Goal: Use online tool/utility: Use online tool/utility

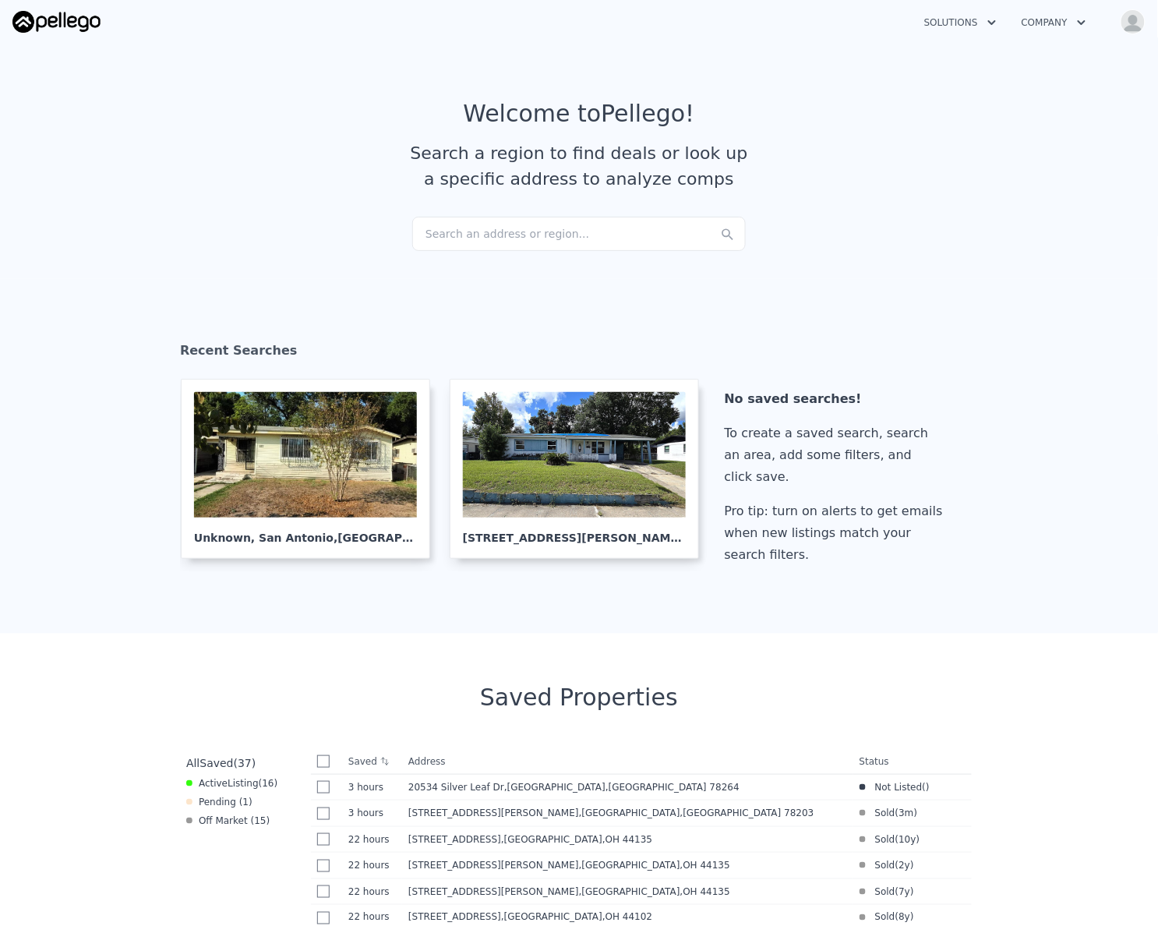
click at [541, 232] on div "Search an address or region..." at bounding box center [579, 234] width 334 height 34
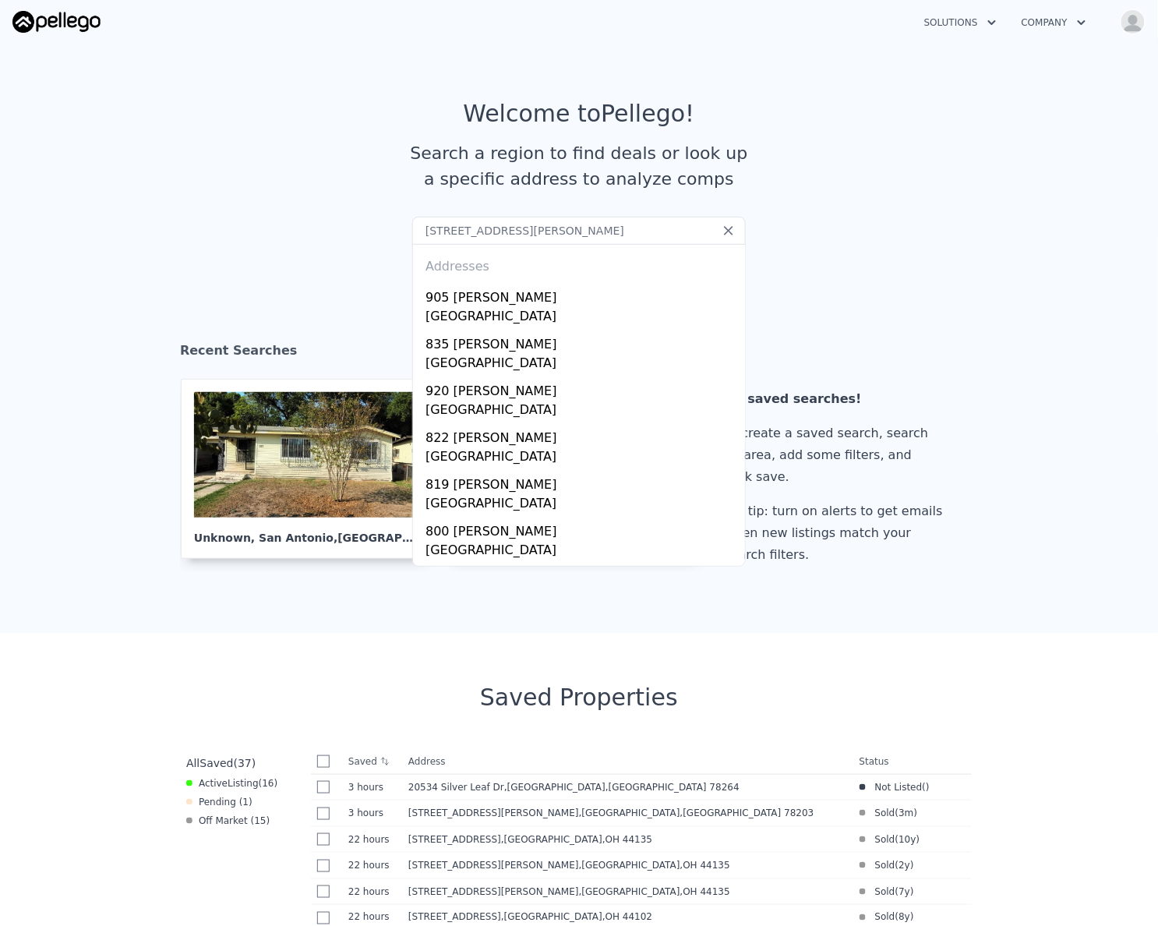
click at [677, 232] on input "1014 Allende San Antonio, TX 78237" at bounding box center [579, 231] width 334 height 28
click at [440, 231] on input "1014 Allende San Antonio, TX 78237" at bounding box center [579, 231] width 334 height 28
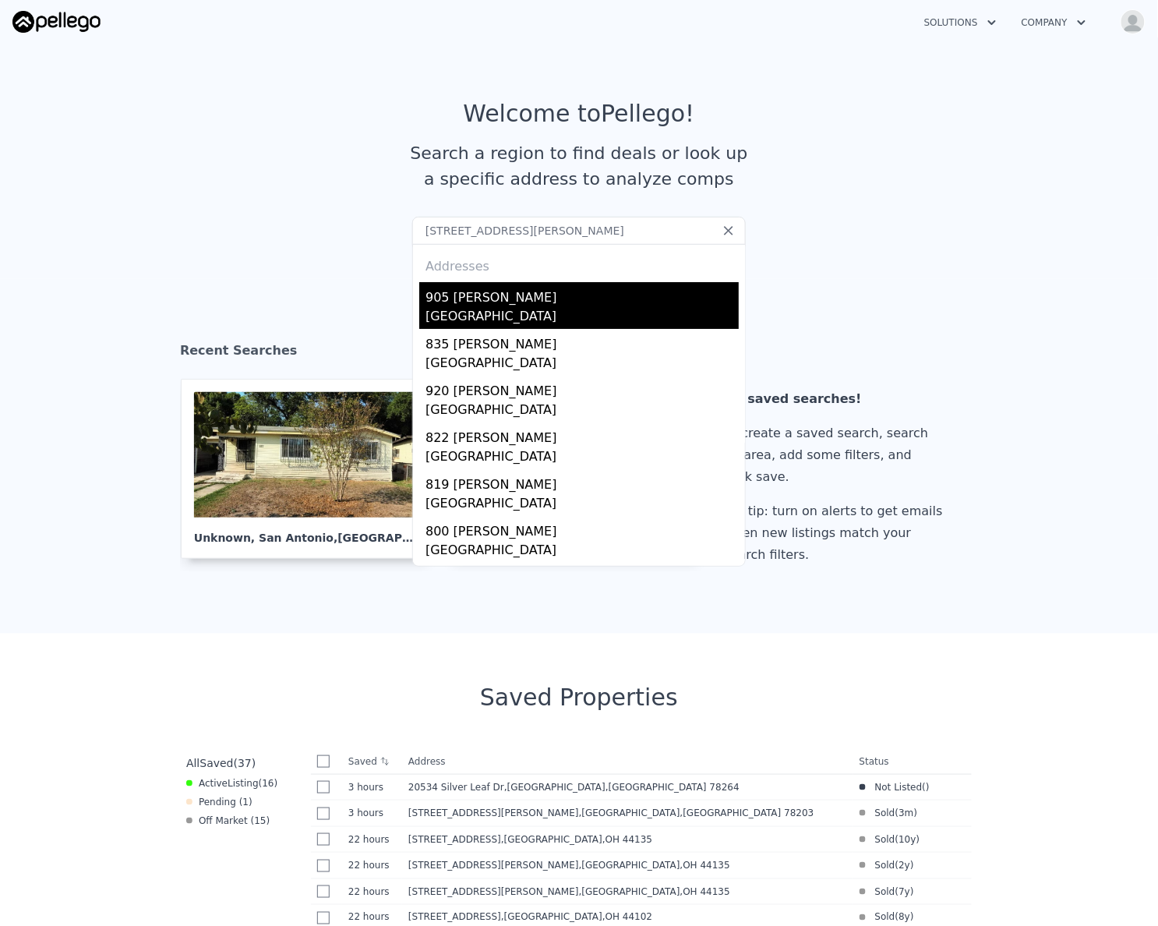
type input "1014 Allende San Antonio, TX 78237"
click at [459, 309] on div "San Antonio, TX 78237" at bounding box center [582, 318] width 313 height 22
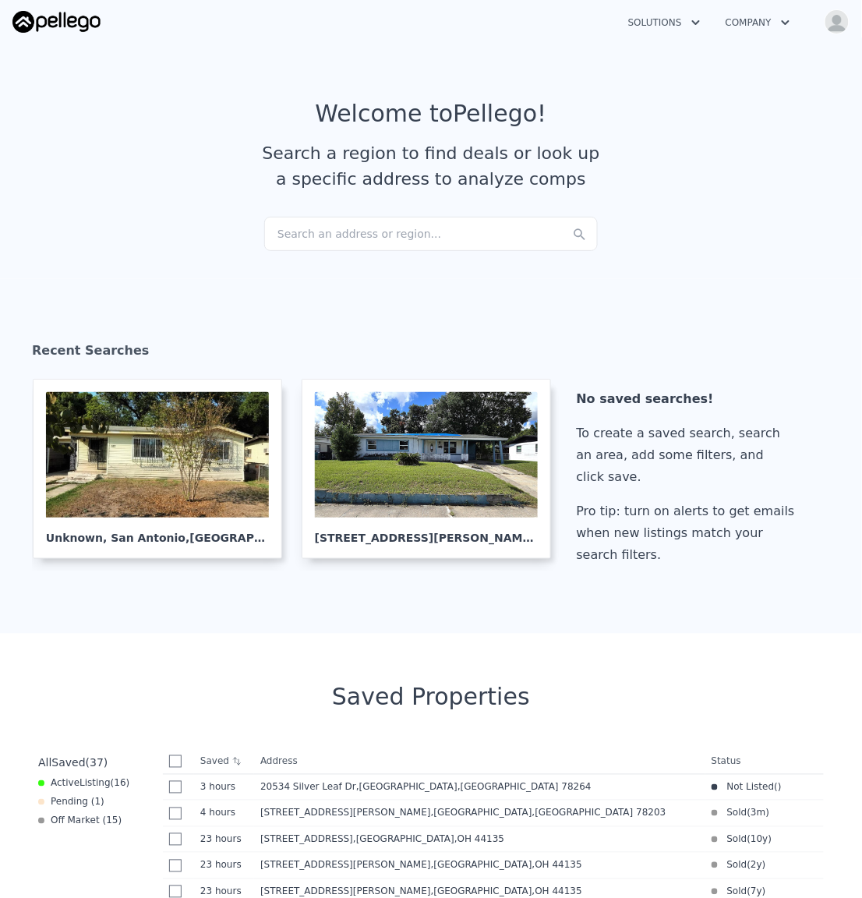
click at [828, 28] on img "button" at bounding box center [837, 21] width 25 height 25
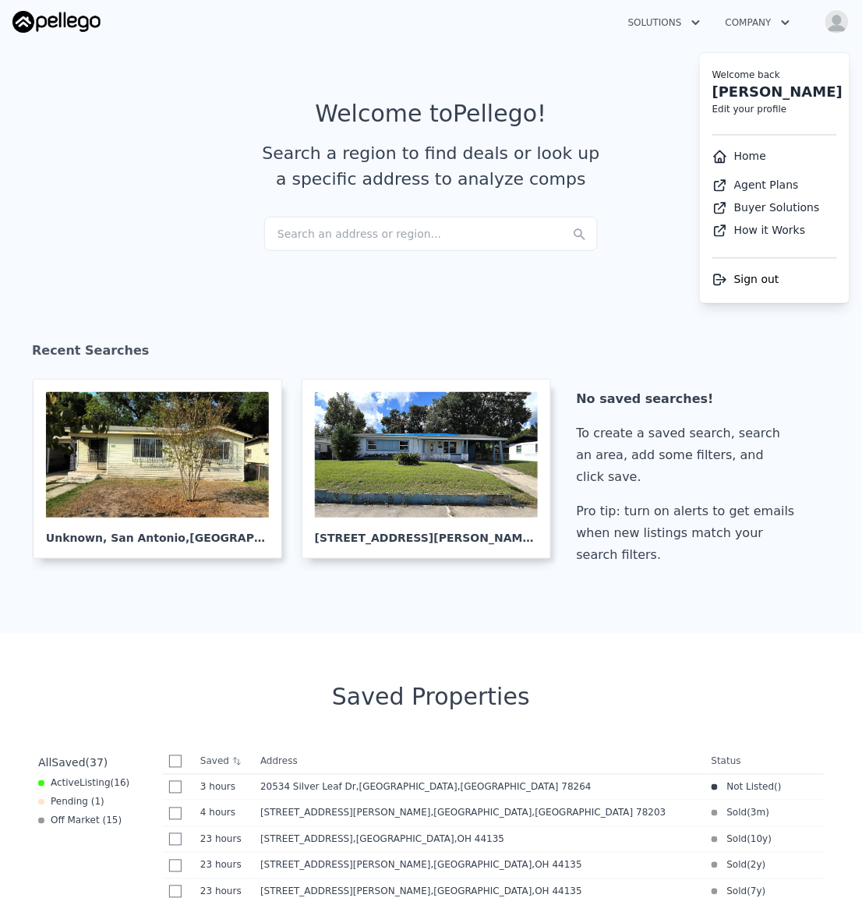
click at [622, 112] on article "Welcome to Pellego ! Search a region to find deals or look up a specific addres…" at bounding box center [430, 158] width 837 height 117
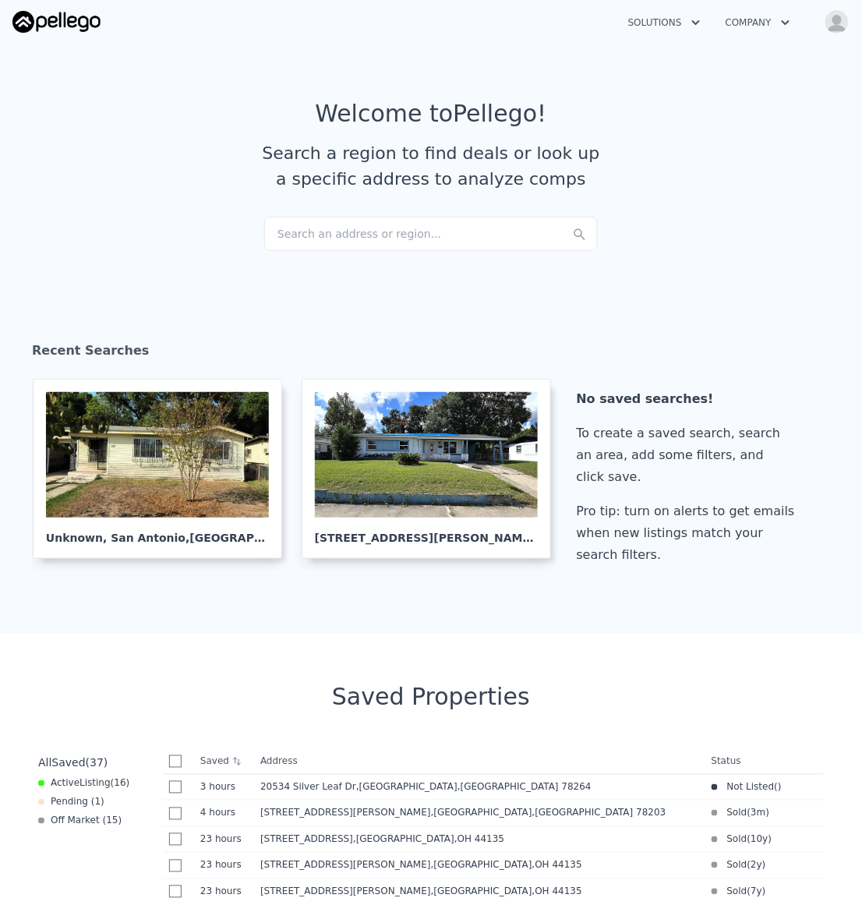
click at [369, 232] on div "Search an address or region..." at bounding box center [431, 234] width 334 height 34
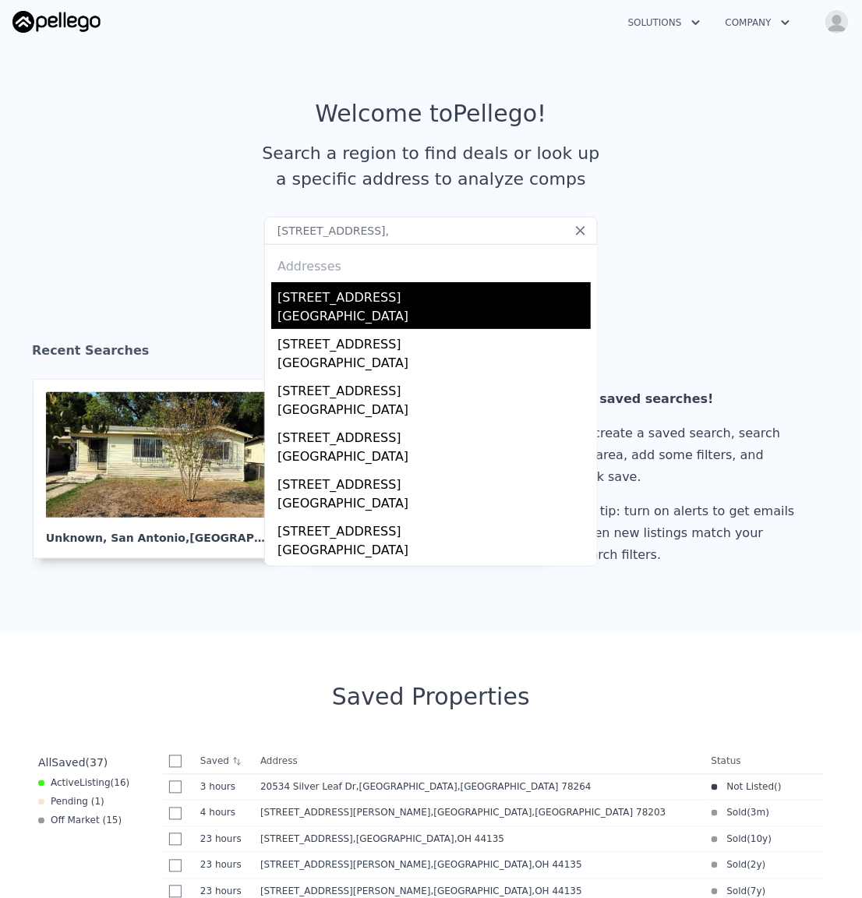
type input "[STREET_ADDRESS],"
click at [337, 316] on div "[GEOGRAPHIC_DATA]" at bounding box center [433, 318] width 313 height 22
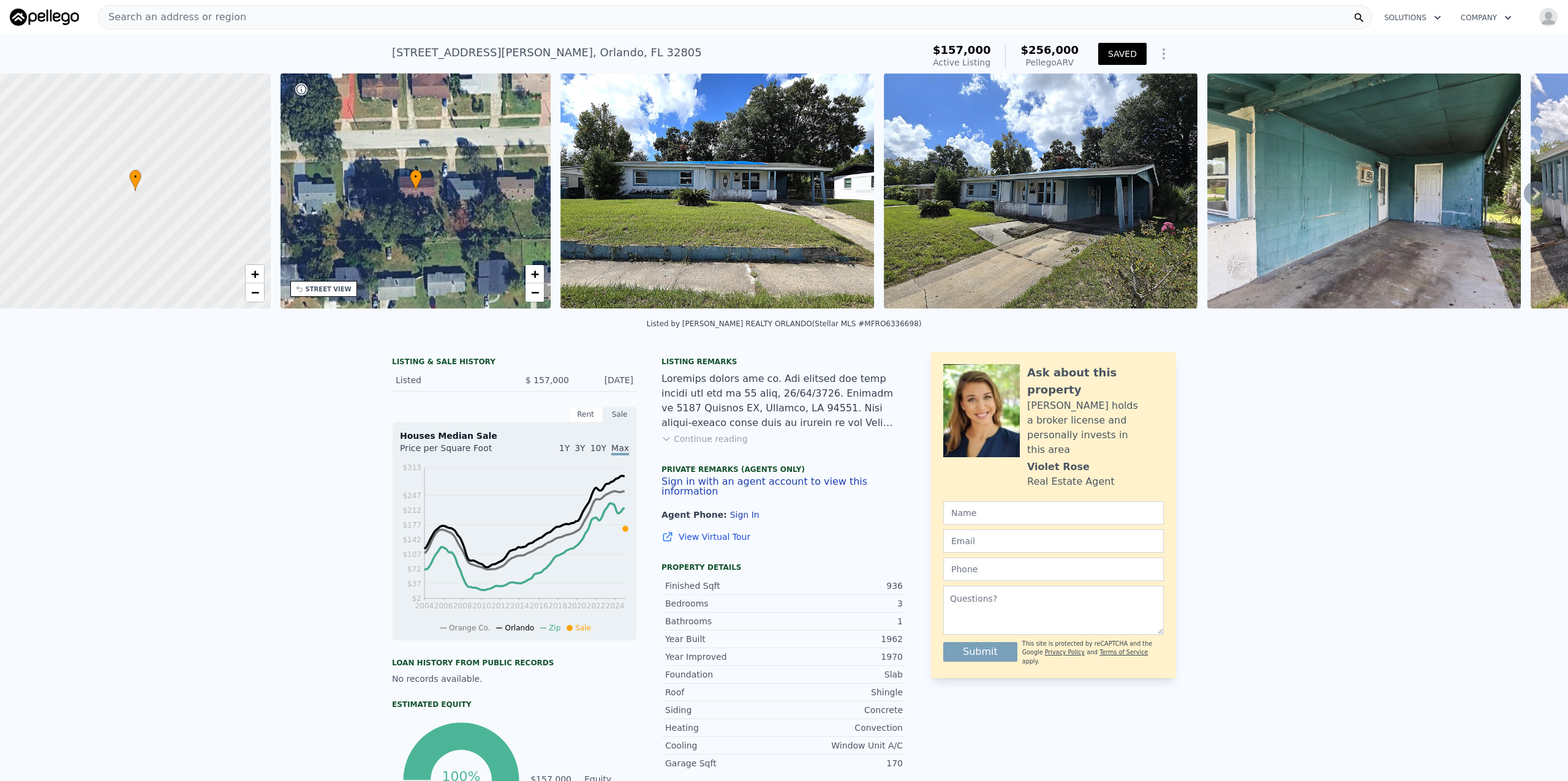
scroll to position [5, 0]
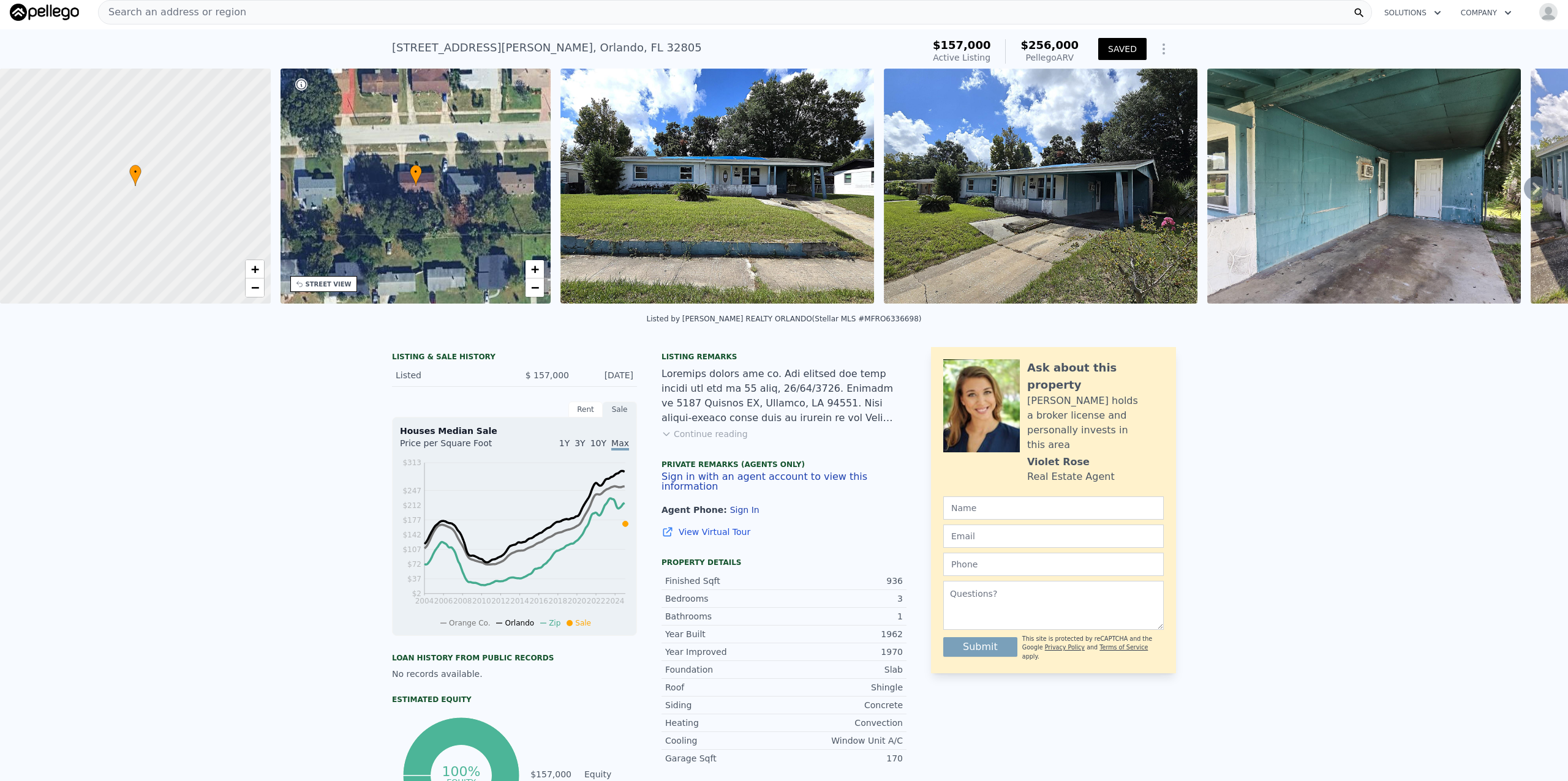
click at [677, 192] on icon at bounding box center [1536, 188] width 24 height 24
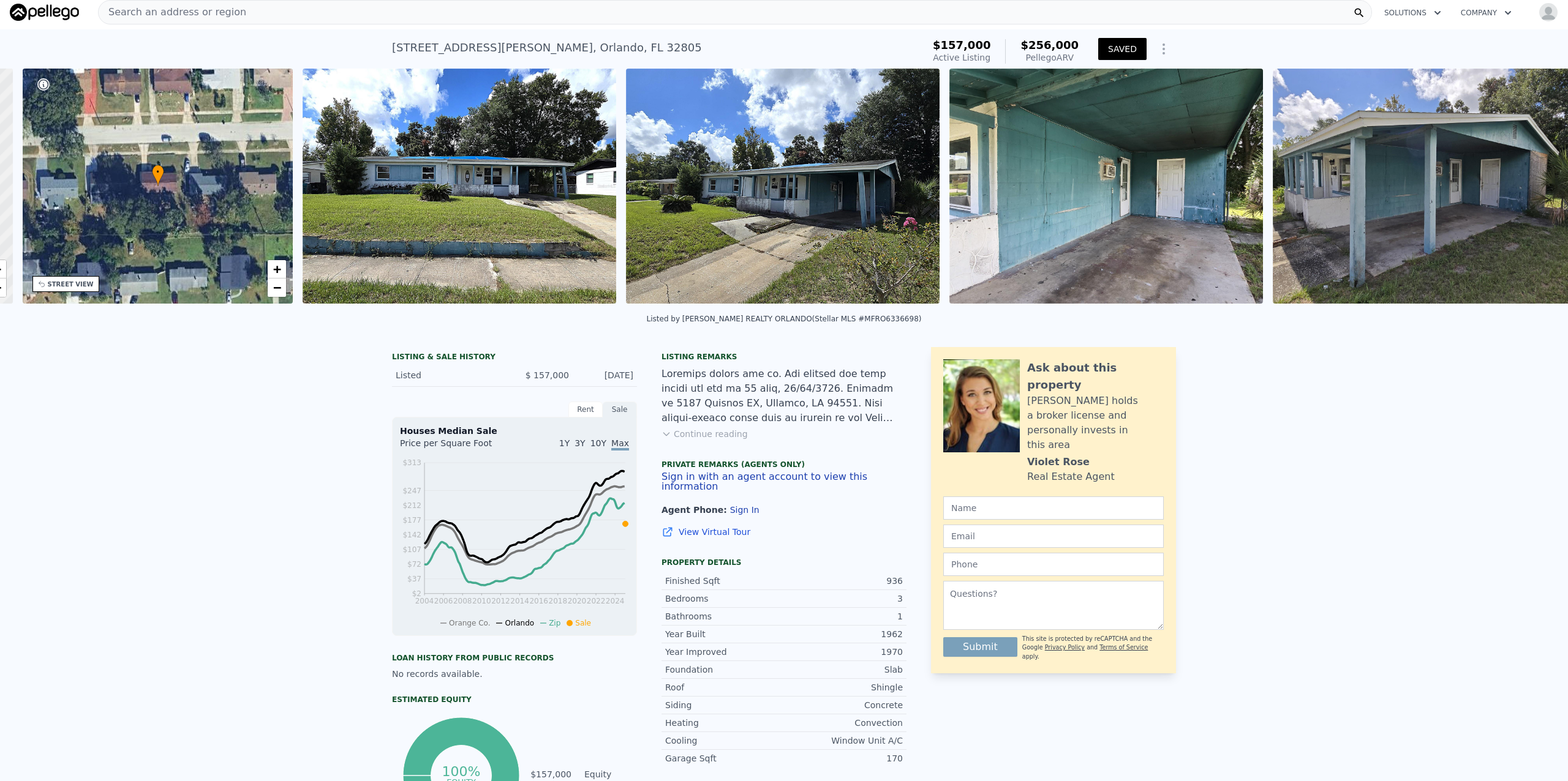
scroll to position [0, 285]
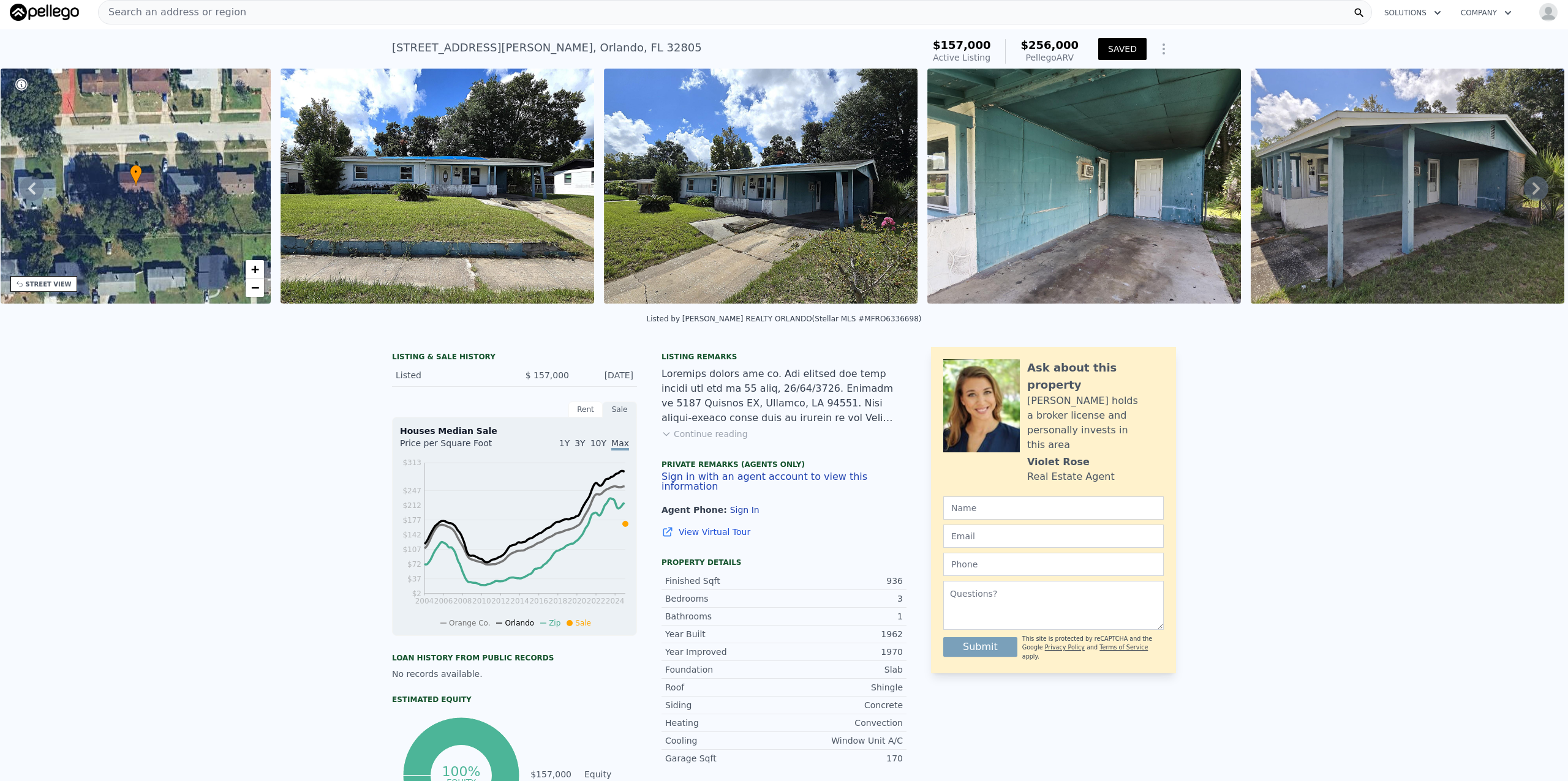
click at [677, 192] on icon at bounding box center [1536, 188] width 24 height 24
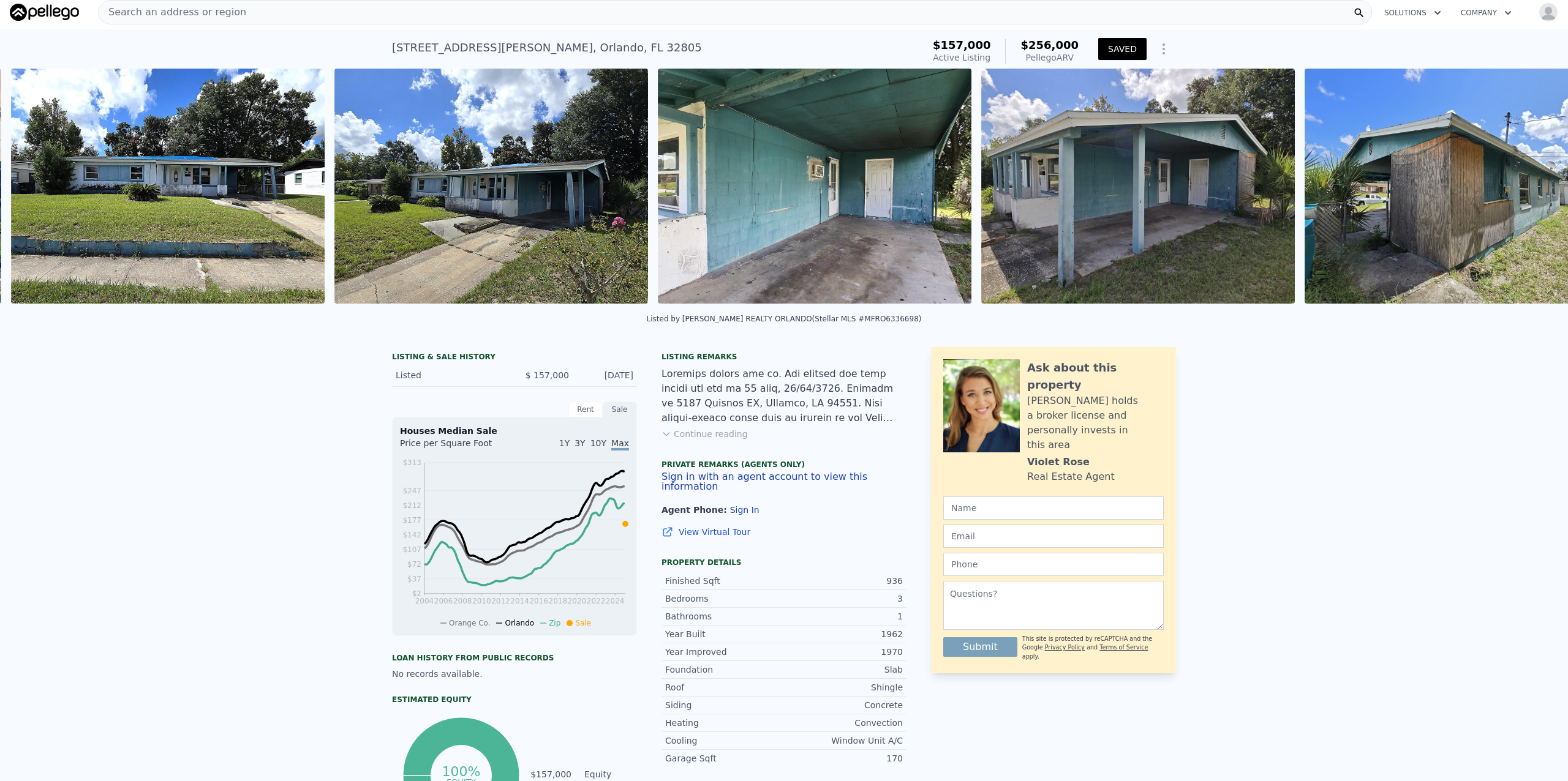
scroll to position [0, 560]
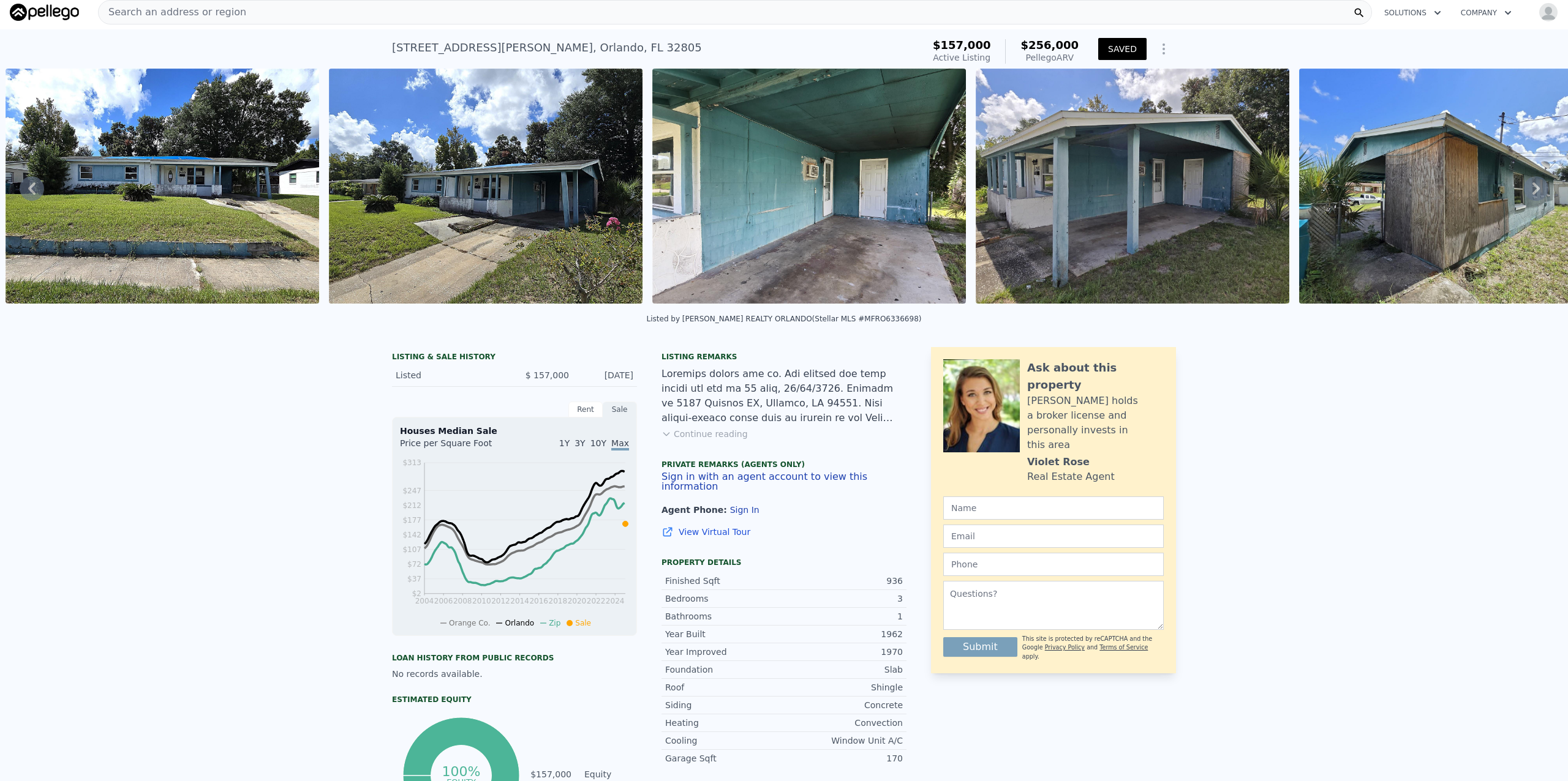
click at [677, 192] on icon at bounding box center [1536, 188] width 24 height 24
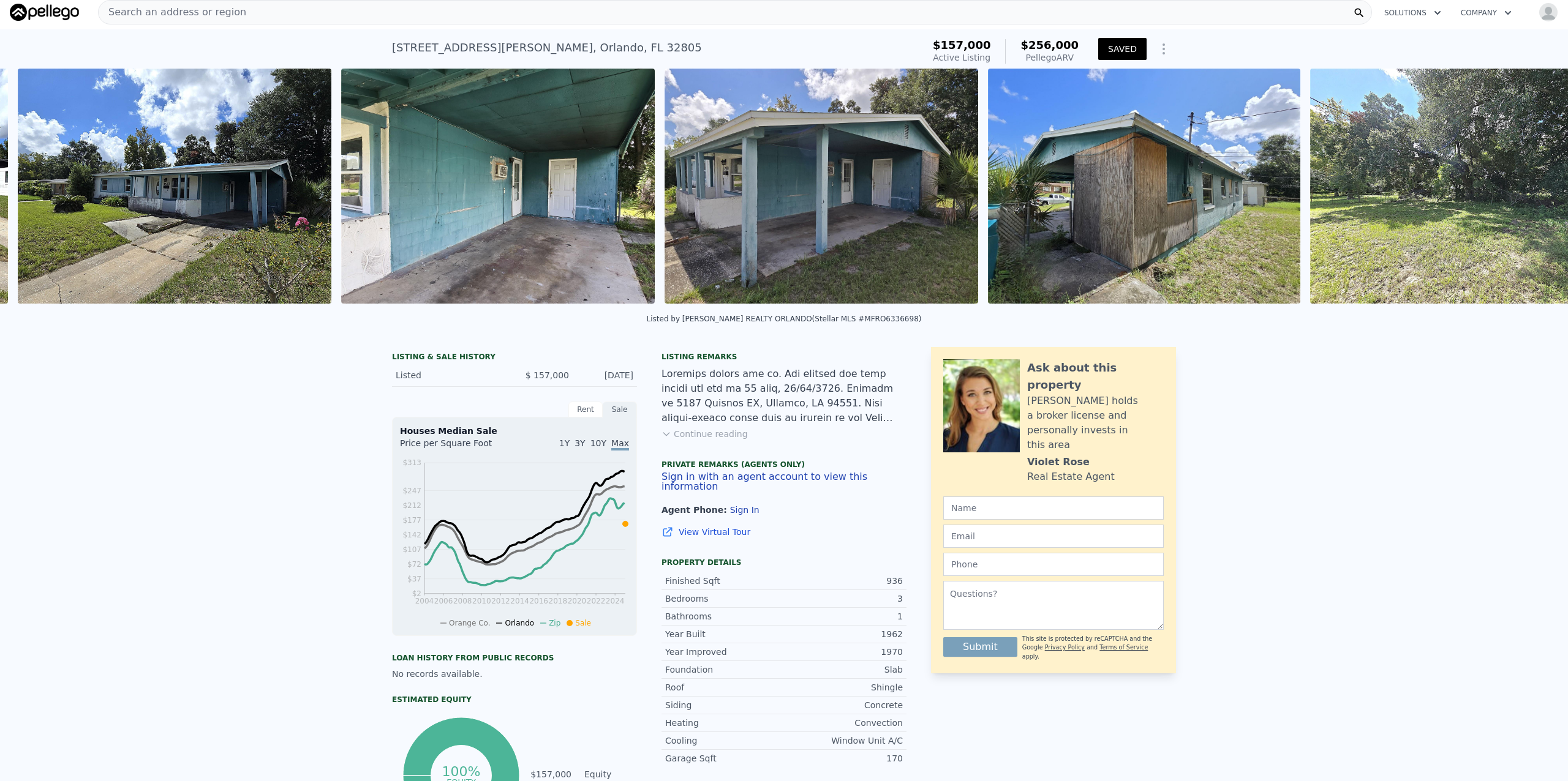
scroll to position [0, 883]
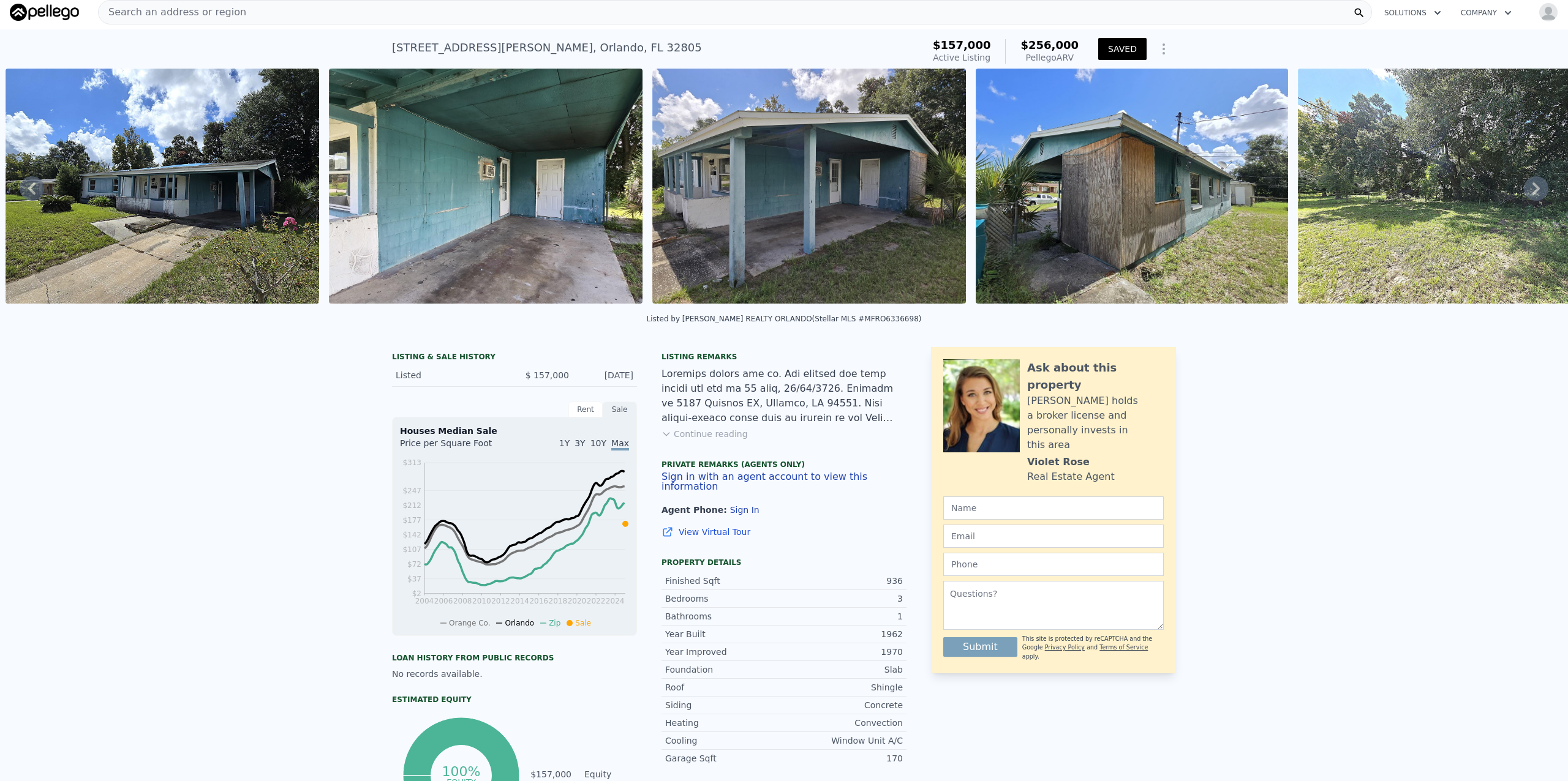
click at [677, 192] on icon at bounding box center [1536, 188] width 24 height 24
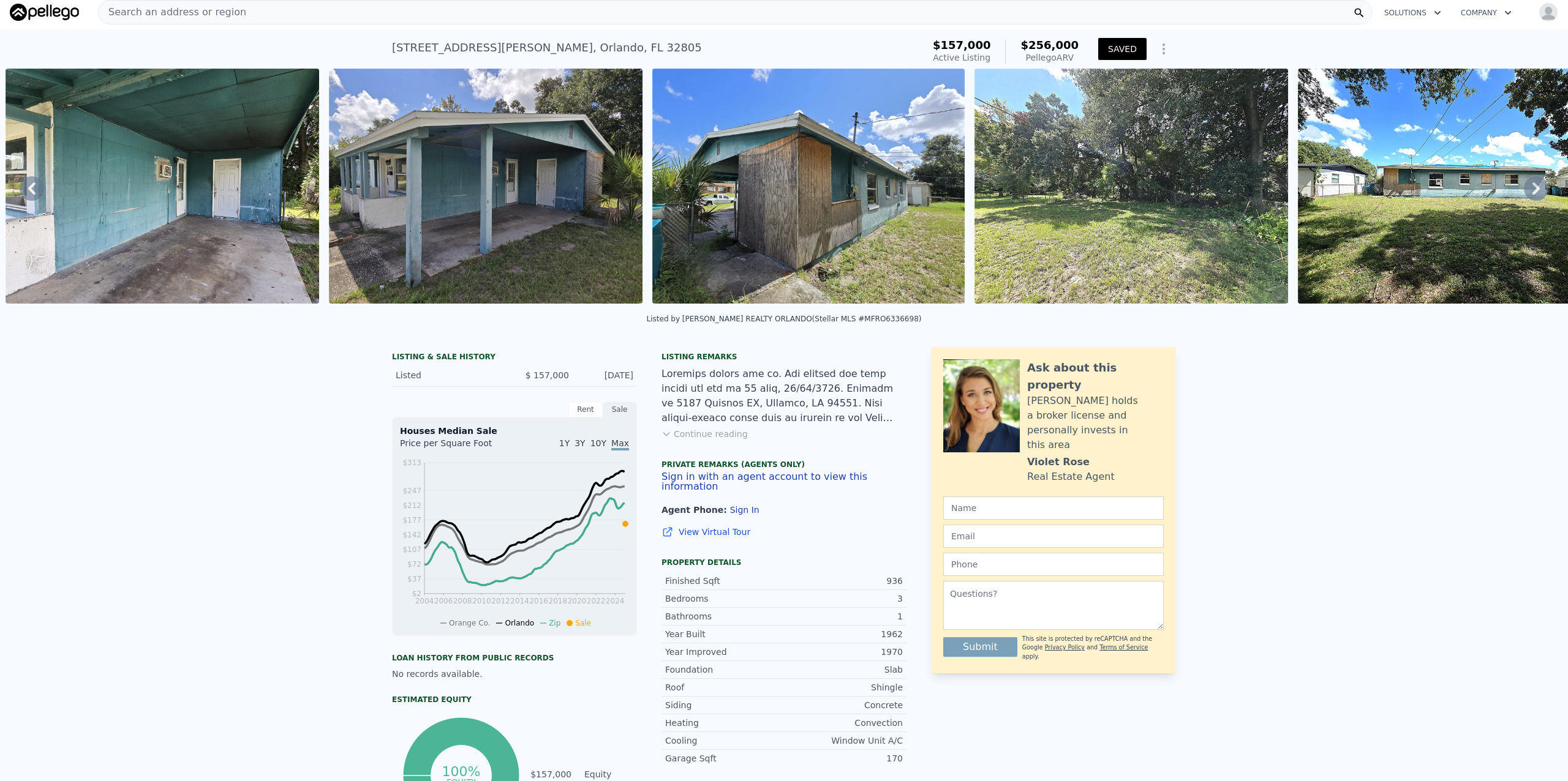
click at [677, 192] on icon at bounding box center [1536, 188] width 24 height 24
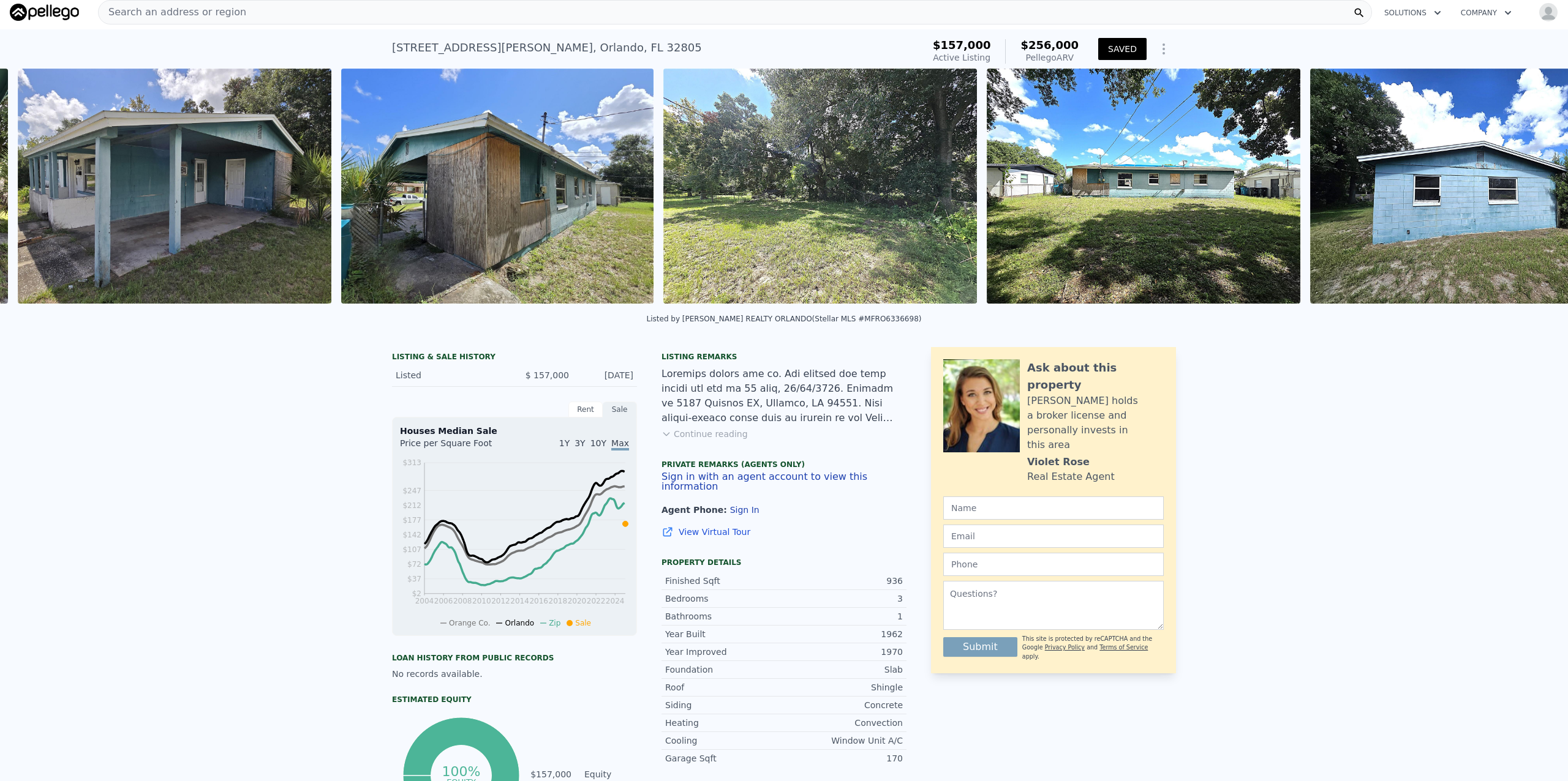
scroll to position [0, 1530]
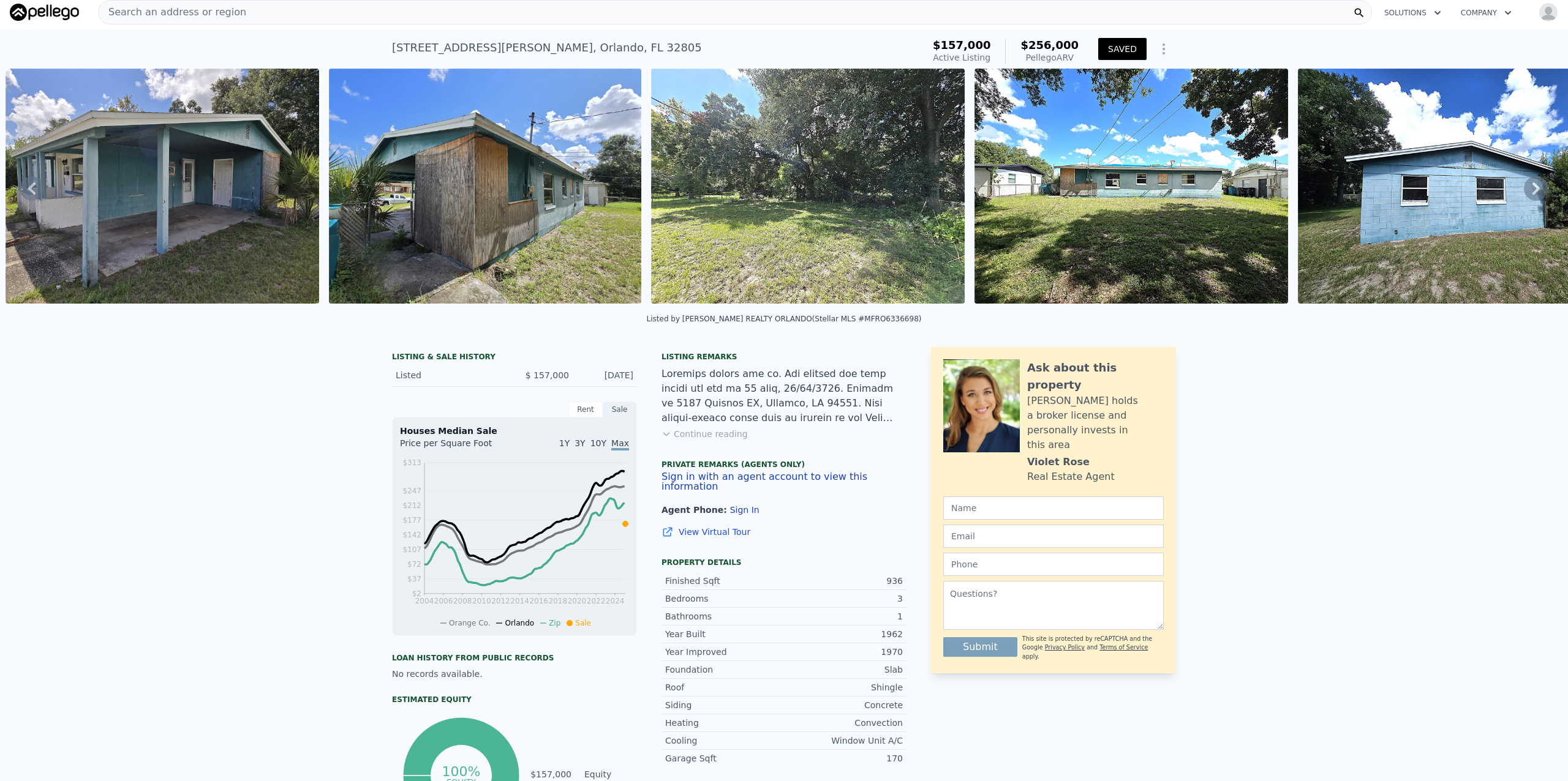
click at [677, 192] on icon at bounding box center [1536, 188] width 24 height 24
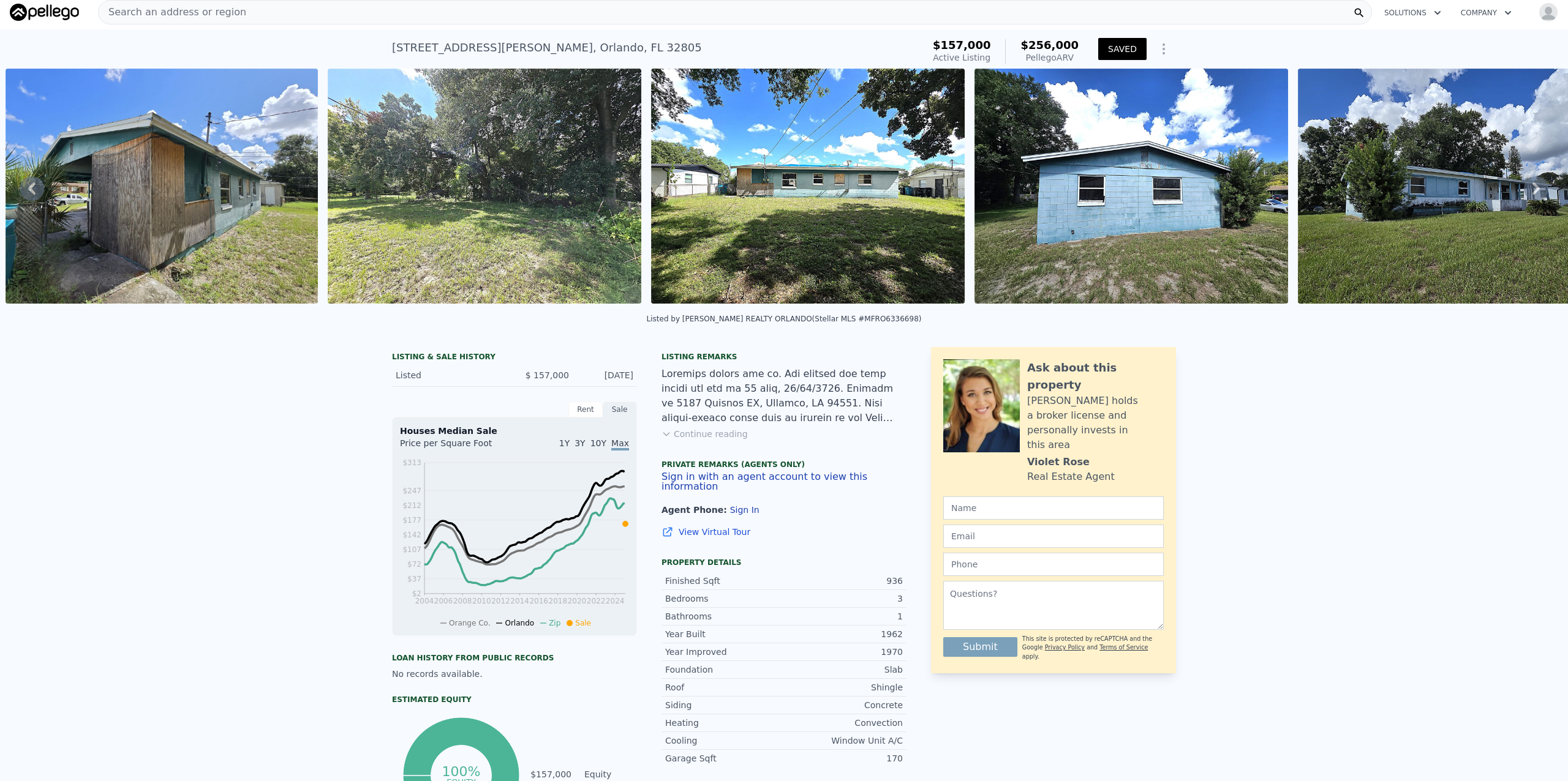
click at [677, 192] on icon at bounding box center [1536, 188] width 24 height 24
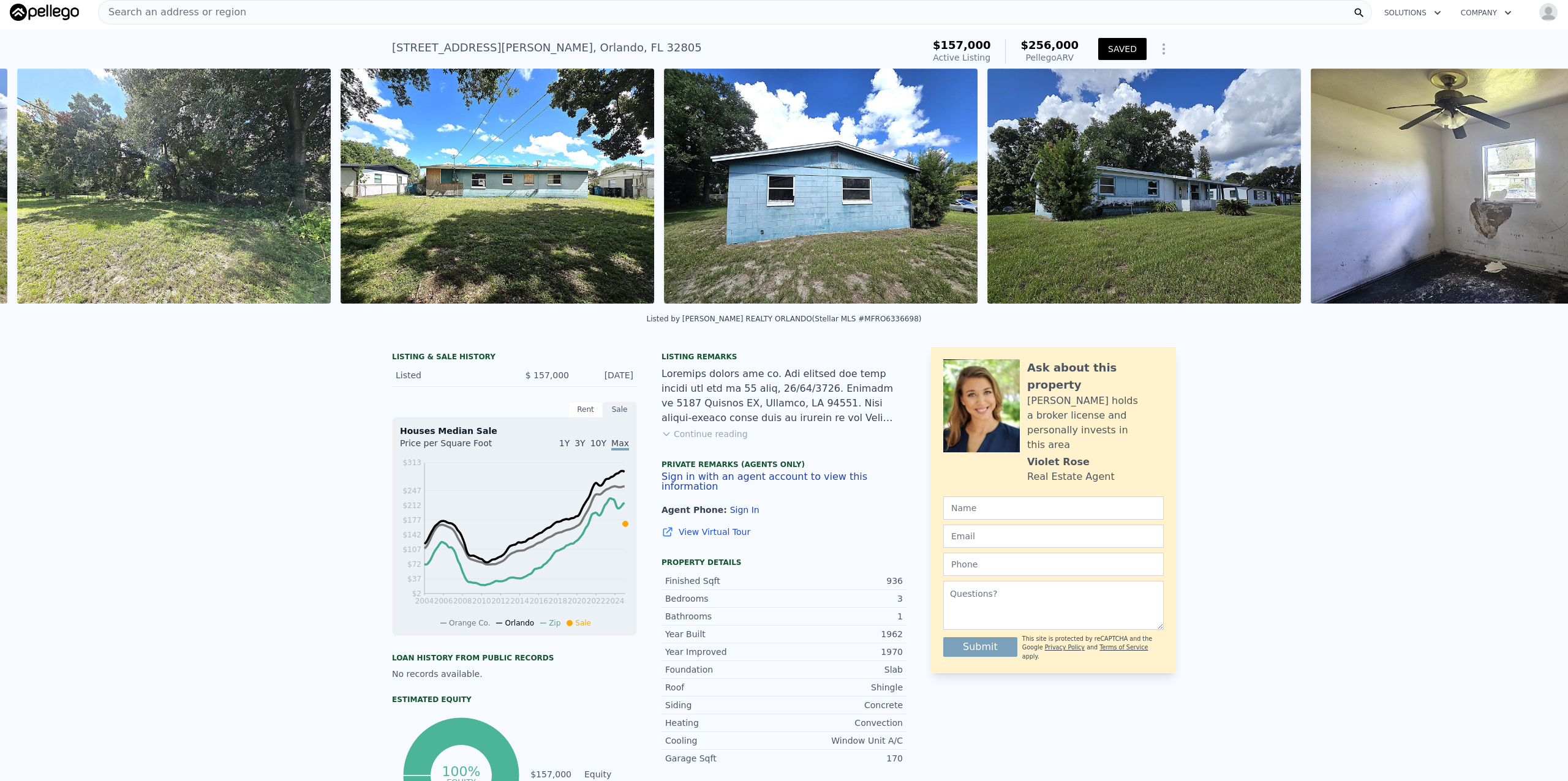
scroll to position [0, 2176]
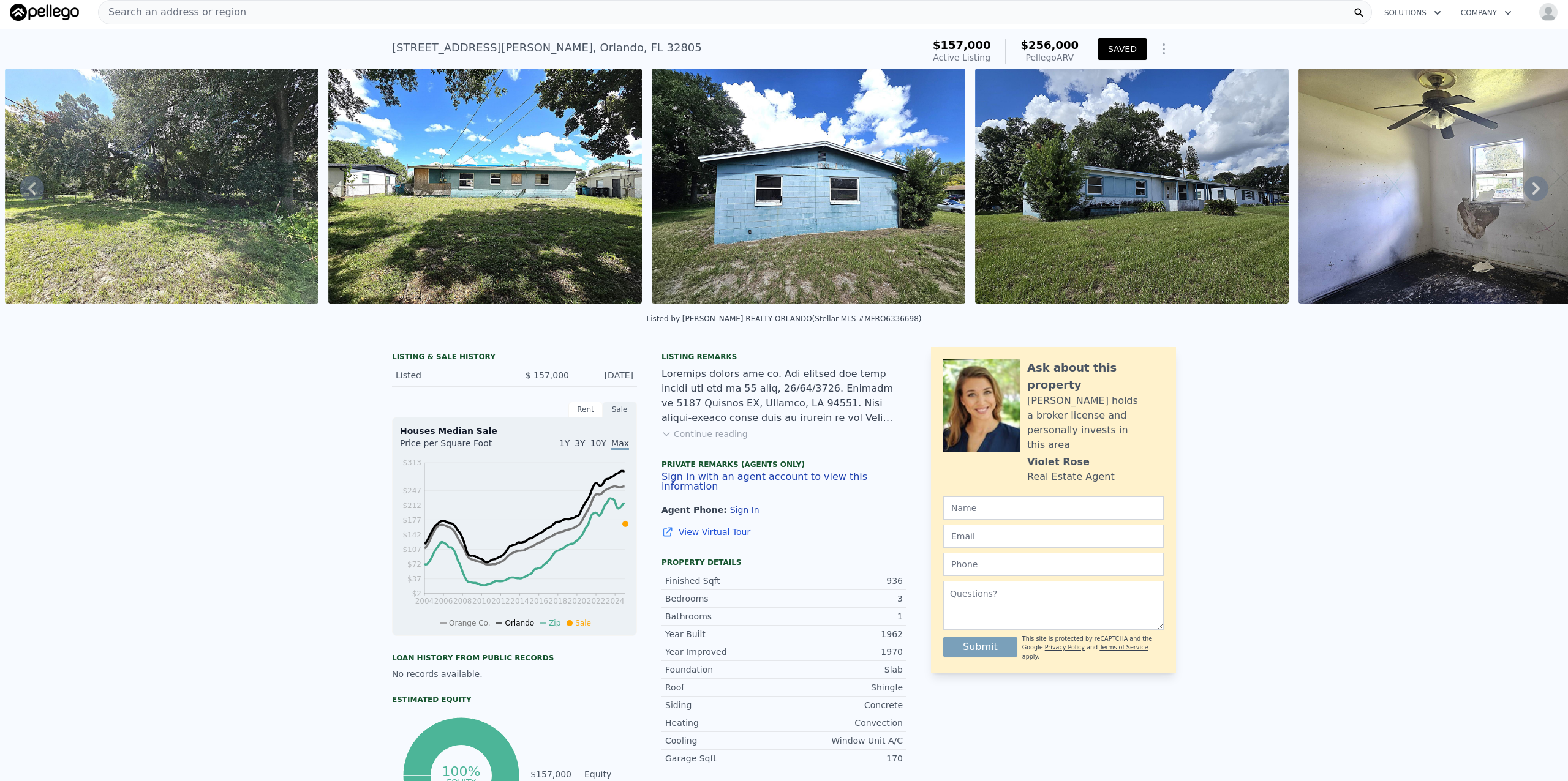
click at [677, 192] on icon at bounding box center [1536, 188] width 24 height 24
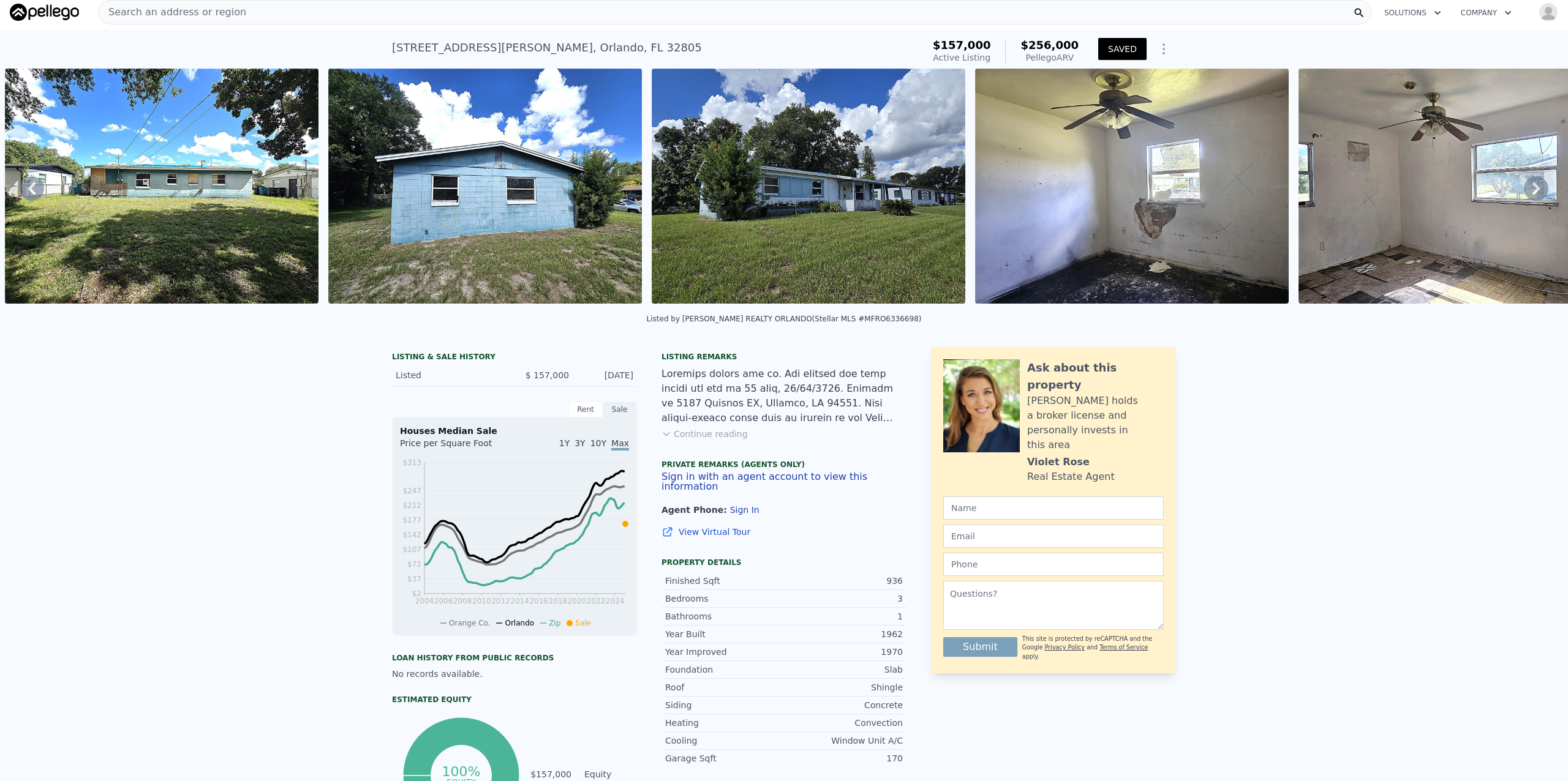
click at [677, 192] on icon at bounding box center [1536, 188] width 24 height 24
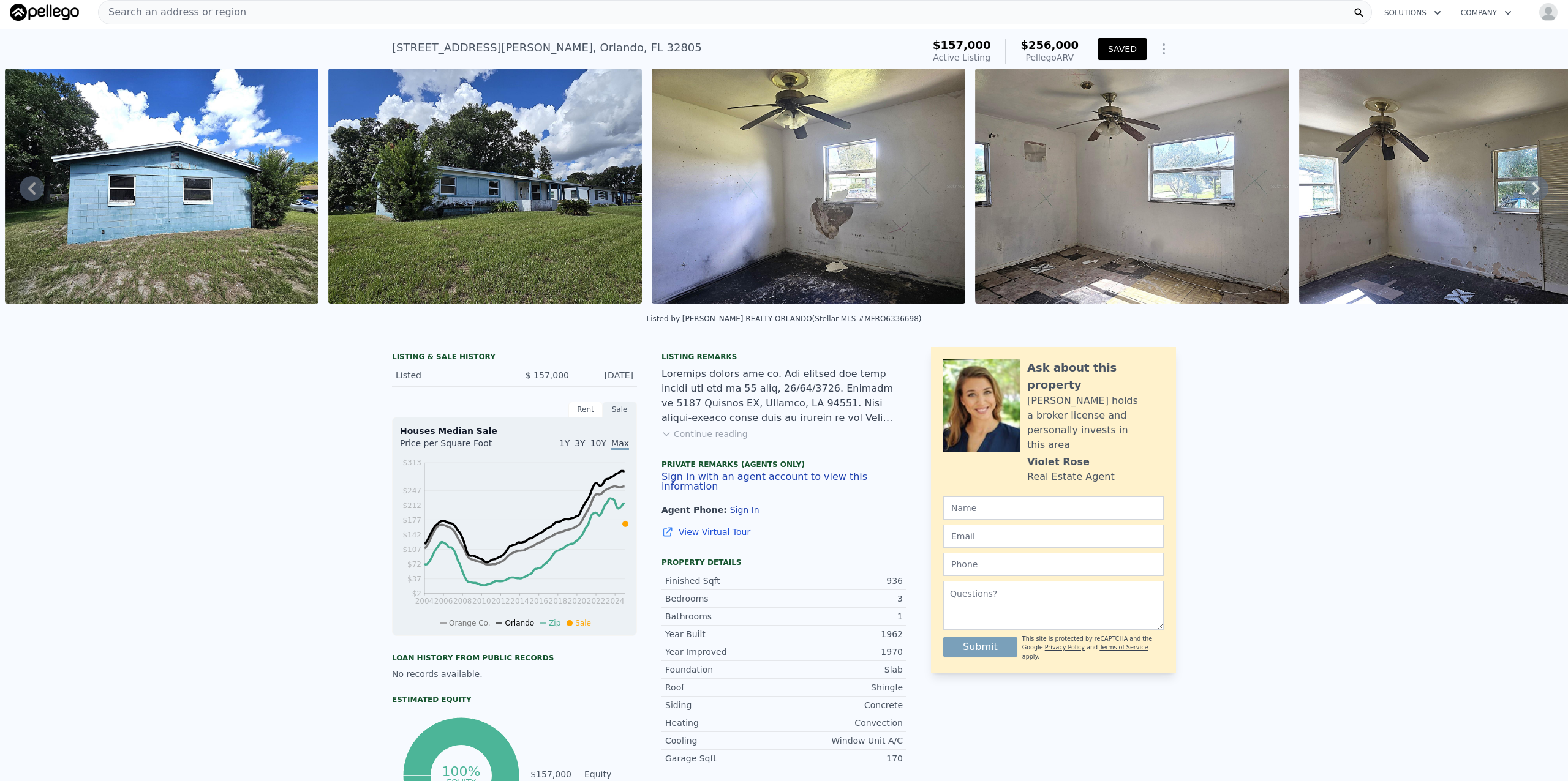
click at [677, 192] on icon at bounding box center [1536, 188] width 24 height 24
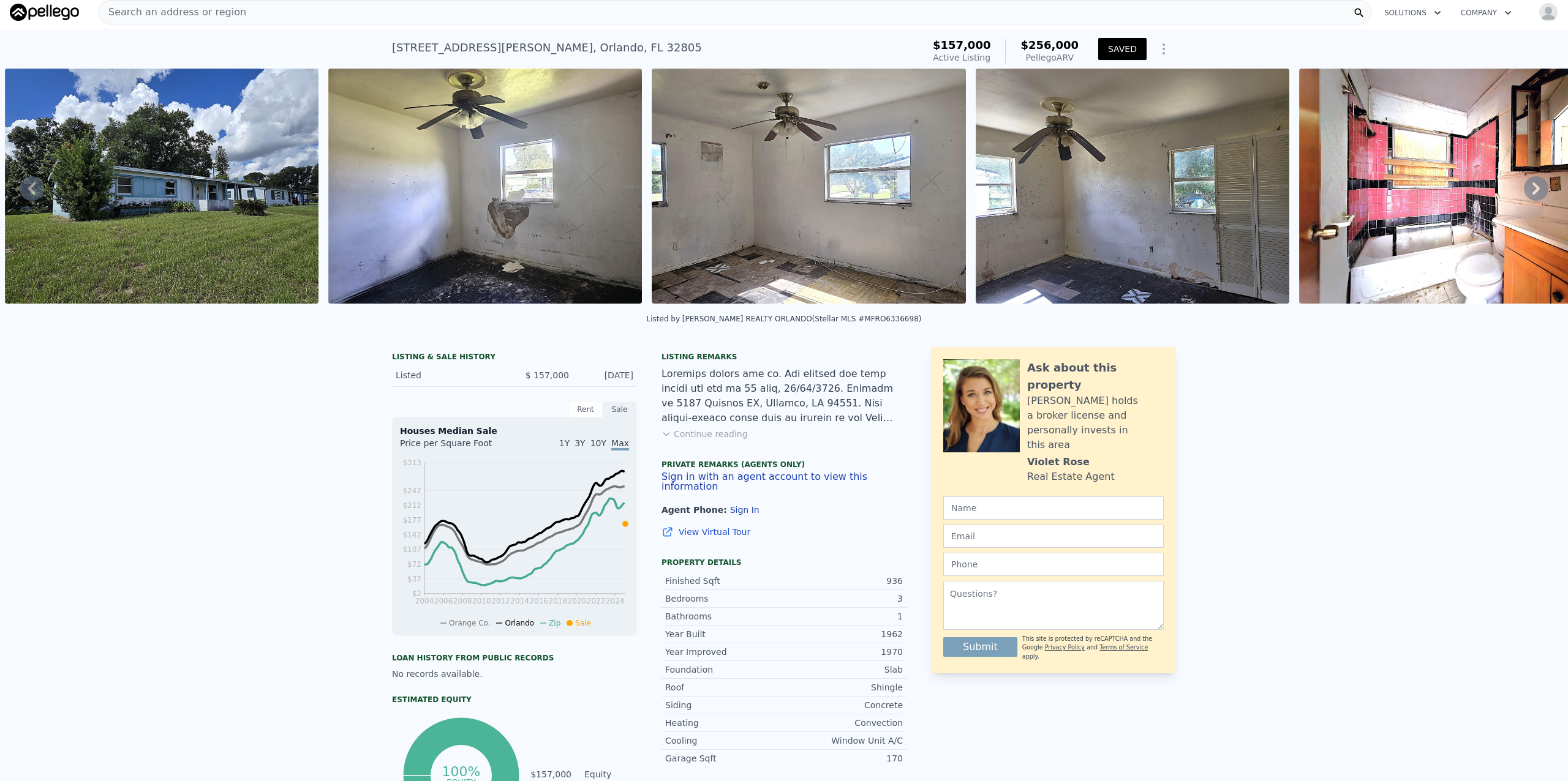
click at [677, 192] on icon at bounding box center [1536, 188] width 24 height 24
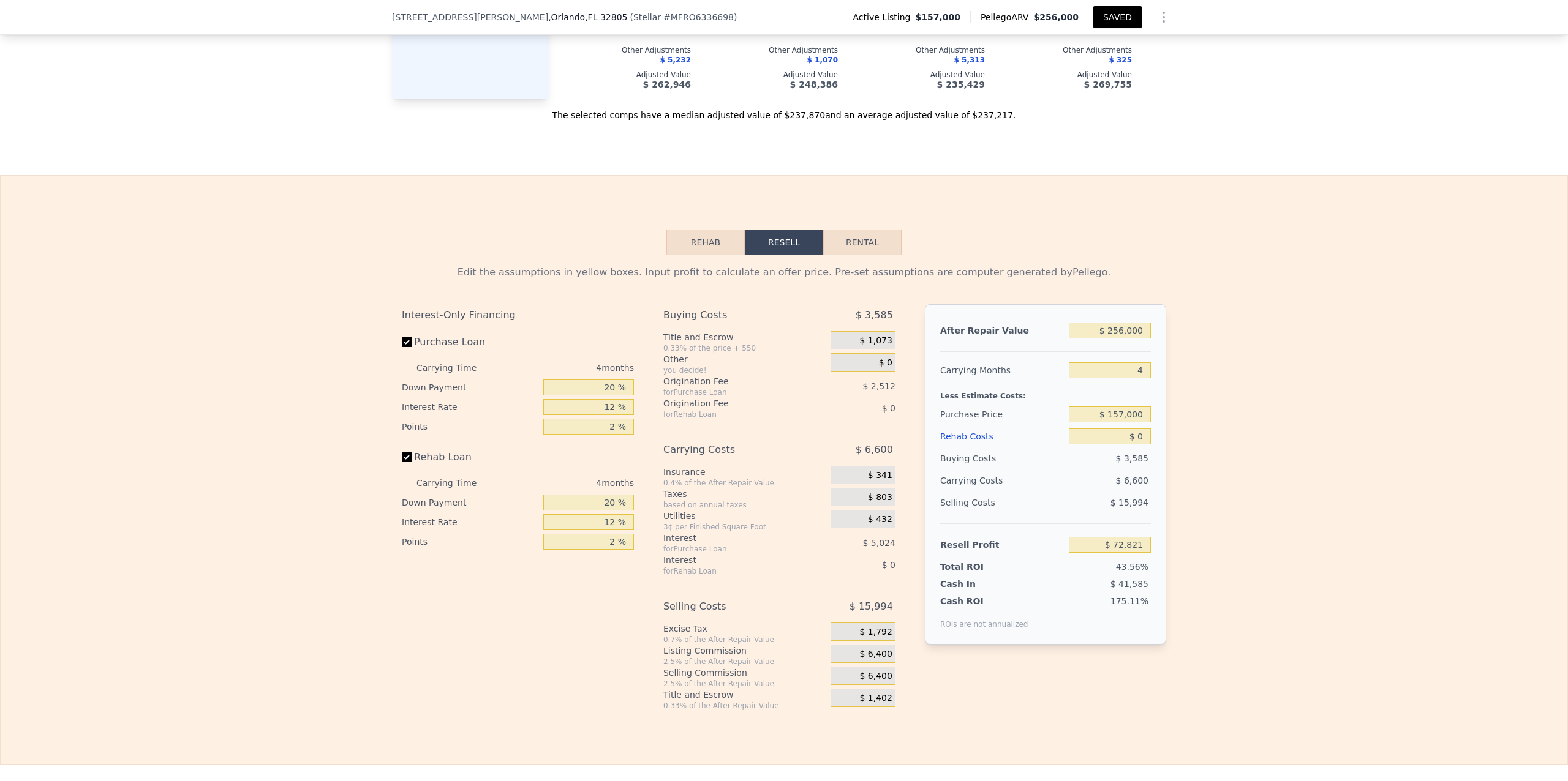
scroll to position [1899, 0]
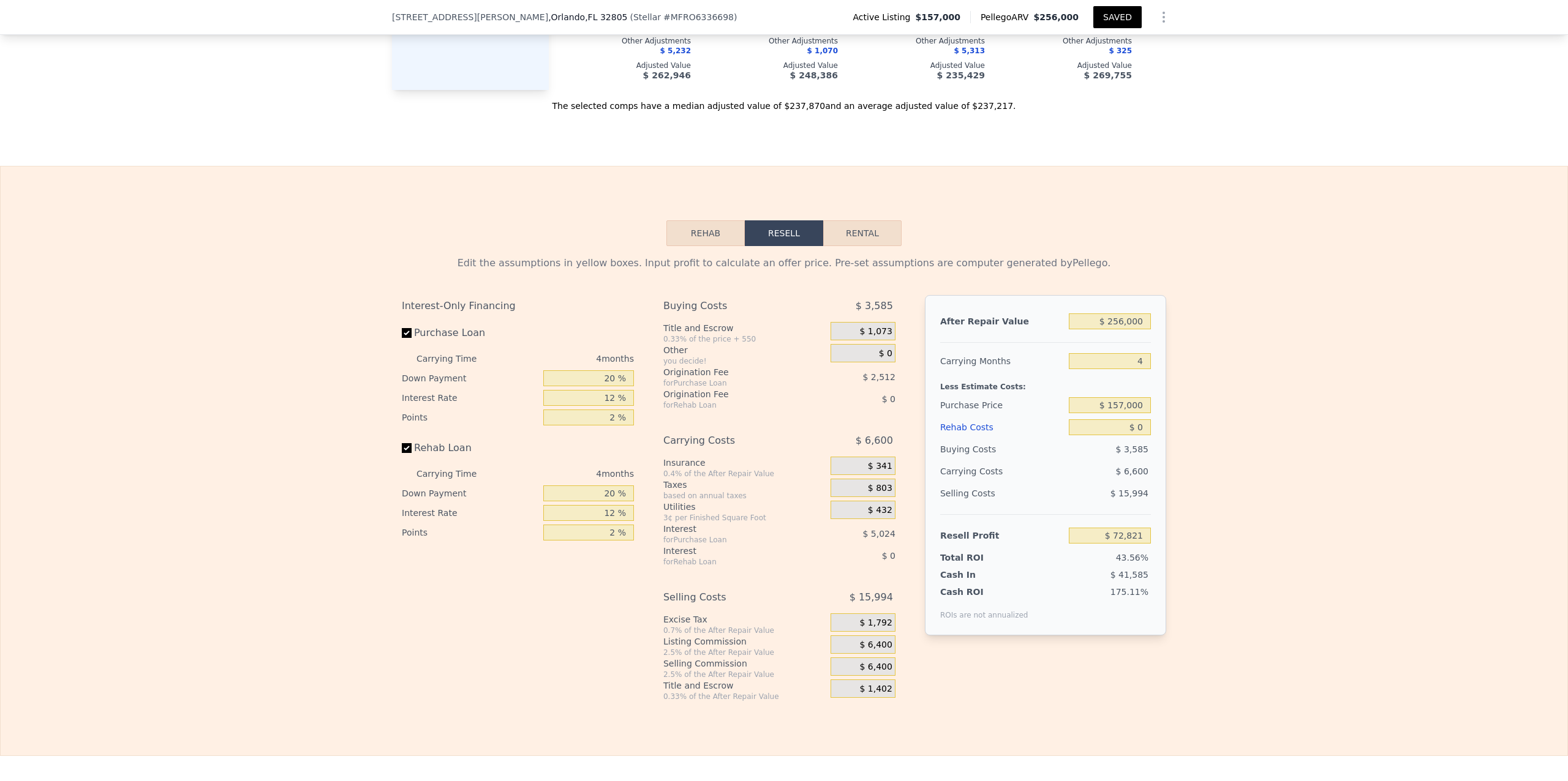
click at [677, 246] on button "Rehab" at bounding box center [706, 233] width 79 height 26
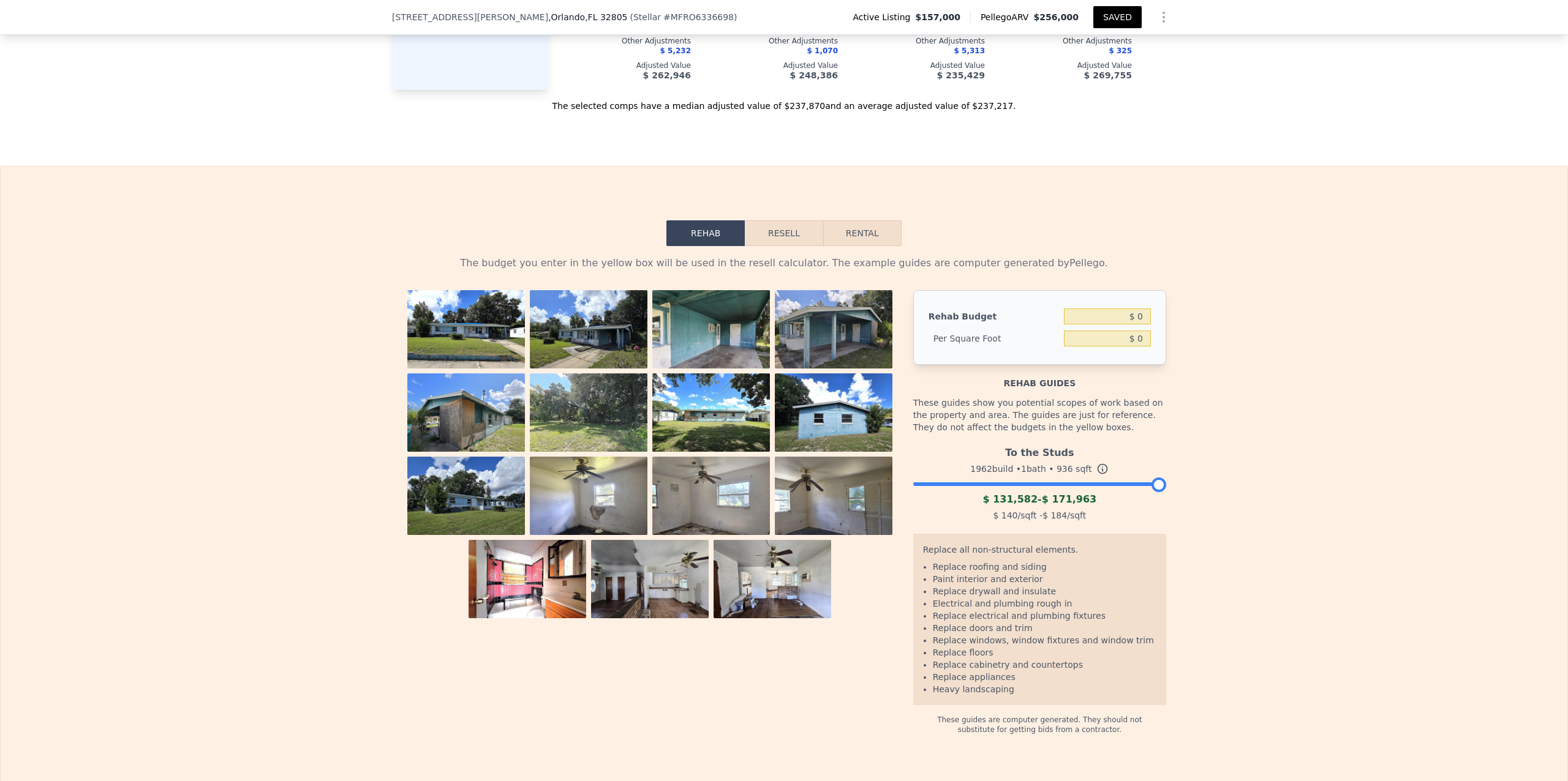
click at [677, 485] on div at bounding box center [1040, 481] width 253 height 7
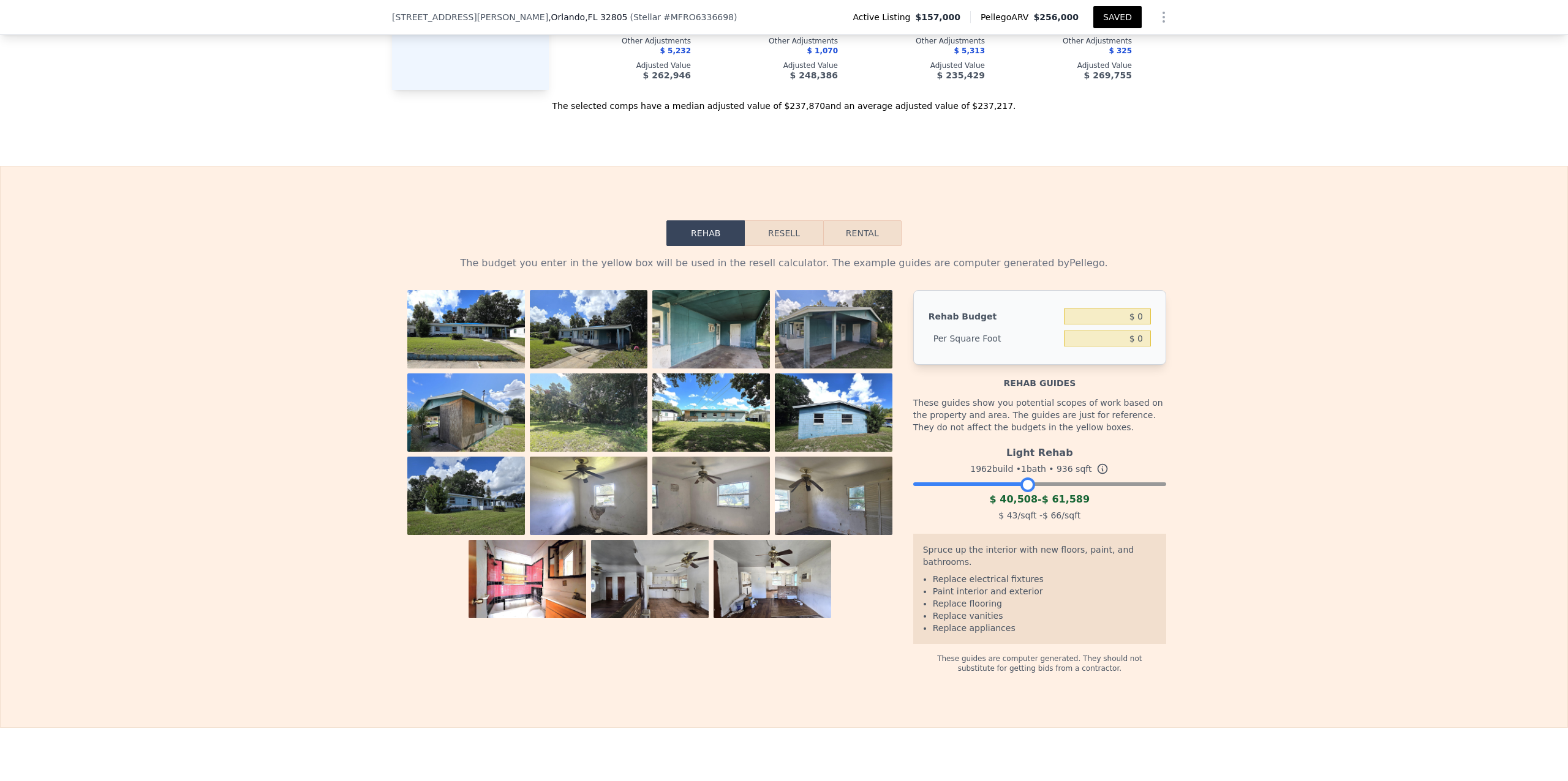
click at [677, 485] on div at bounding box center [1040, 481] width 253 height 7
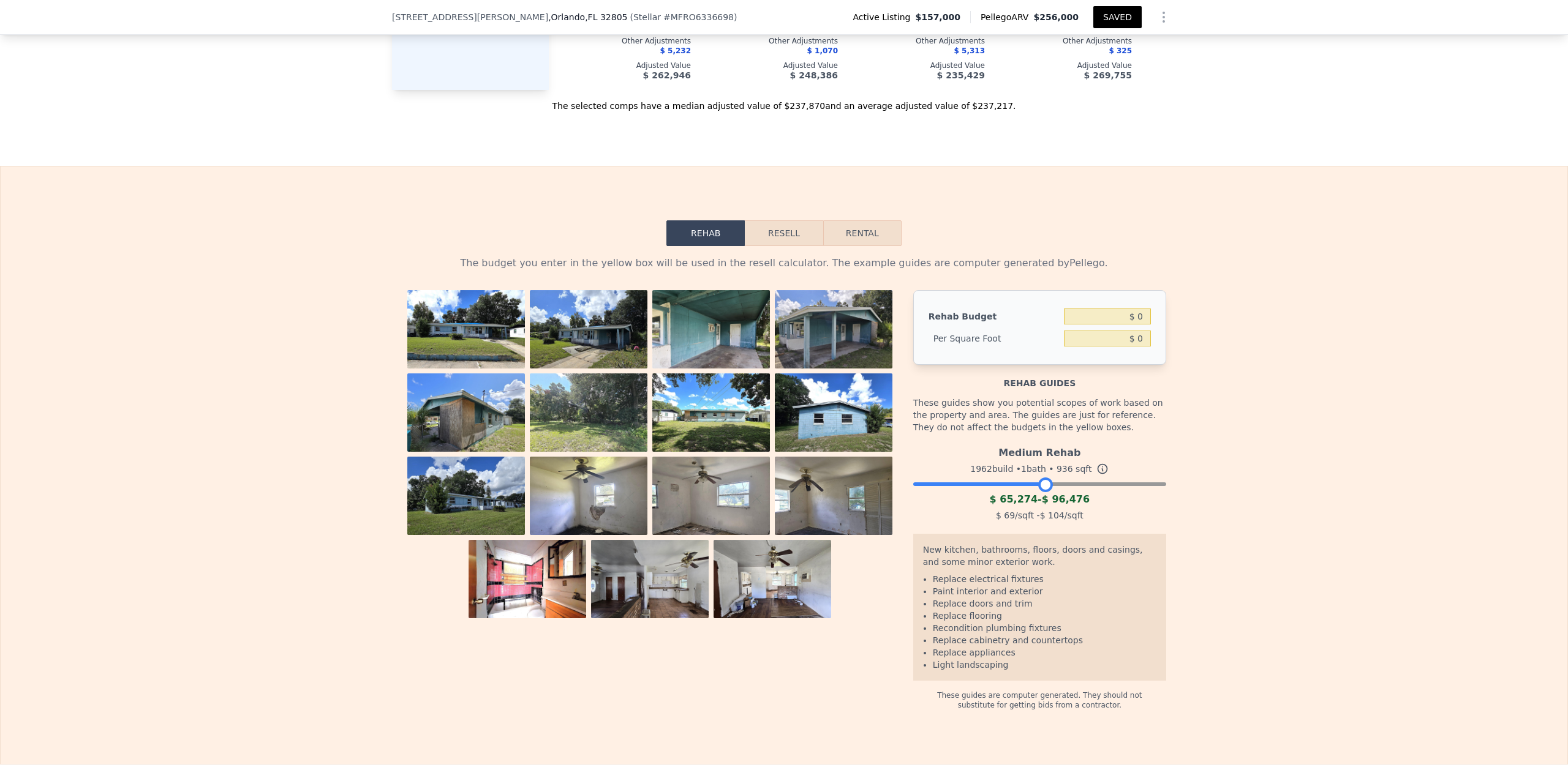
drag, startPoint x: 1023, startPoint y: 511, endPoint x: 1040, endPoint y: 510, distance: 17.0
click at [677, 493] on div at bounding box center [1045, 485] width 15 height 15
click at [677, 504] on div "The budget you enter in the yellow box will be used in the resell calculator. T…" at bounding box center [784, 478] width 1567 height 464
click at [677, 676] on div "The budget you enter in the yellow box will be used in the resell calculator. T…" at bounding box center [784, 478] width 1567 height 464
click at [677, 246] on button "Resell" at bounding box center [784, 233] width 78 height 26
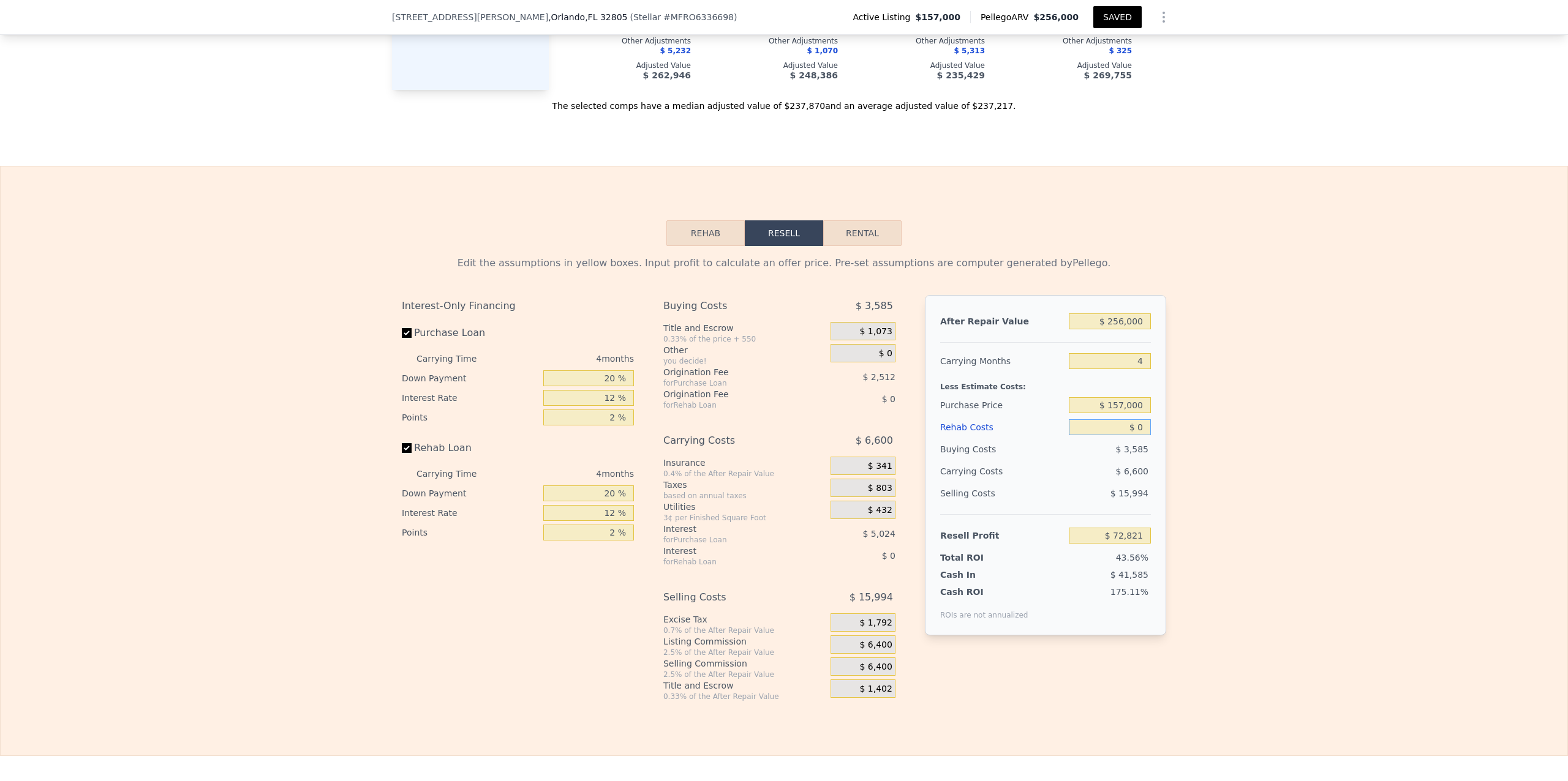
click at [677, 435] on input "$ 0" at bounding box center [1110, 427] width 82 height 16
type input "$ 5"
type input "$ 72,816"
type input "$ 52"
type input "$ 72,768"
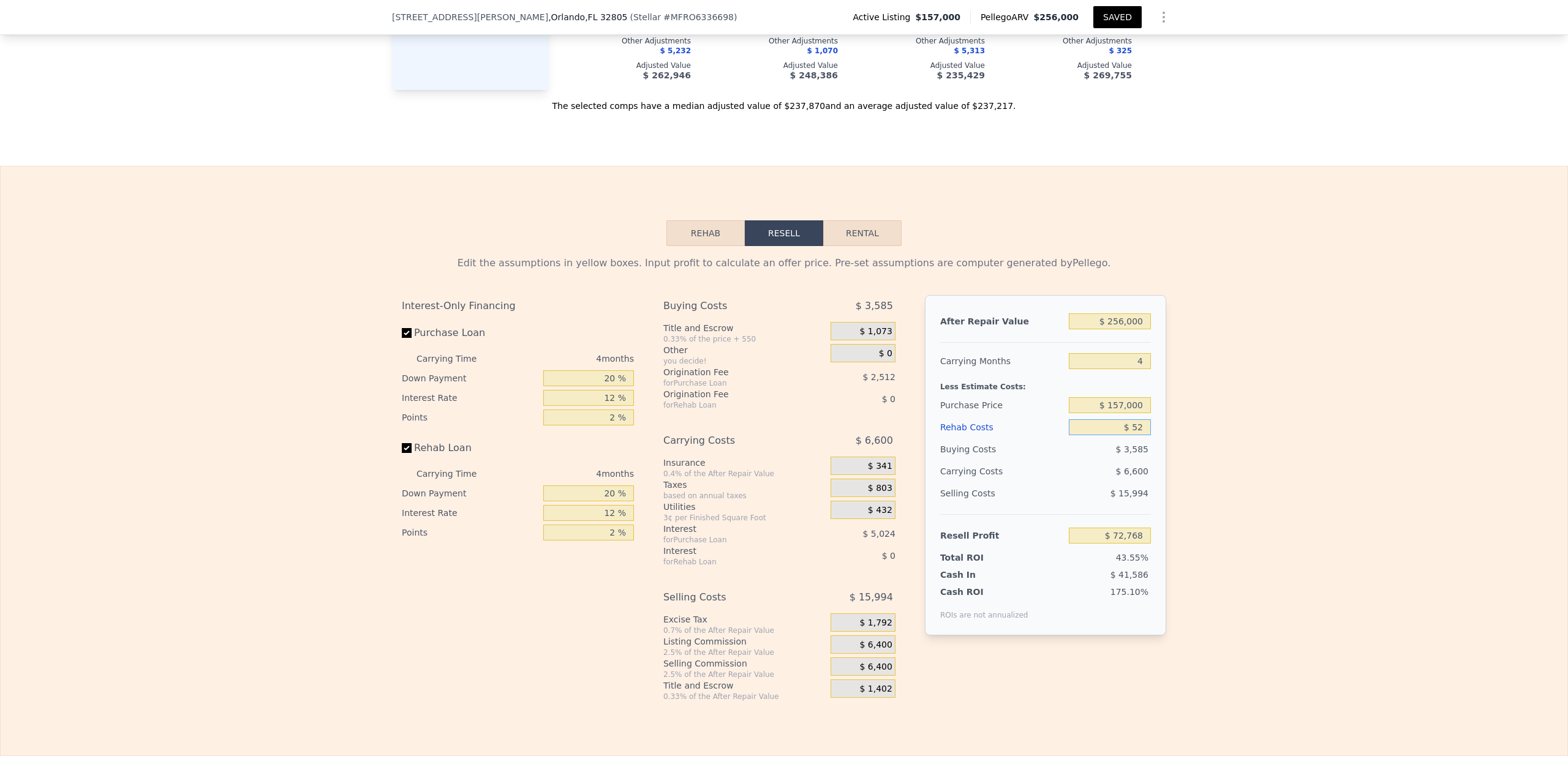
type input "$ 525"
type input "$ 72,272"
type input "$ 52,500"
type input "$ 17,801"
type input "$ 52,500"
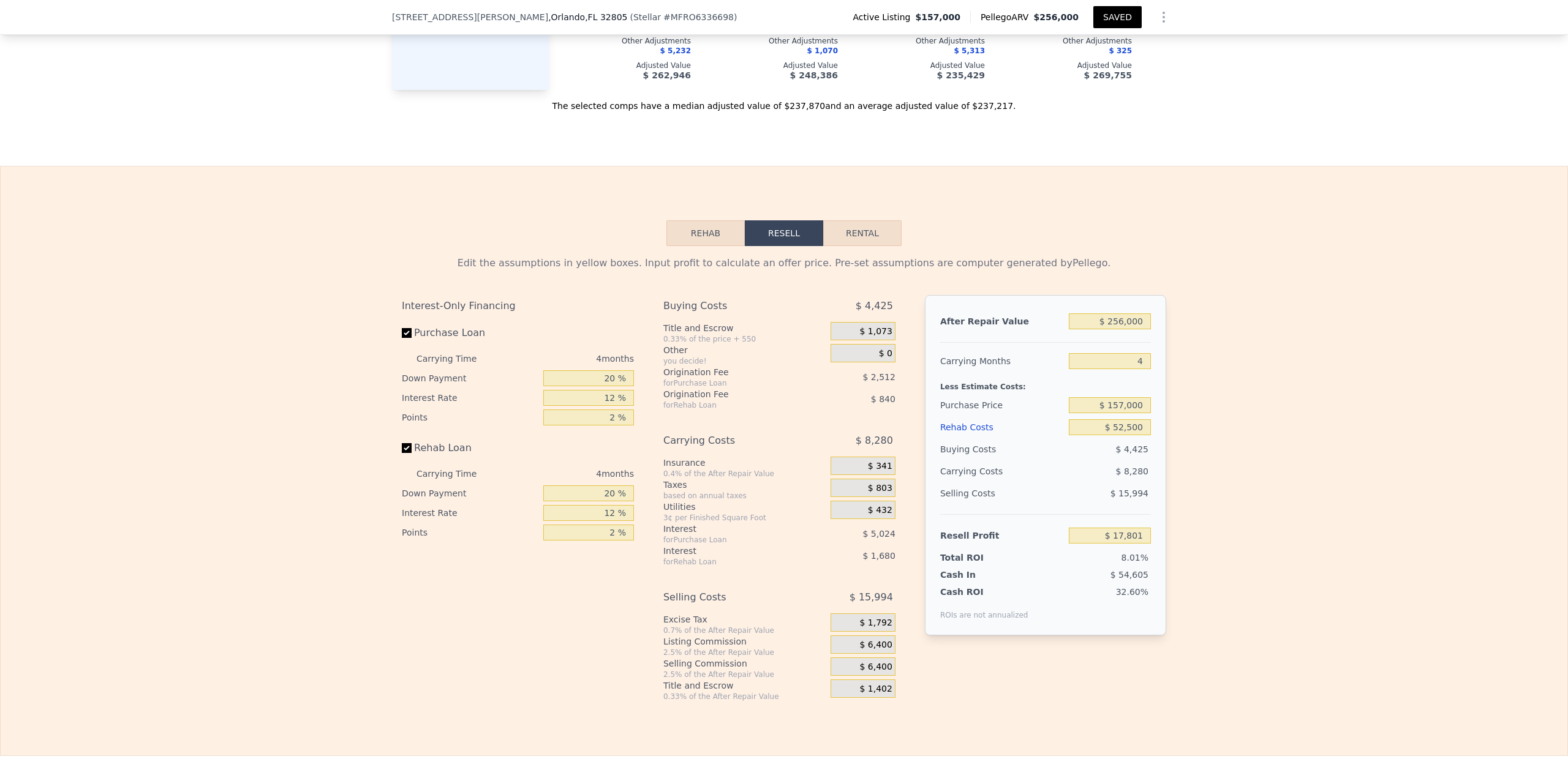
click at [677, 370] on div "Edit the assumptions in yellow boxes. Input profit to calculate an offer price.…" at bounding box center [784, 474] width 1567 height 456
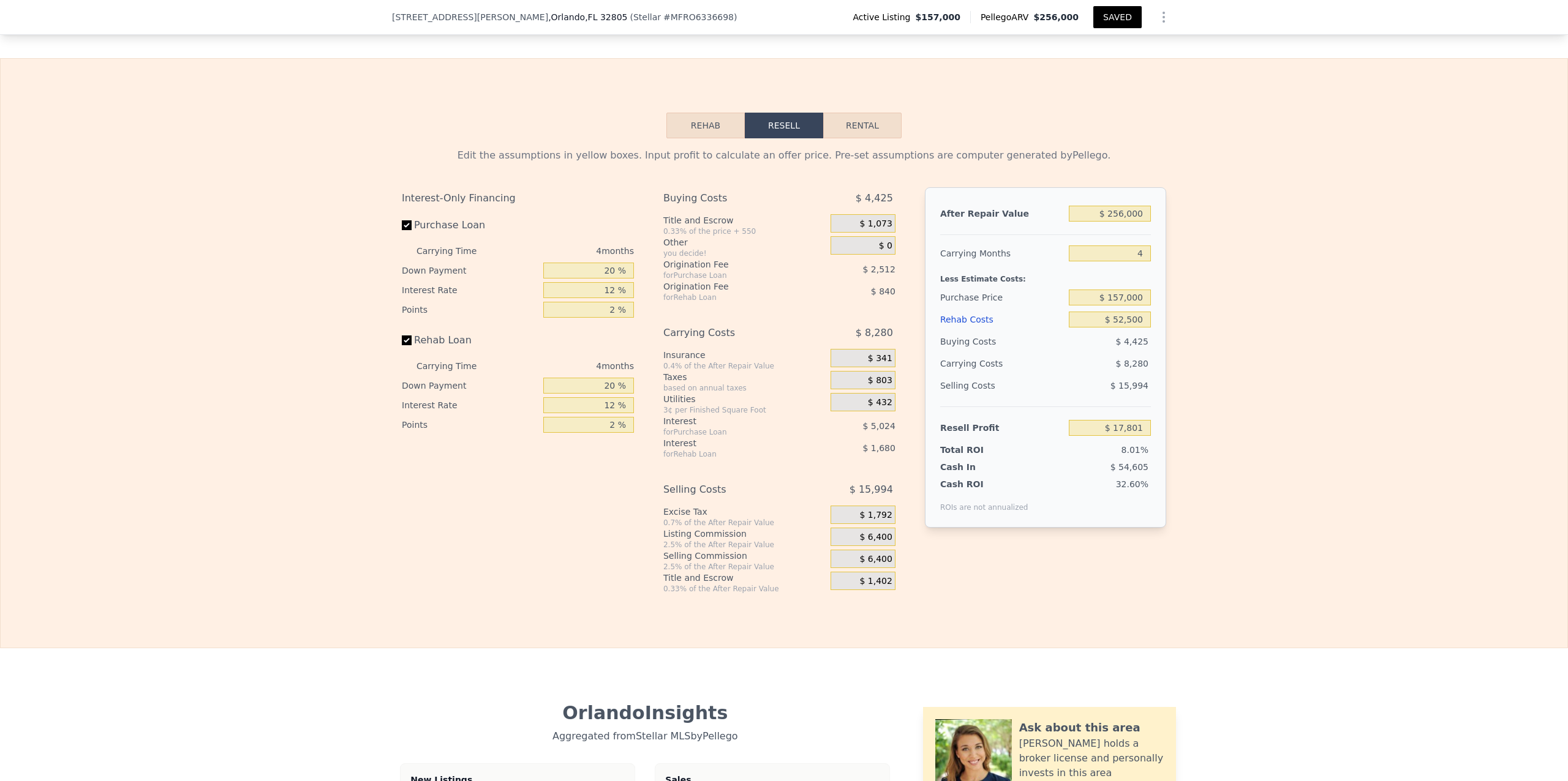
scroll to position [1979, 0]
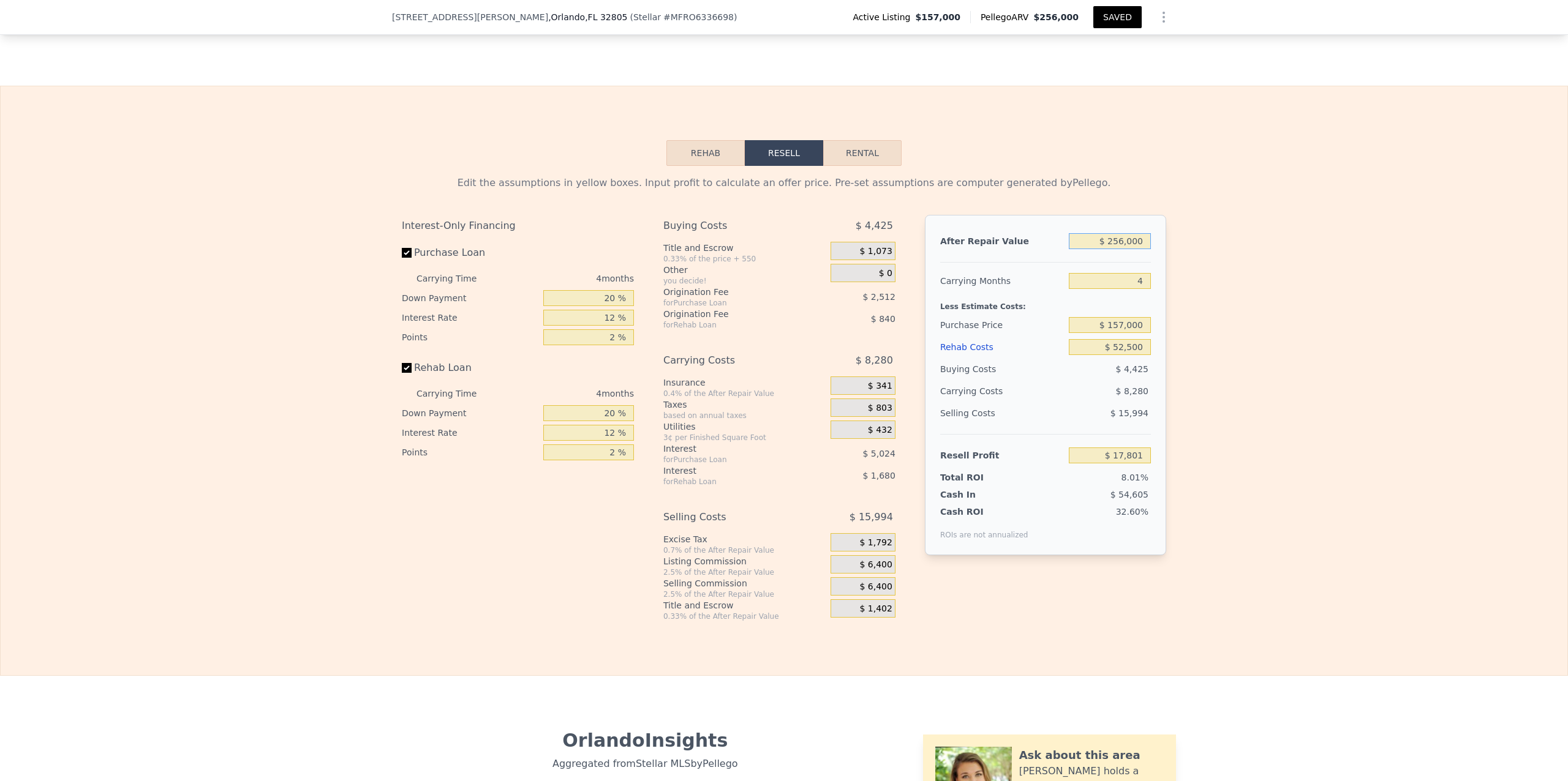
click at [677, 249] on input "$ 256,000" at bounding box center [1110, 241] width 82 height 16
type input "$ 25,000"
type input "-$ 198,955"
type input "$ 2,000"
type input "-$ 220,538"
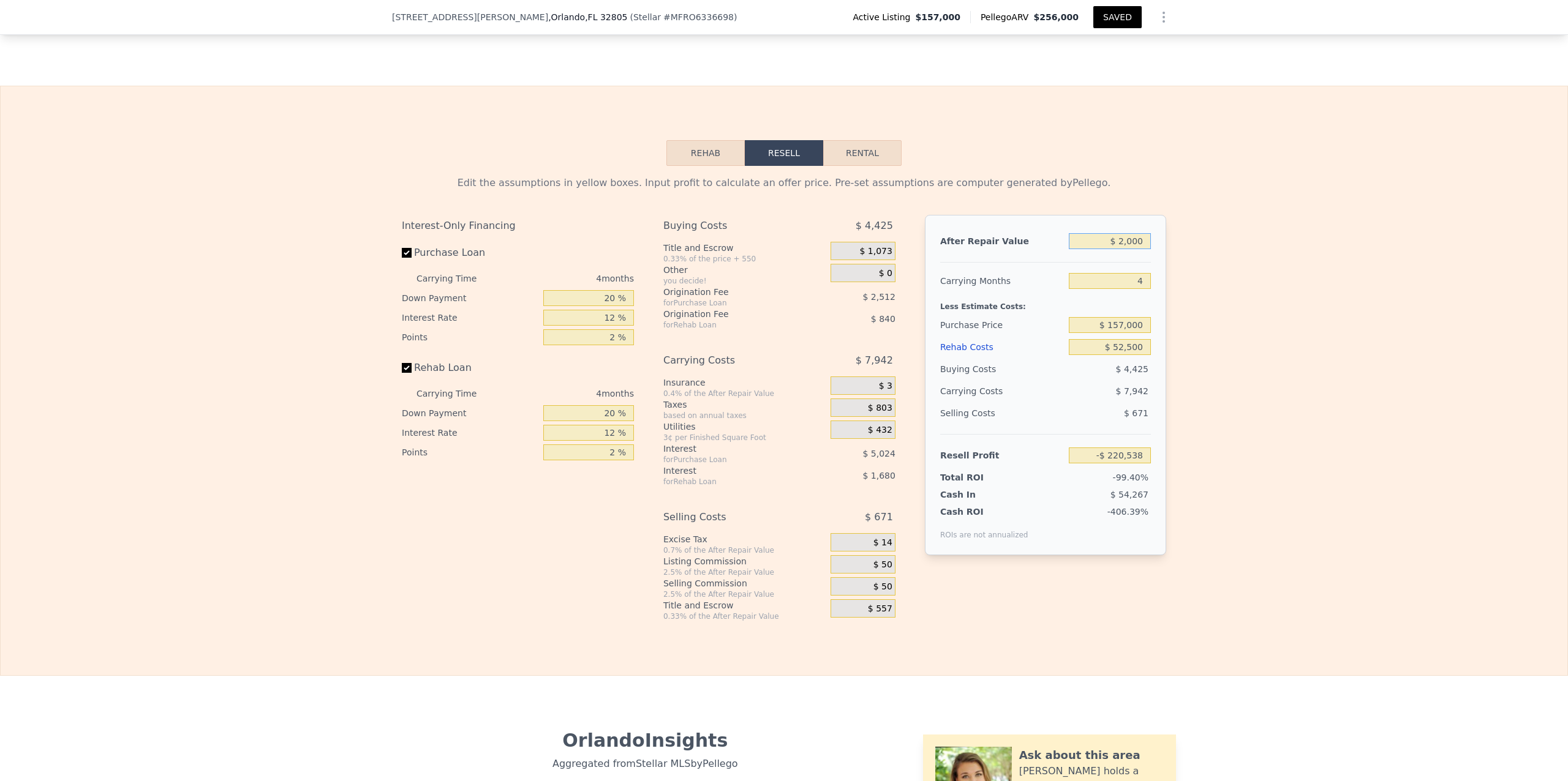
type input "$ 23,000"
type input "-$ 200,833"
type input "$ 235,000"
type input "-$ 1,905"
type input "$ 235,000"
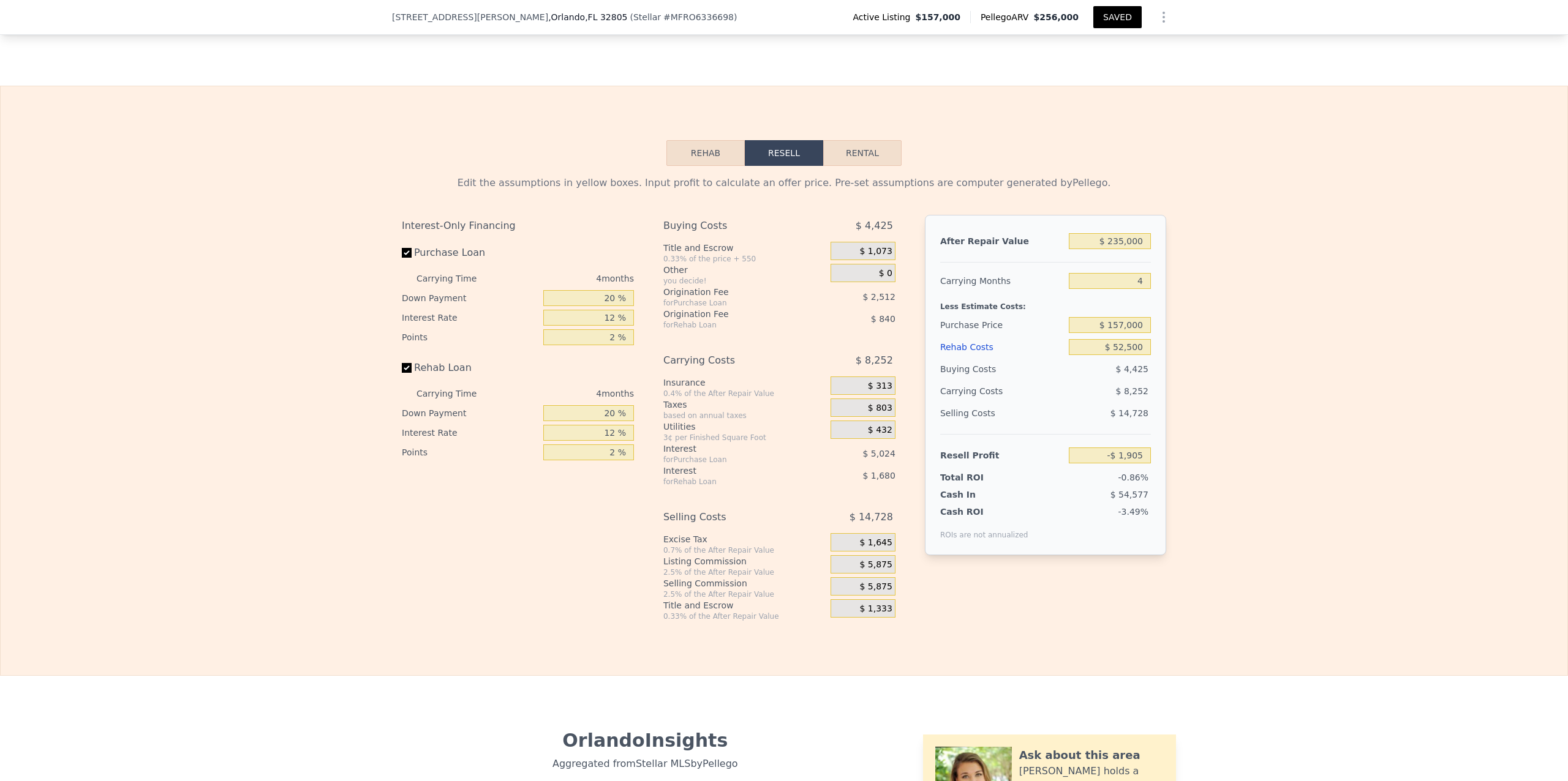
click at [677, 321] on div "Edit the assumptions in yellow boxes. Input profit to calculate an offer price.…" at bounding box center [784, 394] width 1567 height 456
click at [677, 484] on div "Edit the assumptions in yellow boxes. Input profit to calculate an offer price.…" at bounding box center [784, 394] width 1567 height 456
click at [677, 289] on input "4" at bounding box center [1110, 281] width 82 height 16
type input "3"
type input "$ 157"
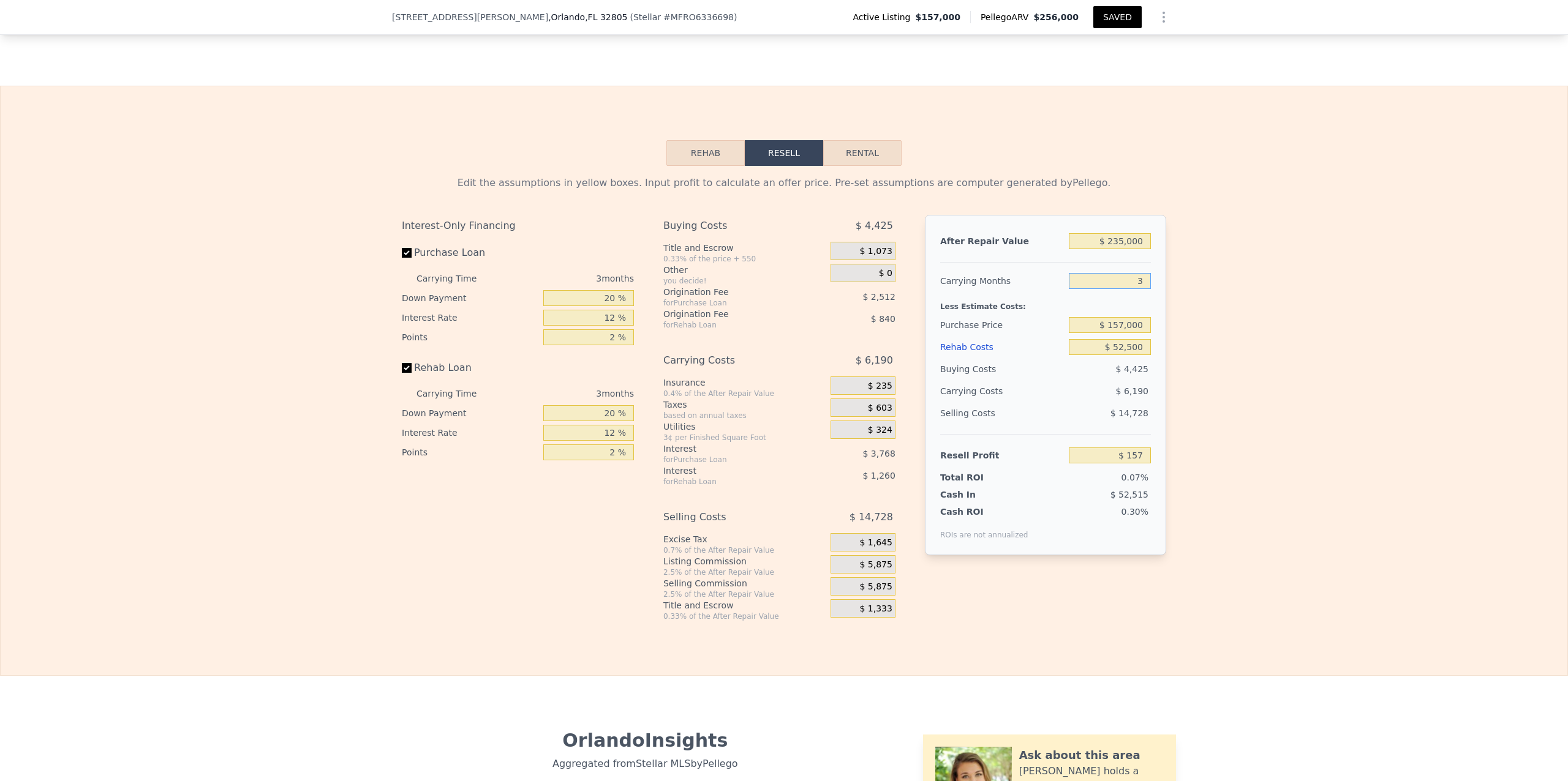
type input "3"
click at [677, 306] on div "Edit the assumptions in yellow boxes. Input profit to calculate an offer price.…" at bounding box center [784, 394] width 1567 height 456
click at [677, 356] on div "Edit the assumptions in yellow boxes. Input profit to calculate an offer price.…" at bounding box center [784, 394] width 1567 height 456
click at [611, 326] on input "12 %" at bounding box center [588, 317] width 90 height 16
type input "1 %"
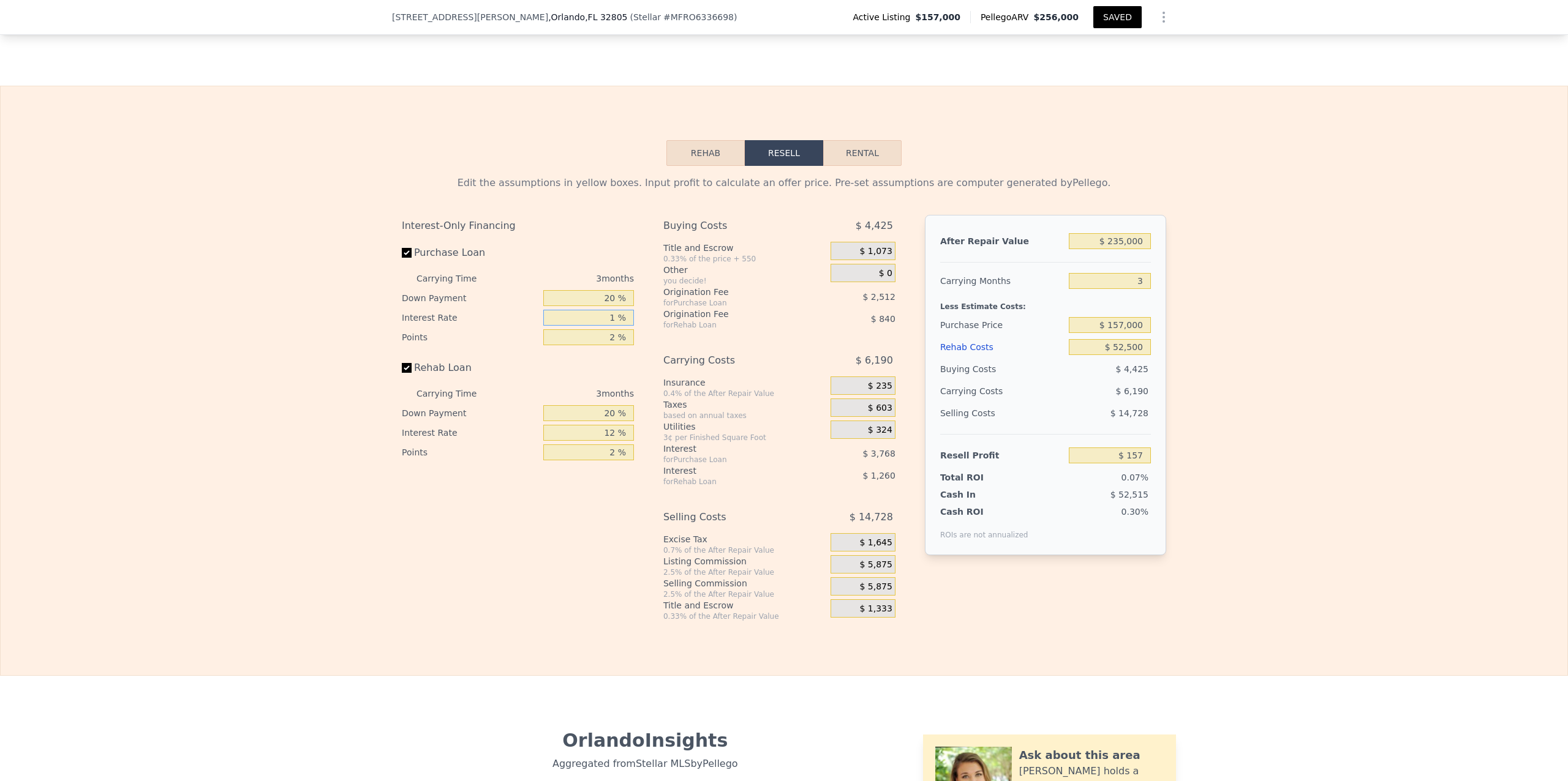
type input "$ 3,610"
type input "10 %"
type input "$ 784"
type input "10 %"
click at [613, 441] on input "12 %" at bounding box center [588, 433] width 90 height 16
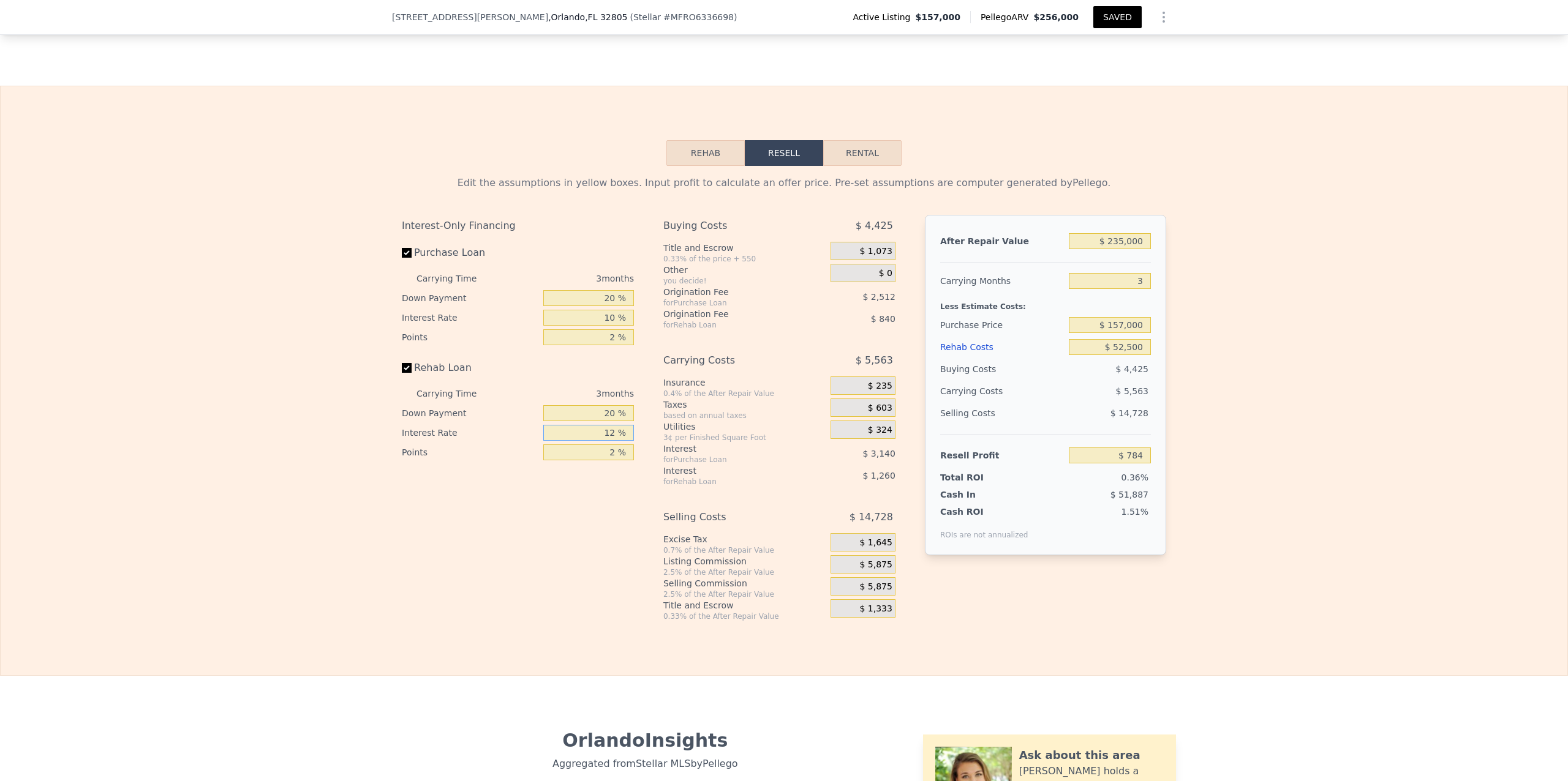
type input "1 %"
type input "$ 1,939"
type input "10 %"
type input "$ 994"
type input "10 %"
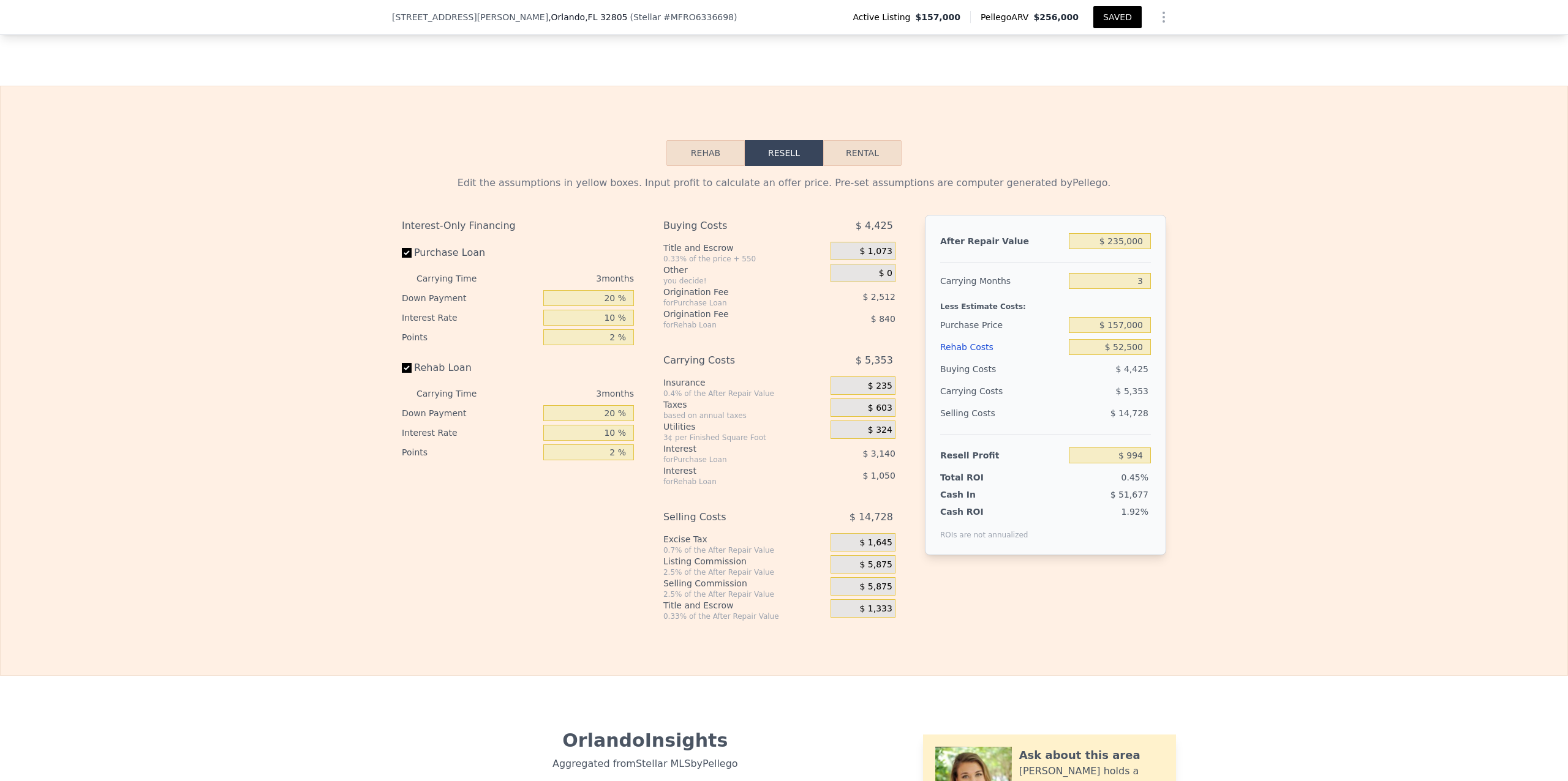
click at [581, 593] on div "Interest-Only Financing Purchase Loan Carrying Time 3 months Down Payment 20 % …" at bounding box center [523, 418] width 242 height 406
click at [677, 365] on div "Edit the assumptions in yellow boxes. Input profit to calculate an offer price.…" at bounding box center [784, 394] width 1567 height 456
click at [677, 395] on div "Edit the assumptions in yellow boxes. Input profit to calculate an offer price.…" at bounding box center [784, 394] width 1567 height 456
click at [677, 333] on input "$ 157,000" at bounding box center [1110, 325] width 82 height 16
type input "$ 137,500"
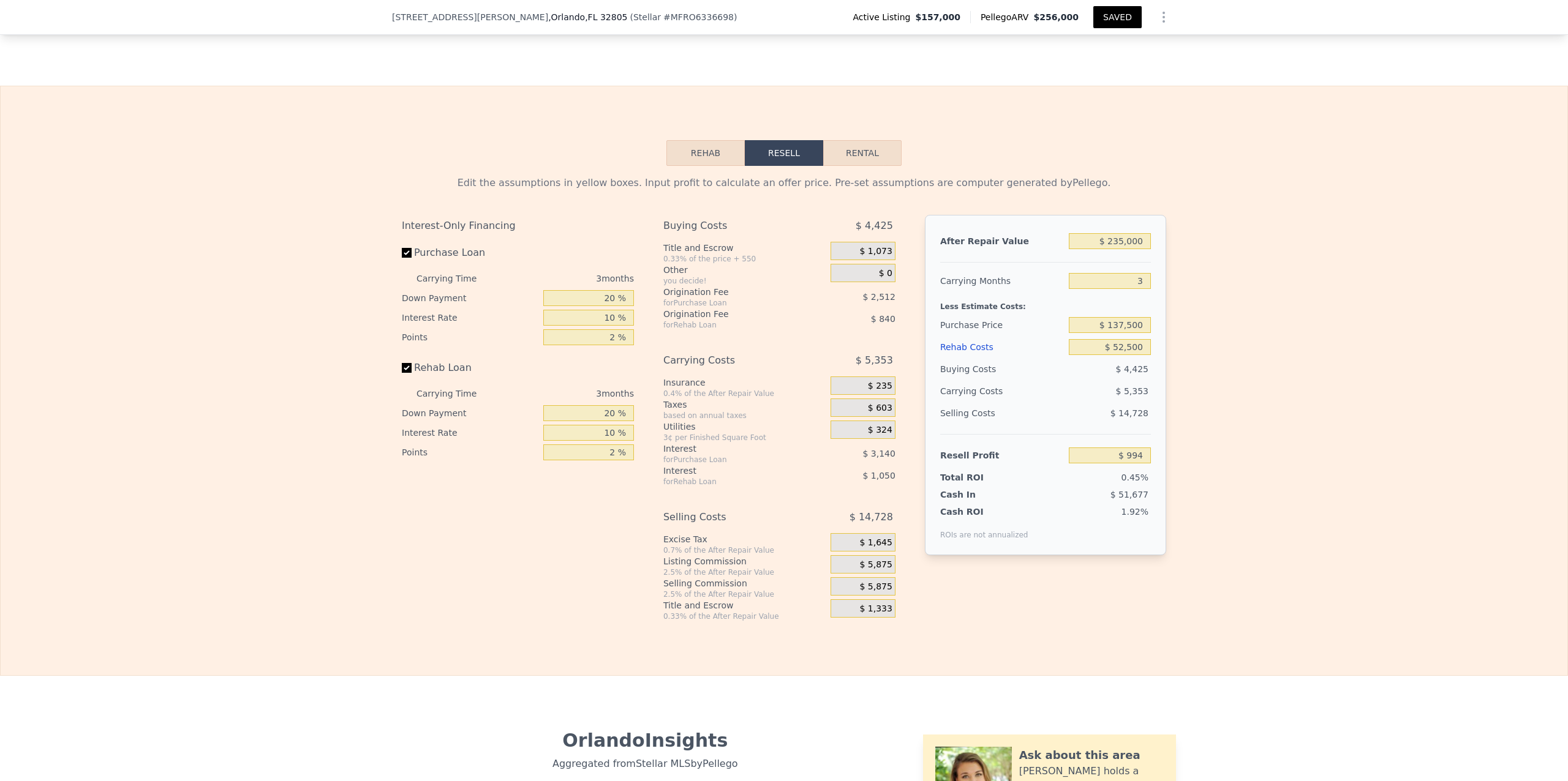
click at [677, 344] on div "Edit the assumptions in yellow boxes. Input profit to calculate an offer price.…" at bounding box center [784, 394] width 1567 height 456
type input "$ 21,261"
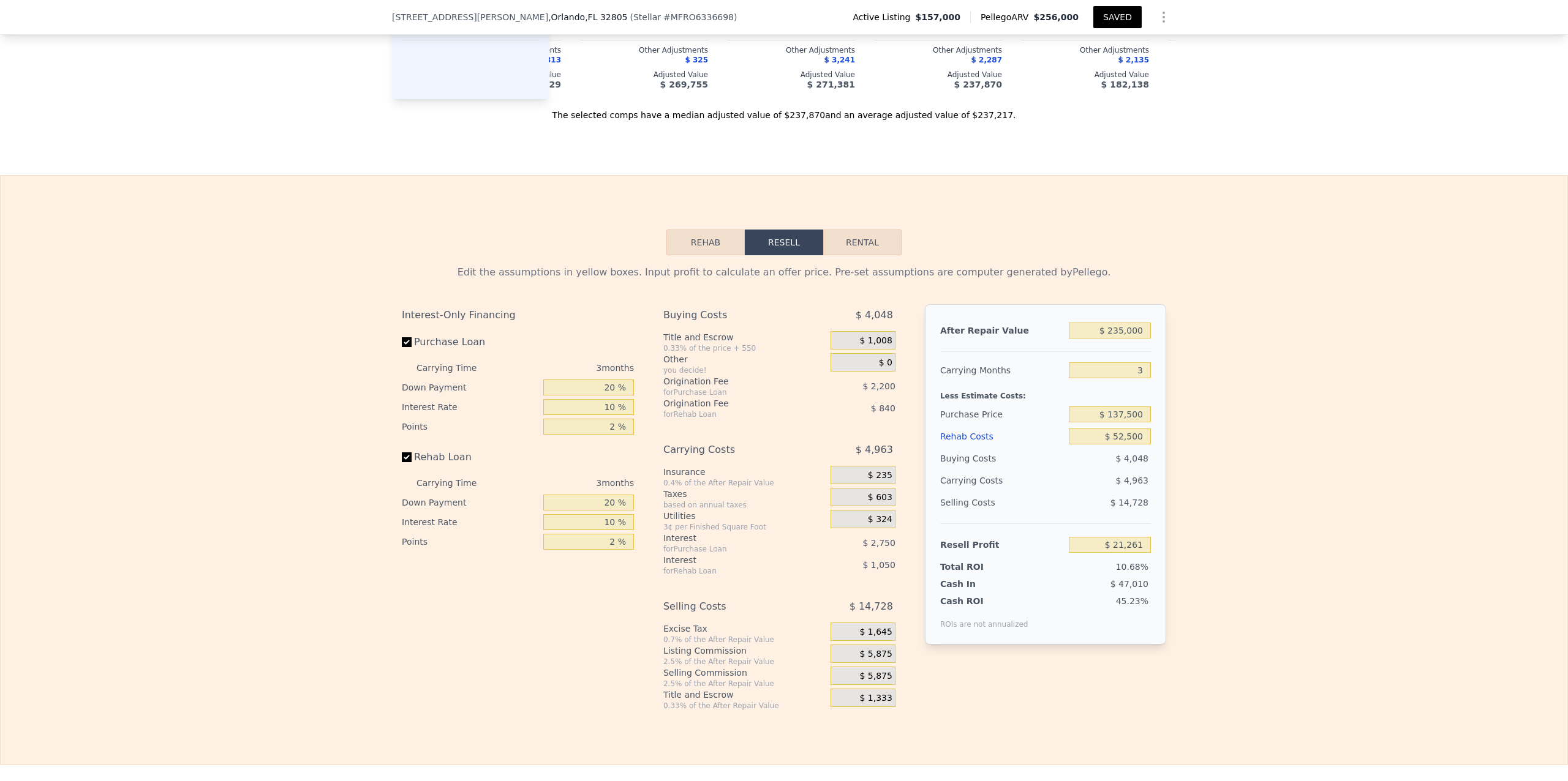
scroll to position [1931, 0]
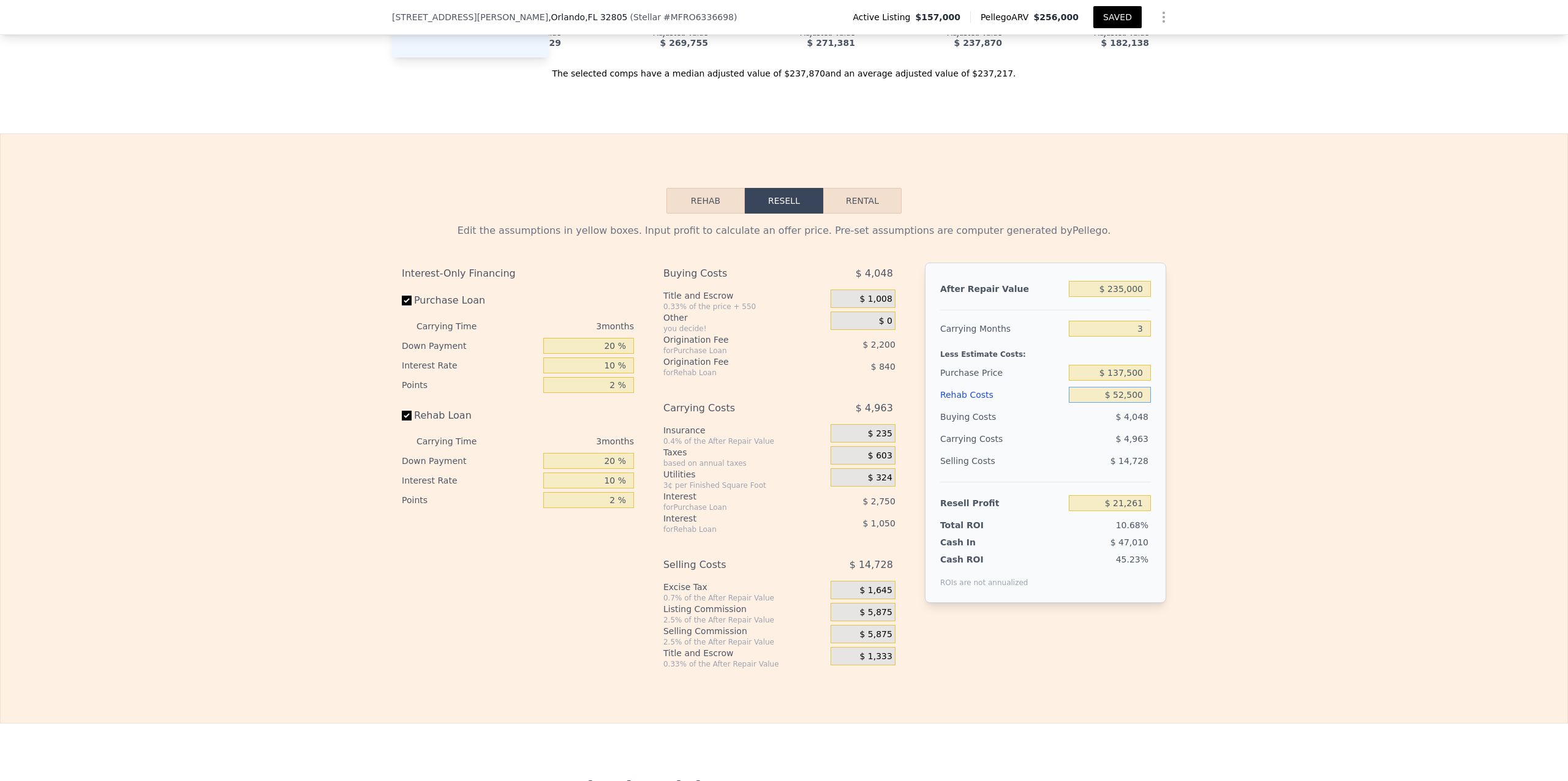
click at [677, 403] on input "$ 52,500" at bounding box center [1110, 395] width 82 height 16
type input "$ 5,500"
type input "$ 69,952"
type input "$ 55,500"
type input "$ 18,153"
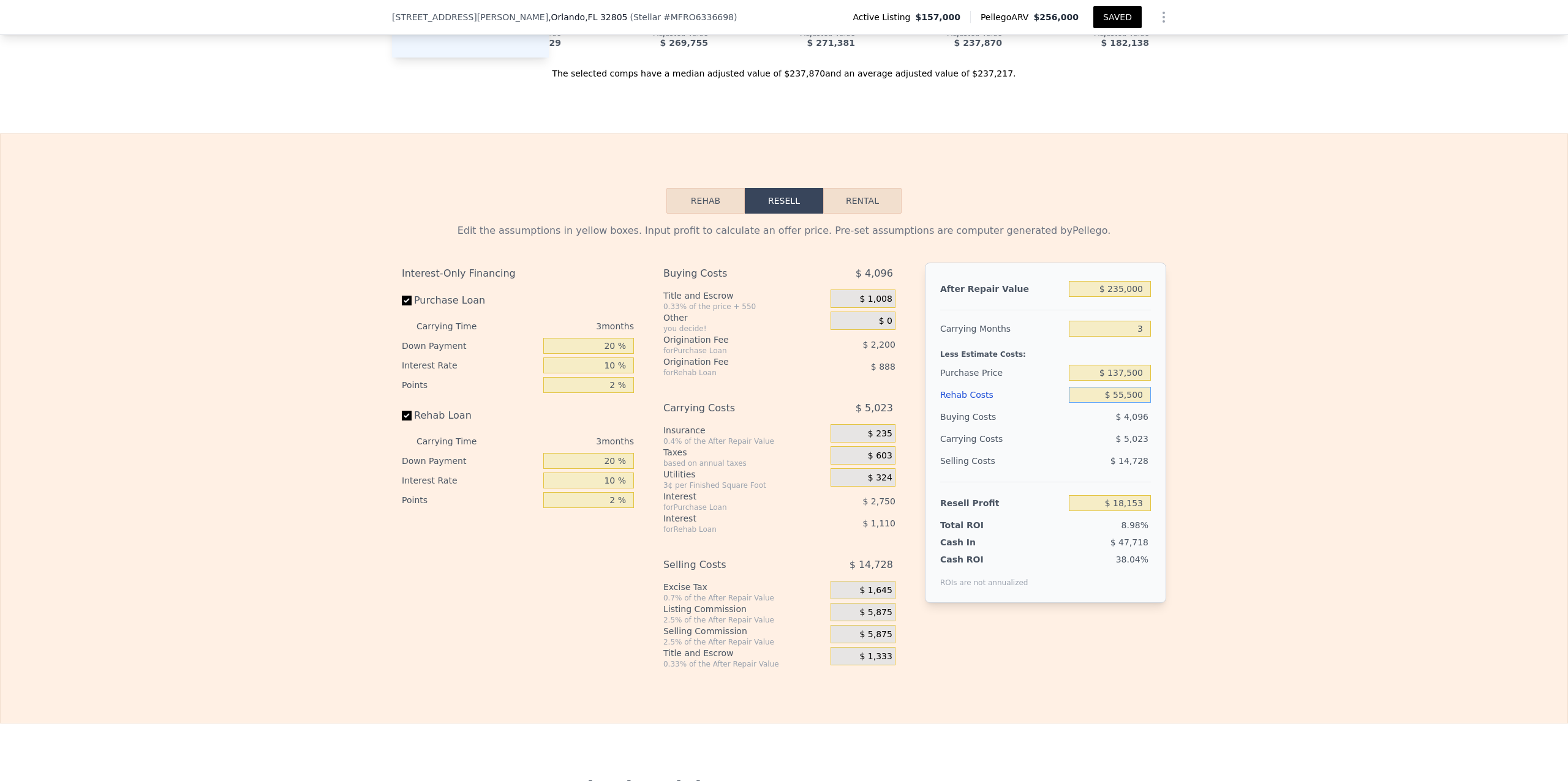
type input "$ 5,500"
type input "$ 69,952"
type input "$ 55,000"
type input "$ 18,670"
type input "$ 55,000"
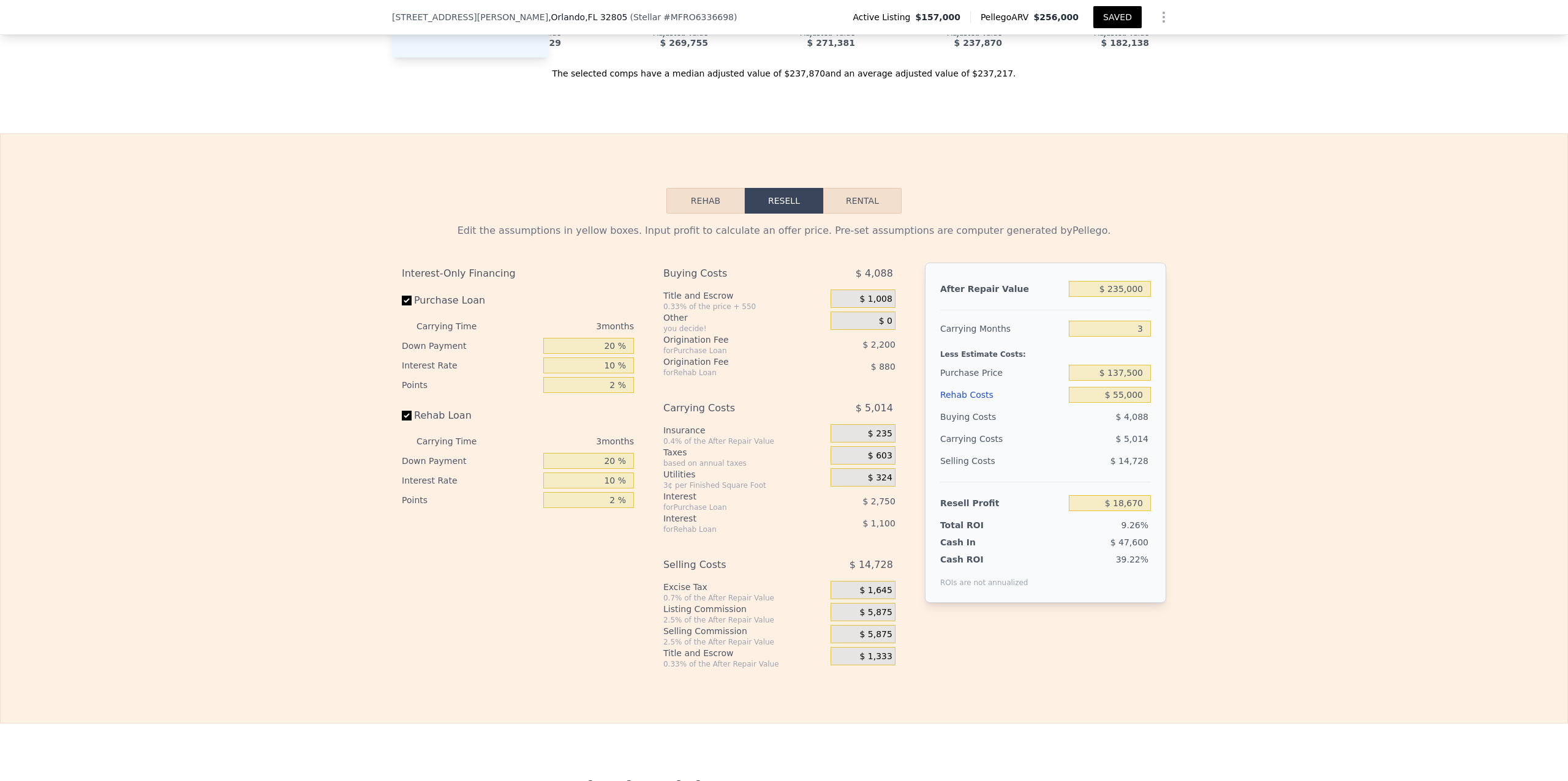
click at [677, 407] on div "Edit the assumptions in yellow boxes. Input profit to calculate an offer price.…" at bounding box center [784, 442] width 1567 height 456
click at [677, 476] on div "Edit the assumptions in yellow boxes. Input profit to calculate an offer price.…" at bounding box center [784, 442] width 1567 height 456
click at [677, 337] on input "3" at bounding box center [1110, 328] width 82 height 16
type input "4"
type input "$ 17,000"
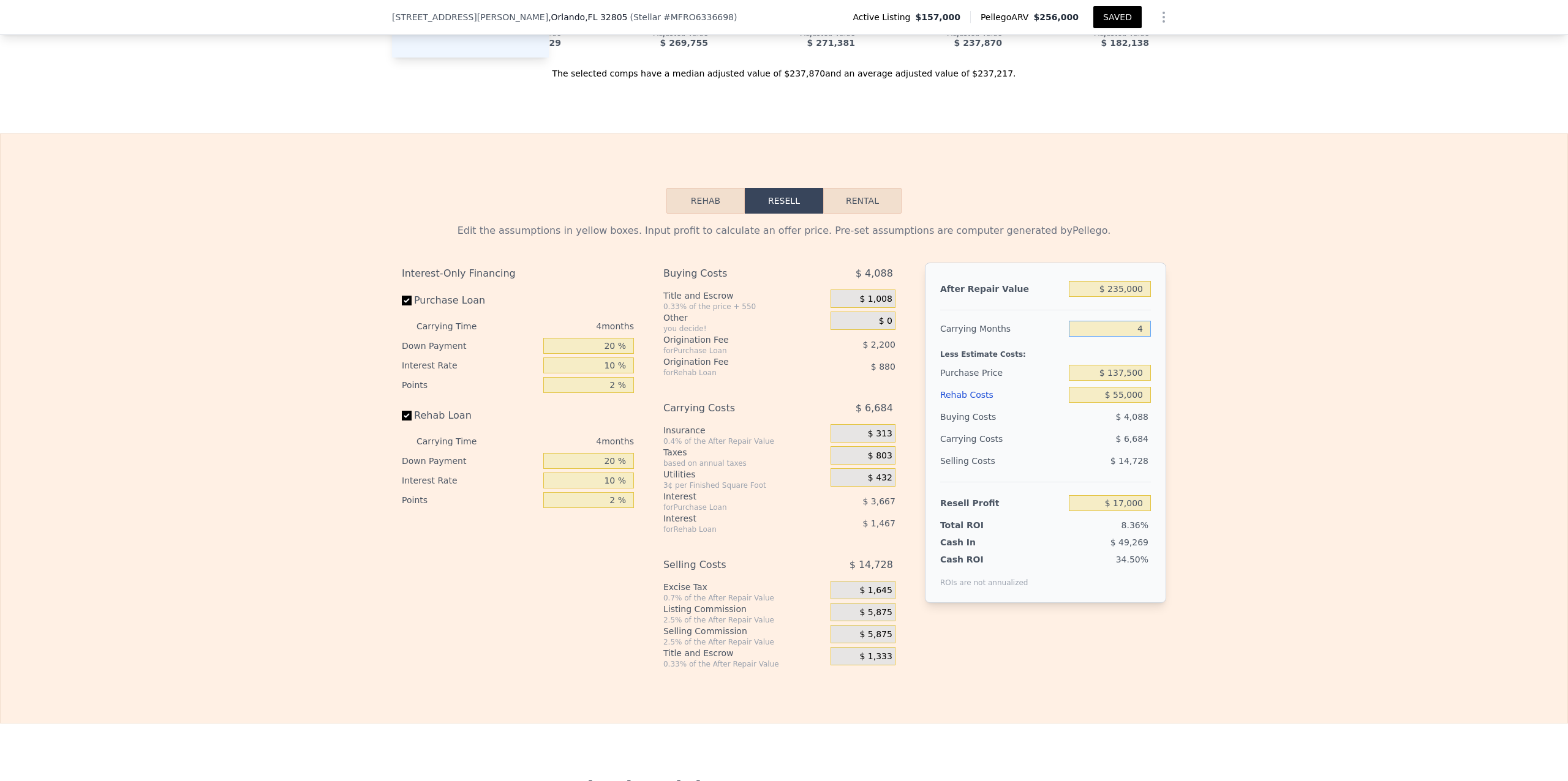
type input "4"
click at [677, 349] on div "Edit the assumptions in yellow boxes. Input profit to calculate an offer price.…" at bounding box center [784, 442] width 1567 height 456
click at [677, 480] on div "Edit the assumptions in yellow boxes. Input profit to calculate an offer price.…" at bounding box center [784, 442] width 1567 height 456
click at [677, 620] on div "Edit the assumptions in yellow boxes. Input profit to calculate an offer price.…" at bounding box center [784, 442] width 1567 height 456
click at [677, 214] on button "Rehab" at bounding box center [706, 200] width 79 height 26
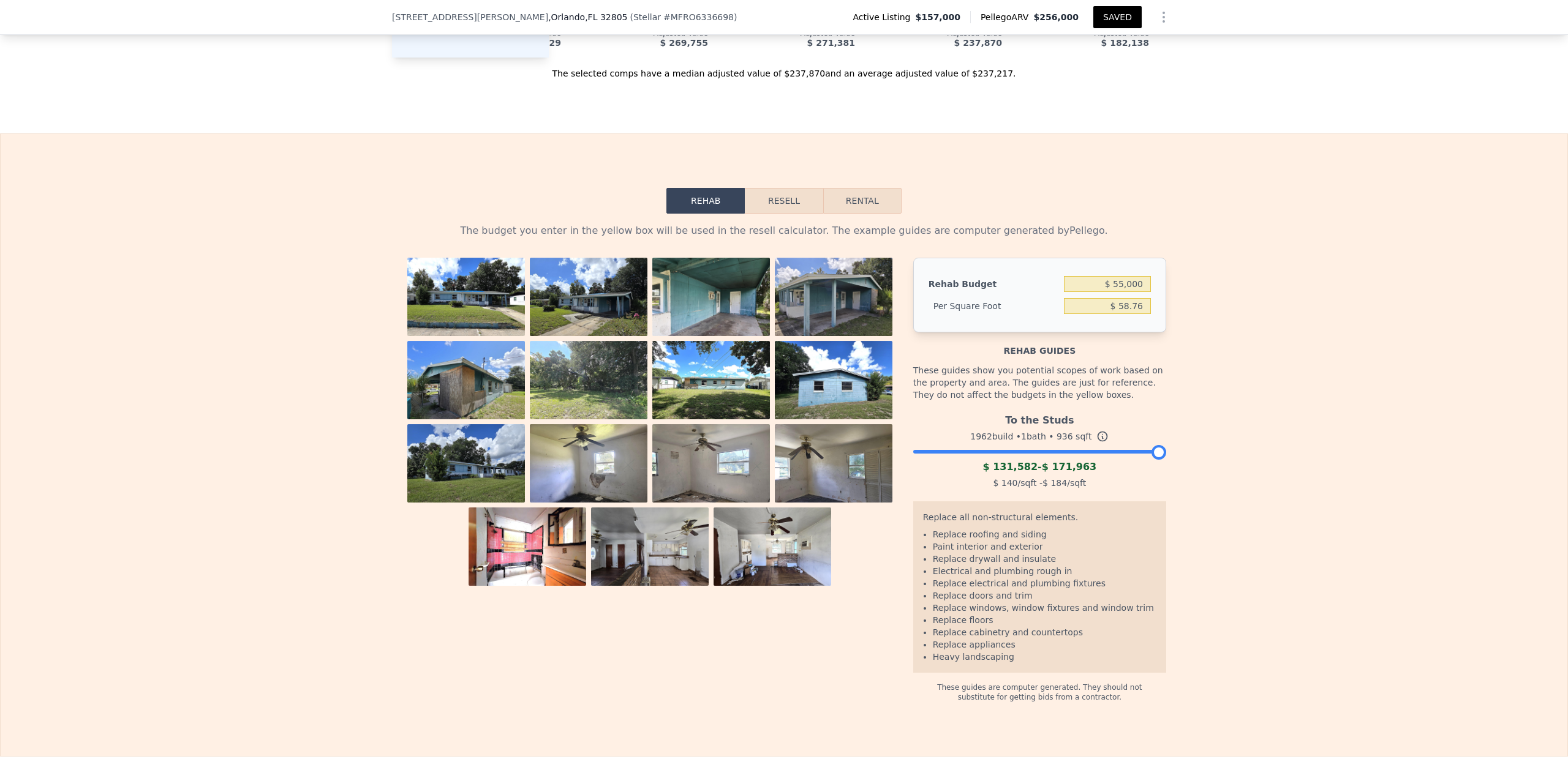
click at [677, 512] on img at bounding box center [834, 468] width 118 height 88
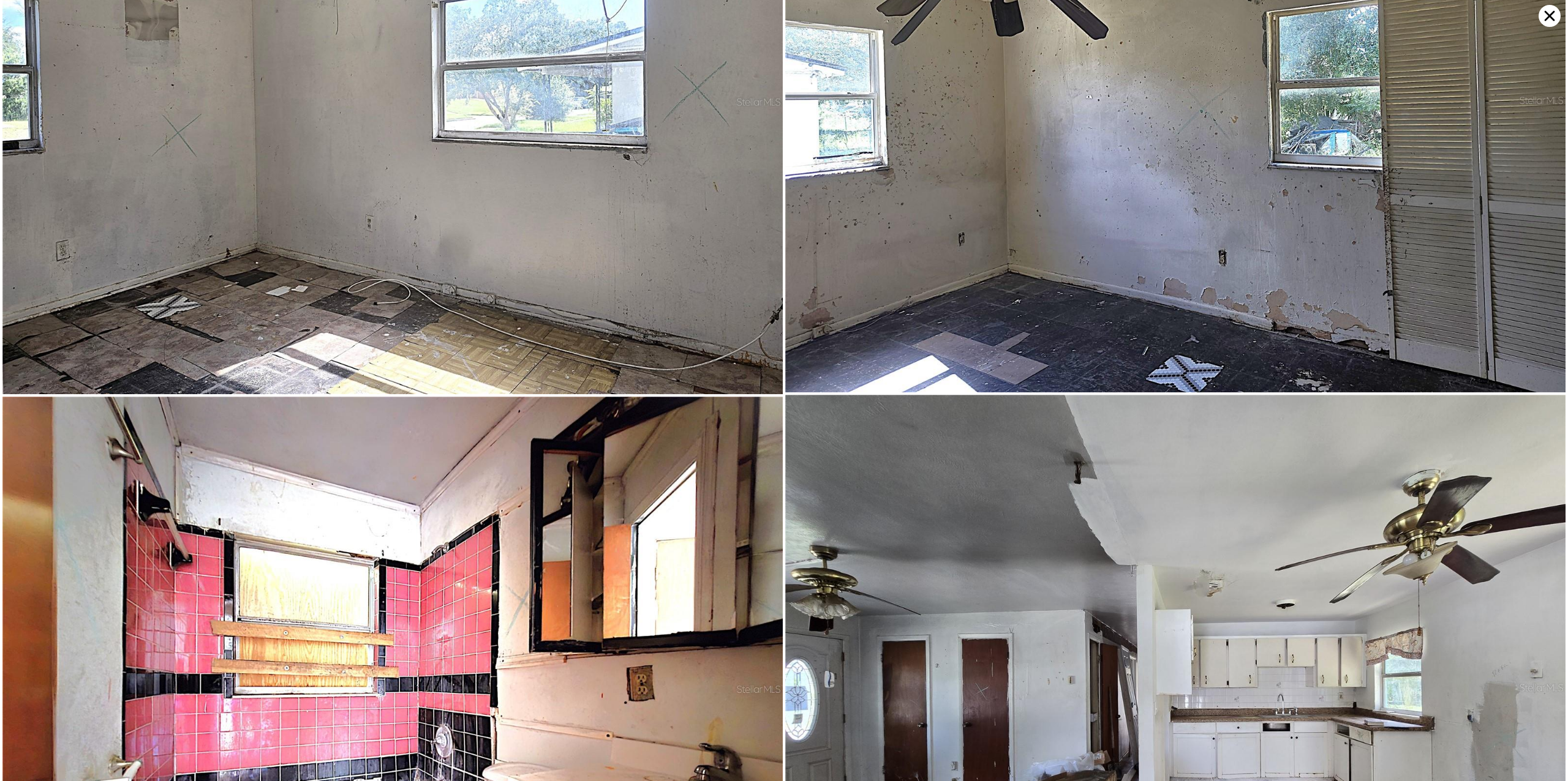
scroll to position [2917, 0]
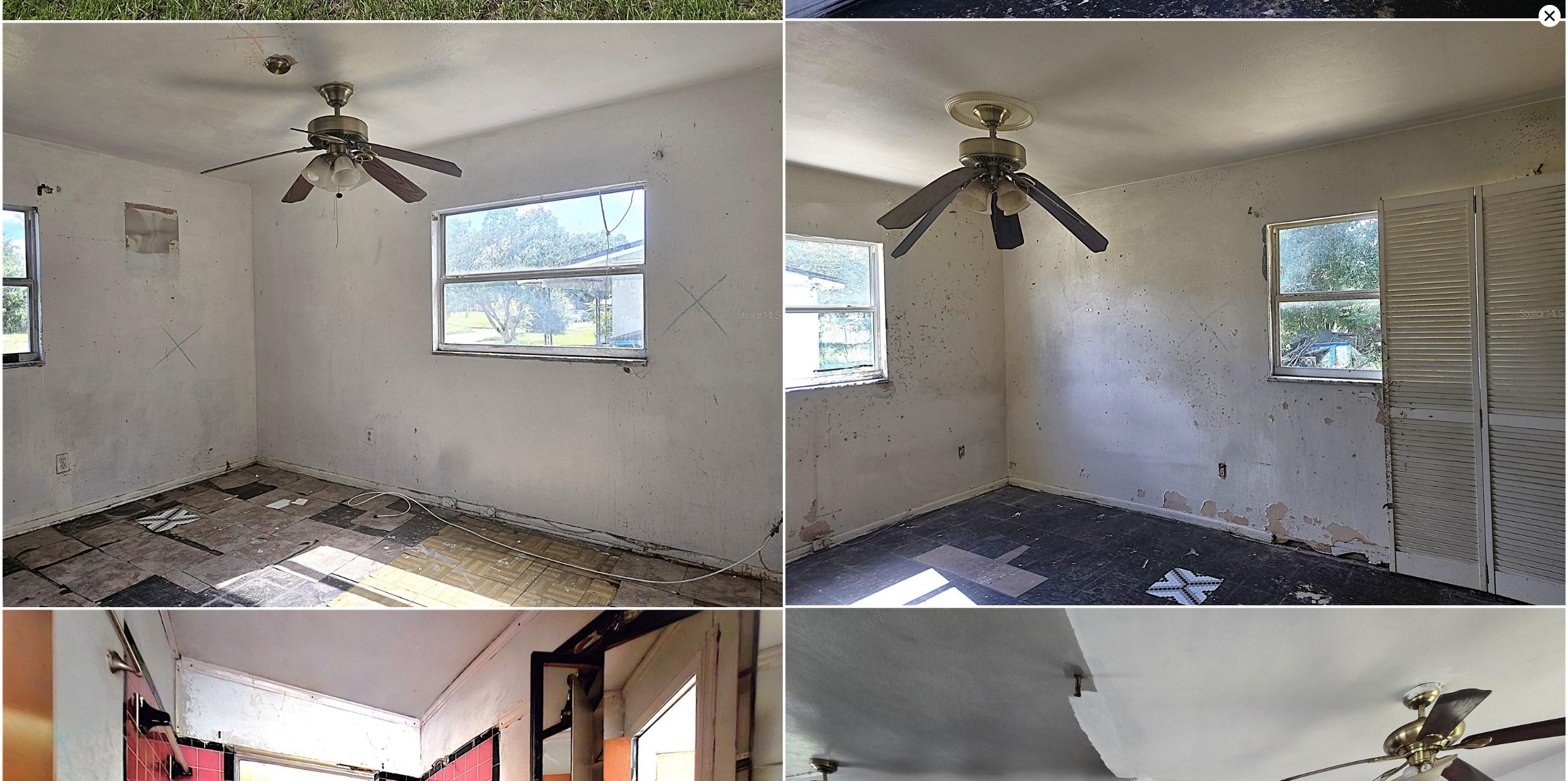
click at [677, 10] on icon at bounding box center [1550, 16] width 22 height 22
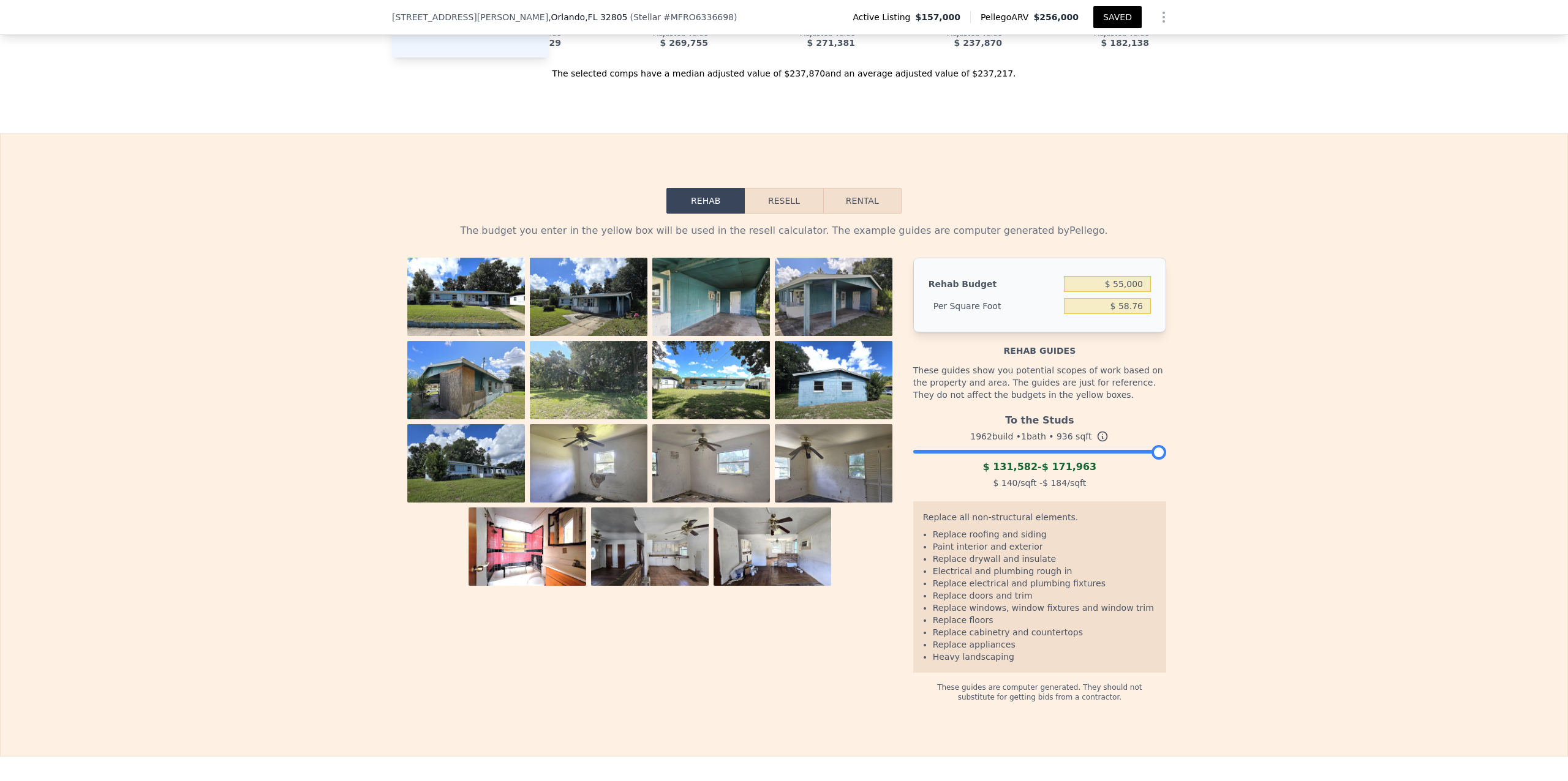
click at [677, 214] on button "Resell" at bounding box center [784, 200] width 78 height 26
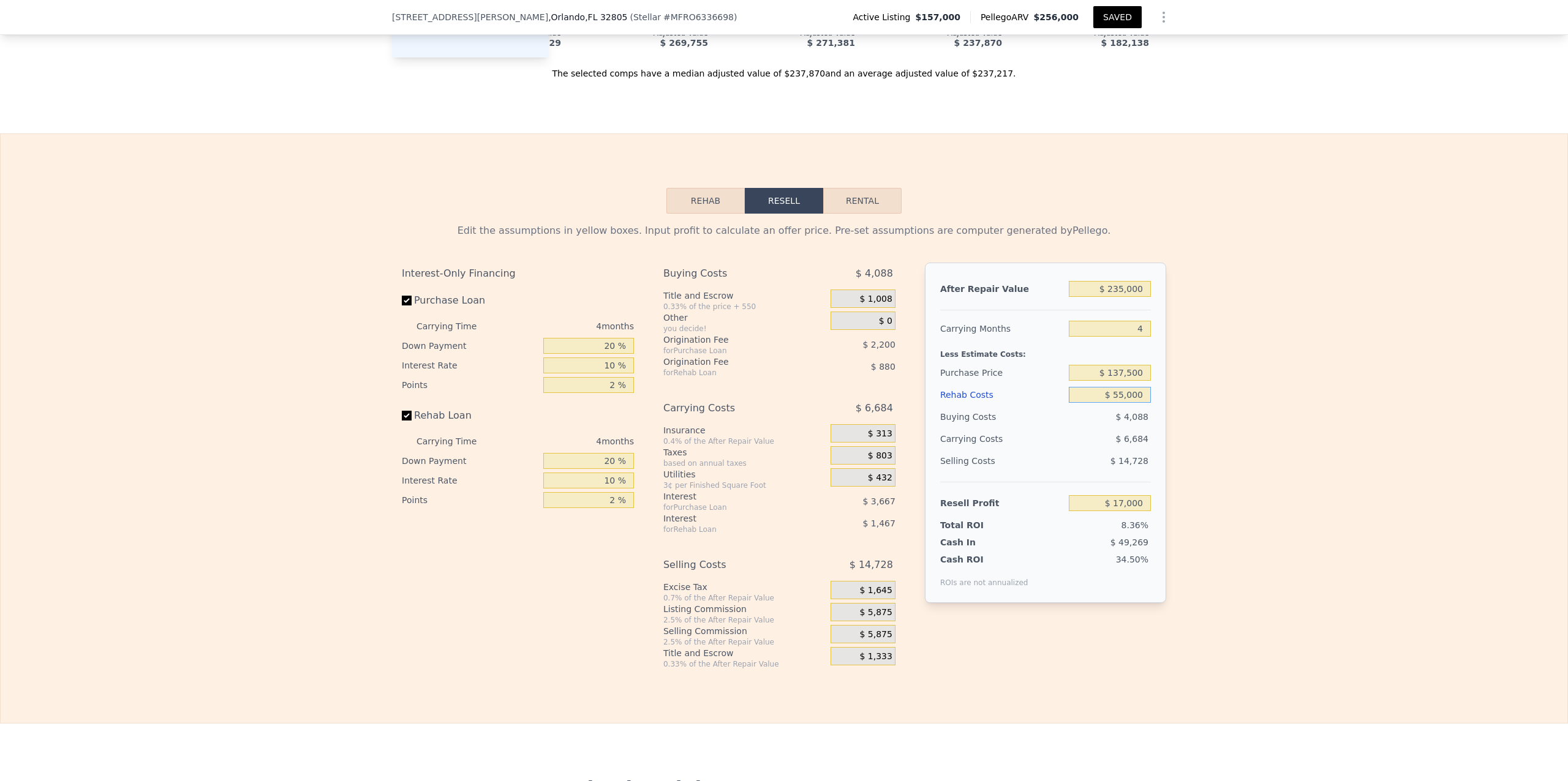
click at [677, 403] on input "$ 55,000" at bounding box center [1110, 395] width 82 height 16
type input "$ 5,000"
type input "$ 69,136"
type input "$ 45,000"
type input "$ 27,428"
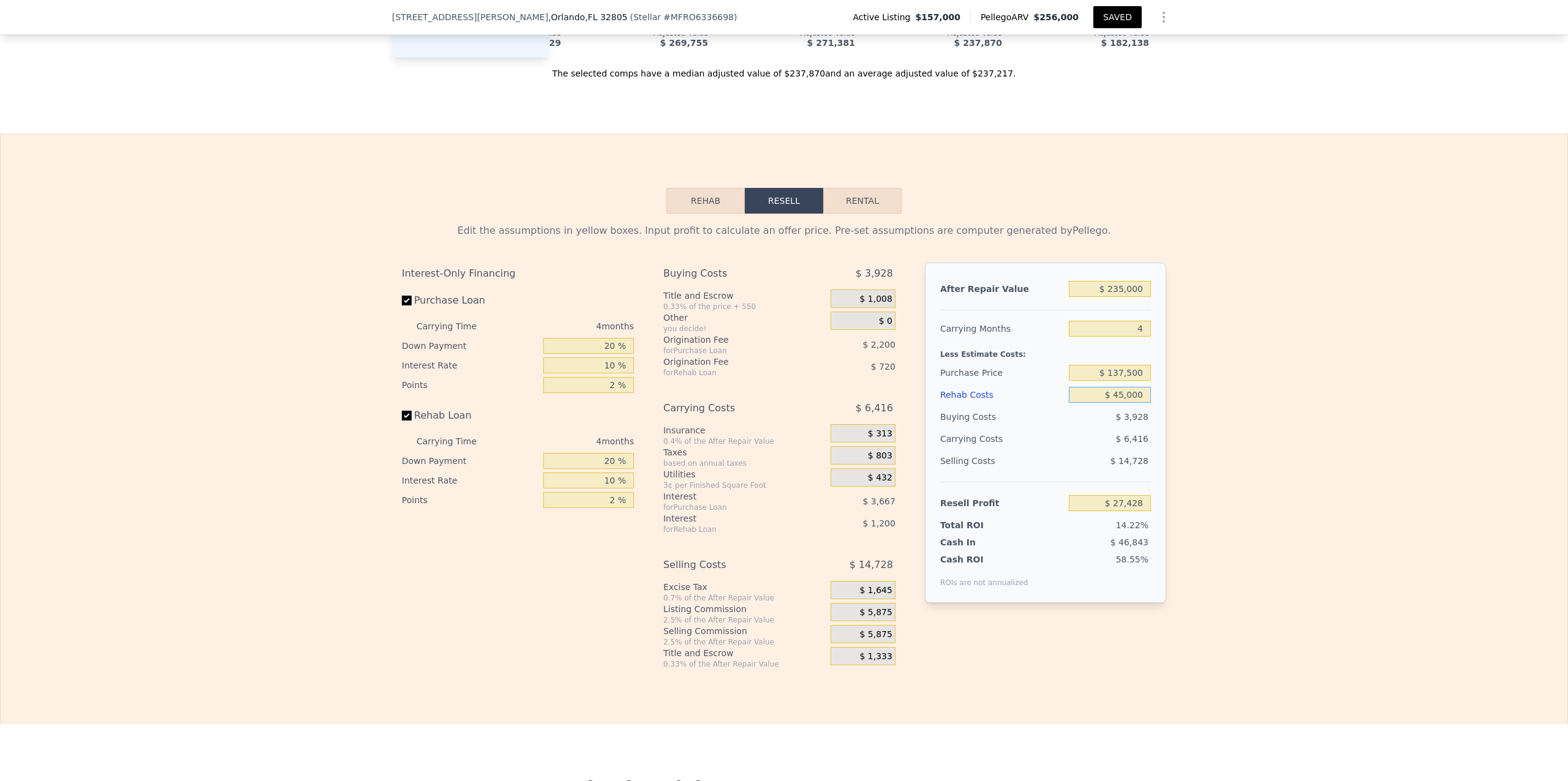
type input "$ 45,000"
click at [677, 397] on div "Edit the assumptions in yellow boxes. Input profit to calculate an offer price.…" at bounding box center [784, 442] width 1567 height 456
click at [677, 478] on div "Edit the assumptions in yellow boxes. Input profit to calculate an offer price.…" at bounding box center [784, 442] width 1567 height 456
click at [677, 327] on span "$ 0" at bounding box center [885, 321] width 13 height 11
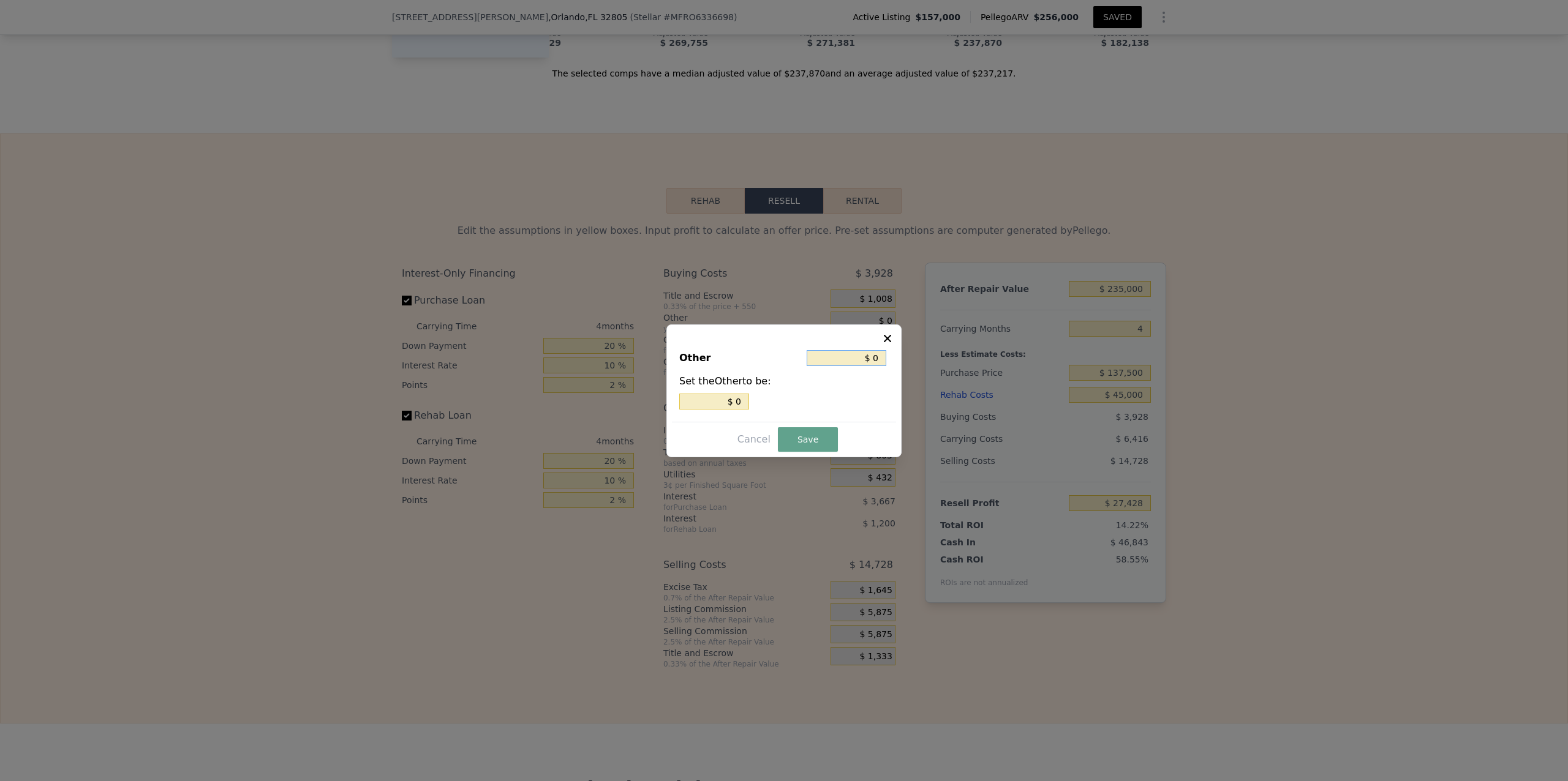
click at [677, 351] on input "$ 0" at bounding box center [846, 358] width 79 height 16
type input "$ 5"
type input "$ 50"
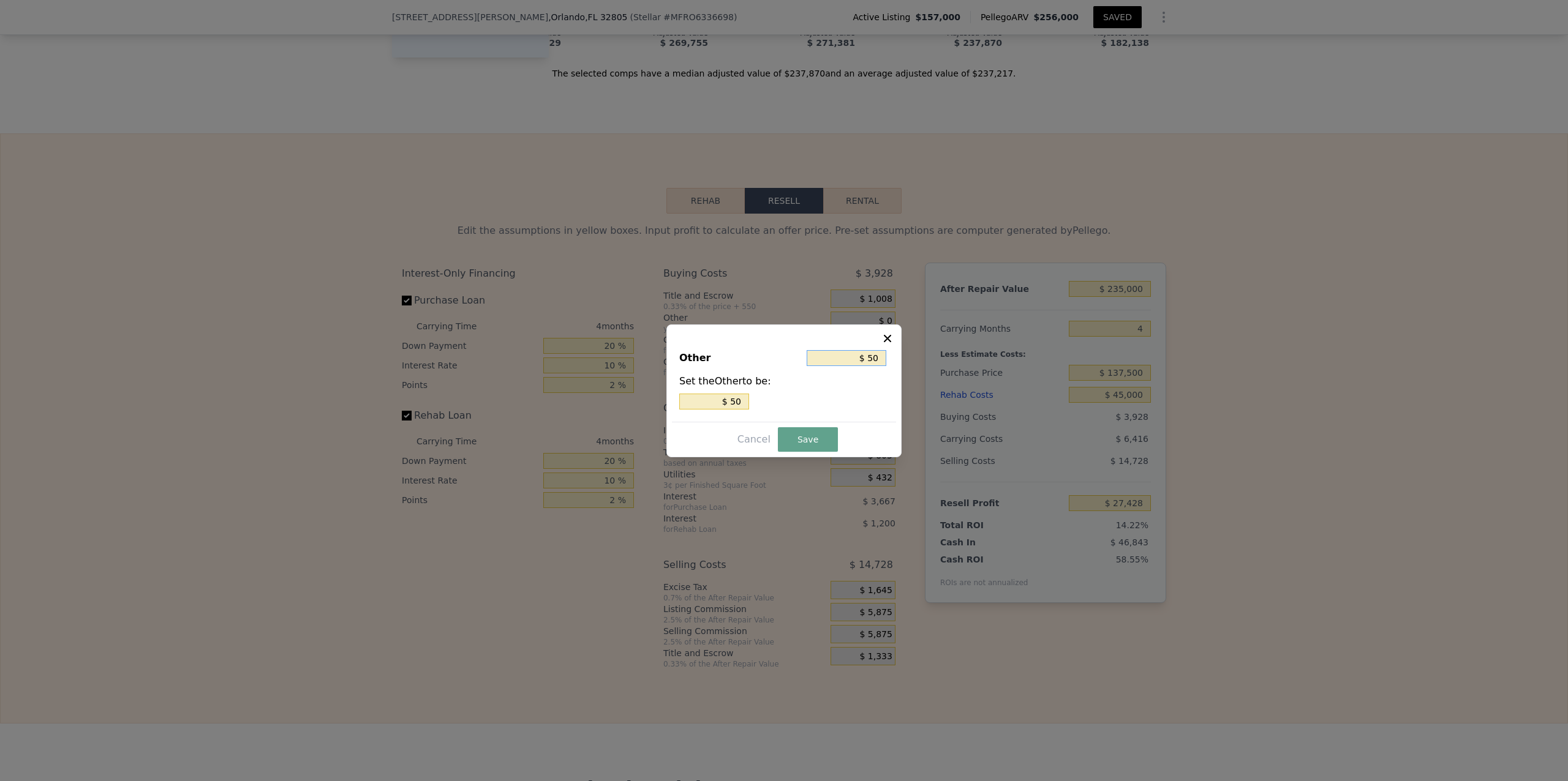
type input "$ 500"
click at [677, 436] on button "Save" at bounding box center [808, 439] width 60 height 24
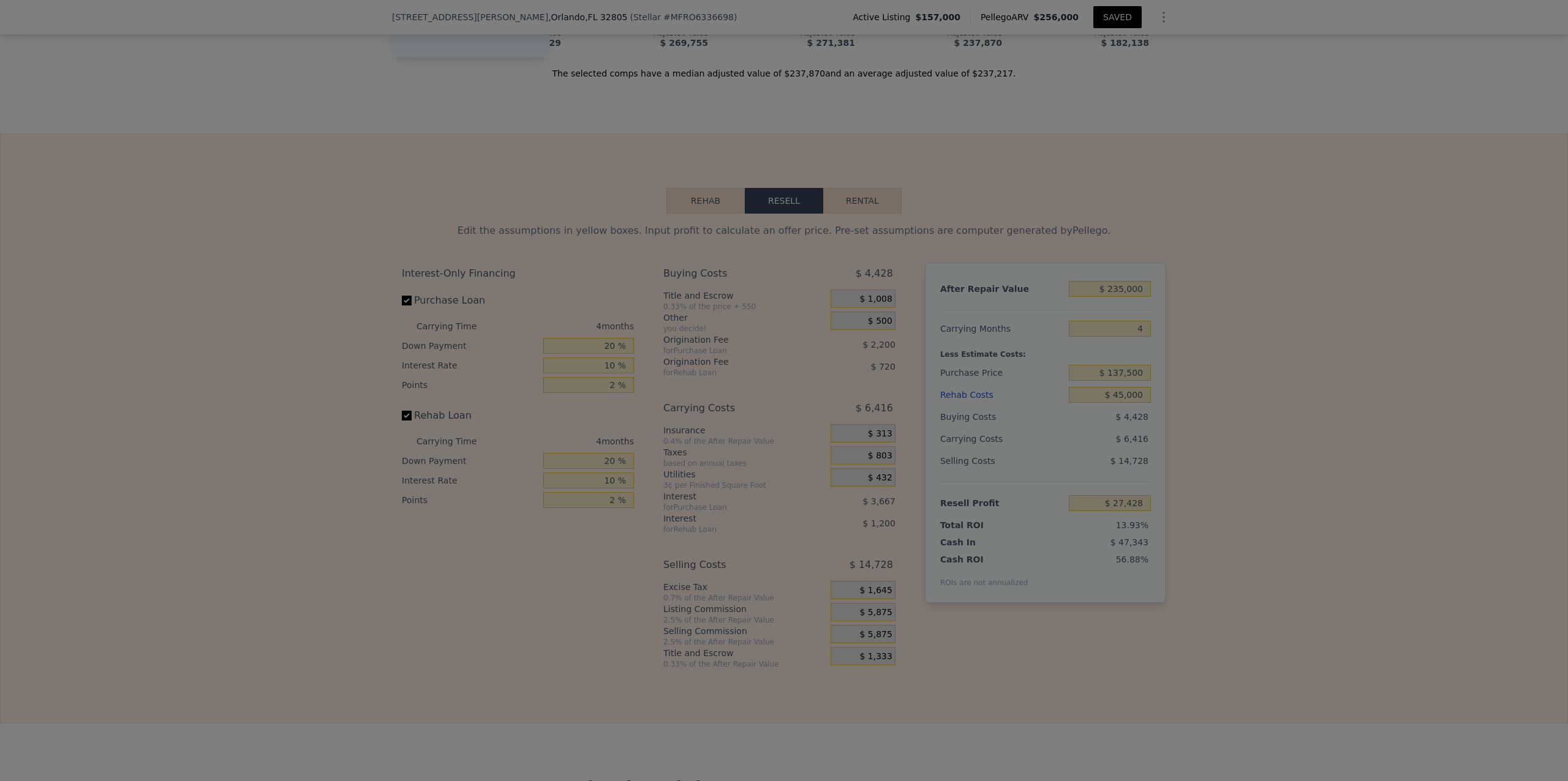
type input "$ 26,928"
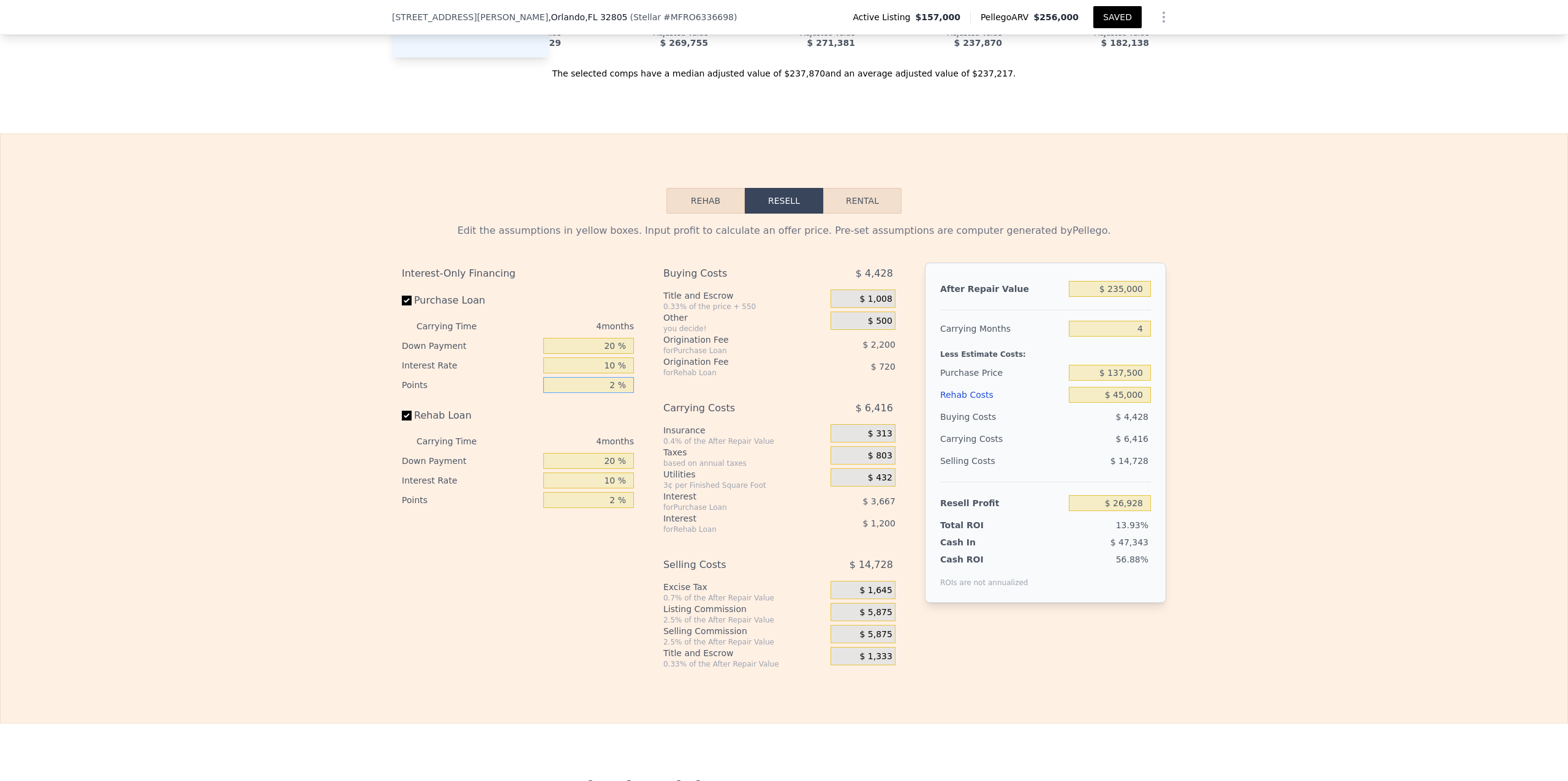
click at [610, 393] on input "2 %" at bounding box center [588, 385] width 90 height 16
type input "1 %"
type input "$ 28,028"
type input "1 %"
click at [609, 508] on input "2 %" at bounding box center [588, 500] width 90 height 16
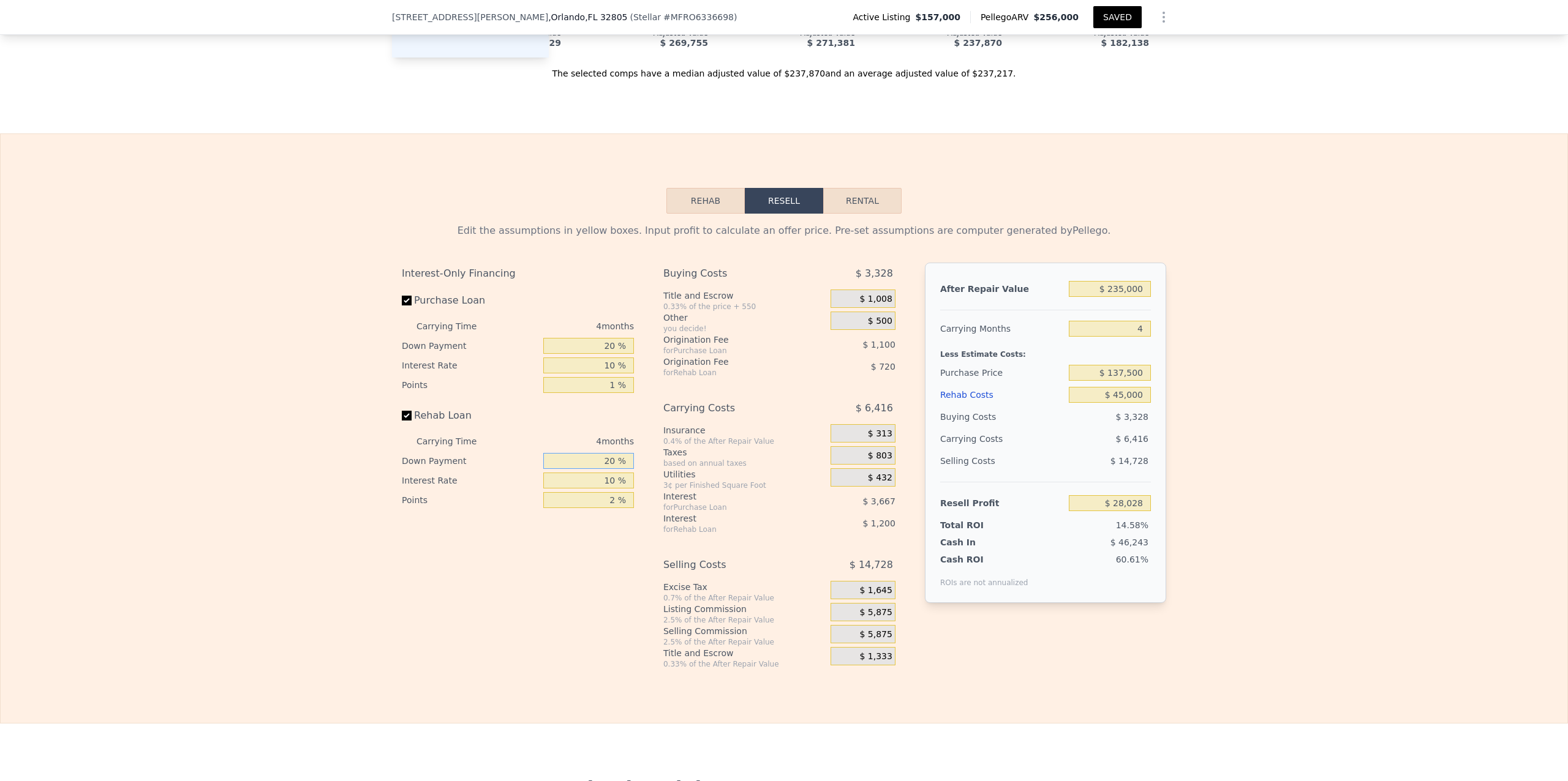
click at [608, 469] on input "20 %" at bounding box center [588, 461] width 90 height 16
type input "0 %"
type input "$ 27,548"
type input "0 %"
click at [582, 608] on div "Interest-Only Financing Purchase Loan Carrying Time 4 months Down Payment 20 % …" at bounding box center [523, 465] width 242 height 406
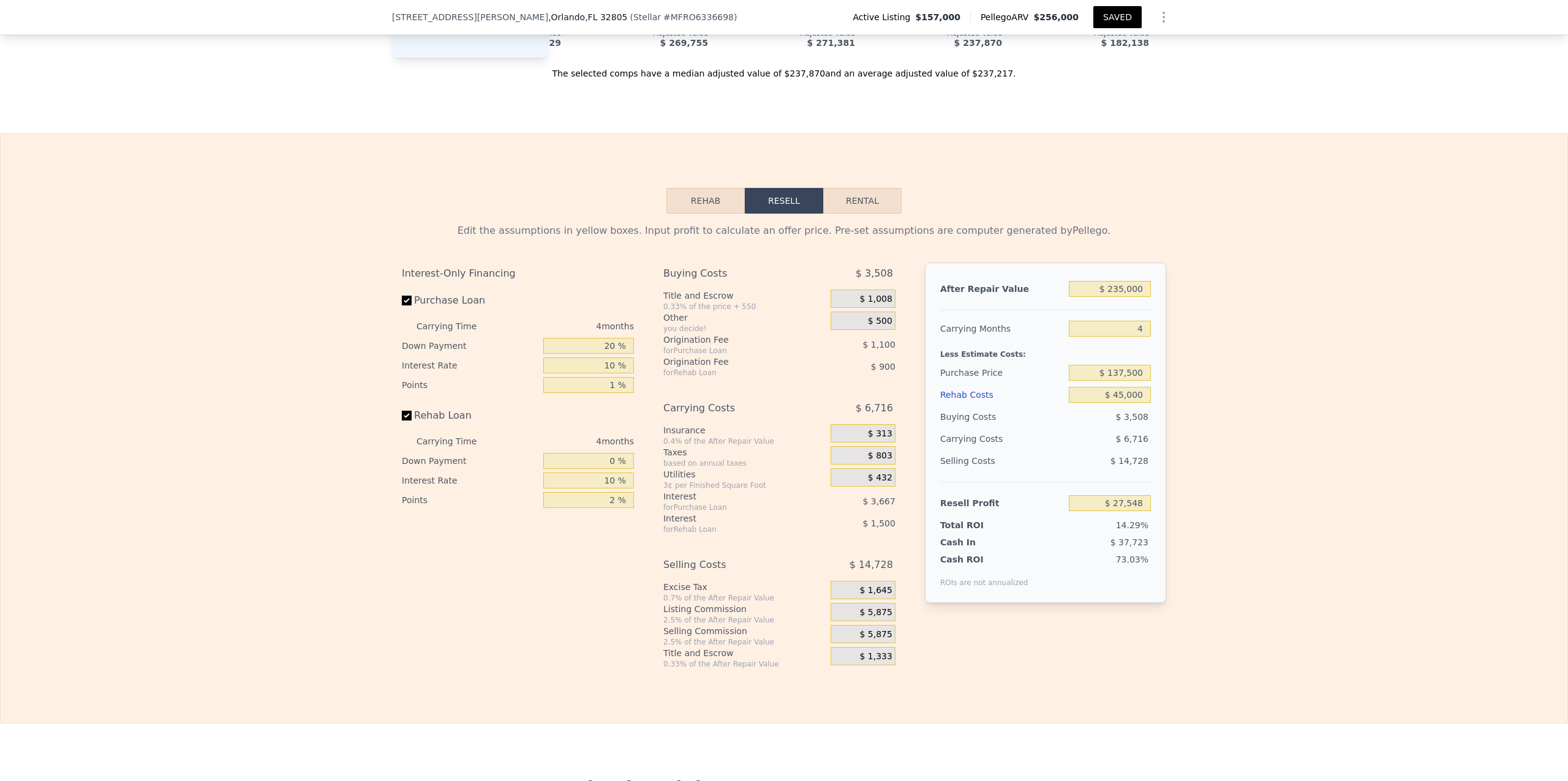
click at [677, 564] on div "Edit the assumptions in yellow boxes. Input profit to calculate an offer price.…" at bounding box center [784, 442] width 1567 height 456
click at [677, 520] on div "Edit the assumptions in yellow boxes. Input profit to calculate an offer price.…" at bounding box center [784, 442] width 1567 height 456
click at [554, 583] on div "Interest-Only Financing Purchase Loan Carrying Time 4 months Down Payment 20 % …" at bounding box center [523, 465] width 242 height 406
click at [611, 469] on input "0 %" at bounding box center [588, 461] width 90 height 16
click at [491, 561] on div "Interest-Only Financing Purchase Loan Carrying Time 4 months Down Payment 20 % …" at bounding box center [523, 465] width 242 height 406
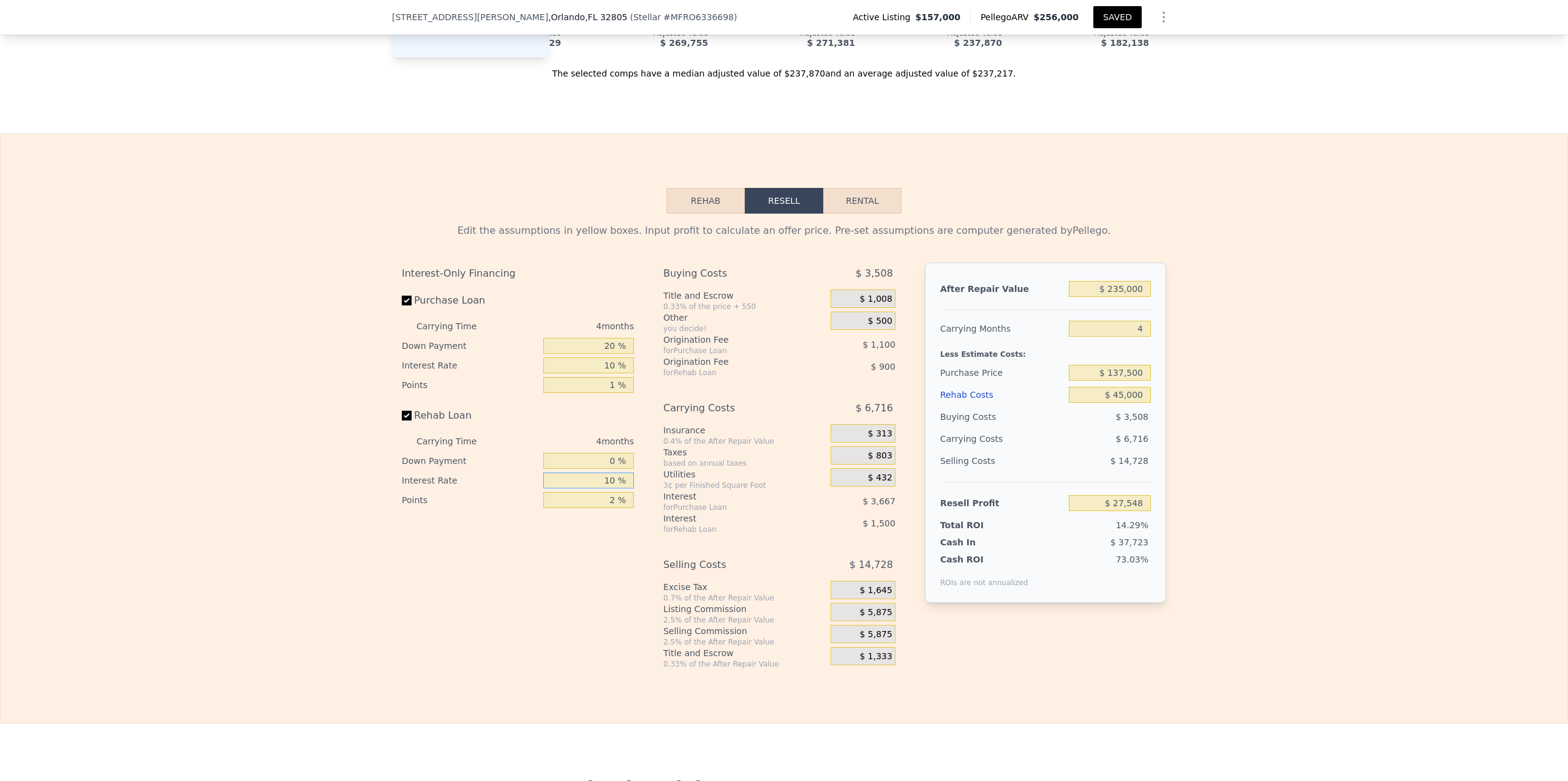
click at [611, 489] on input "10 %" at bounding box center [588, 481] width 90 height 16
type input "1 %"
type input "$ 28,896"
type input "12 %"
type input "$ 27,248"
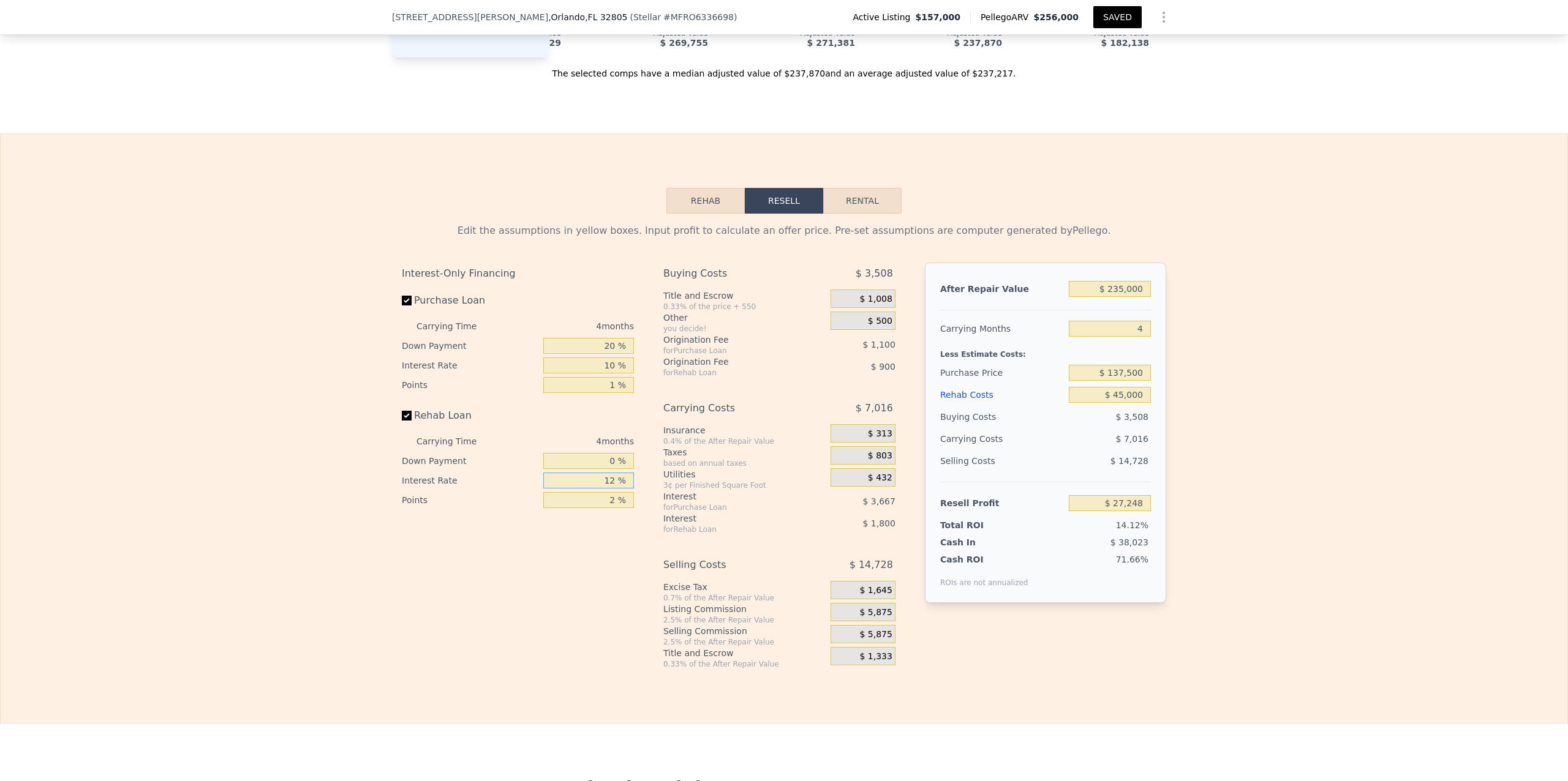
type input "12 %"
drag, startPoint x: 532, startPoint y: 659, endPoint x: 550, endPoint y: 659, distance: 18.0
click at [534, 659] on div "Interest-Only Financing Purchase Loan Carrying Time 4 months Down Payment 20 % …" at bounding box center [523, 465] width 242 height 406
click at [677, 569] on div "Edit the assumptions in yellow boxes. Input profit to calculate an offer price.…" at bounding box center [784, 442] width 1567 height 456
click at [612, 469] on input "0 %" at bounding box center [588, 461] width 90 height 16
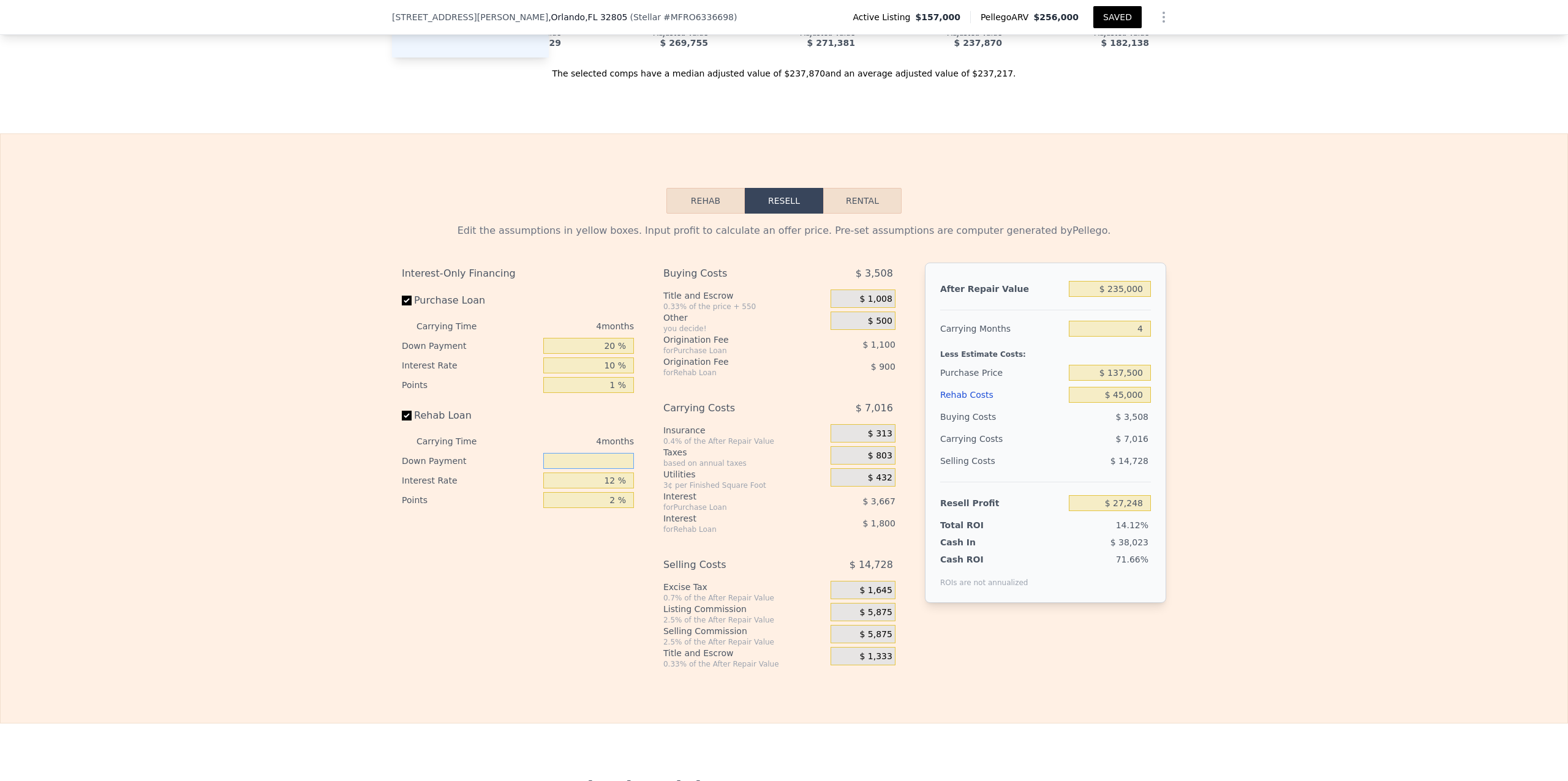
type input "1 %"
type input "$ 27,273"
type input "10 %"
type input "$ 27,518"
type input "10 %"
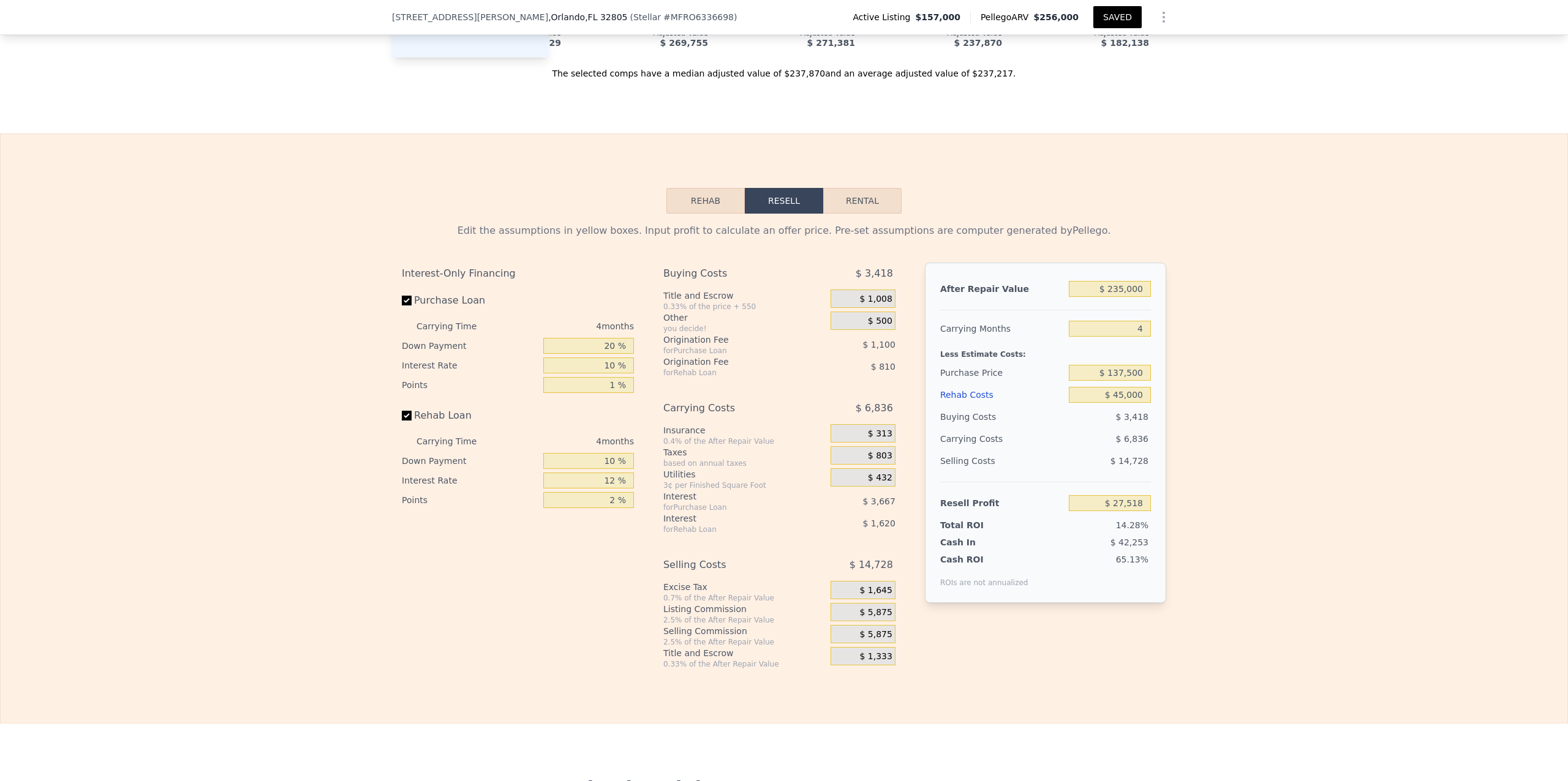
click at [608, 662] on div "Interest-Only Financing Purchase Loan Carrying Time 4 months Down Payment 20 % …" at bounding box center [523, 465] width 242 height 406
click at [677, 476] on div "Edit the assumptions in yellow boxes. Input profit to calculate an offer price.…" at bounding box center [784, 442] width 1567 height 456
click at [608, 489] on input "12 %" at bounding box center [588, 481] width 90 height 16
type input "1 %"
type input "$ 29,002"
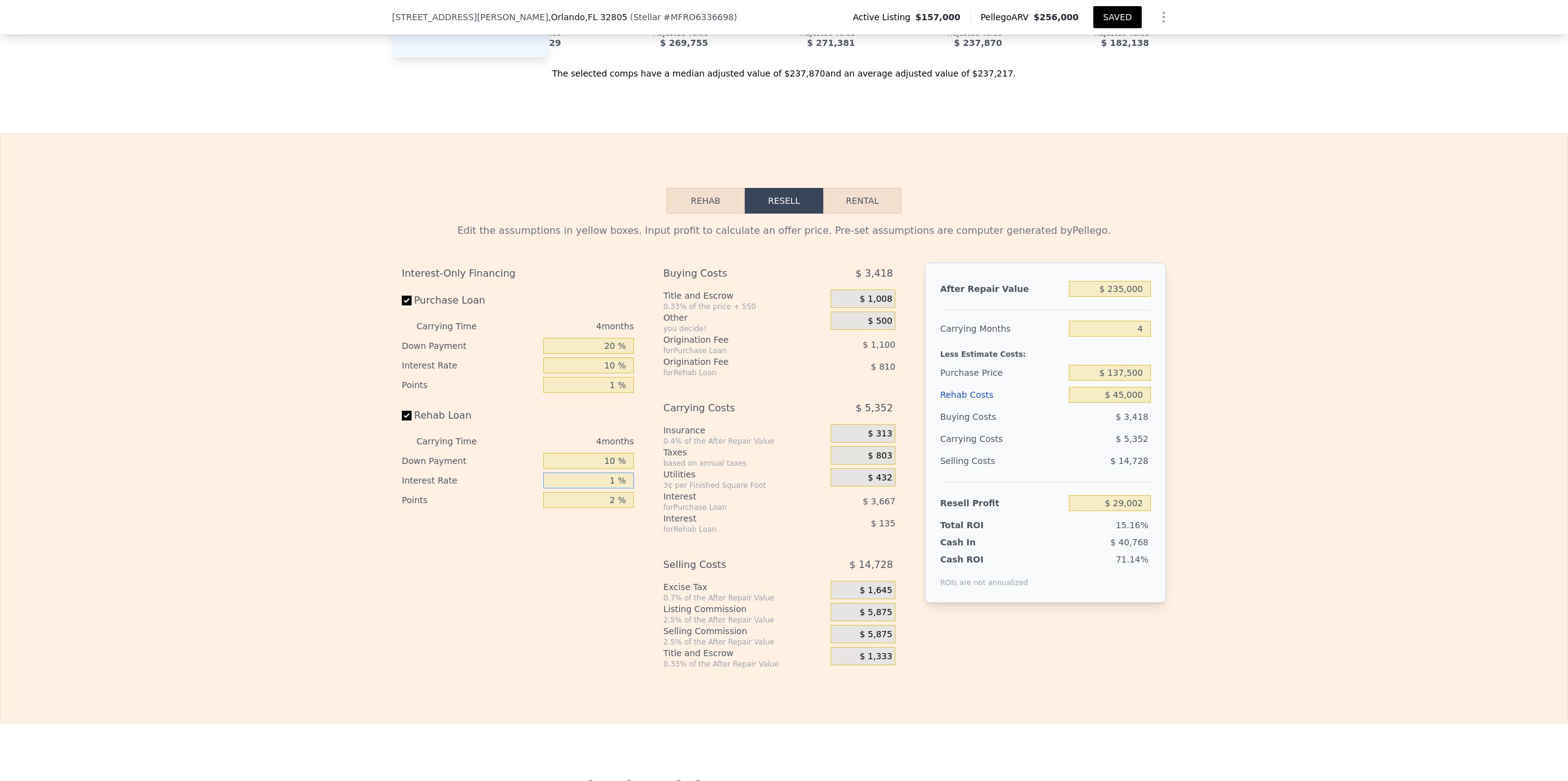
type input "10 %"
type input "$ 27,786"
type input "10 %"
click at [564, 667] on div "Interest-Only Financing Purchase Loan Carrying Time 4 months Down Payment 20 % …" at bounding box center [523, 465] width 242 height 406
click at [677, 540] on div "Edit the assumptions in yellow boxes. Input profit to calculate an offer price.…" at bounding box center [784, 442] width 1567 height 456
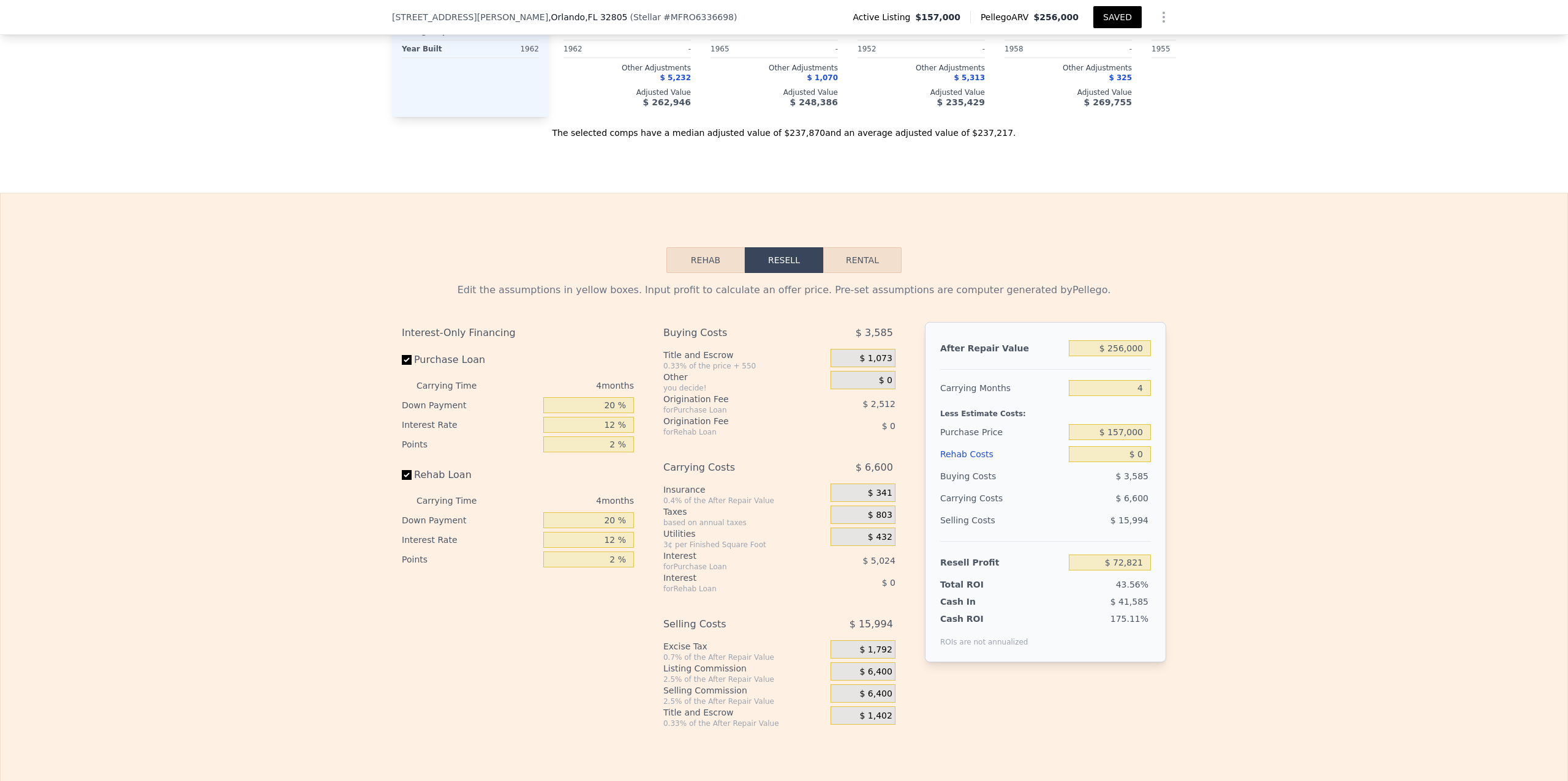
scroll to position [1860, 0]
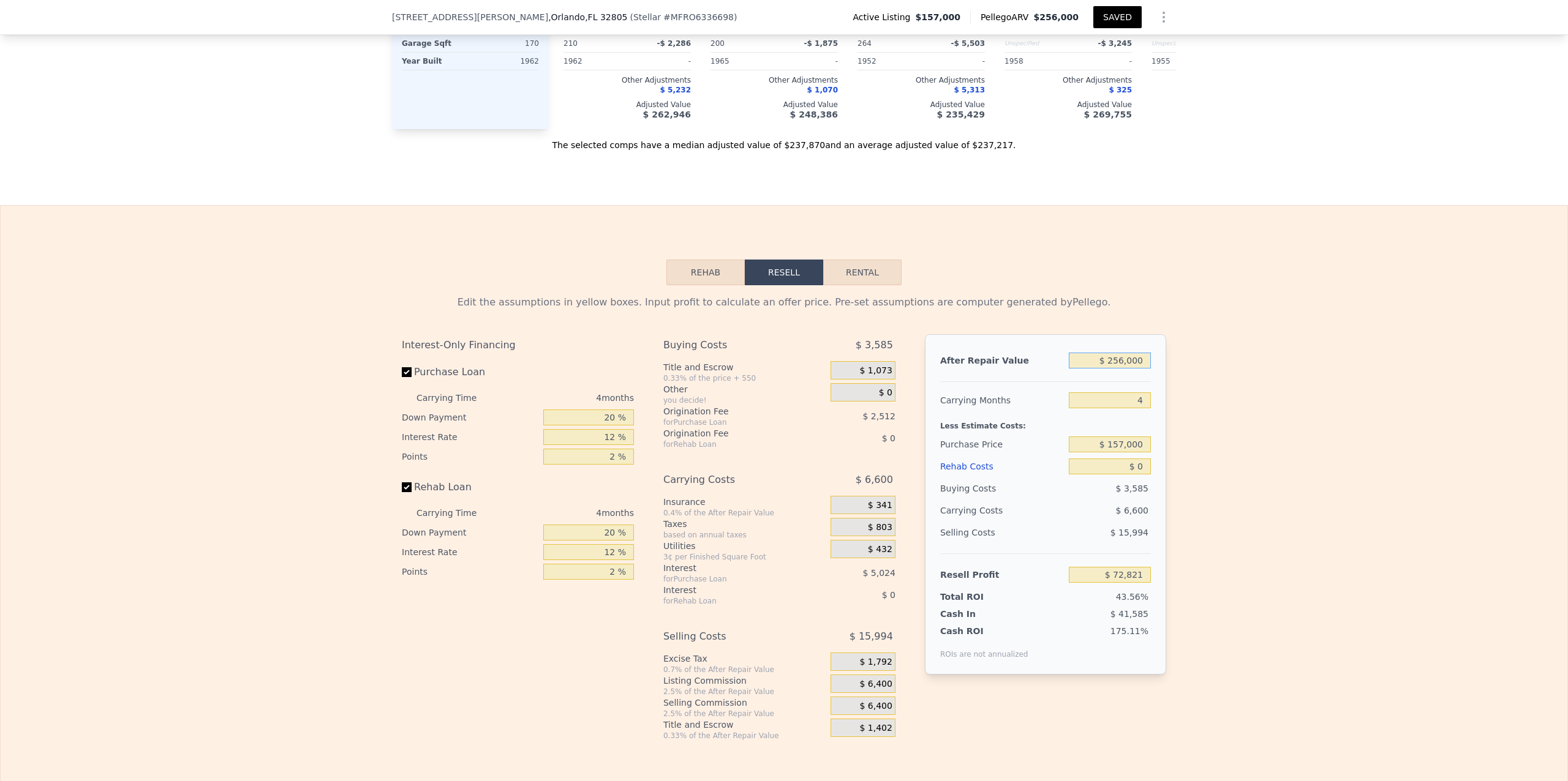
click at [1120, 368] on input "$ 256,000" at bounding box center [1110, 361] width 82 height 16
type input "$ 2,000"
type input "-$ 165,518"
type input "$ 23,000"
type input "-$ 145,813"
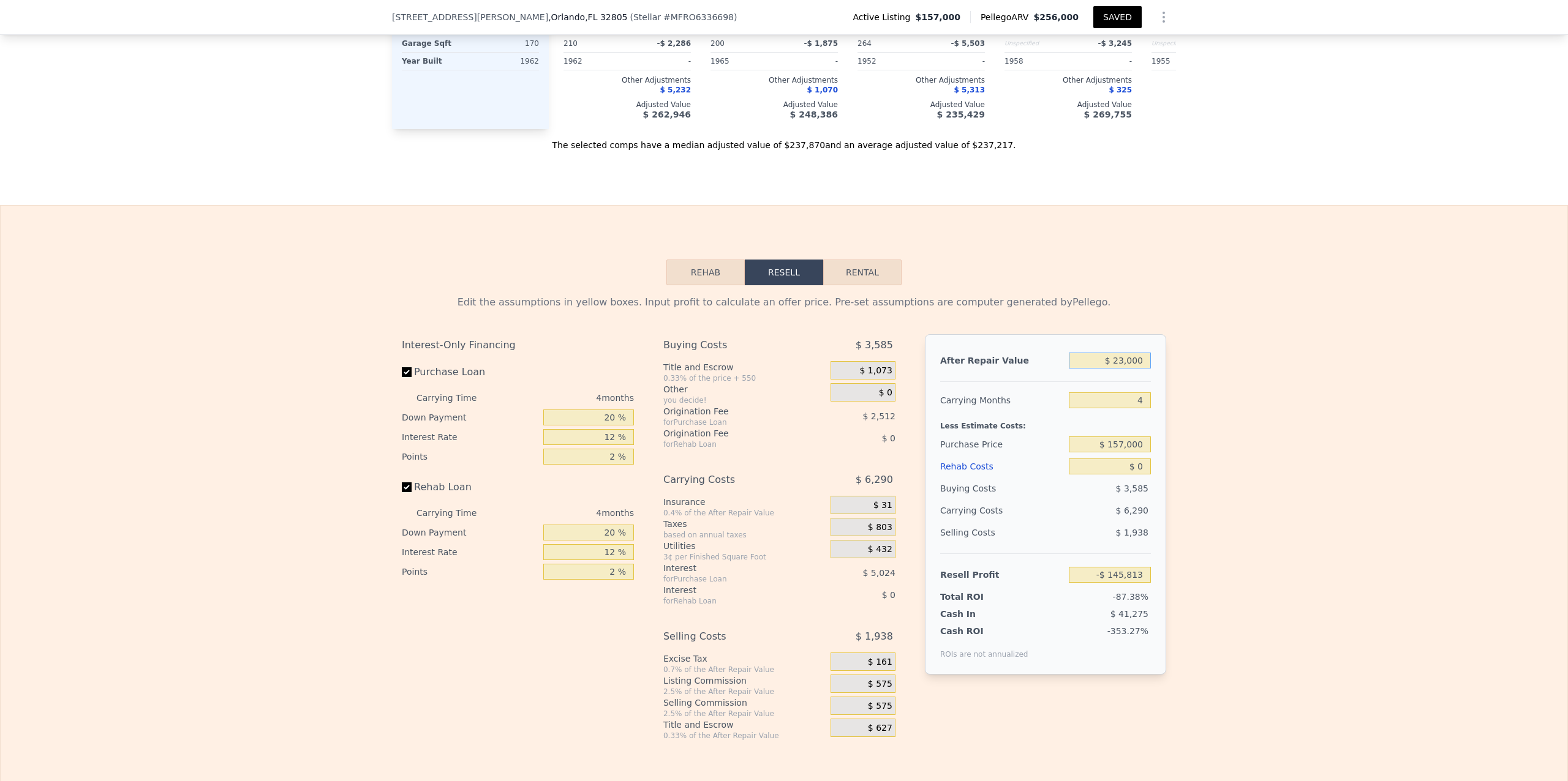
type input "$ 230,000"
type input "$ 48,423"
type input "$ 230,000"
click at [1294, 465] on div "Edit the assumptions in yellow boxes. Input profit to calculate an offer price.…" at bounding box center [784, 513] width 1567 height 456
click at [1118, 453] on input "$ 157,000" at bounding box center [1110, 445] width 82 height 16
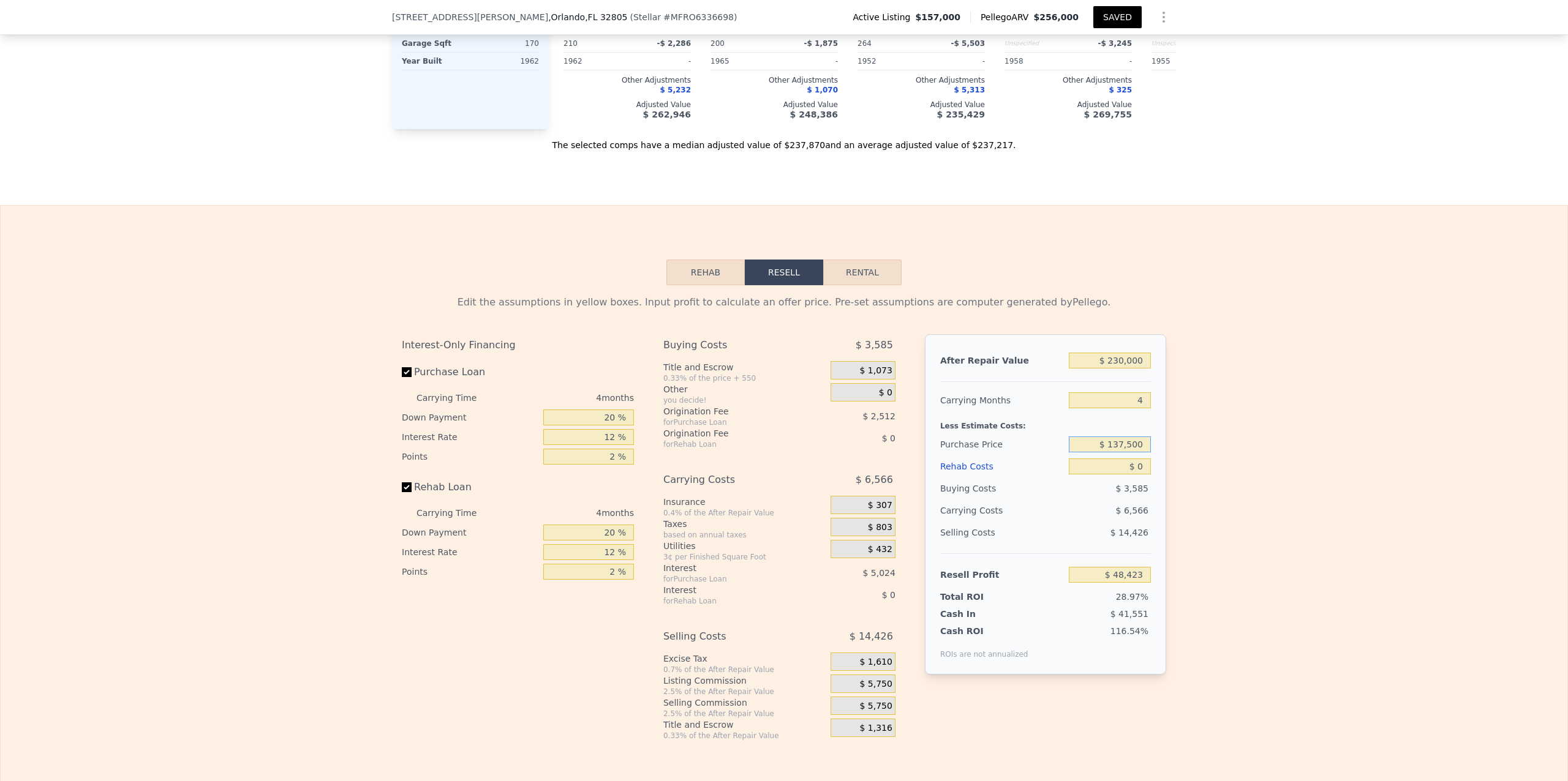
type input "$ 137,500"
click at [1209, 482] on div "Edit the assumptions in yellow boxes. Input profit to calculate an offer price.…" at bounding box center [784, 513] width 1567 height 456
type input "$ 68,924"
click at [1137, 475] on input "$ 0" at bounding box center [1110, 467] width 82 height 16
type input "$ 5"
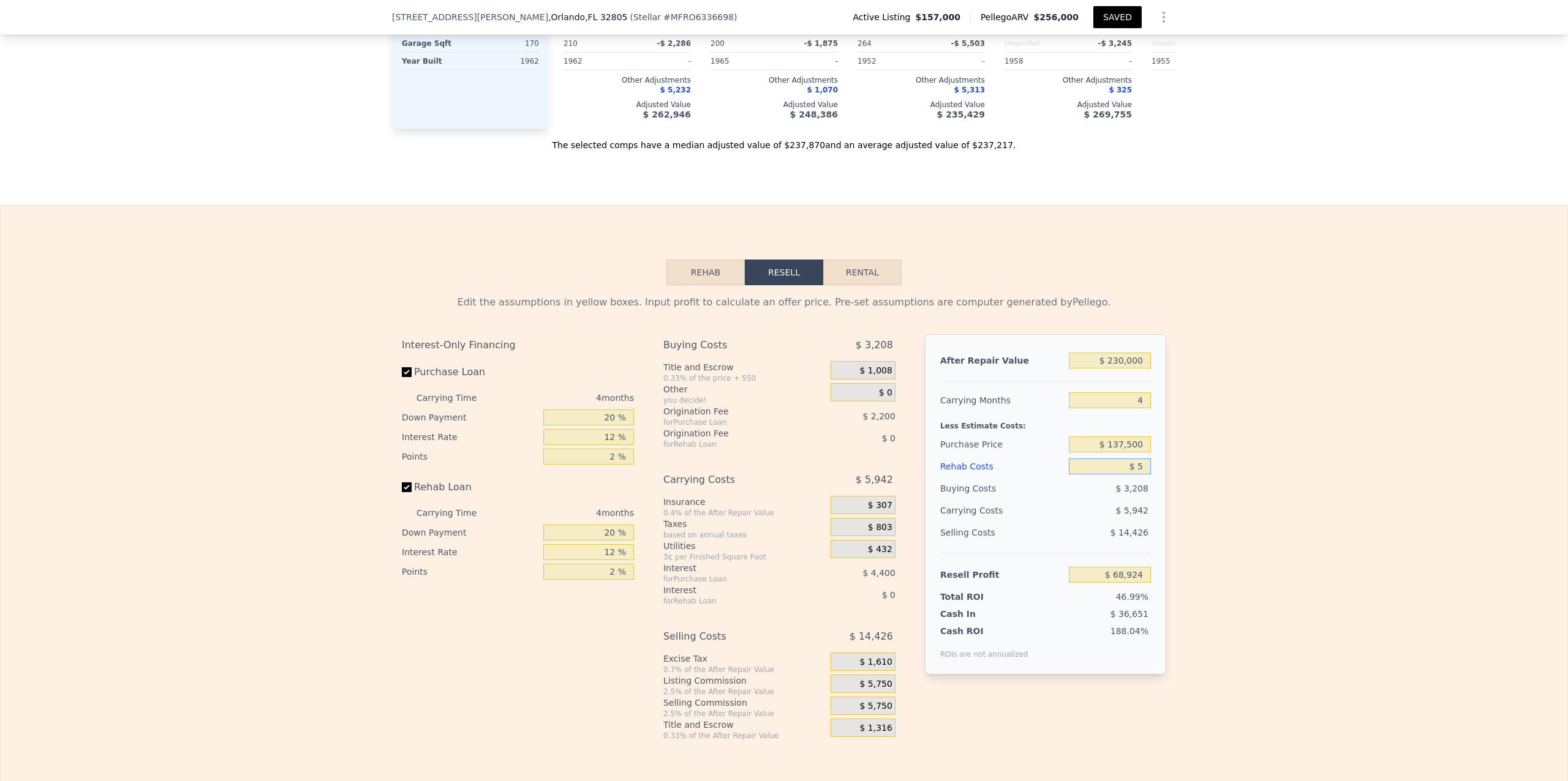
type input "$ 68,919"
type input "$ 55"
type input "$ 68,868"
type input "$ 5,500"
type input "$ 63,160"
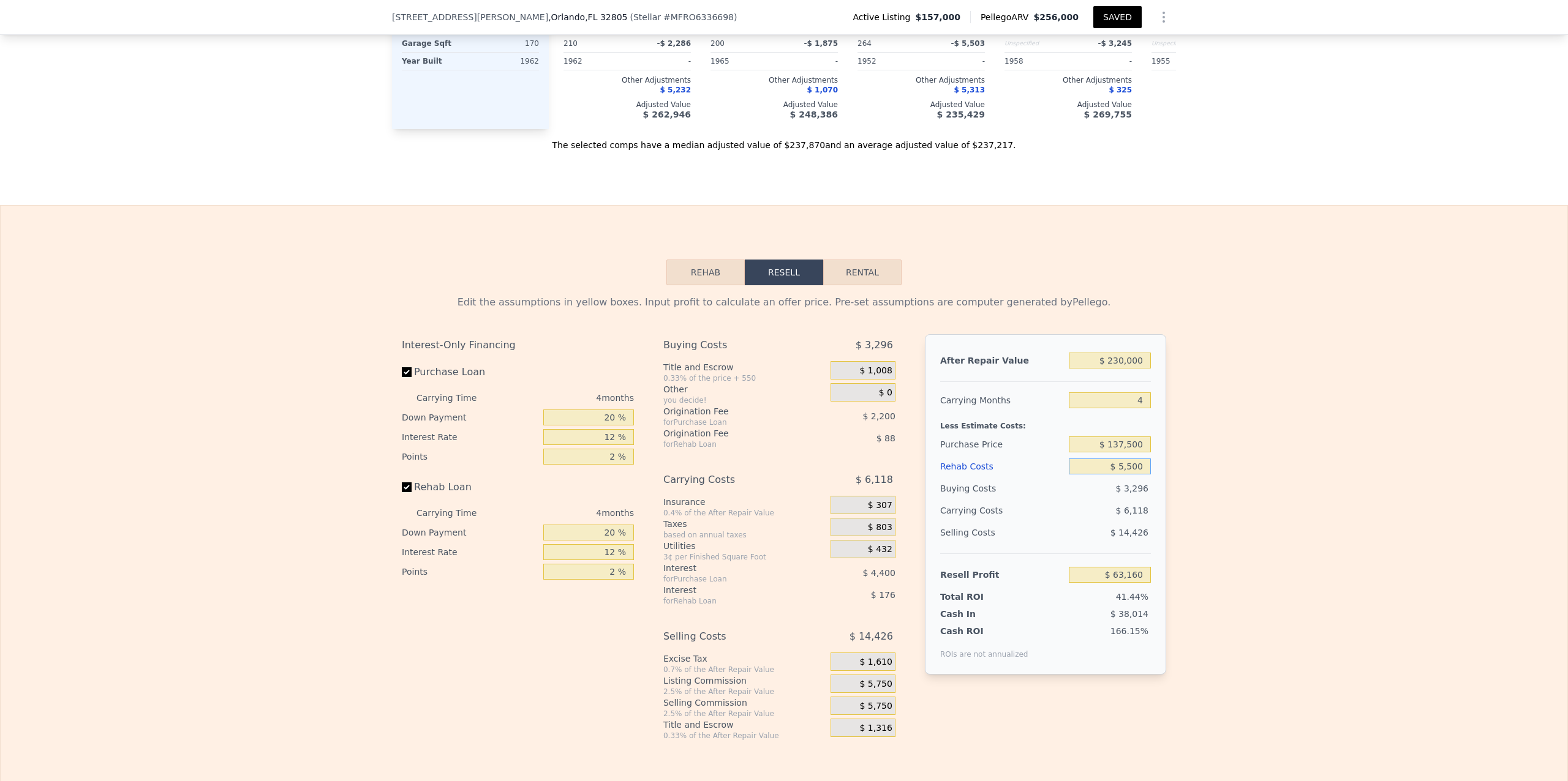
type input "$ 55,000"
type input "$ 11,284"
type input "$ 55,000"
click at [1208, 474] on div "Edit the assumptions in yellow boxes. Input profit to calculate an offer price.…" at bounding box center [784, 513] width 1567 height 456
click at [608, 541] on input "20 %" at bounding box center [588, 533] width 90 height 16
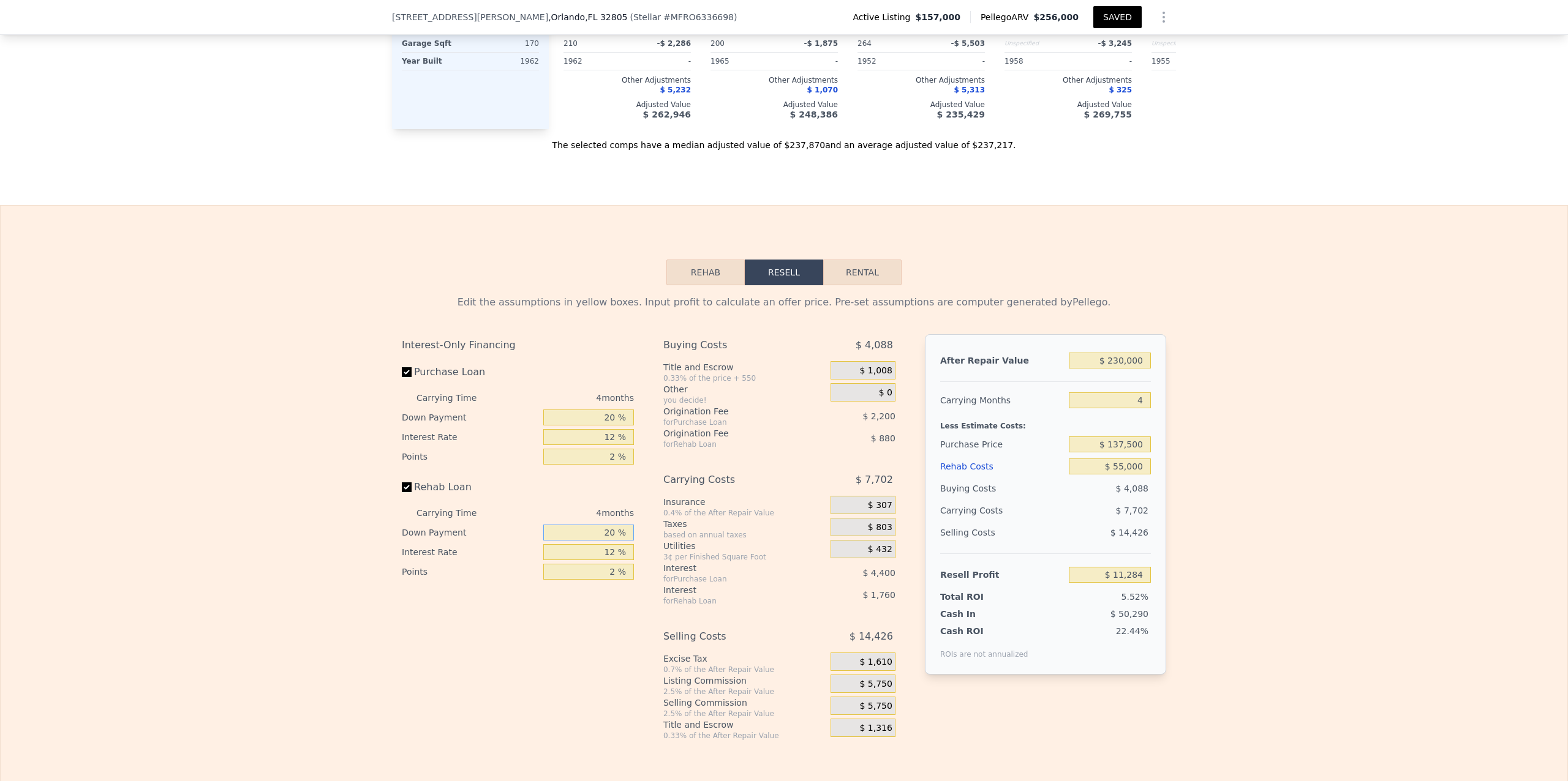
type input "0 %"
type input "$ 10,624"
type input "0 %"
click at [596, 712] on div "Interest-Only Financing Purchase Loan Carrying Time 4 months Down Payment 20 % …" at bounding box center [523, 537] width 242 height 406
click at [1302, 573] on div "Edit the assumptions in yellow boxes. Input profit to calculate an offer price.…" at bounding box center [784, 513] width 1567 height 456
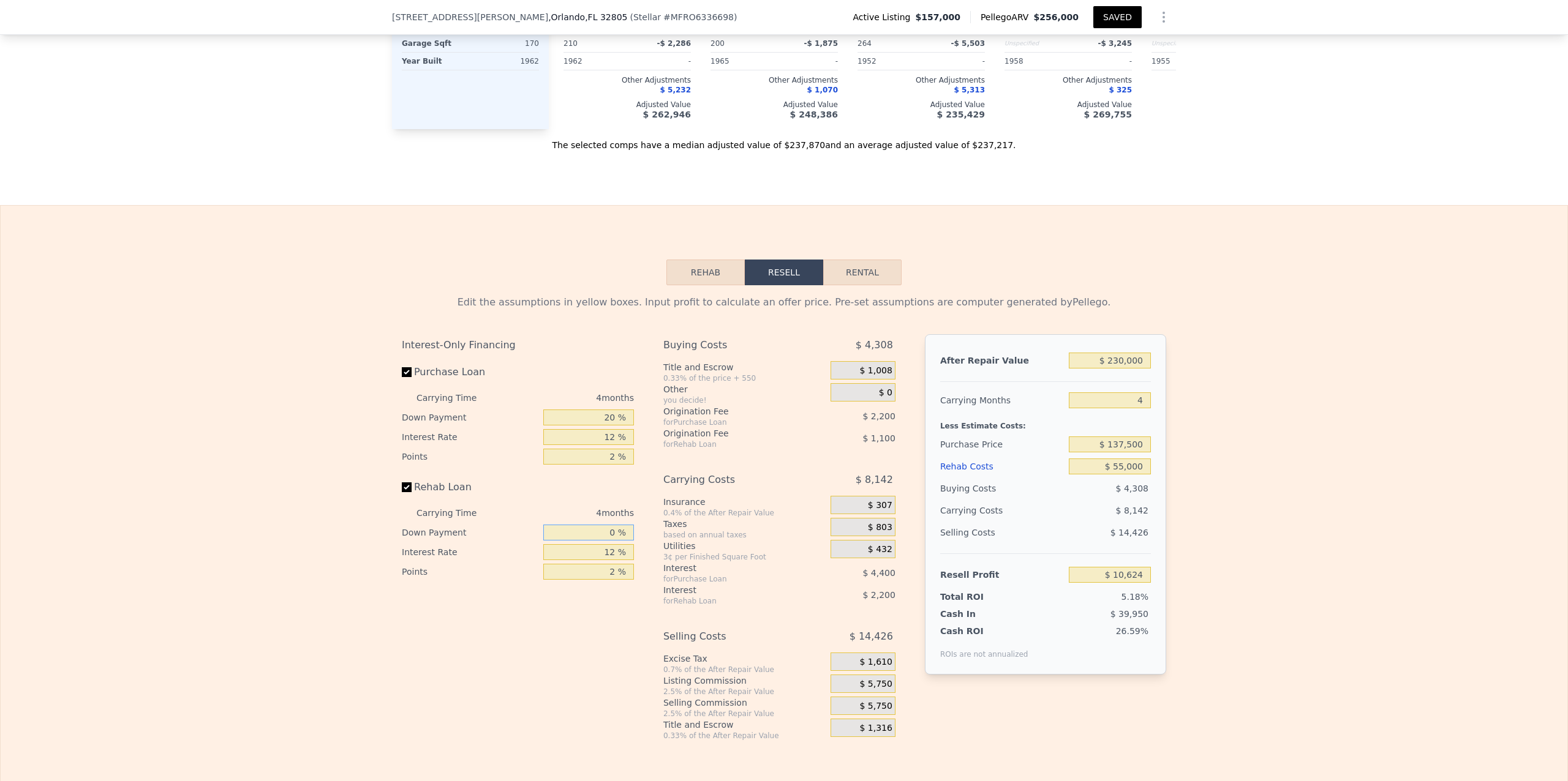
click at [609, 541] on input "0 %" at bounding box center [588, 533] width 90 height 16
type input "2 %"
type input "$ 10,690"
type input "20 %"
type input "$ 11,284"
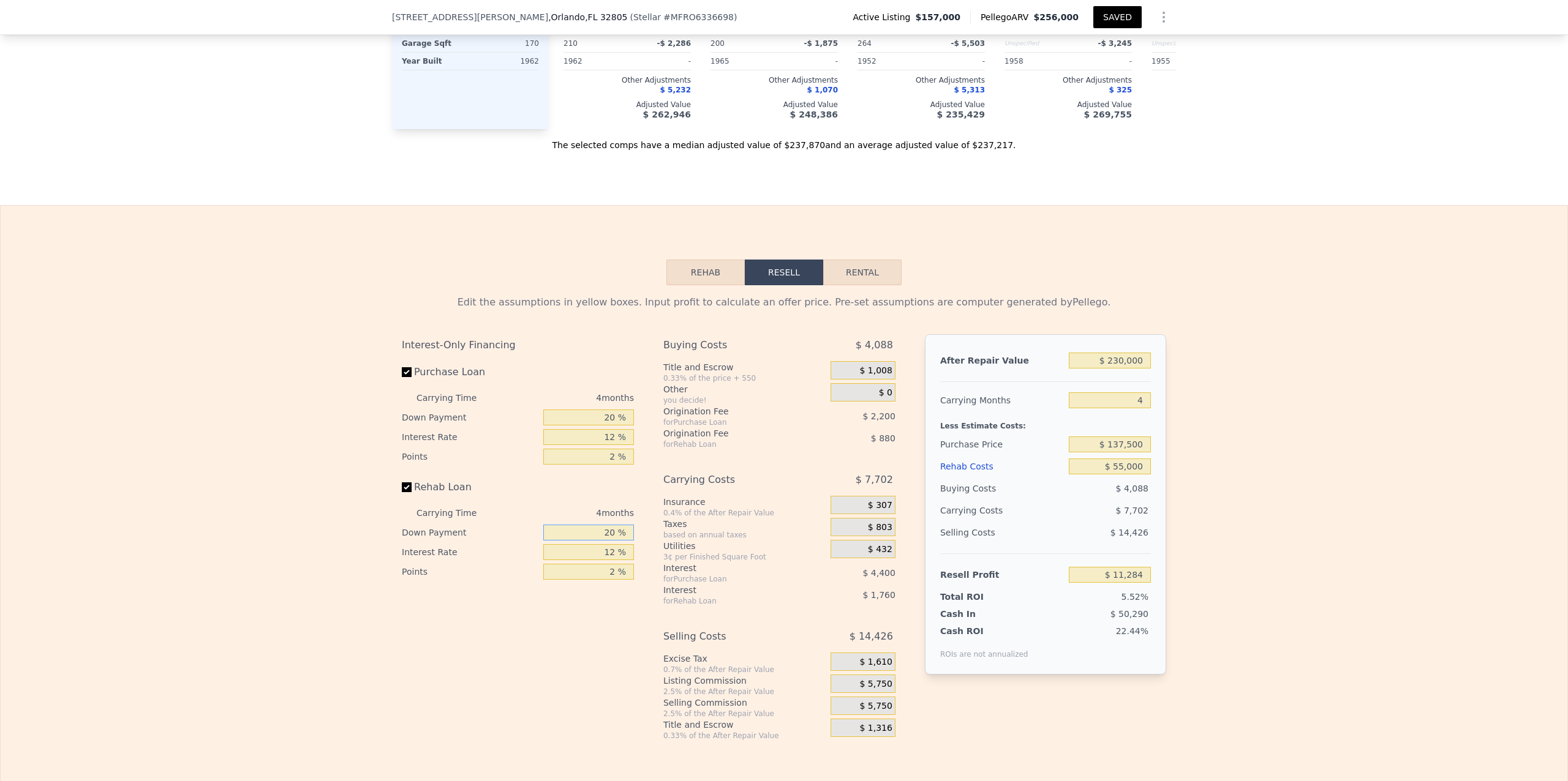
type input "20 %"
click at [1300, 519] on div "Edit the assumptions in yellow boxes. Input profit to calculate an offer price.…" at bounding box center [784, 513] width 1567 height 456
click at [1302, 691] on div "Edit the assumptions in yellow boxes. Input profit to calculate an offer price.…" at bounding box center [784, 513] width 1567 height 456
click at [582, 652] on div "Interest-Only Financing Purchase Loan Carrying Time 4 months Down Payment 20 % …" at bounding box center [523, 537] width 242 height 406
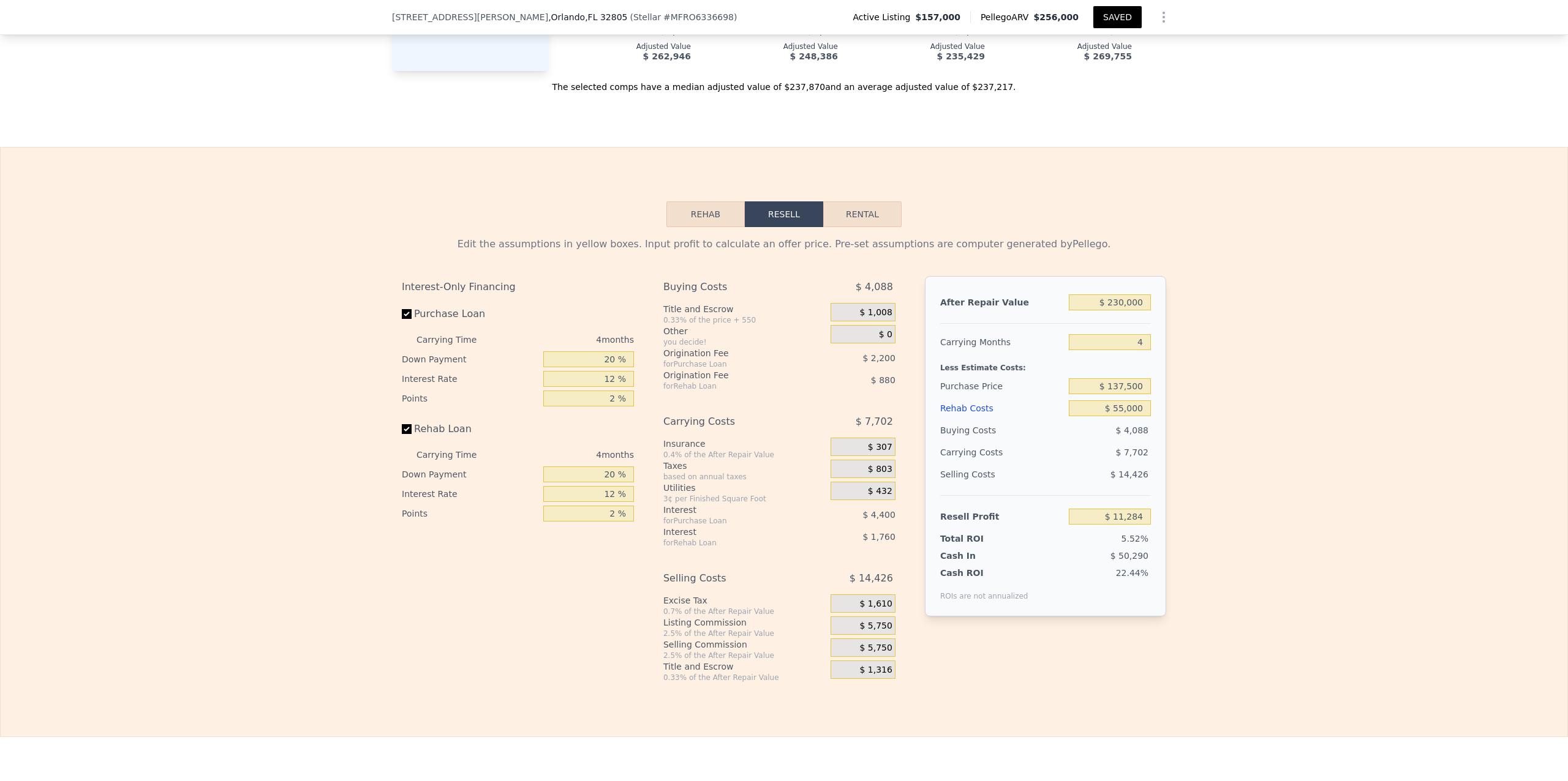
scroll to position [1941, 0]
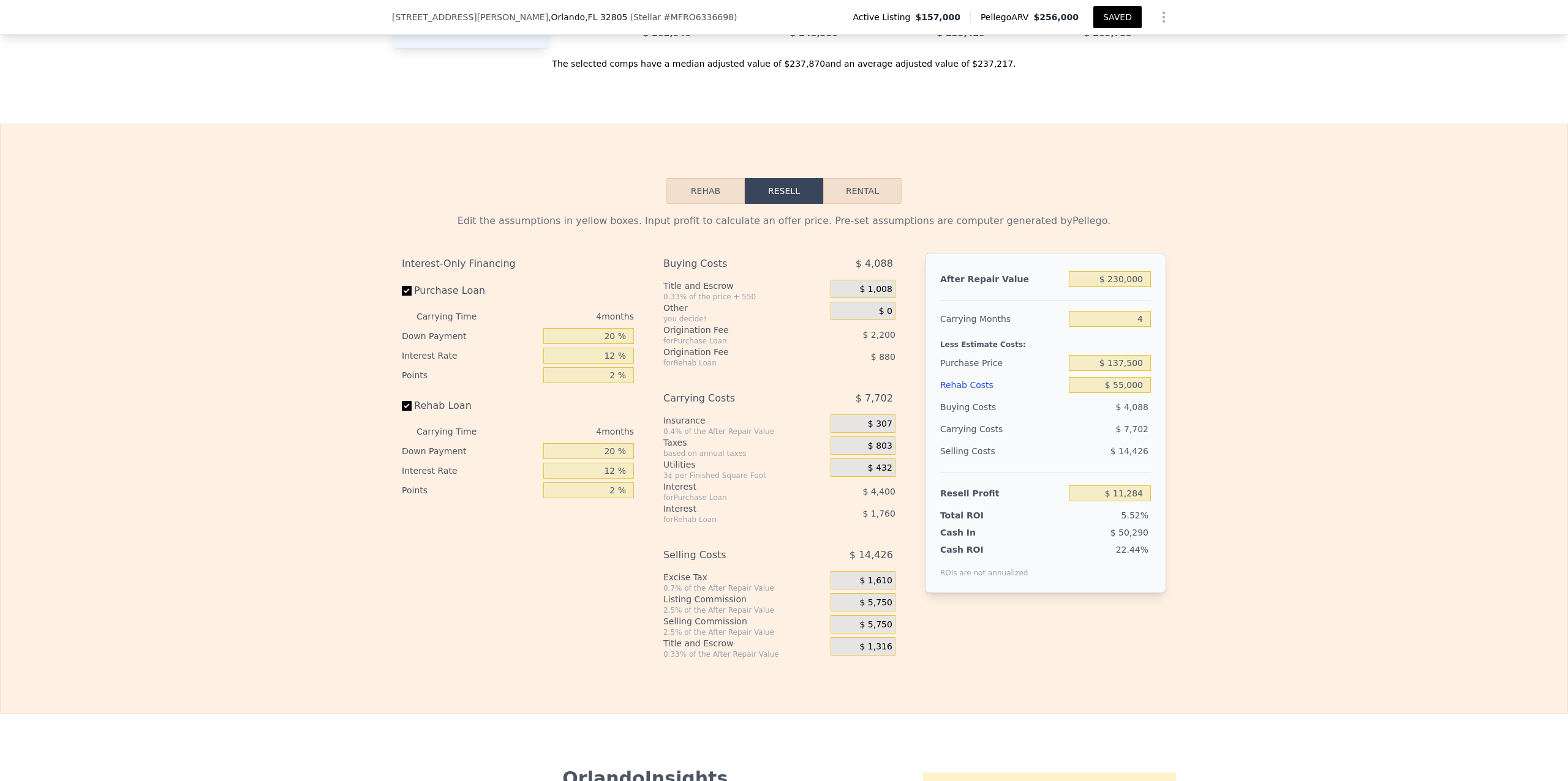
click at [554, 589] on div "Interest-Only Financing Purchase Loan Carrying Time 4 months Down Payment 20 % …" at bounding box center [523, 456] width 242 height 406
click at [608, 364] on input "12 %" at bounding box center [588, 356] width 90 height 16
type input "1 %"
type input "$ 15,316"
type input "10 %"
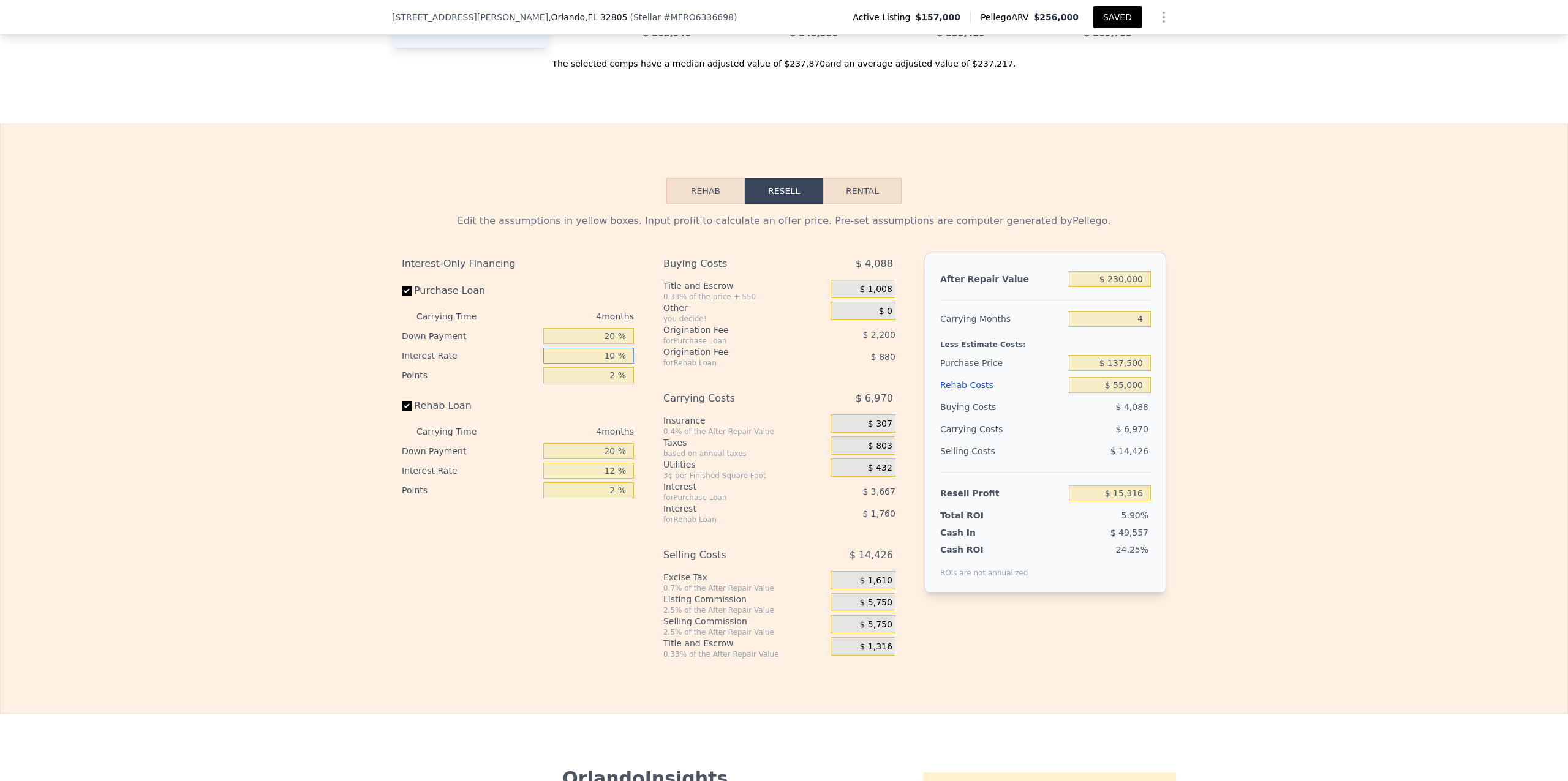
type input "$ 12,016"
type input "10 %"
click at [520, 659] on div "Interest-Only Financing Purchase Loan Carrying Time 4 months Down Payment 20 % …" at bounding box center [523, 456] width 242 height 406
click at [1340, 401] on div "Edit the assumptions in yellow boxes. Input profit to calculate an offer price.…" at bounding box center [784, 432] width 1567 height 456
click at [689, 204] on button "Rehab" at bounding box center [706, 191] width 79 height 26
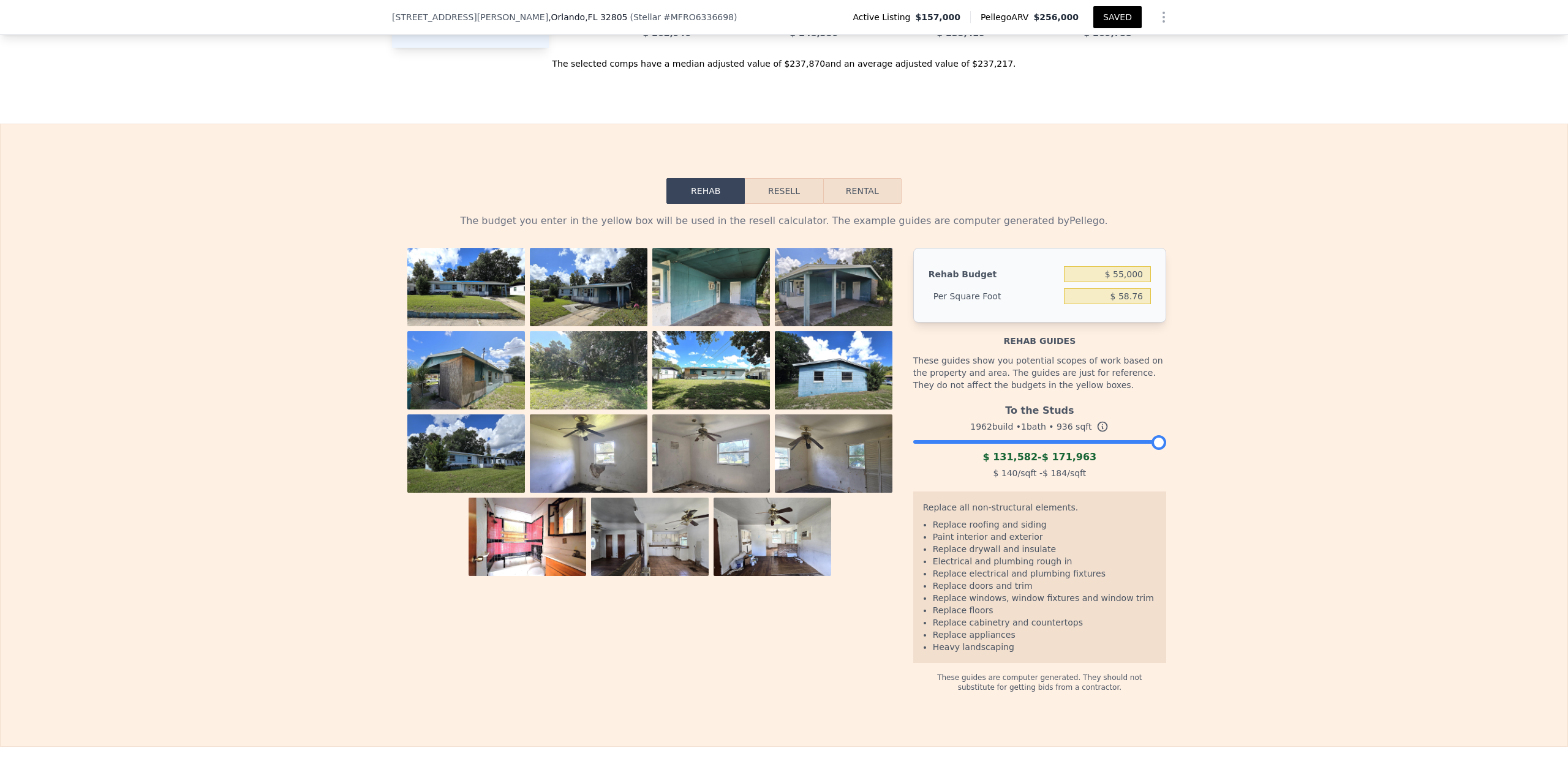
click at [785, 204] on button "Resell" at bounding box center [784, 191] width 78 height 26
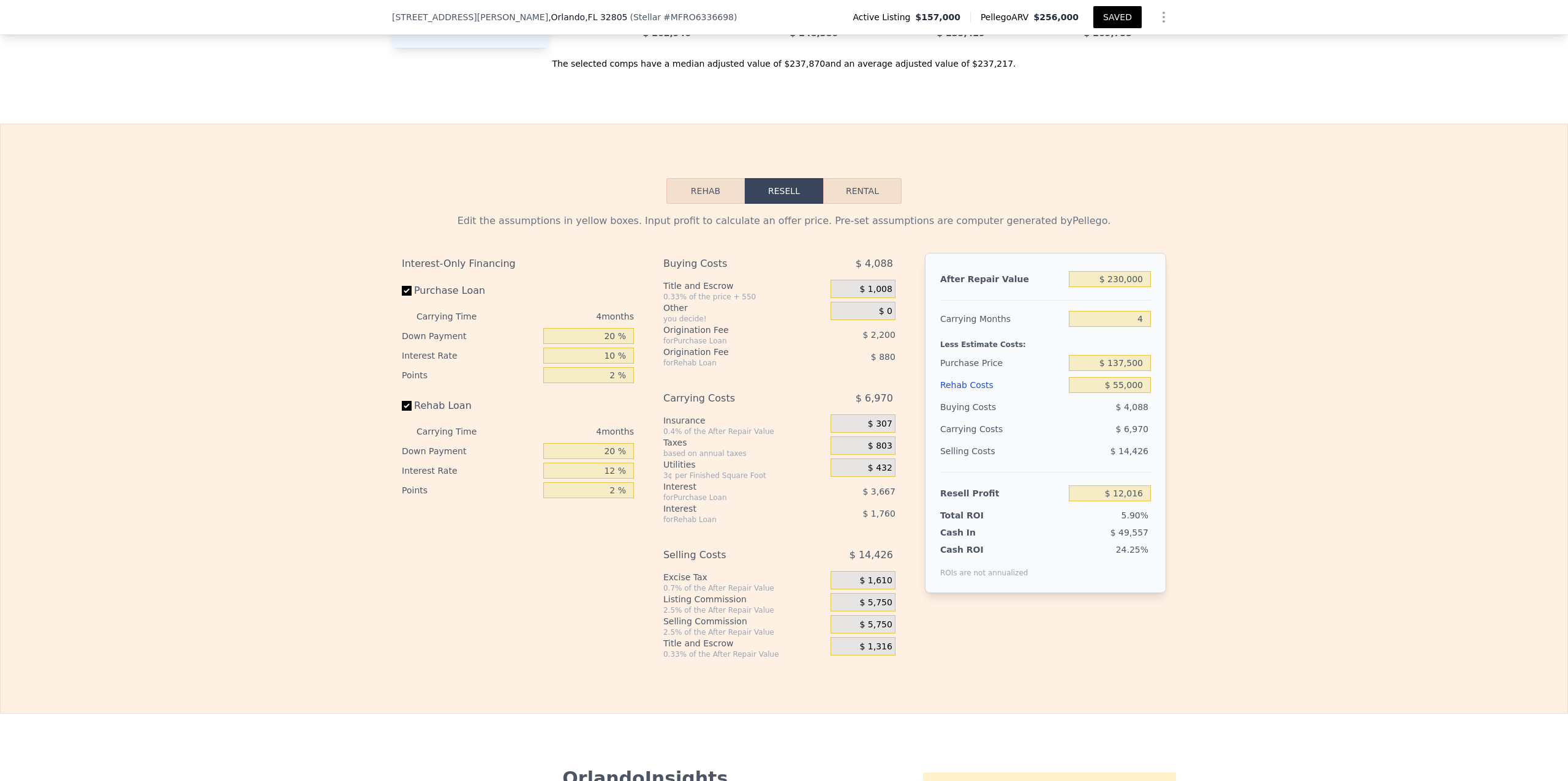
click at [1408, 356] on div "Edit the assumptions in yellow boxes. Input profit to calculate an offer price.…" at bounding box center [784, 432] width 1567 height 456
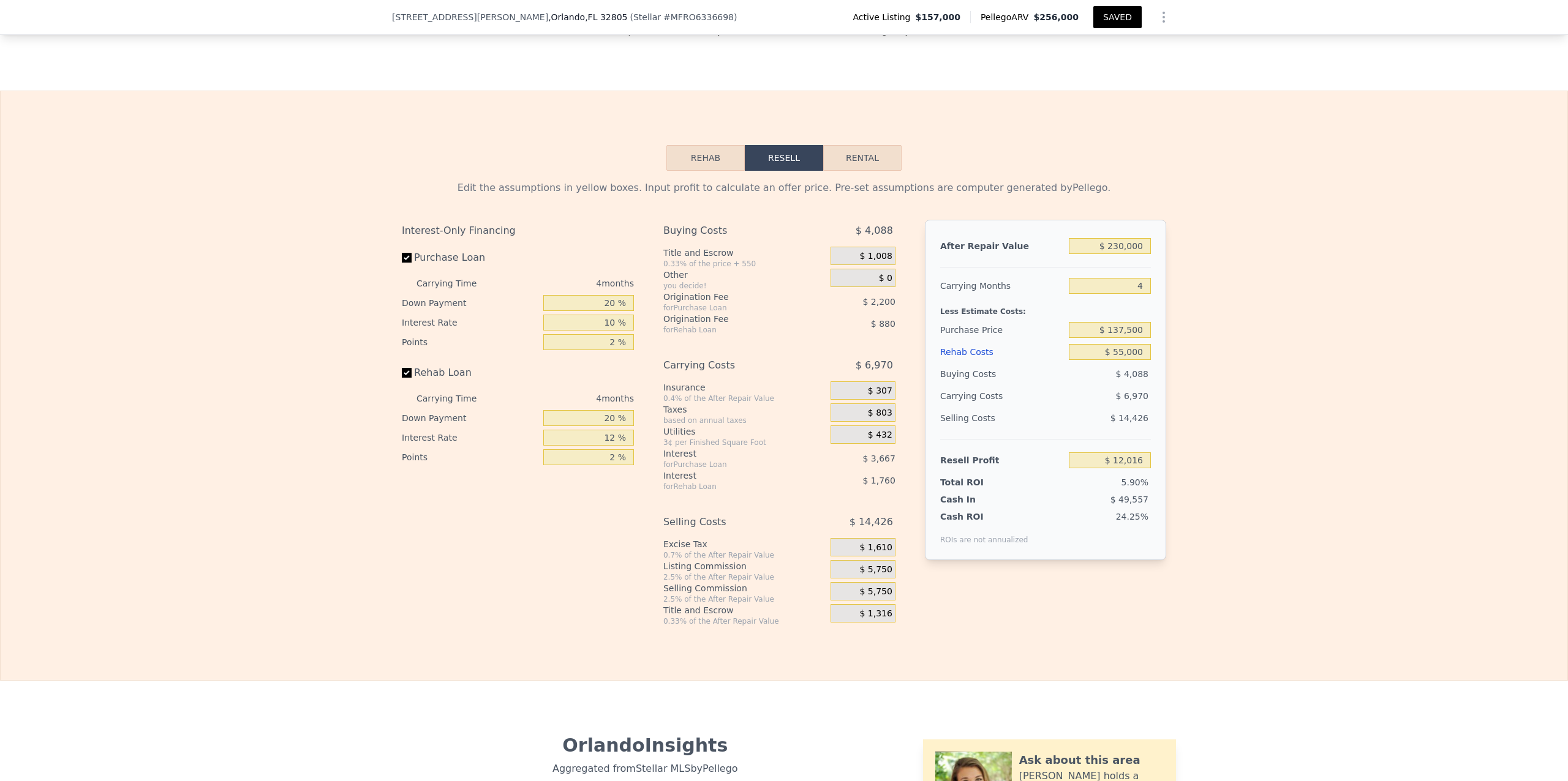
scroll to position [1968, 0]
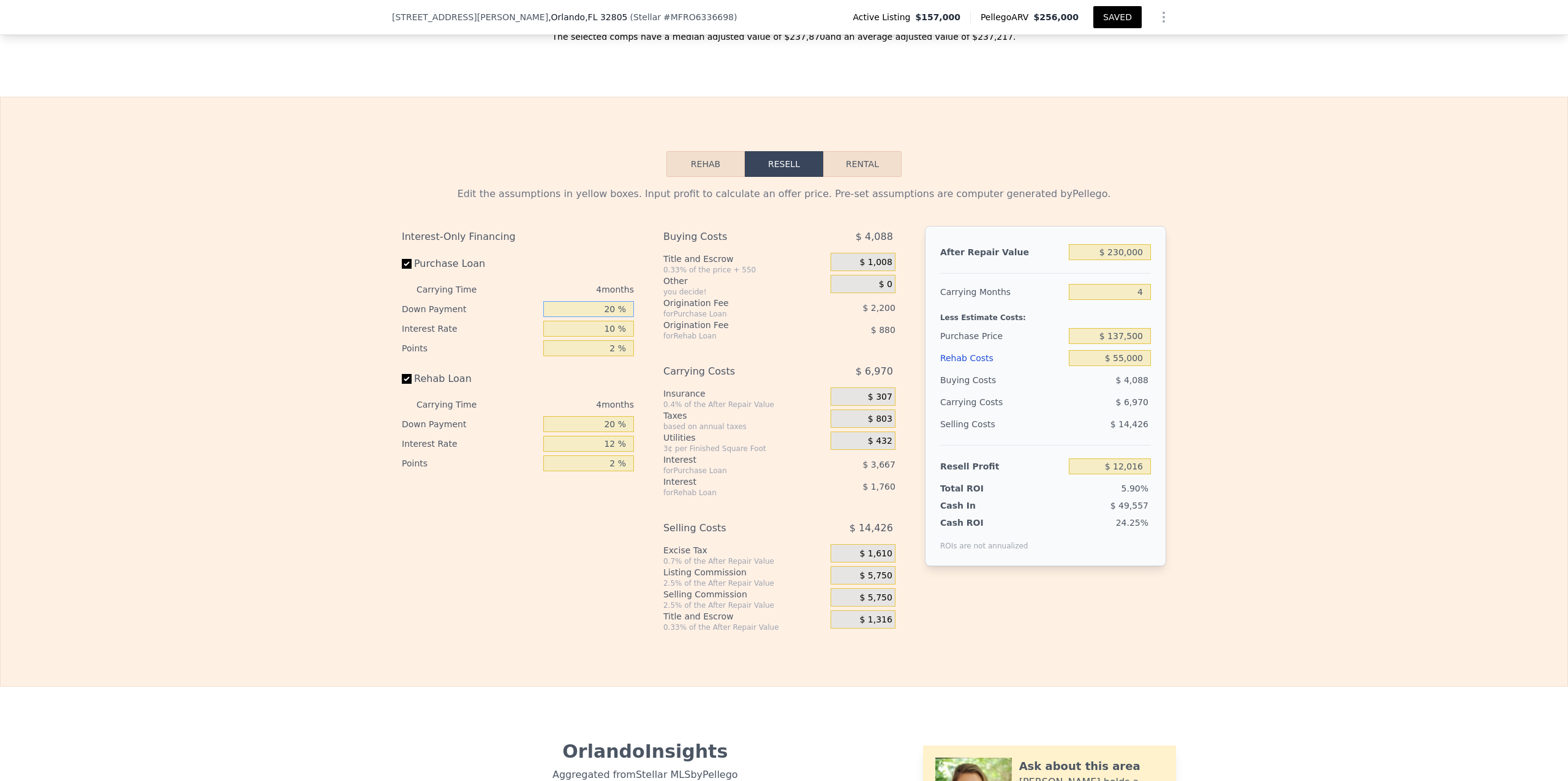
click at [613, 317] on input "20 %" at bounding box center [588, 309] width 90 height 16
type input "2 %"
type input "$ 10,697"
type input "1 %"
type input "$ 10,625"
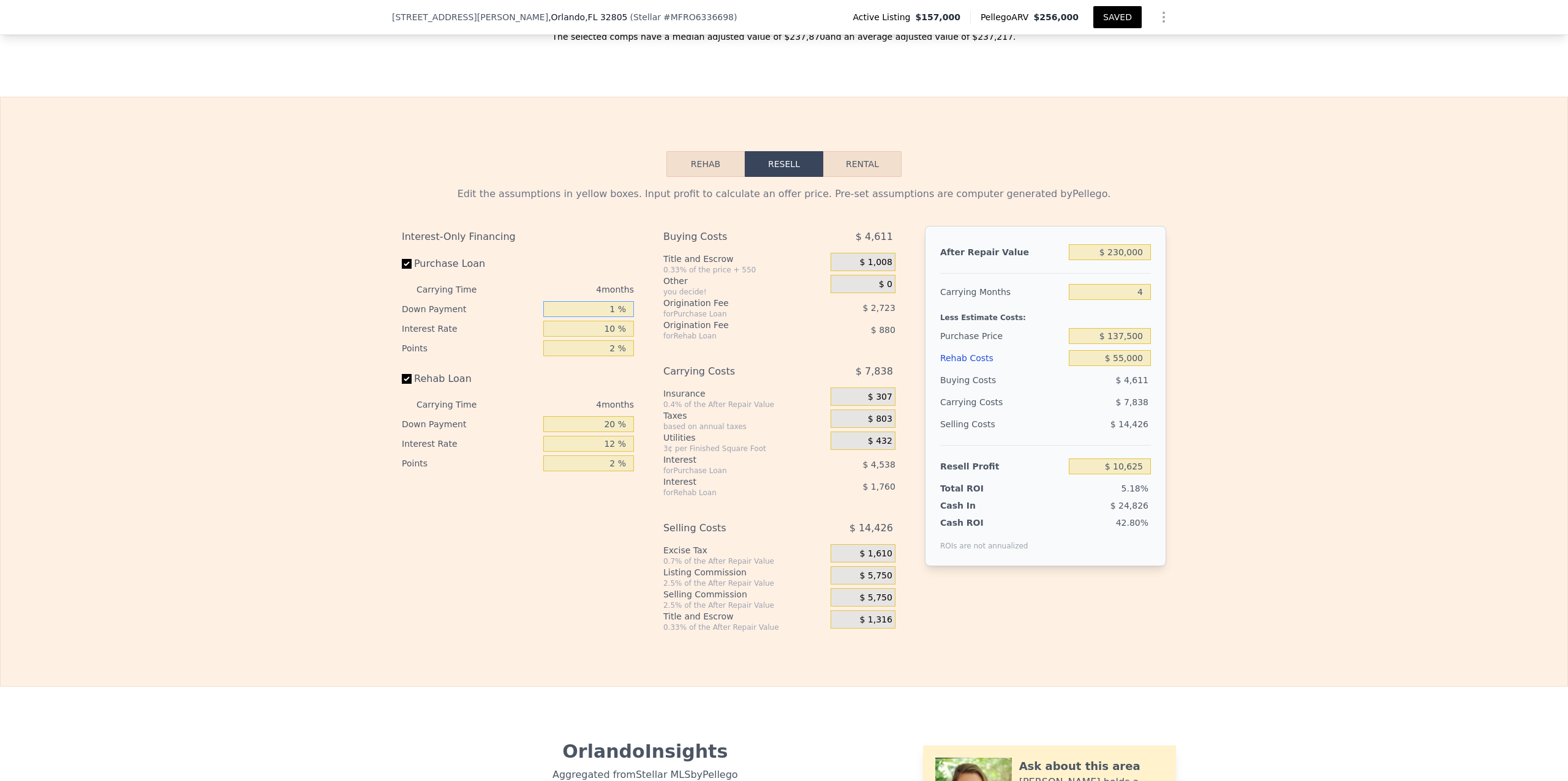
type input "10 %"
type input "$ 11,285"
type input "100 %"
type input "$ 17,884"
click at [1400, 400] on div "Edit the assumptions in yellow boxes. Input profit to calculate an offer price.…" at bounding box center [784, 405] width 1567 height 456
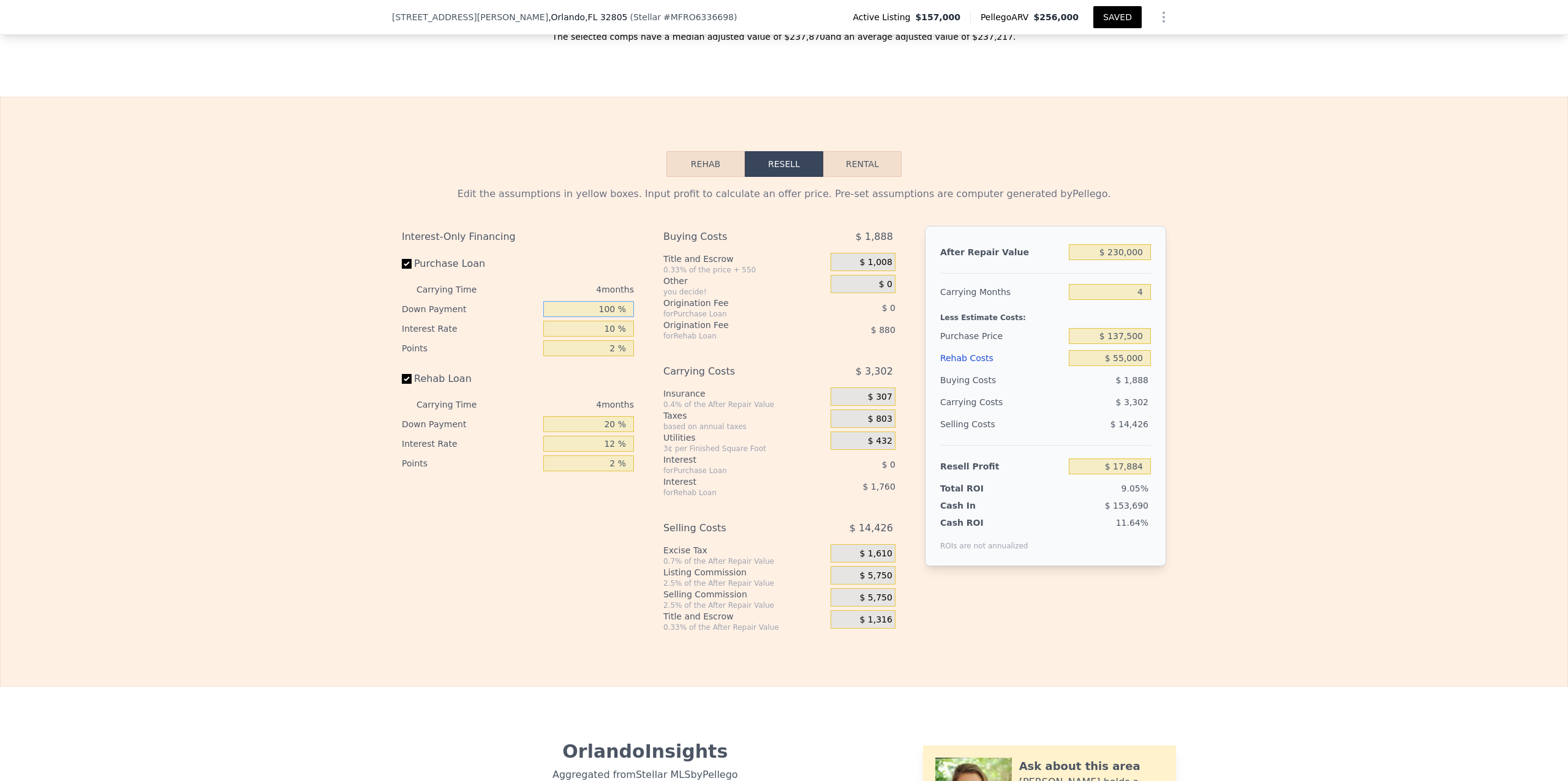
click at [611, 317] on input "100 %" at bounding box center [588, 309] width 90 height 16
type input "10 %"
type input "$ 11,285"
type input "1 %"
type input "$ 10,625"
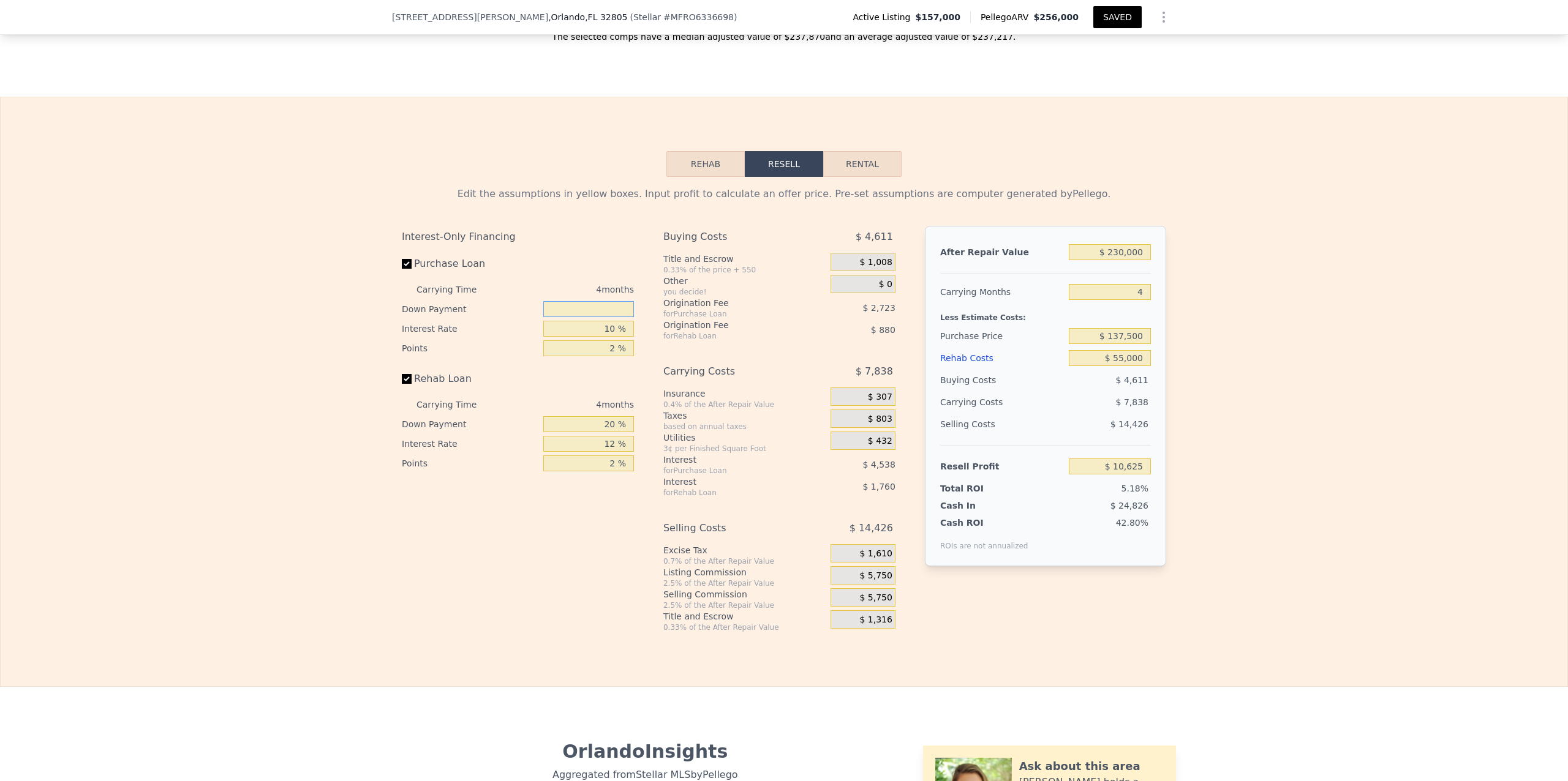
type input "2 %"
type input "$ 10,697"
type input "20 %"
type input "$ 12,016"
type input "20 %"
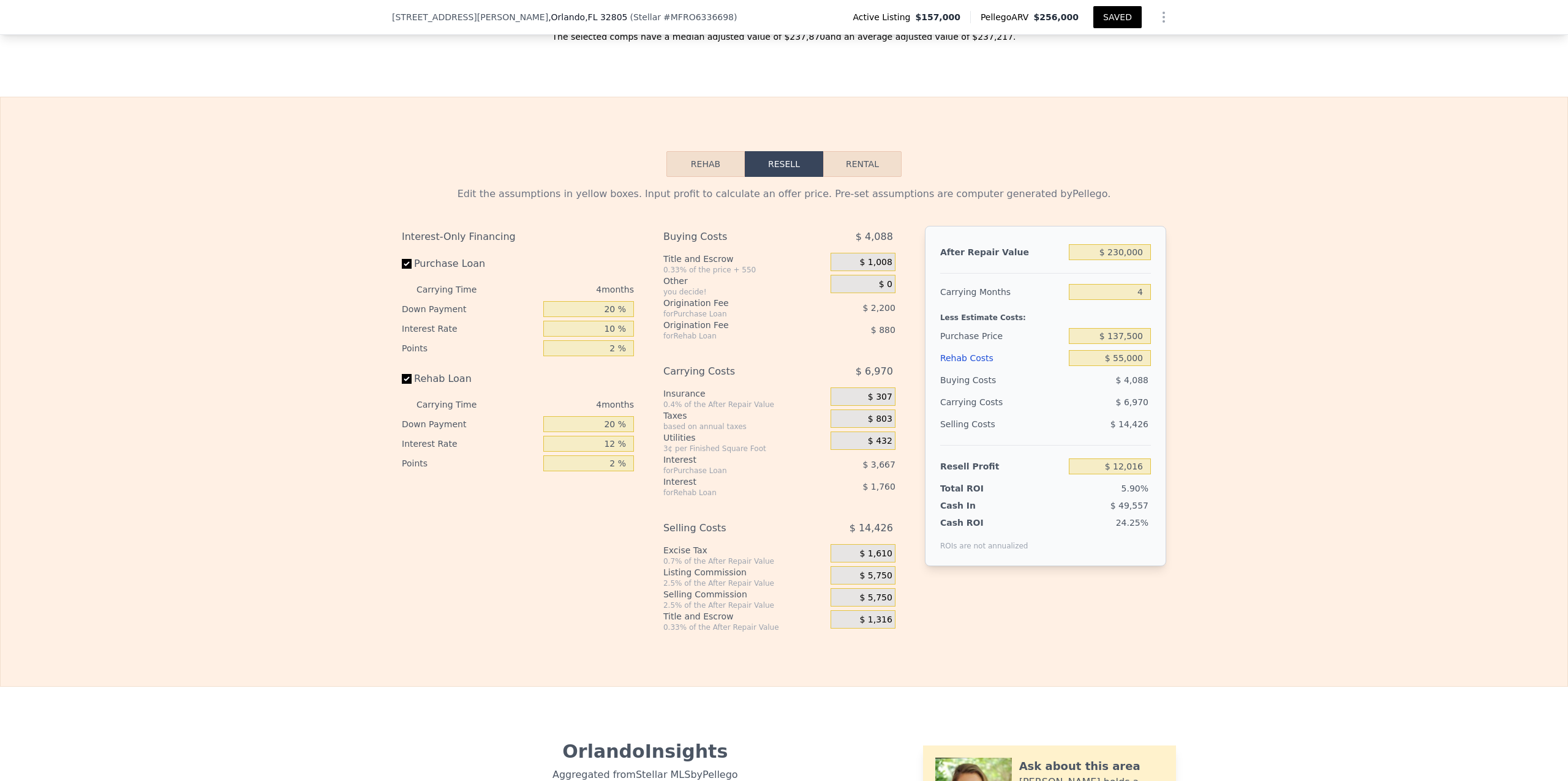
click at [1299, 322] on div "Edit the assumptions in yellow boxes. Input profit to calculate an offer price.…" at bounding box center [784, 405] width 1567 height 456
click at [1120, 260] on input "$ 230,000" at bounding box center [1110, 252] width 82 height 16
type input "$ 23,000"
type input "-$ 182,220"
type input "$ 235,000"
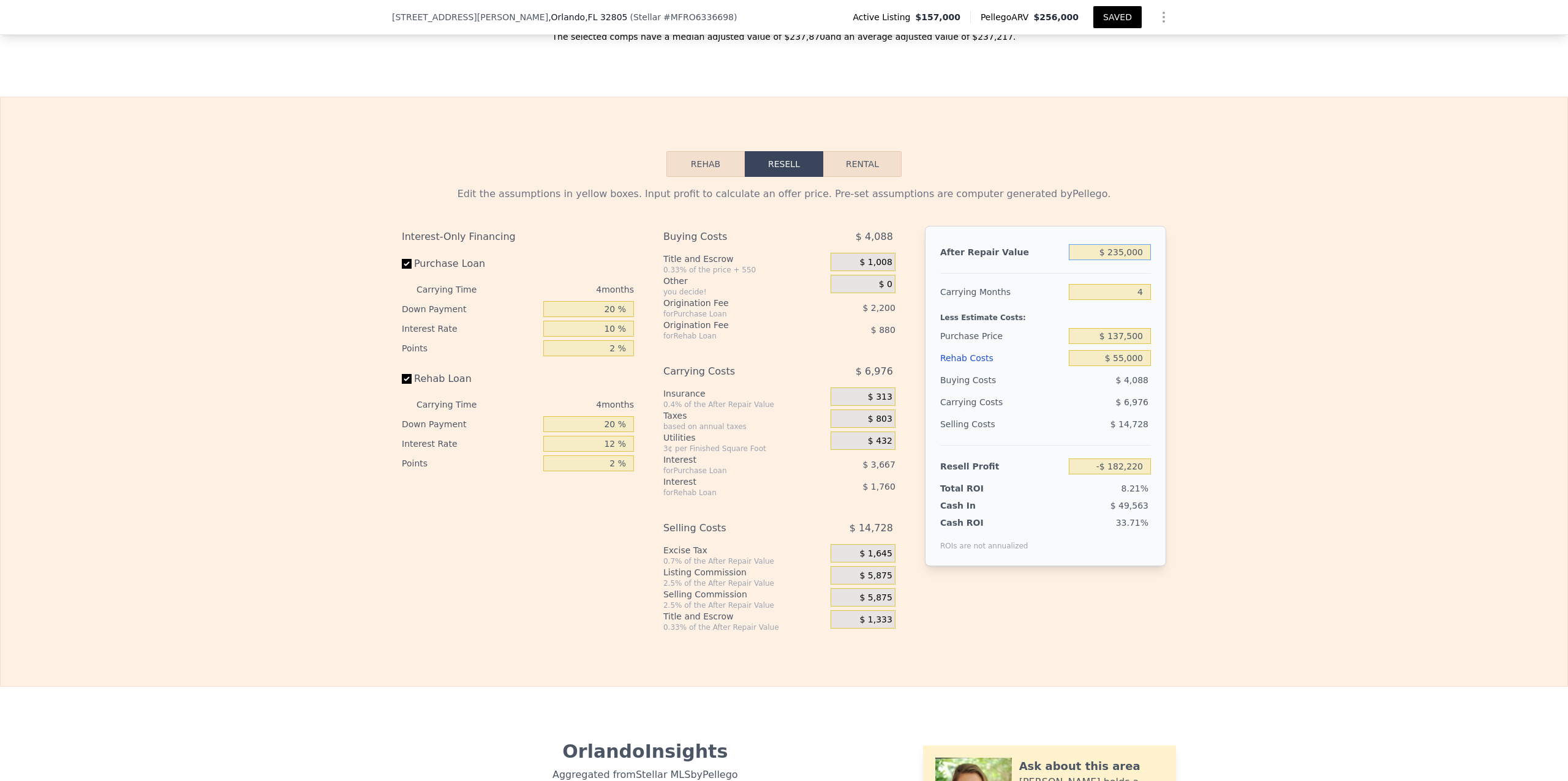
type input "$ 16,708"
type input "$ 235,000"
click at [1272, 423] on div "Edit the assumptions in yellow boxes. Input profit to calculate an offer price.…" at bounding box center [784, 405] width 1567 height 456
drag, startPoint x: 1553, startPoint y: 398, endPoint x: 1551, endPoint y: 356, distance: 42.0
click at [1551, 356] on div "Edit the assumptions in yellow boxes. Input profit to calculate an offer price.…" at bounding box center [784, 405] width 1567 height 456
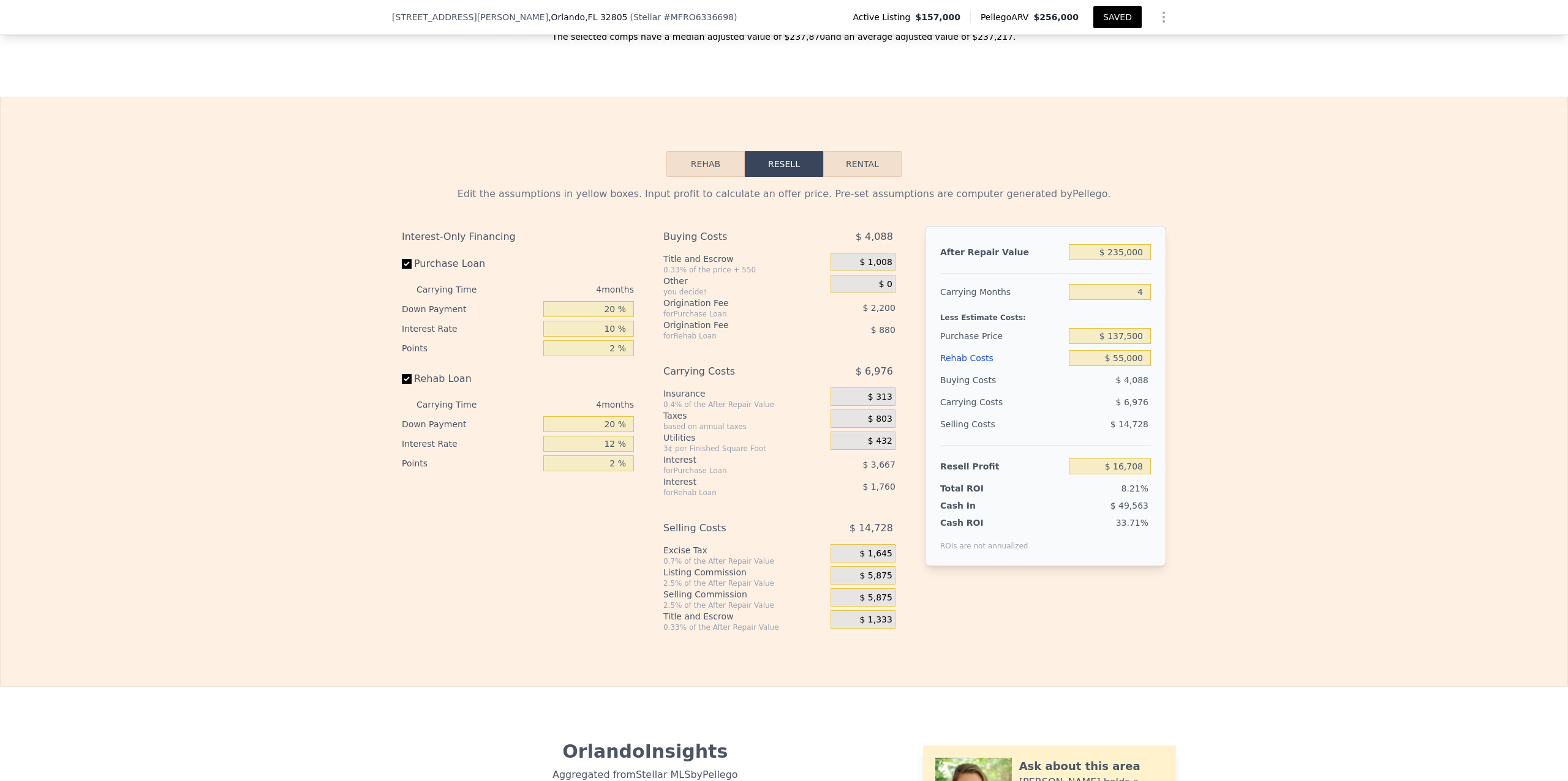
click at [1328, 415] on div "Edit the assumptions in yellow boxes. Input profit to calculate an offer price.…" at bounding box center [784, 405] width 1567 height 456
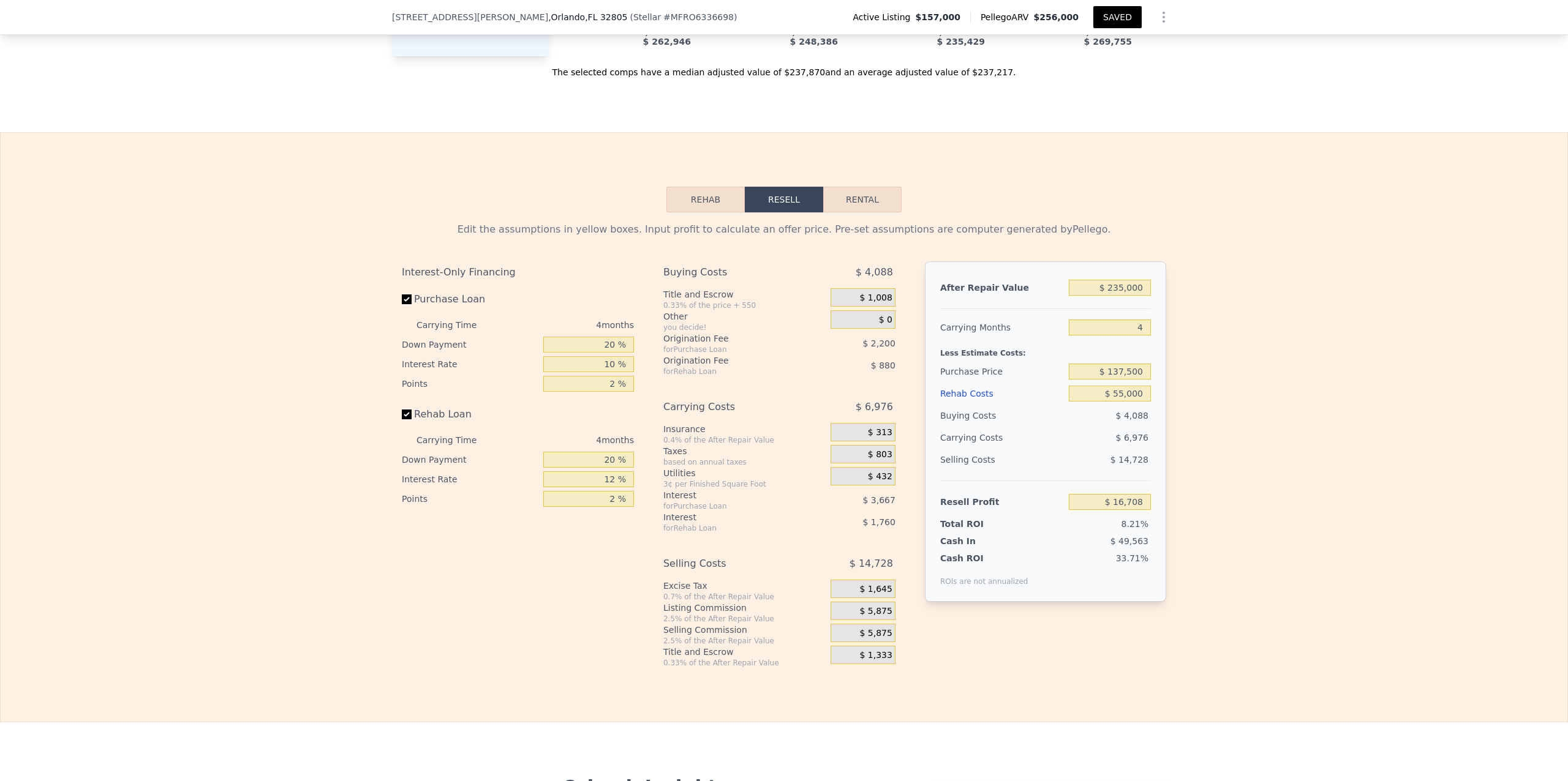
scroll to position [1941, 0]
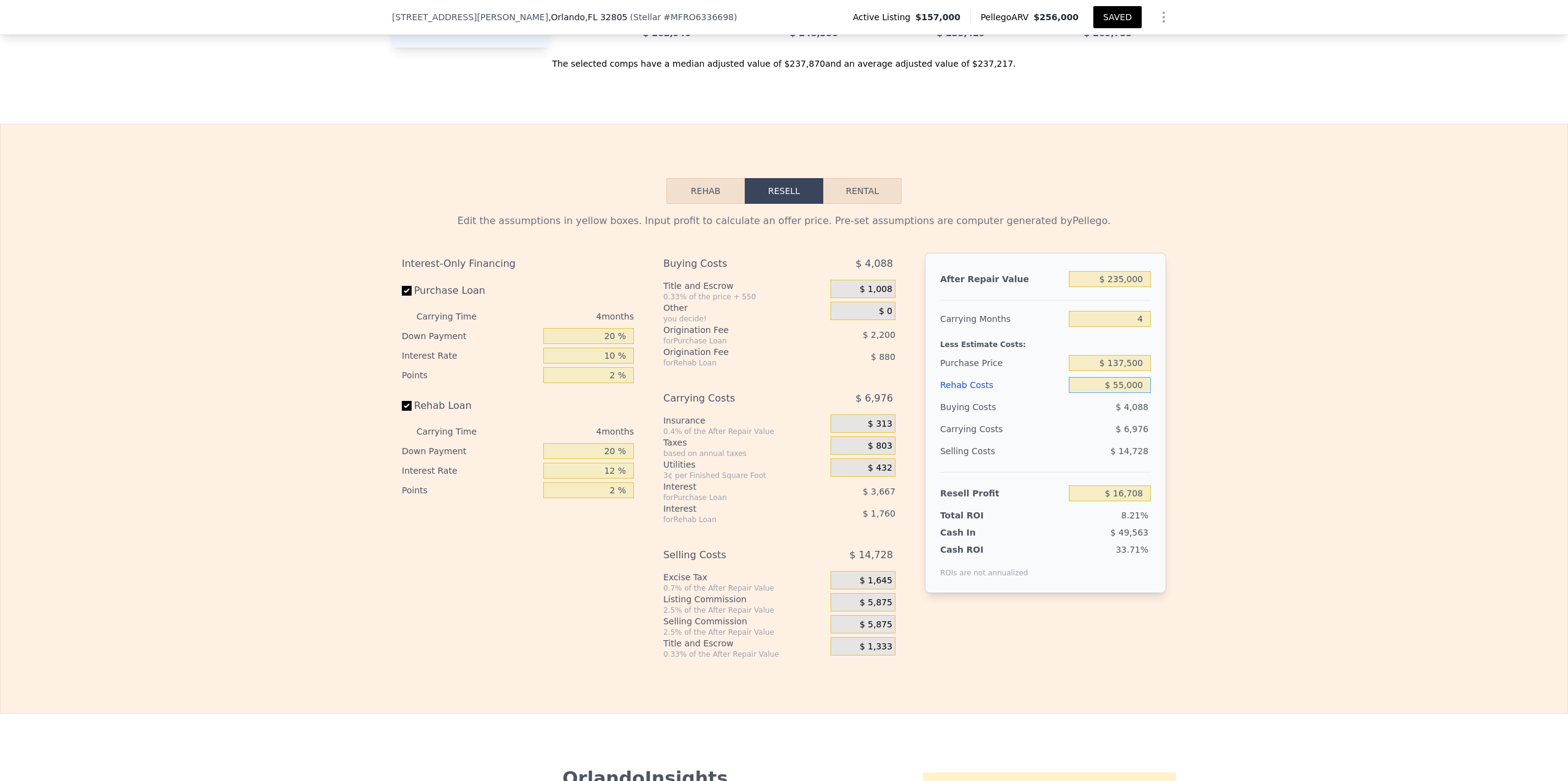
click at [1116, 393] on input "$ 55,000" at bounding box center [1110, 385] width 82 height 16
type input "$ 5,000"
type input "$ 69,108"
type input "$ 45,000"
type input "$ 27,188"
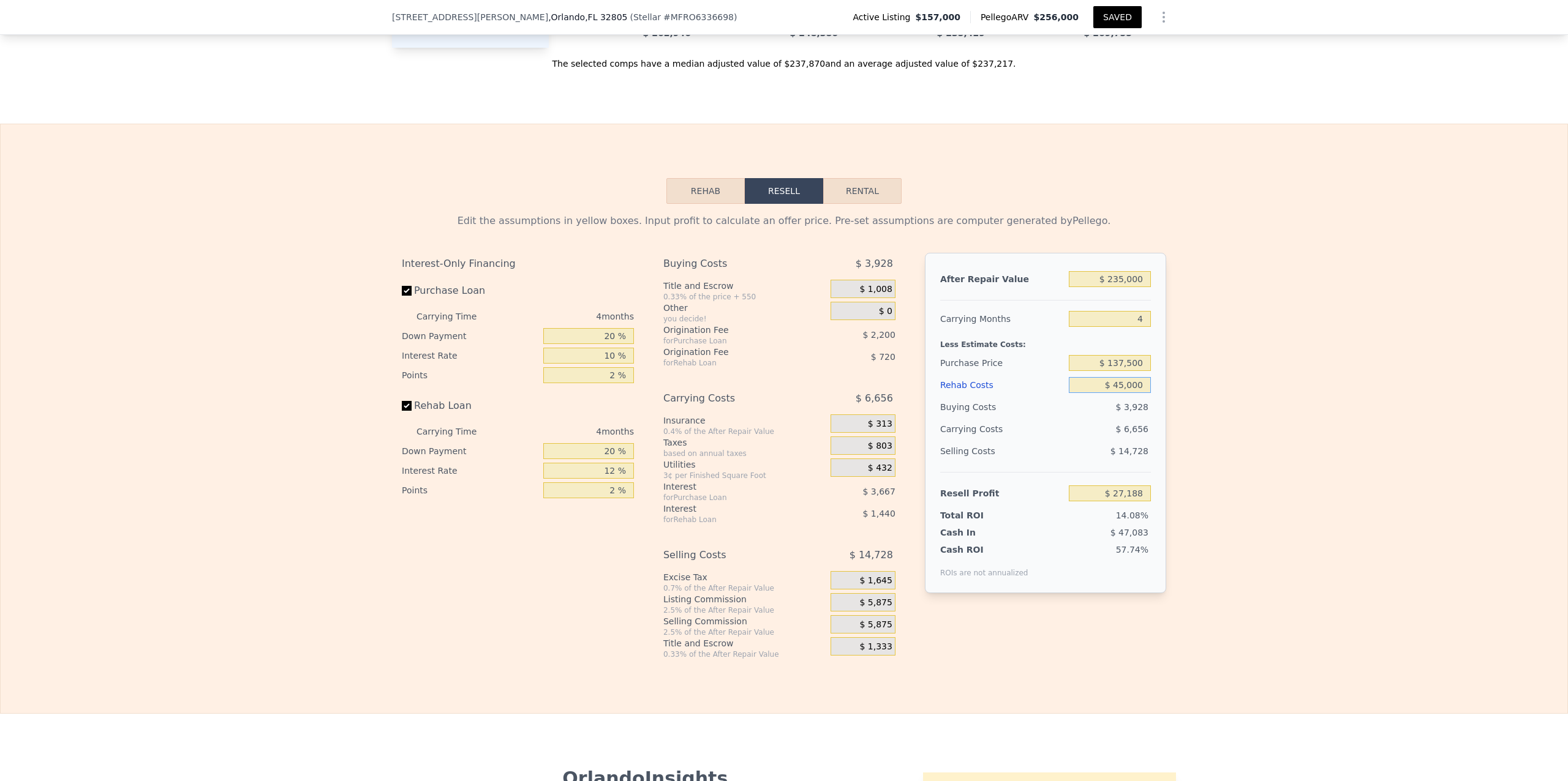
type input "$ 45,000"
click at [1228, 422] on div "Edit the assumptions in yellow boxes. Input profit to calculate an offer price.…" at bounding box center [784, 432] width 1567 height 456
click at [1243, 513] on div "Edit the assumptions in yellow boxes. Input profit to calculate an offer price.…" at bounding box center [784, 432] width 1567 height 456
click at [1103, 640] on div "After Repair Value $ 235,000 Carrying Months 4 Less Estimate Costs: Purchase Pr…" at bounding box center [1045, 446] width 241 height 387
click at [1247, 596] on div "Edit the assumptions in yellow boxes. Input profit to calculate an offer price.…" at bounding box center [784, 432] width 1567 height 456
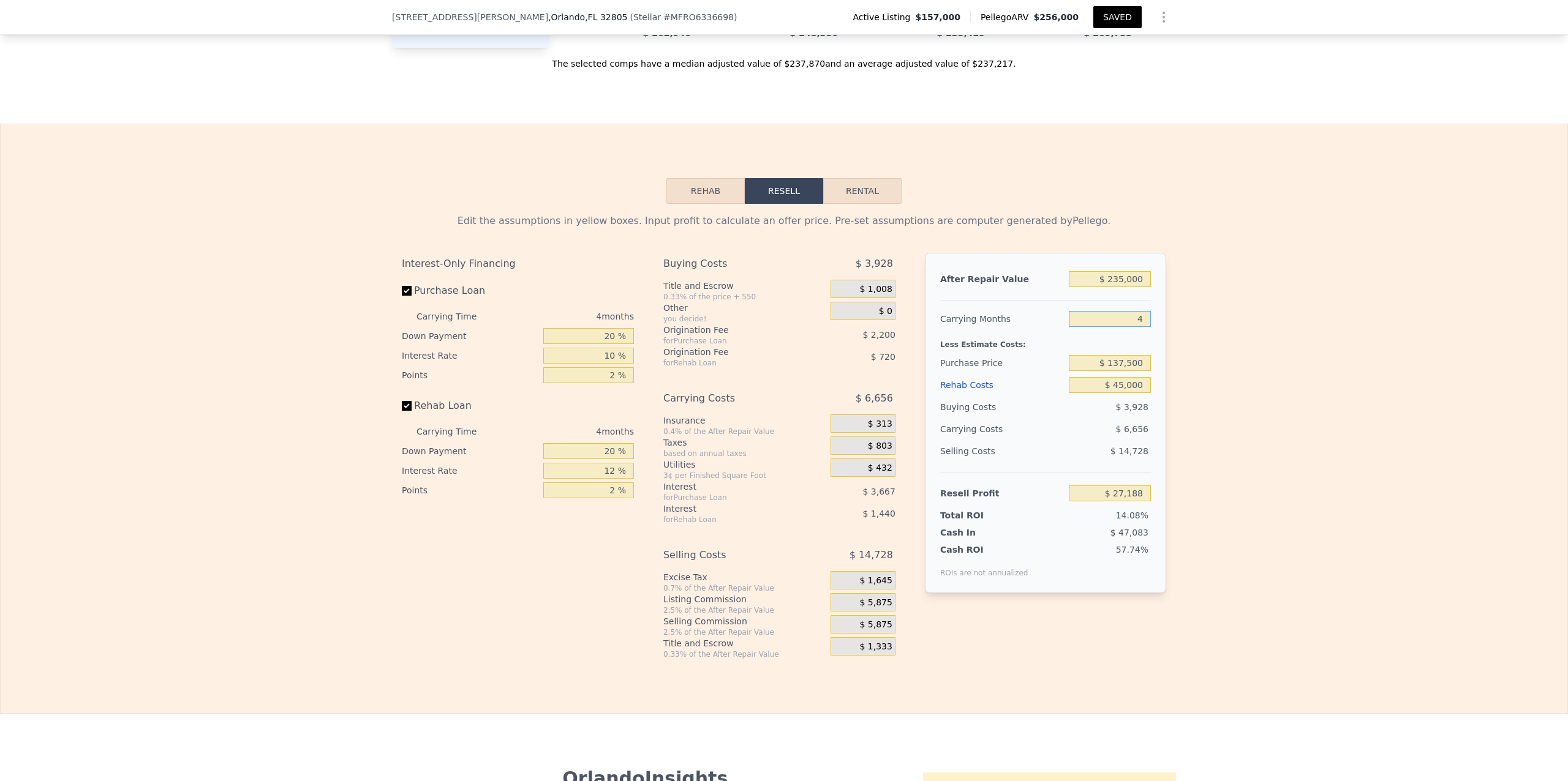
click at [1137, 327] on input "4" at bounding box center [1110, 319] width 82 height 16
click at [611, 459] on input "20 %" at bounding box center [588, 451] width 90 height 16
type input "2 %"
type input "$ 26,702"
type input "0 %"
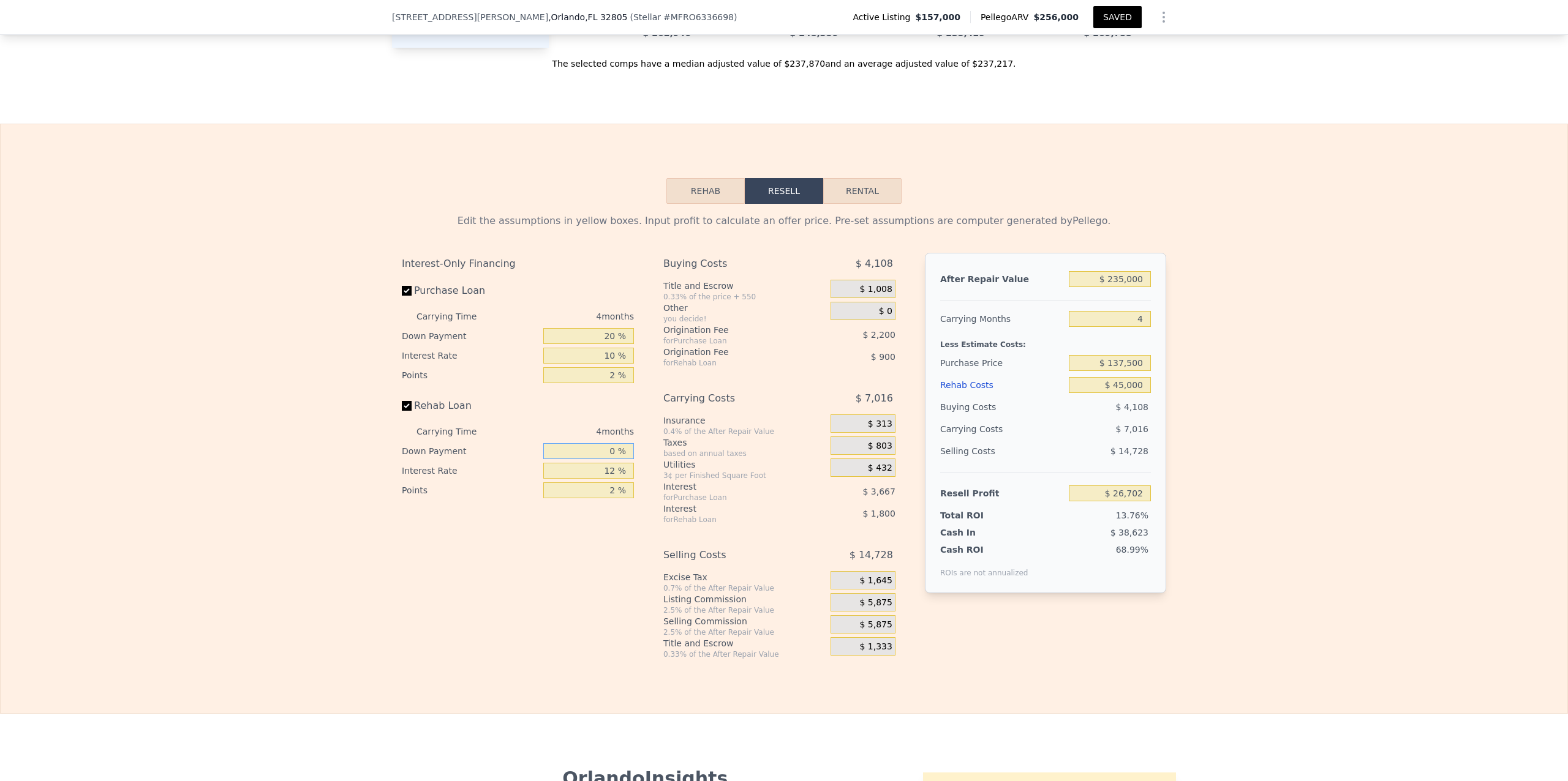
type input "$ 26,648"
type input "0 %"
click at [574, 568] on div "Interest-Only Financing Purchase Loan Carrying Time 4 months Down Payment 20 % …" at bounding box center [523, 456] width 242 height 406
click at [611, 478] on input "12 %" at bounding box center [588, 471] width 90 height 16
type input "1 %"
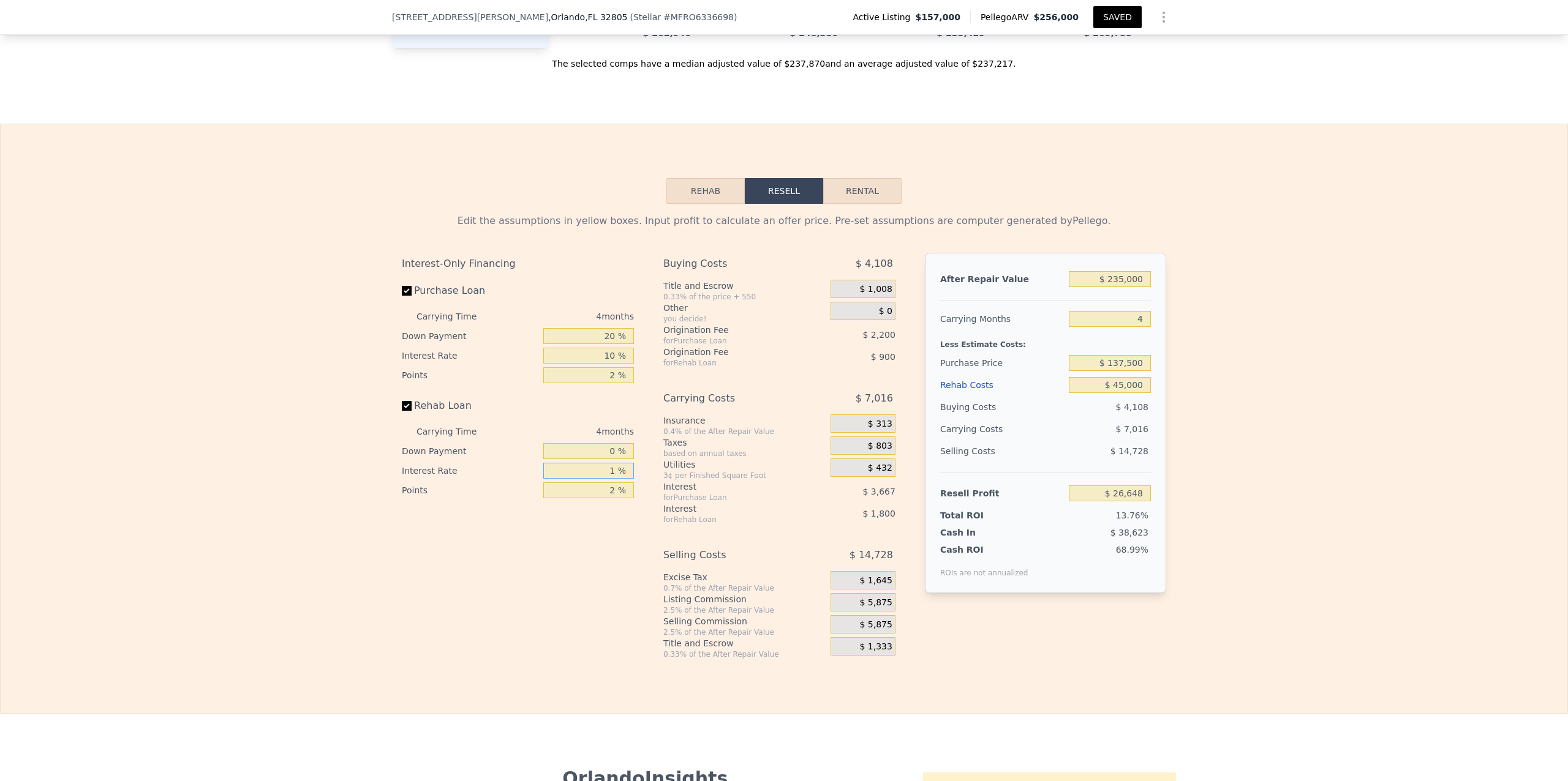
type input "$ 28,296"
type input "10 %"
type input "$ 26,948"
type input "10 %"
click at [611, 498] on input "2 %" at bounding box center [588, 490] width 90 height 16
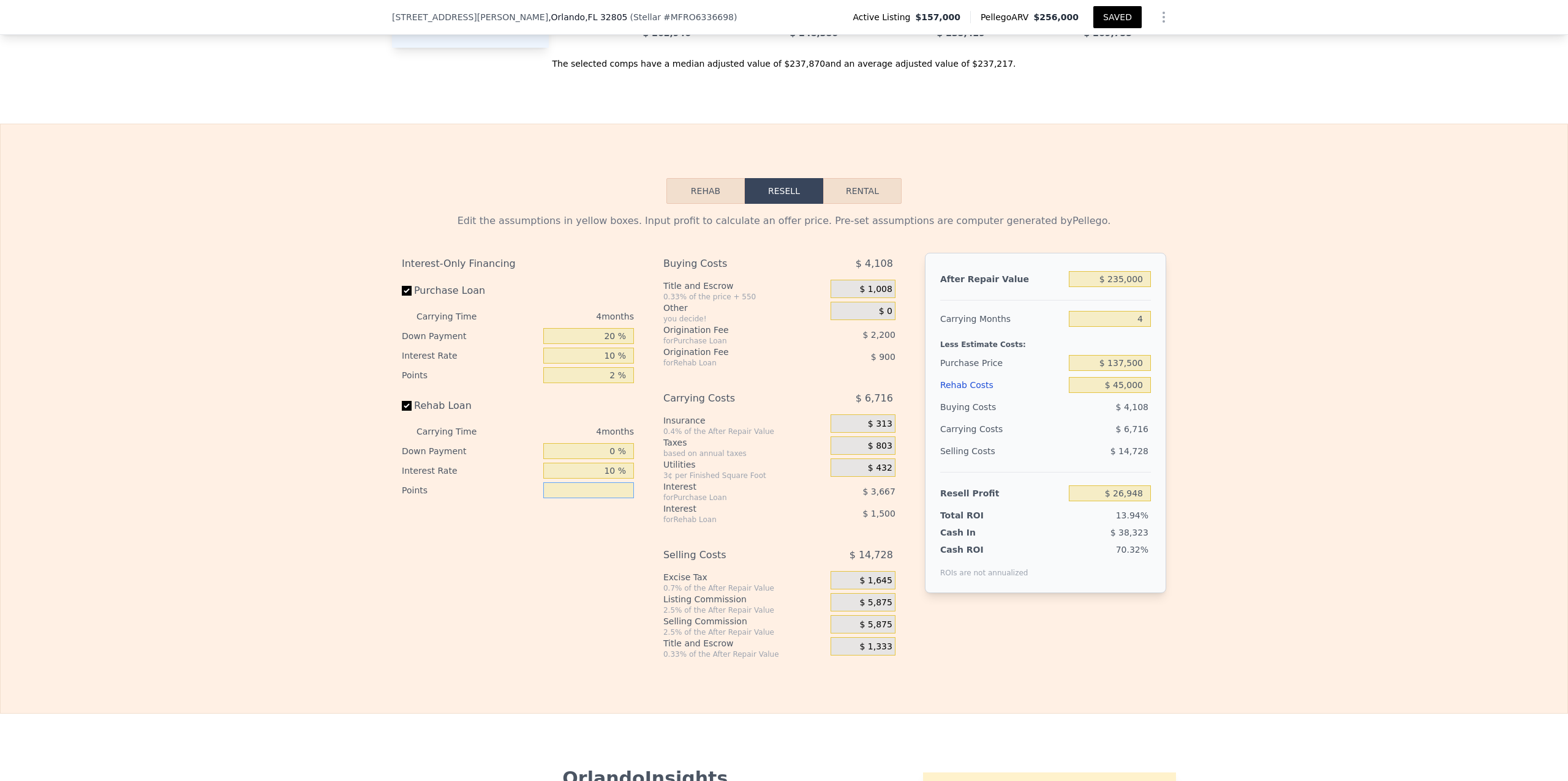
type input "1 %"
type input "$ 27,398"
type input "1 %"
click at [623, 590] on div "Interest-Only Financing Purchase Loan Carrying Time 4 months Down Payment 20 % …" at bounding box center [523, 456] width 242 height 406
click at [612, 383] on input "2 %" at bounding box center [588, 376] width 90 height 16
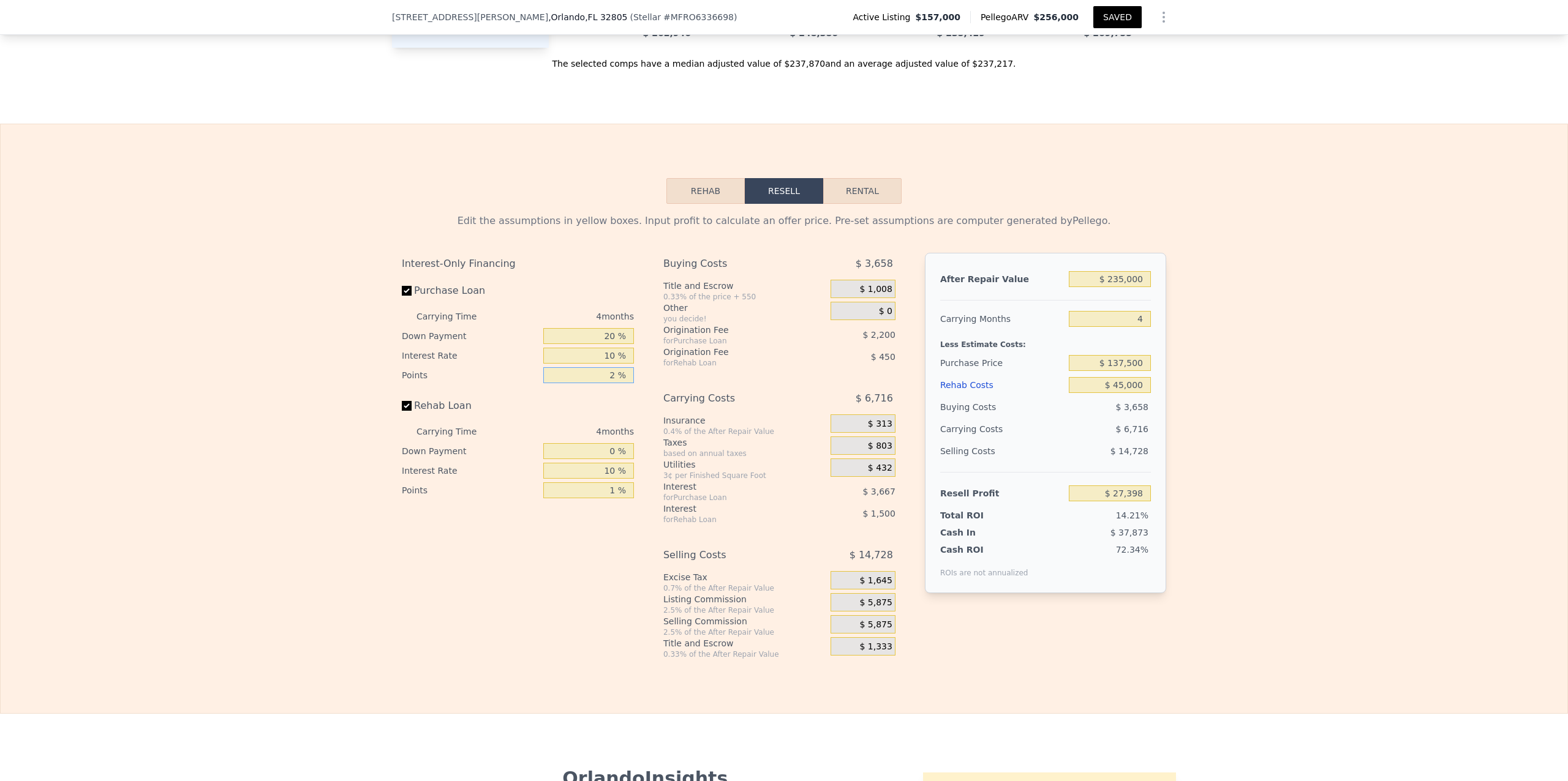
type input "21 %"
type input "$ 6,498"
type input "2 %"
type input "$ 27,398"
type input "1 %"
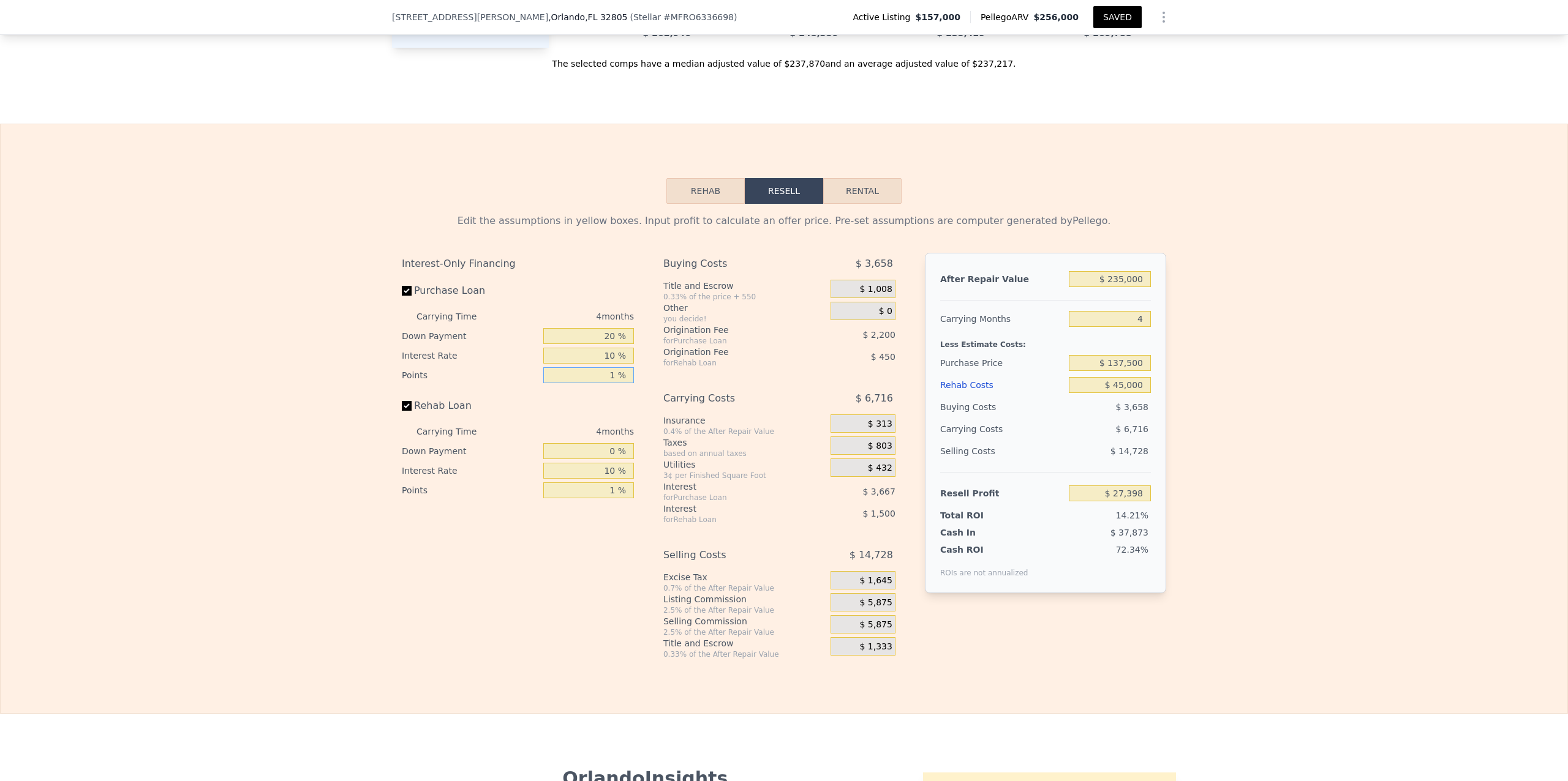
type input "$ 28,498"
type input "1 %"
click at [549, 600] on div "Interest-Only Financing Purchase Loan Carrying Time 4 months Down Payment 20 % …" at bounding box center [523, 456] width 242 height 406
click at [1283, 478] on div "Edit the assumptions in yellow boxes. Input profit to calculate an offer price.…" at bounding box center [784, 432] width 1567 height 456
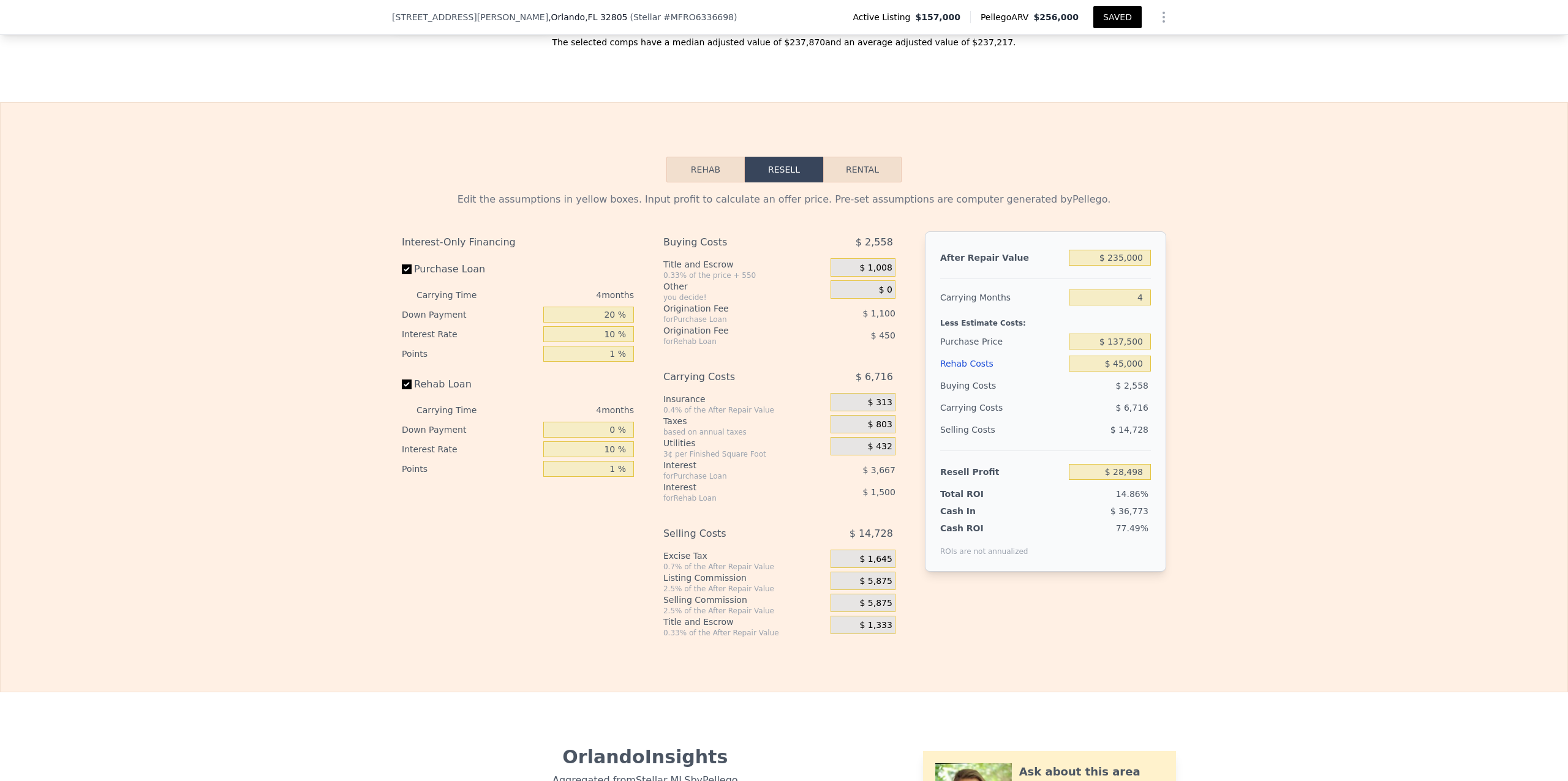
scroll to position [1914, 0]
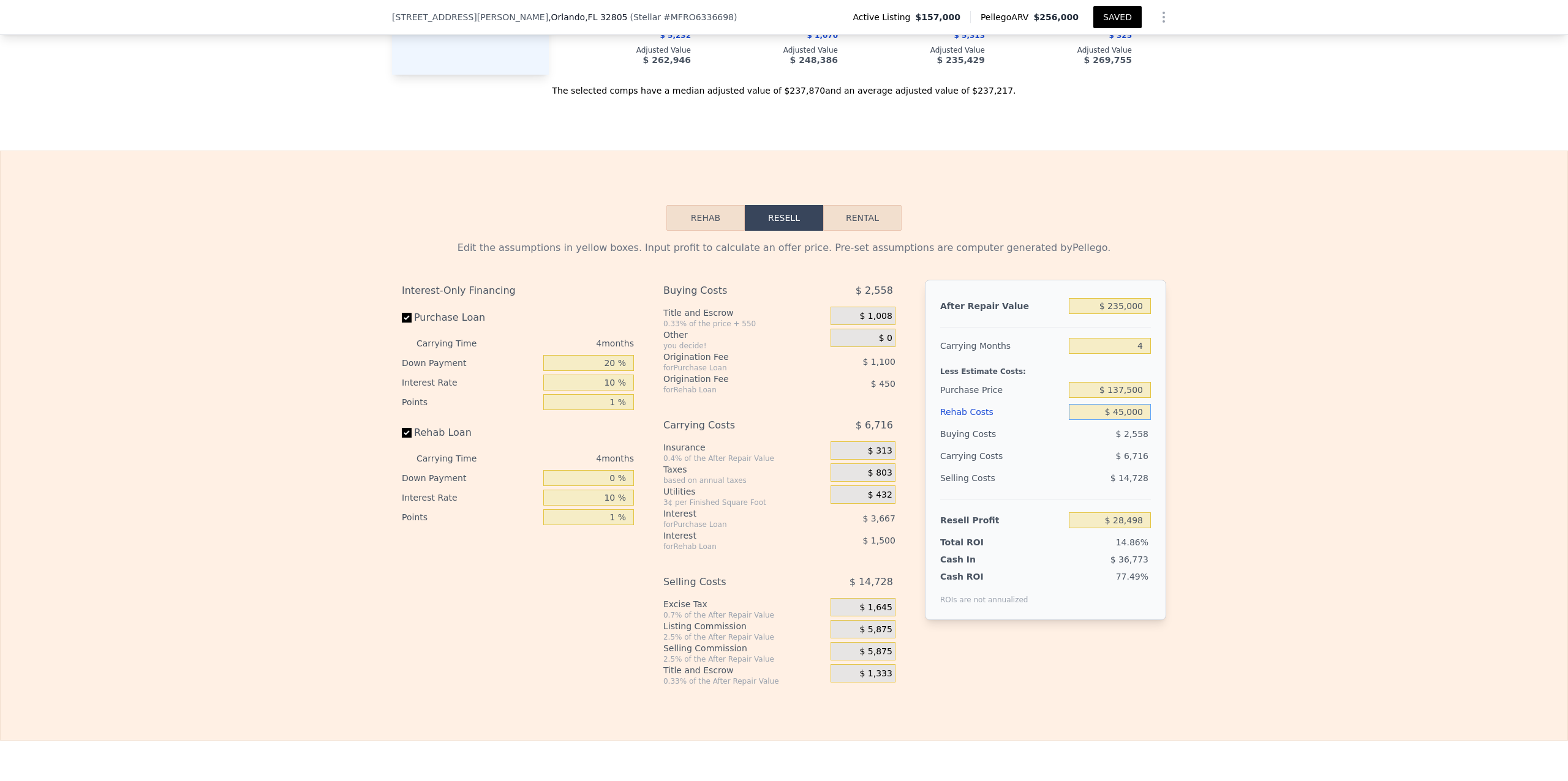
click at [1115, 420] on input "$ 45,000" at bounding box center [1110, 412] width 82 height 16
type input "$ 5,000"
type input "$ 70,230"
type input "$ 55,000"
type input "$ 18,066"
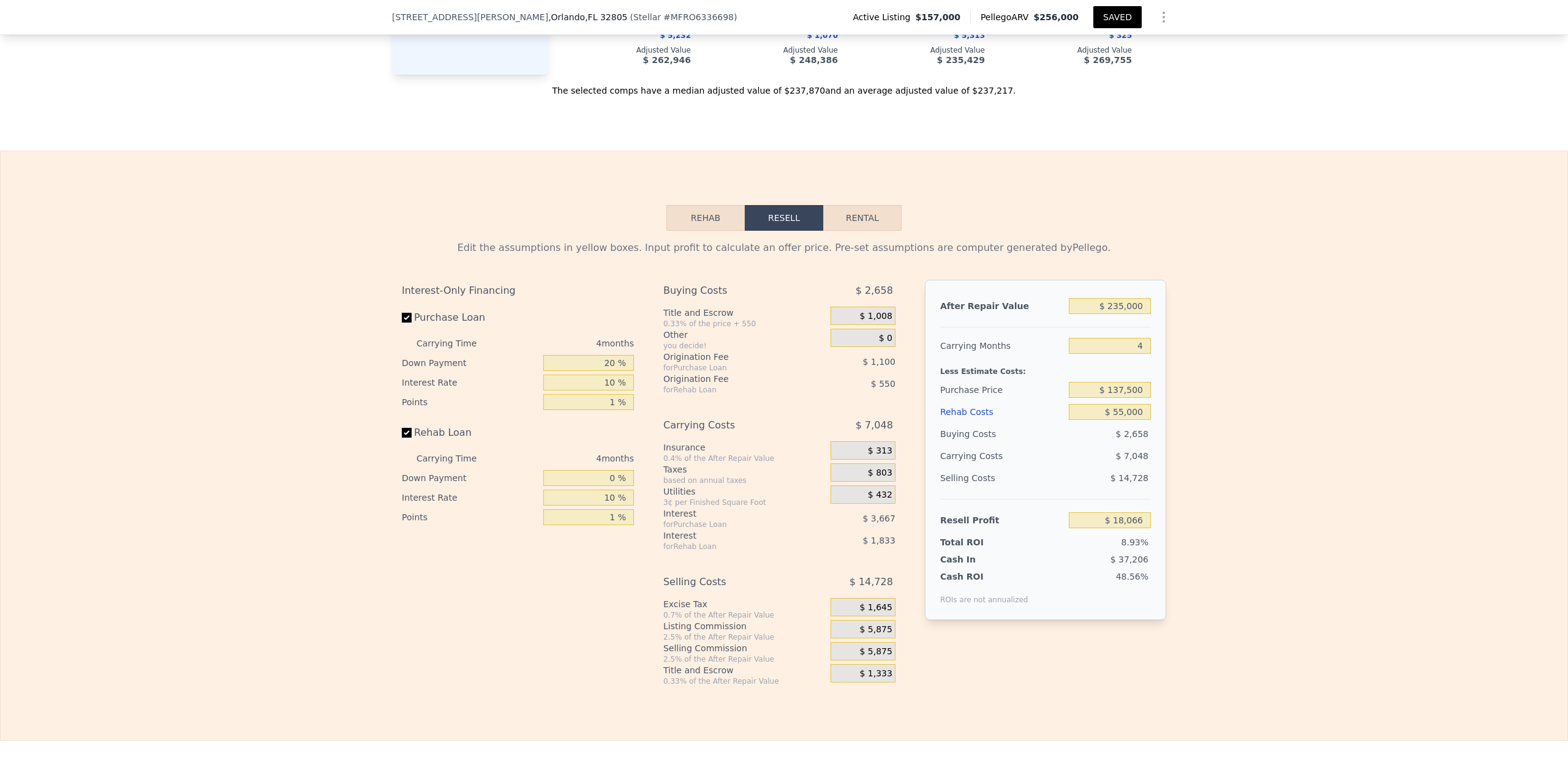
click at [1279, 505] on div "Edit the assumptions in yellow boxes. Input profit to calculate an offer price.…" at bounding box center [784, 459] width 1567 height 456
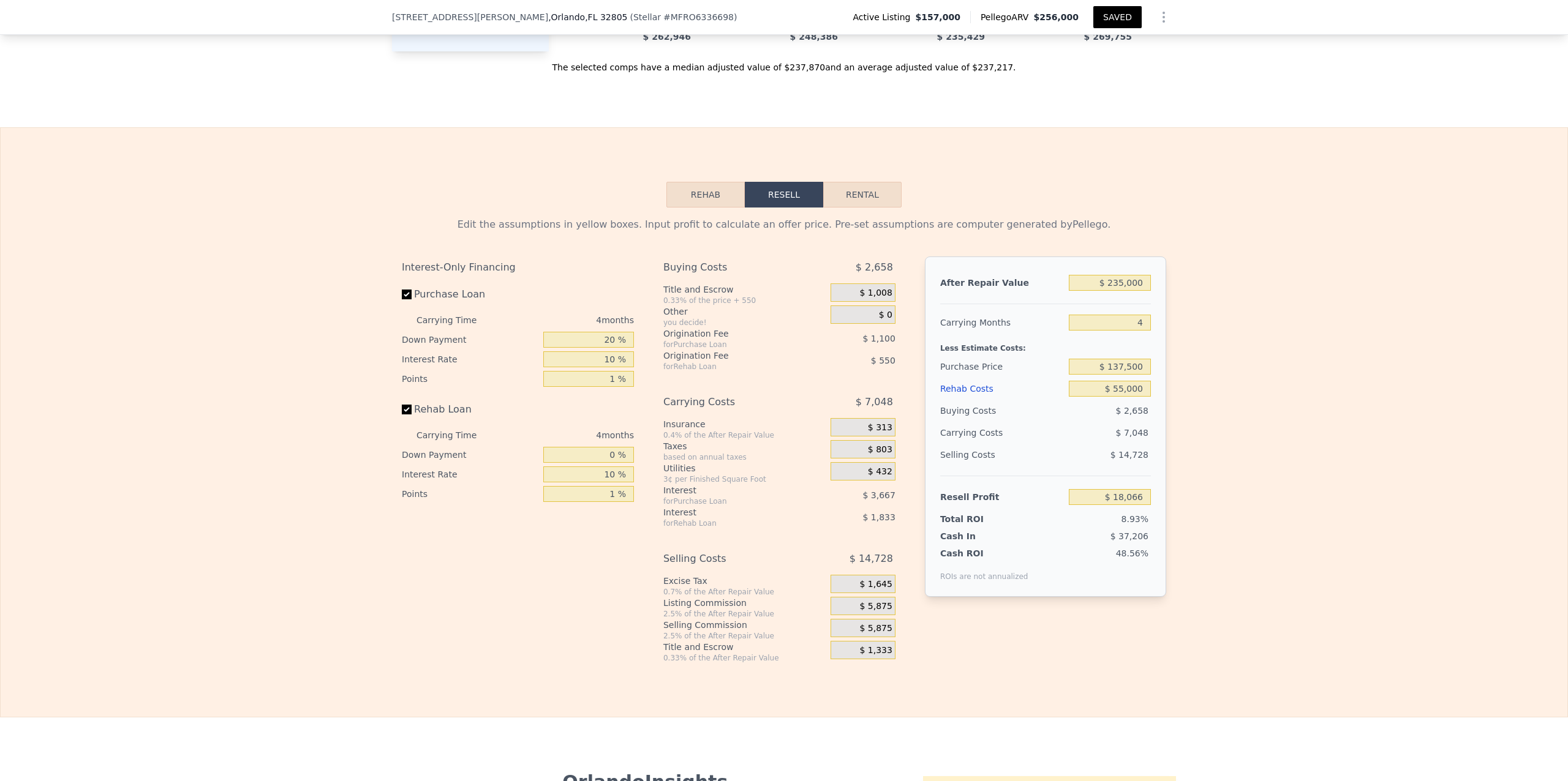
scroll to position [1968, 0]
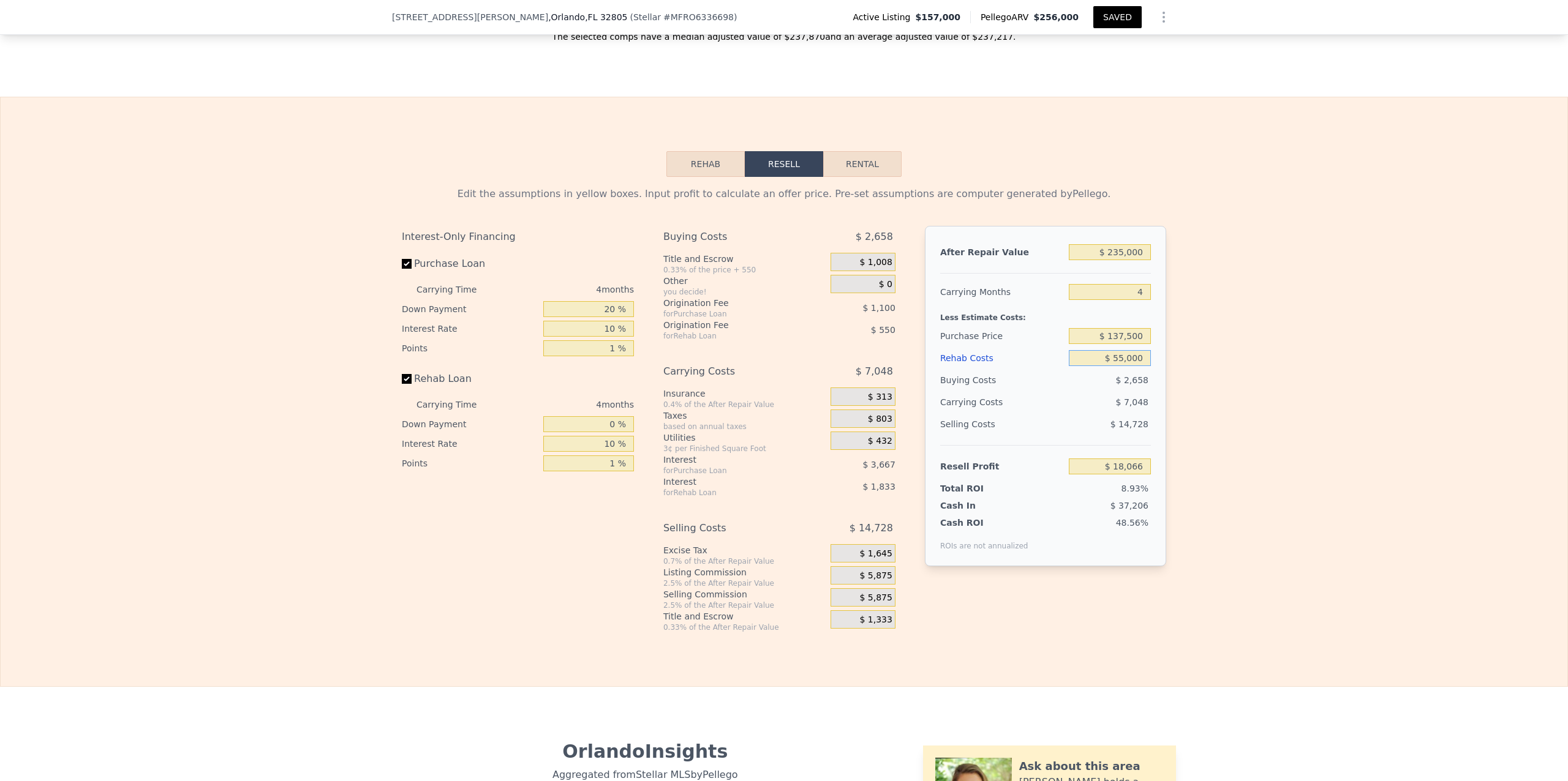
click at [1120, 366] on input "$ 55,000" at bounding box center [1110, 358] width 82 height 16
type input "$ 5,000"
type input "$ 70,230"
type input "$ 256,000"
type input "$ 0"
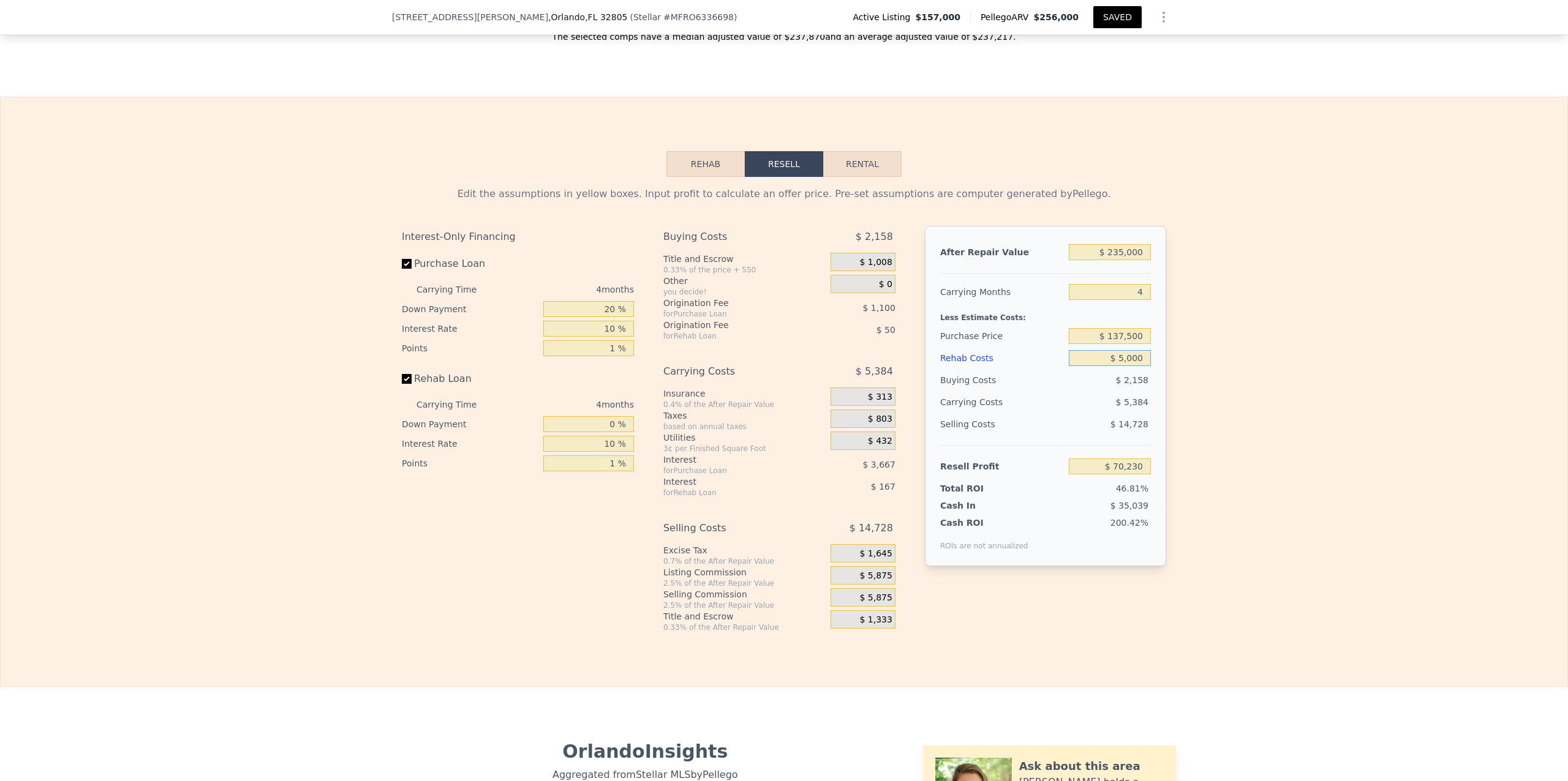
type input "$ 72,821"
click at [1318, 406] on div "Edit the assumptions in yellow boxes. Input profit to calculate an offer price.…" at bounding box center [784, 405] width 1567 height 456
click at [1135, 366] on input "$ 0" at bounding box center [1110, 358] width 82 height 16
type input "$ 05"
type input "$ 72,816"
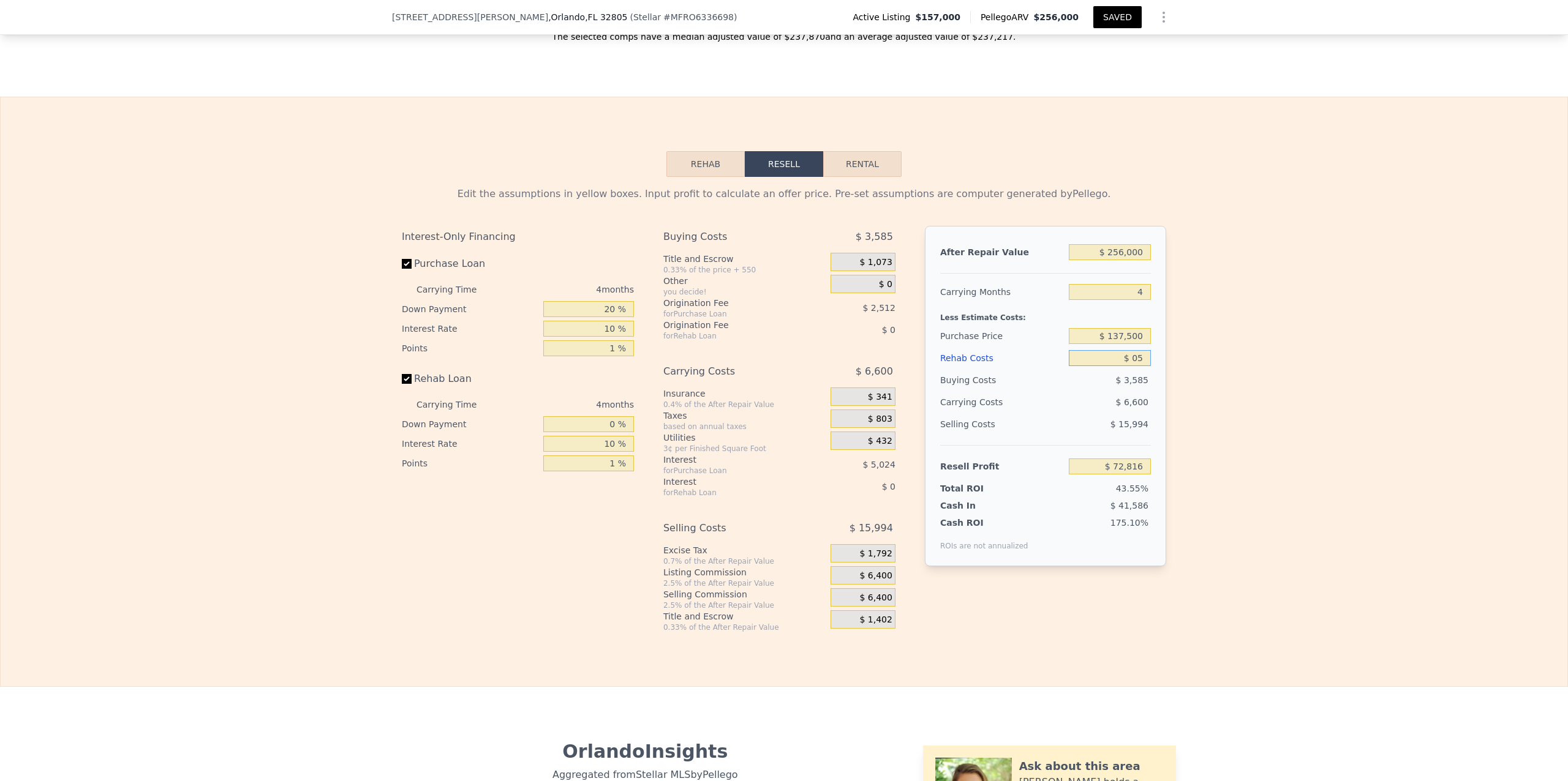
type input "$ 050"
type input "$ 72,770"
type input "$ 05"
type input "$ 72,816"
type input "$ 0"
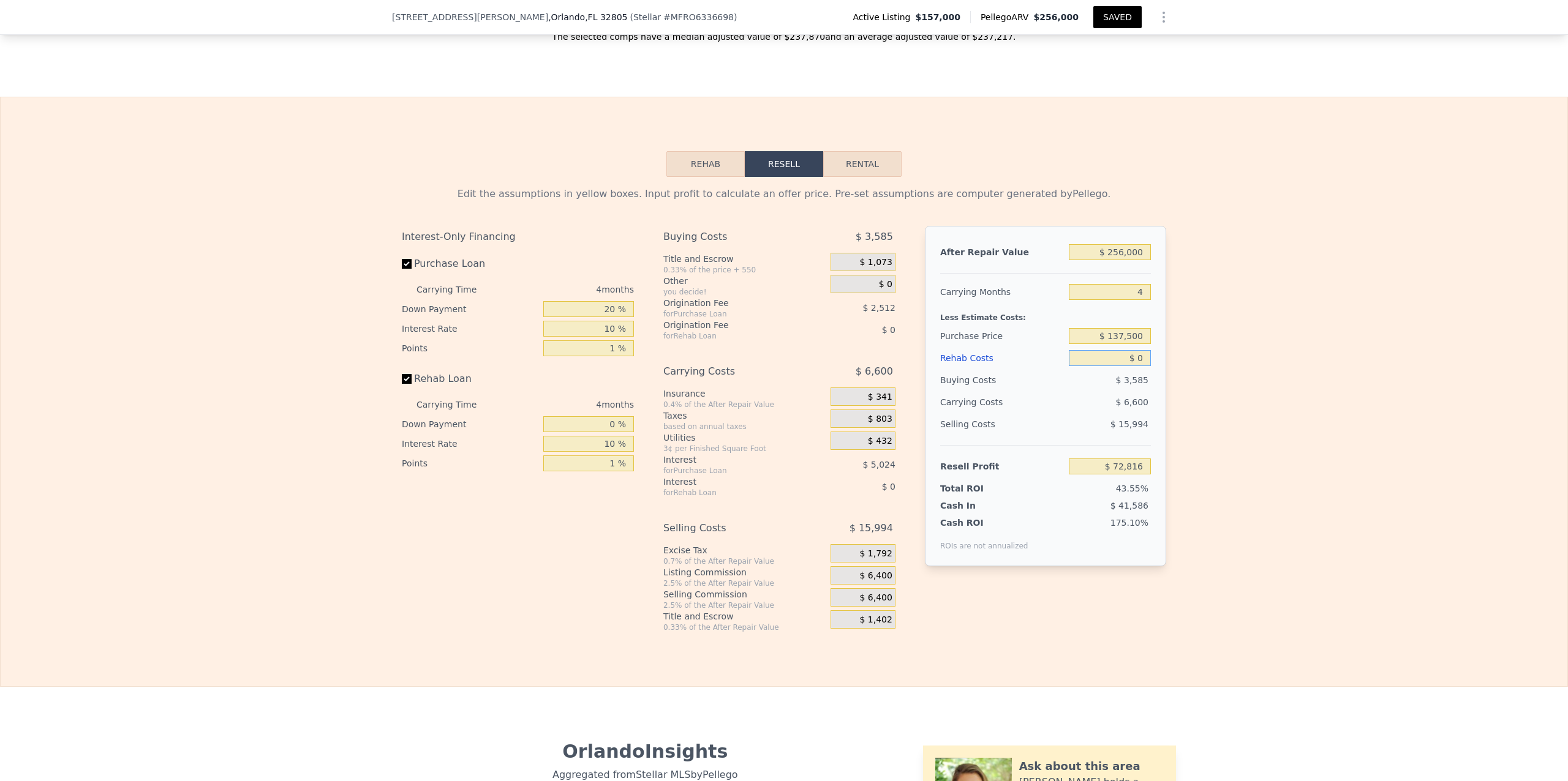
type input "$ 72,821"
type input "$ 5"
type input "$ 72,816"
type input "$ 50"
type input "$ 72,770"
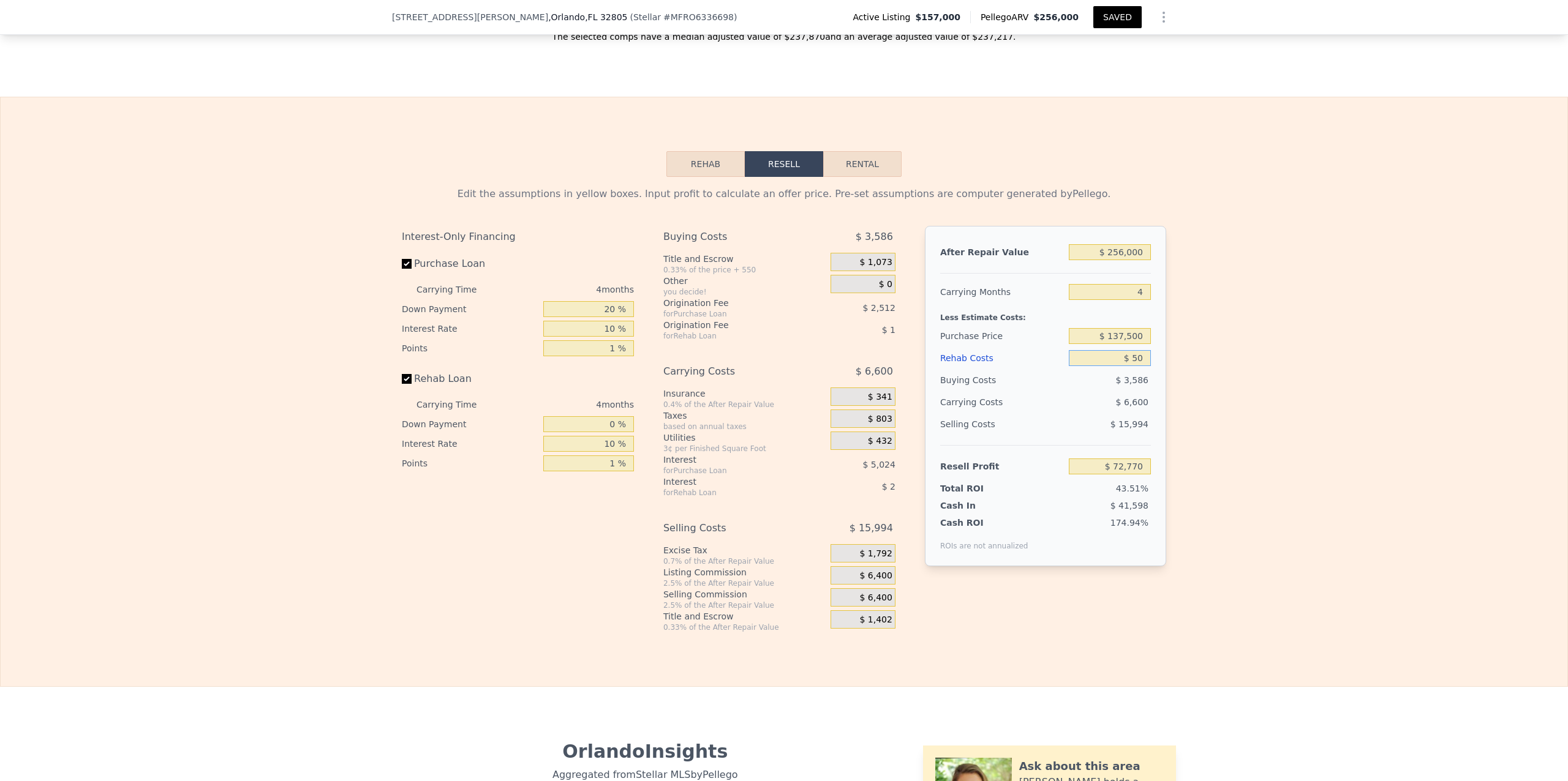
type input "$ 500"
type input "$ 72,297"
type input "$ 5,000"
type input "$ 67,581"
type input "$ 50,000"
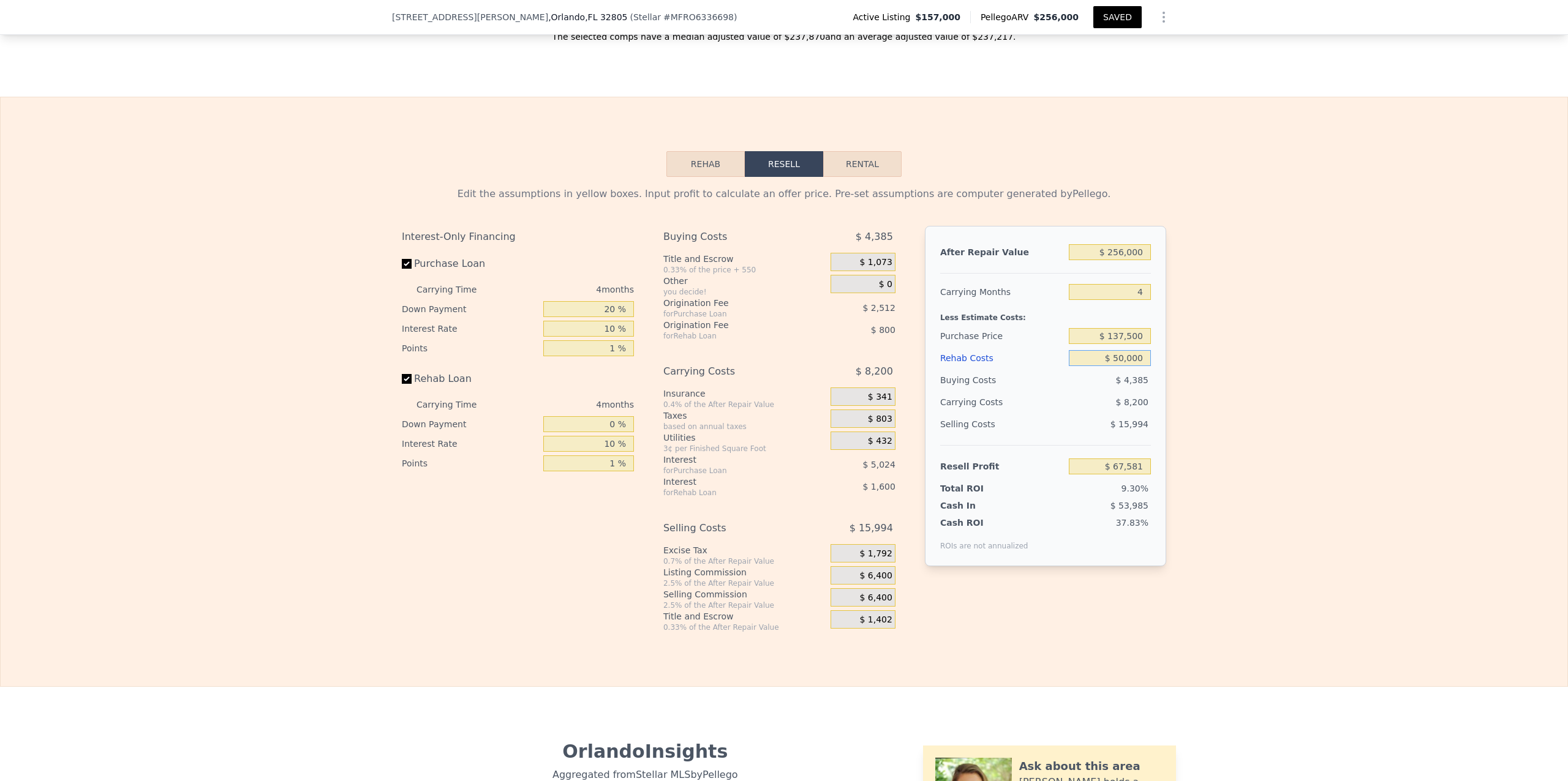
type input "$ 20,421"
click at [1210, 380] on div "Edit the assumptions in yellow boxes. Input profit to calculate an offer price.…" at bounding box center [784, 405] width 1567 height 456
click at [1120, 366] on input "$ 50,000" at bounding box center [1110, 358] width 82 height 16
type input "$ 000"
type input "$ 72,821"
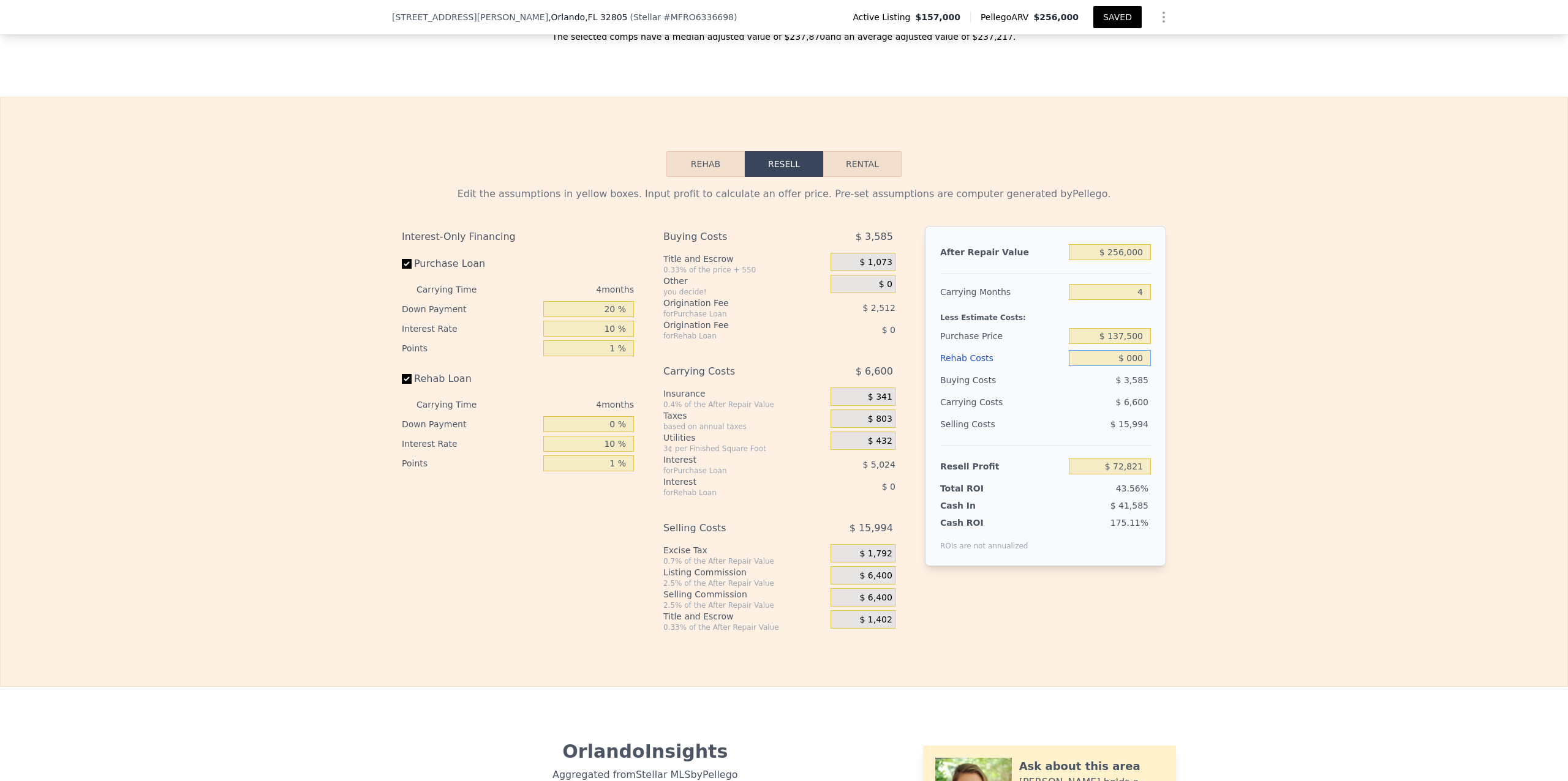
type input "$ 4,000"
type input "$ 68,629"
type input "$ 47,000"
type input "$ 23,565"
type input "$ 473,000"
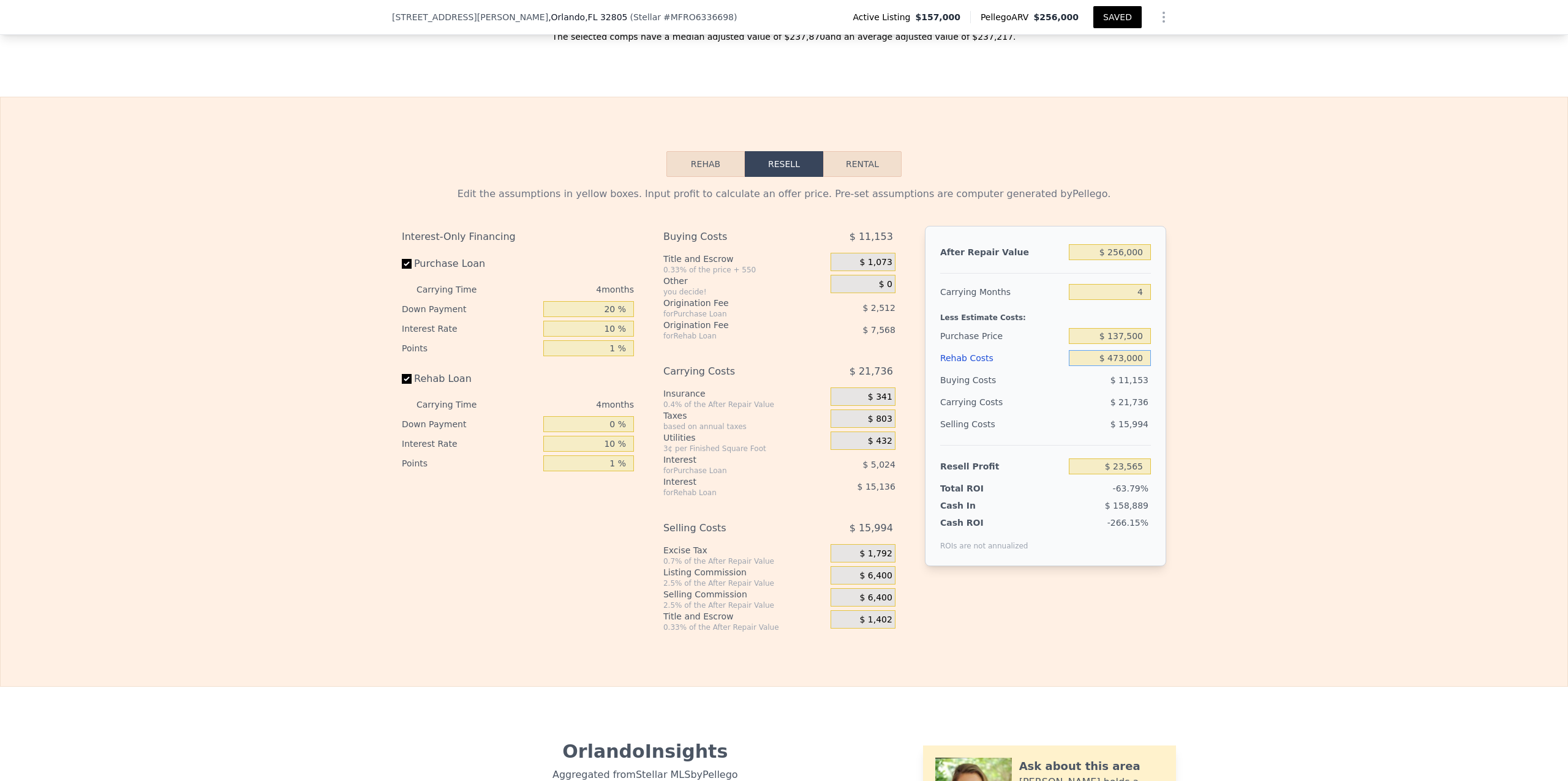
type input "-$ 422,883"
type input "$ 47,300,000"
type input "-$ 49,497,579"
type input "$ 4,730,000"
type input "-$ 4,884,219"
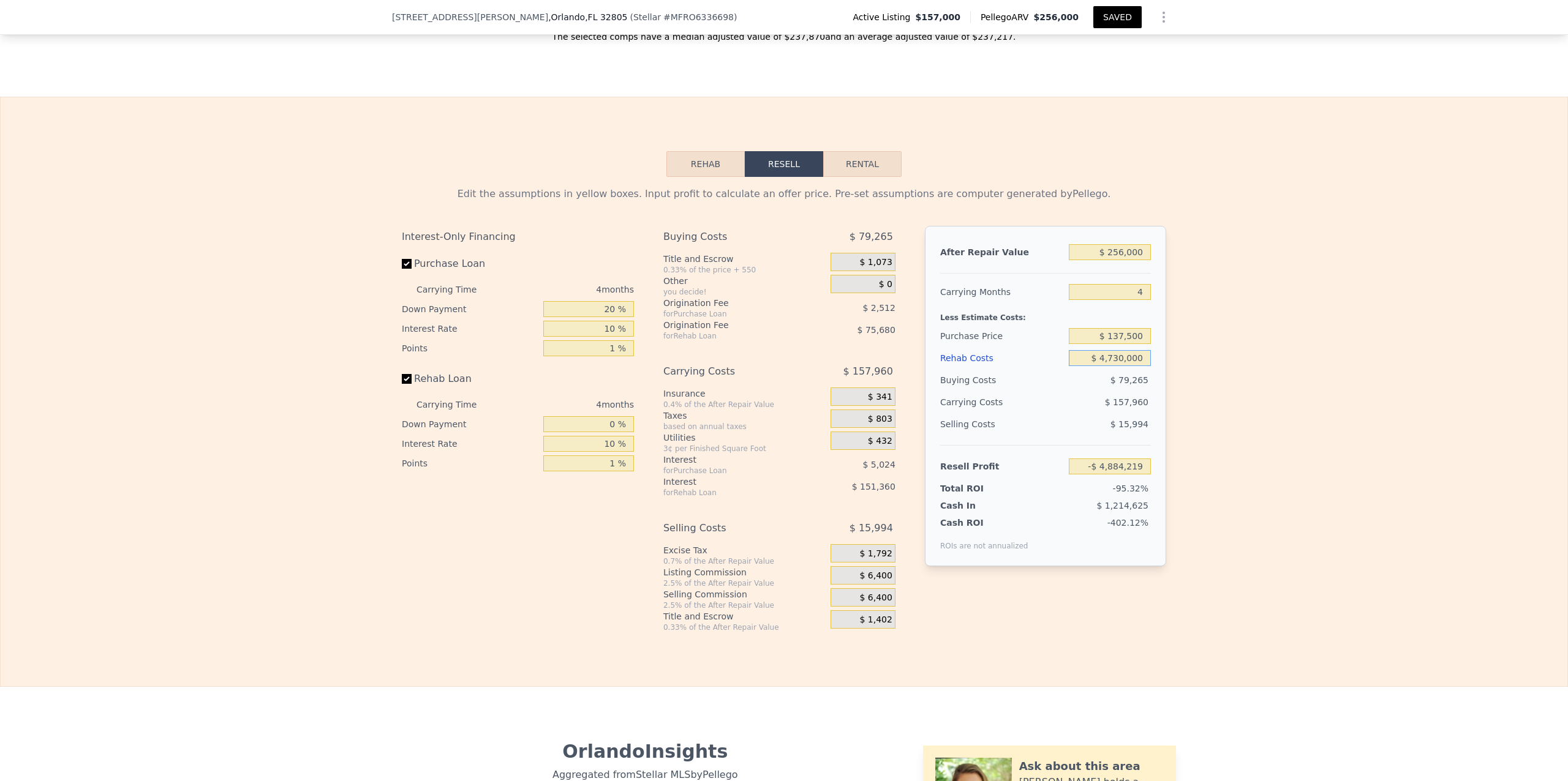
type input "$ 473,000"
type input "-$ 422,883"
type input "$ 47,300"
type input "$ 23,252"
click at [1233, 390] on div "Edit the assumptions in yellow boxes. Input profit to calculate an offer price.…" at bounding box center [784, 405] width 1567 height 456
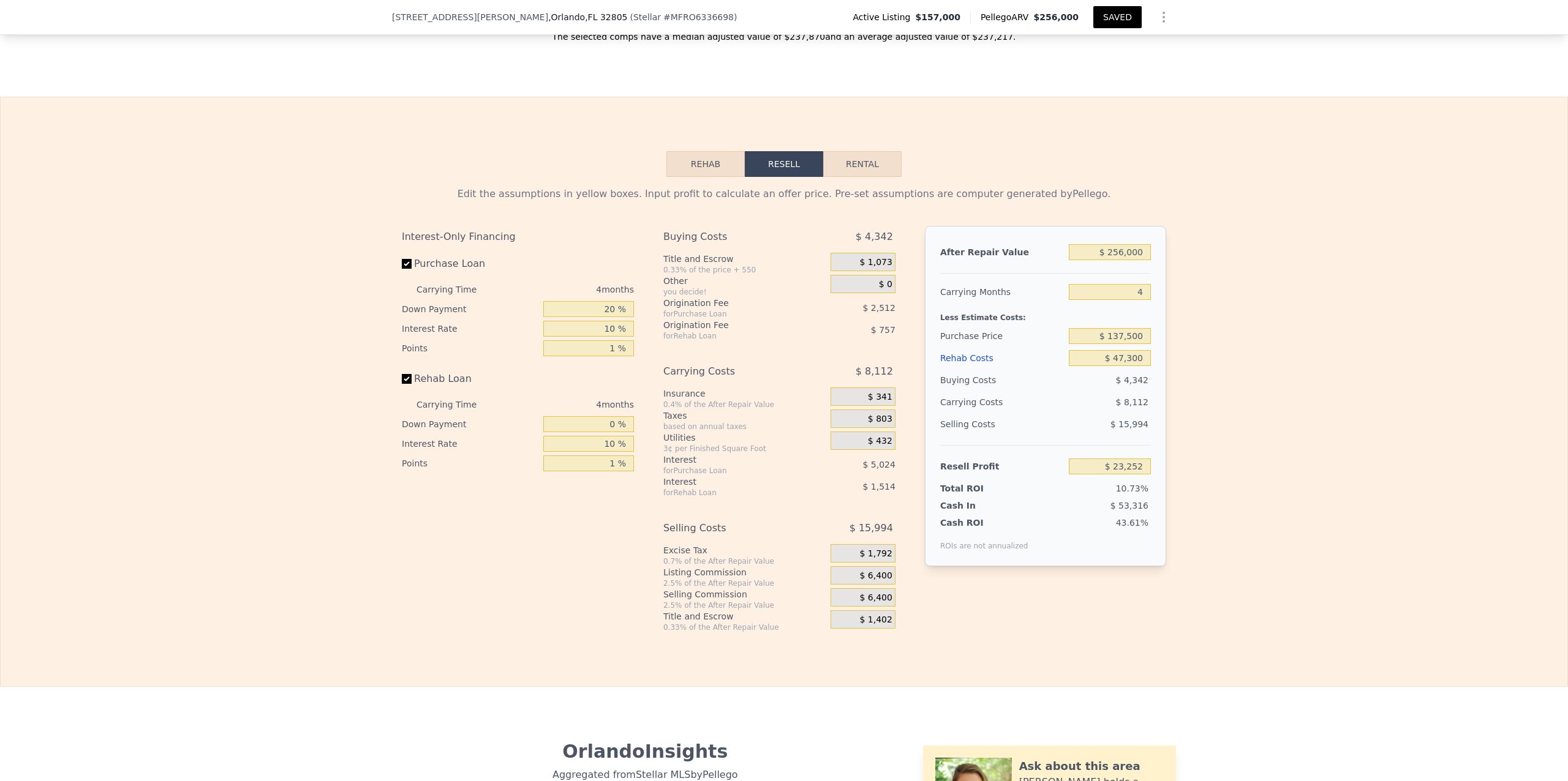
click at [1193, 559] on div "Edit the assumptions in yellow boxes. Input profit to calculate an offer price.…" at bounding box center [784, 405] width 1567 height 456
type input "$ 0"
type input "$ 72,821"
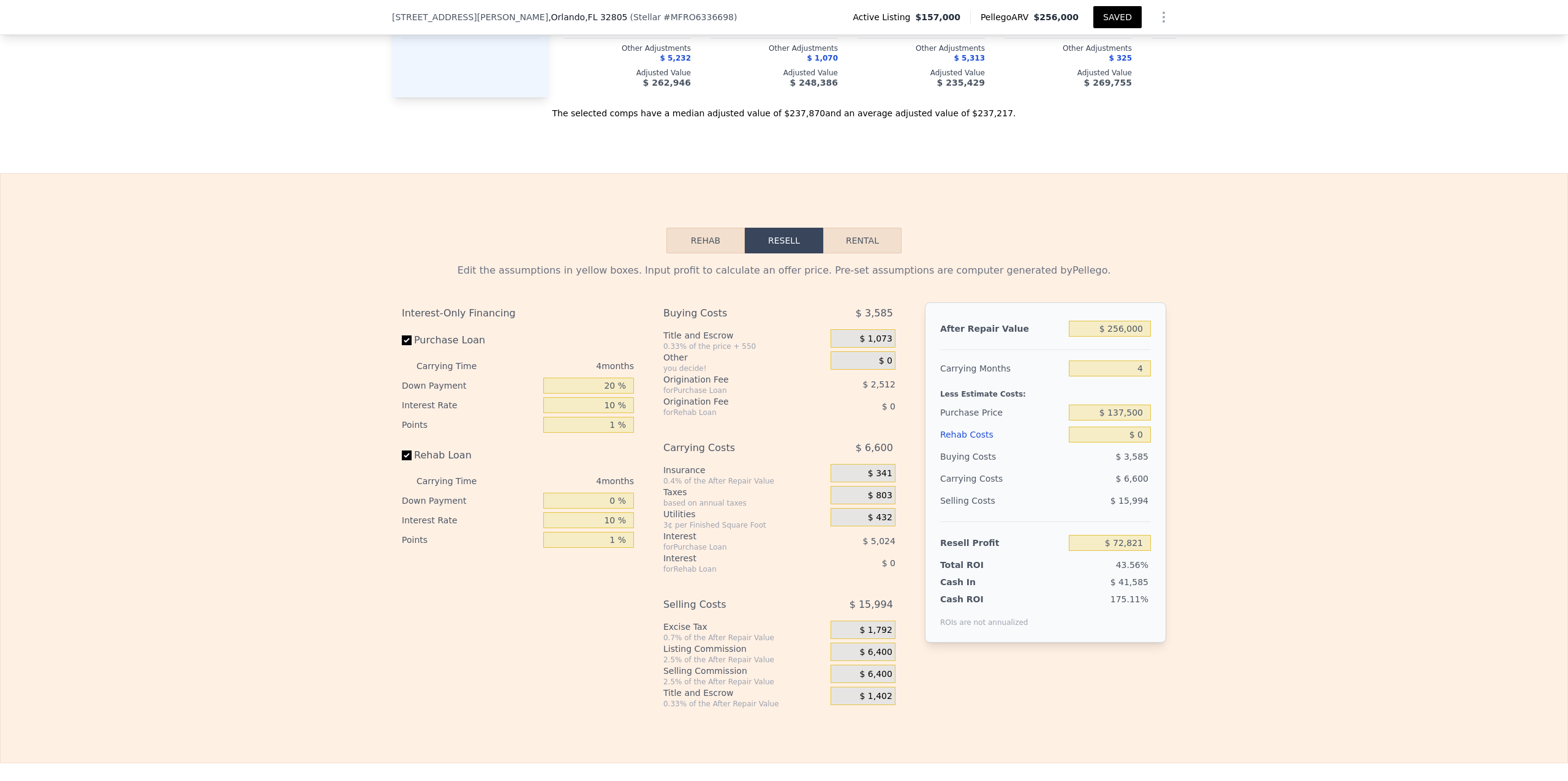
scroll to position [1914, 0]
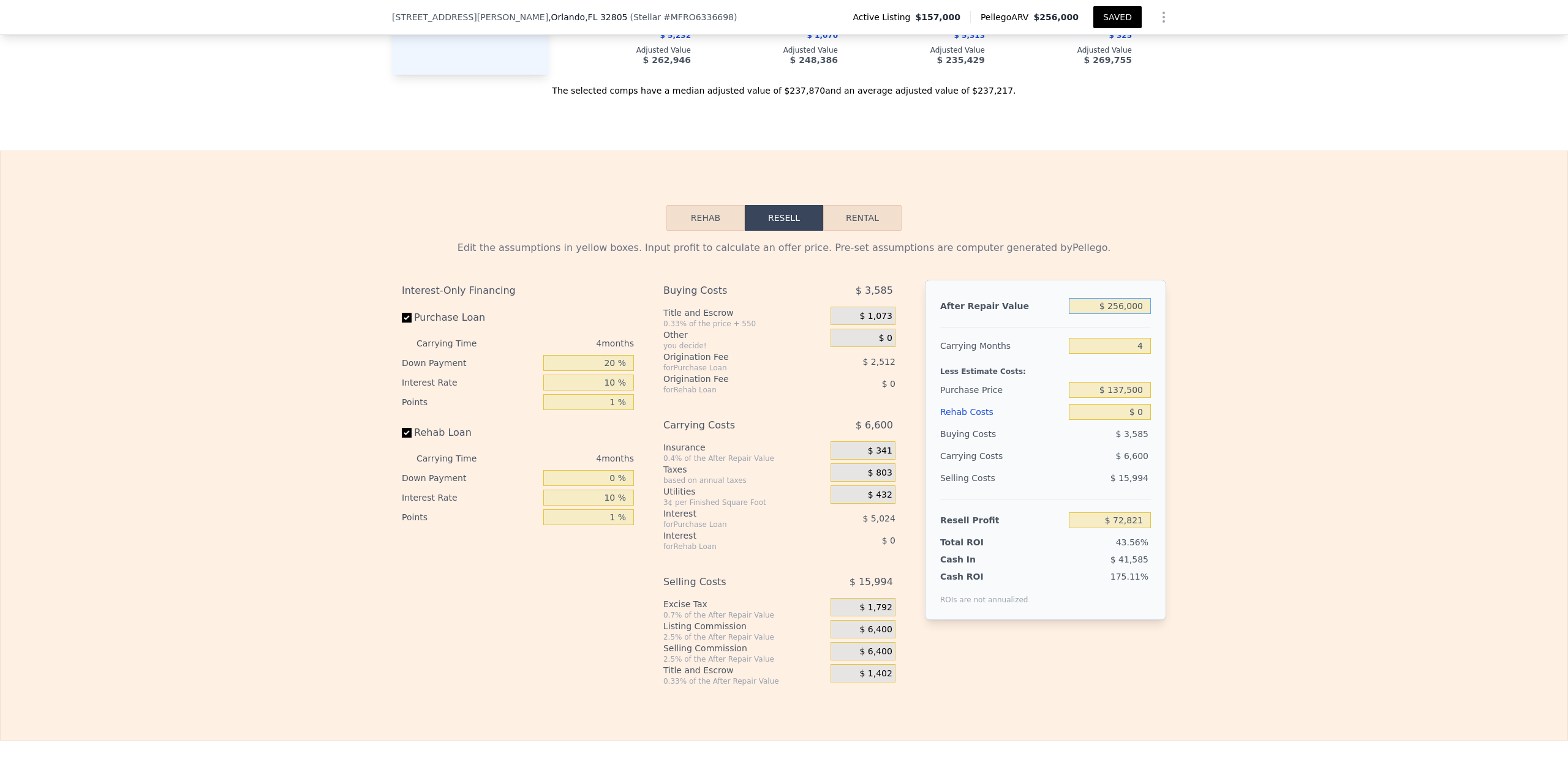
click at [1120, 314] on input "$ 256,000" at bounding box center [1110, 306] width 82 height 16
type input "$ 2,000"
type input "-$ 165,518"
type input "$ 26,000"
type input "-$ 142,998"
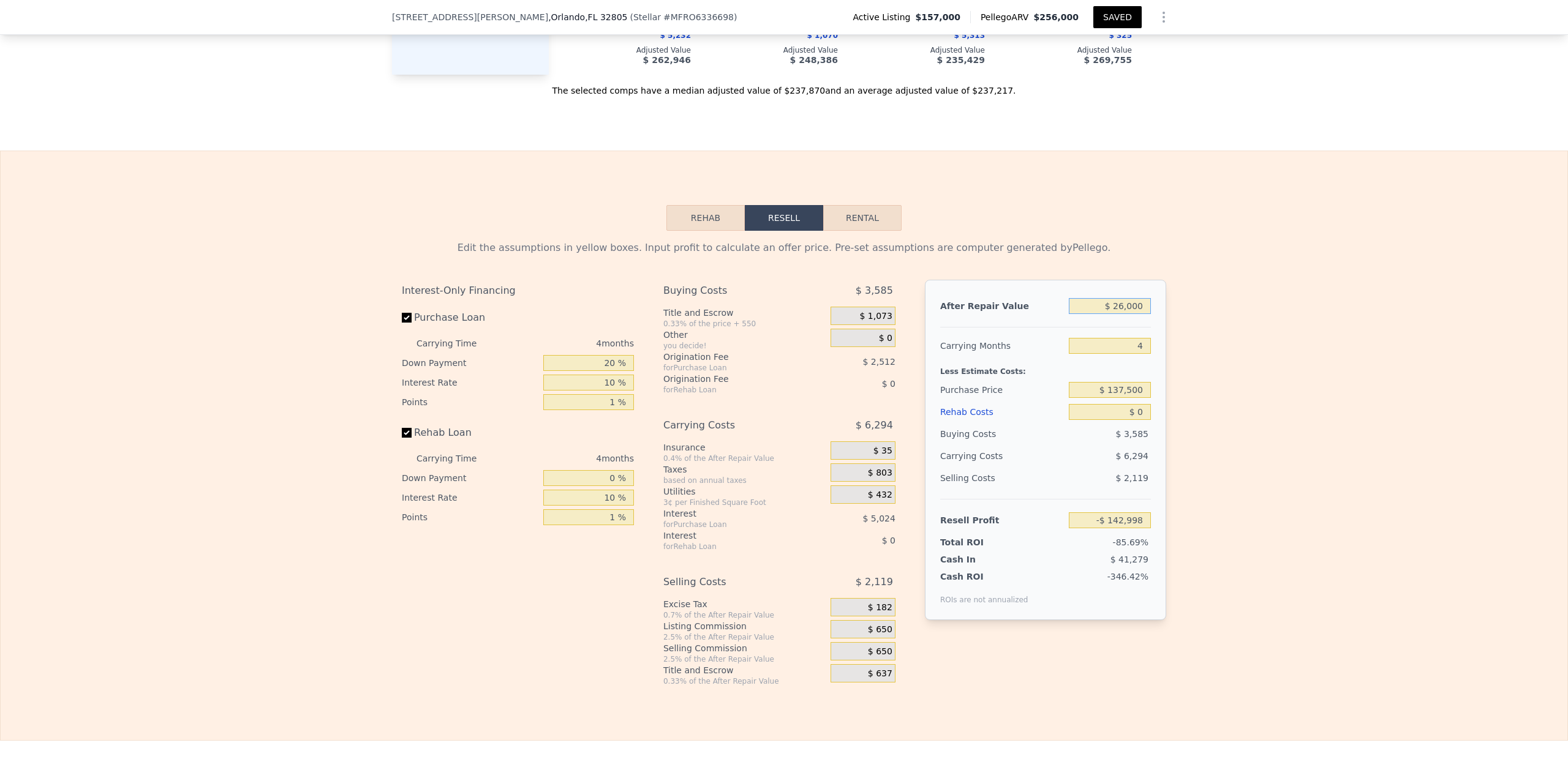
type input "$ 265,000"
type input "$ 81,266"
type input "$ 265,000"
click at [1137, 420] on input "$ 0" at bounding box center [1110, 412] width 82 height 16
type input "$ 05"
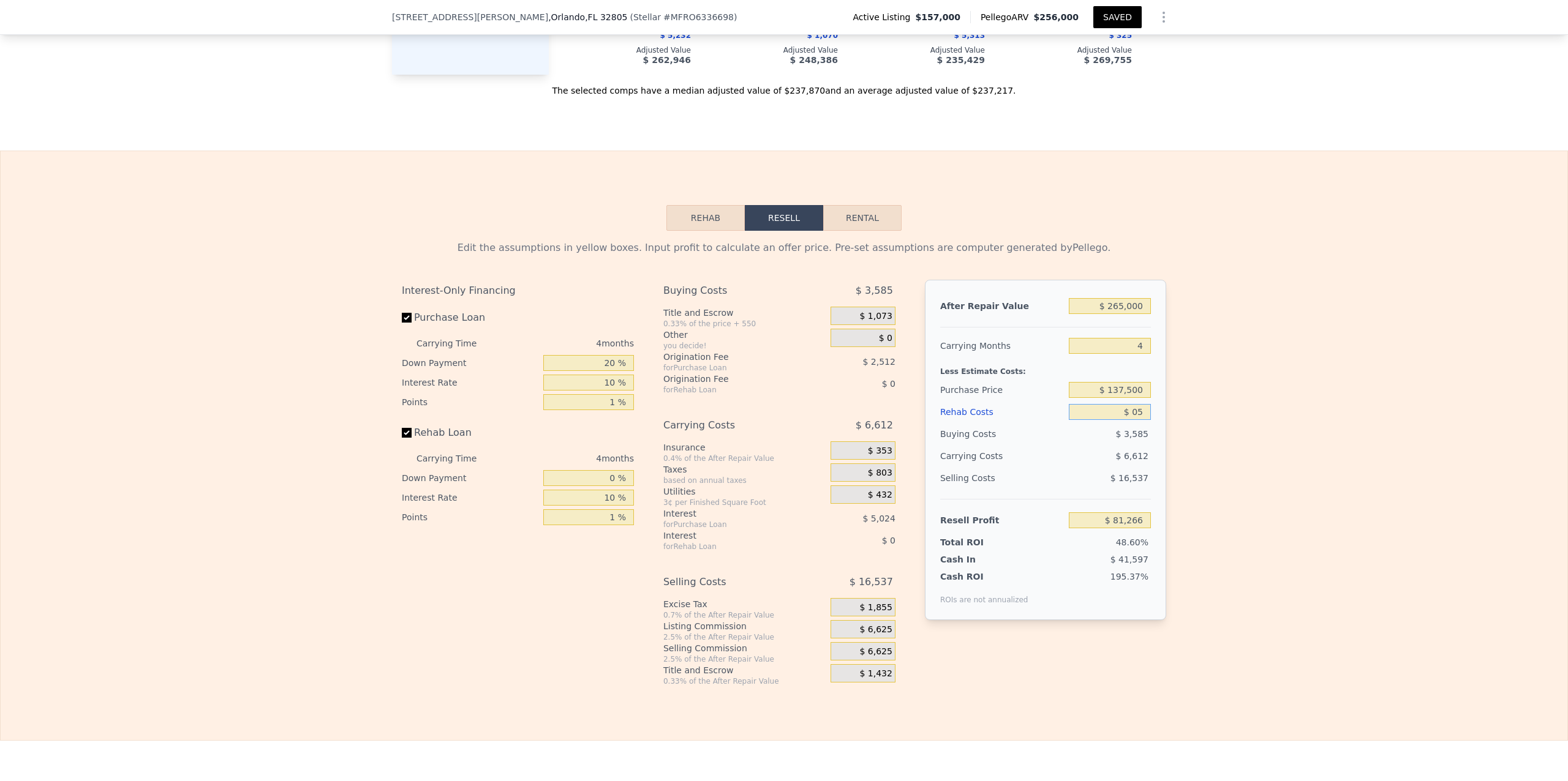
type input "$ 81,261"
type input "$ 055"
type input "$ 81,210"
type input "$ 05"
type input "$ 81,261"
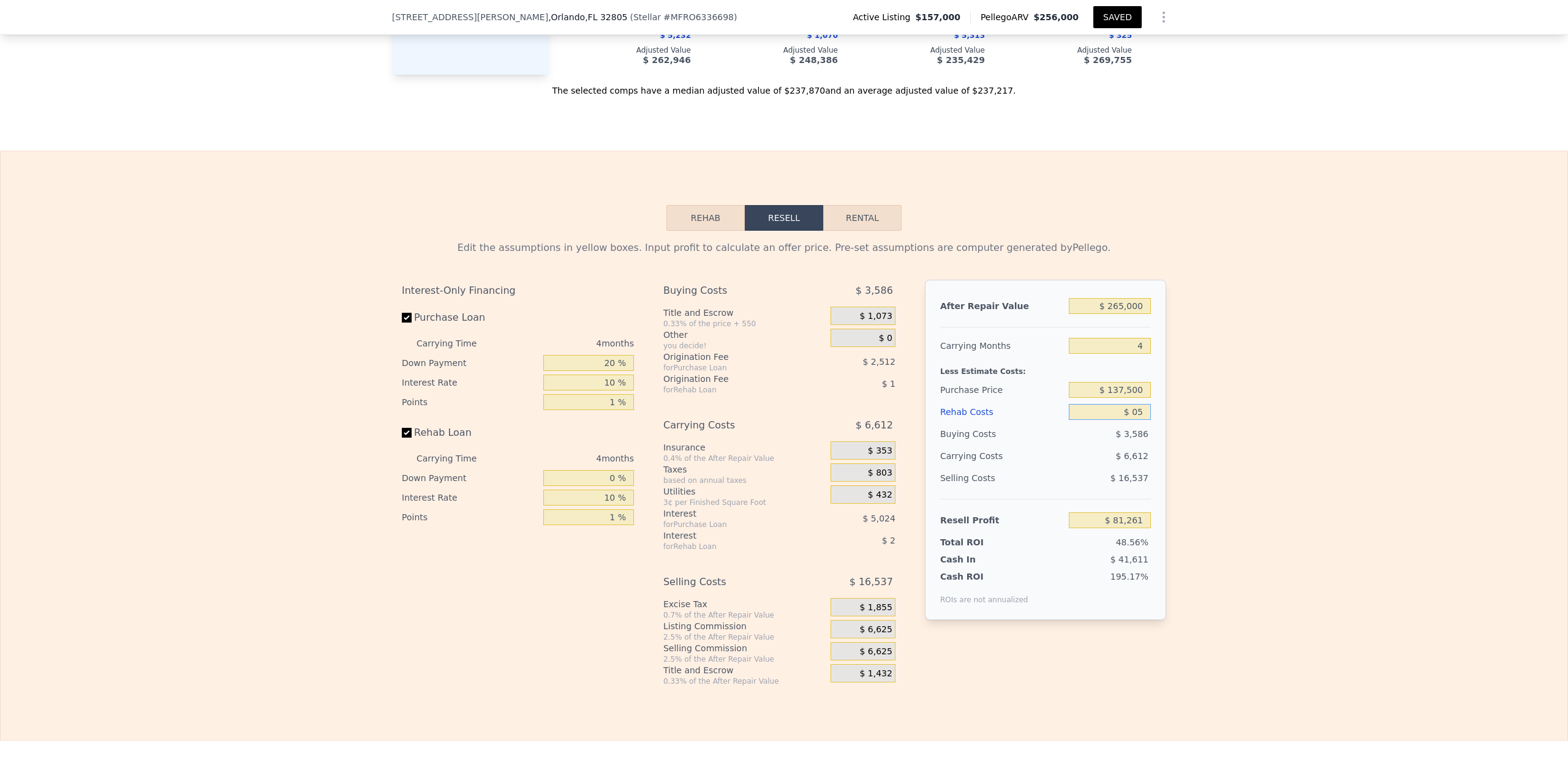
type input "$ 0"
type input "$ 81,266"
type input "$ 5"
type input "$ 81,261"
type input "$ 55"
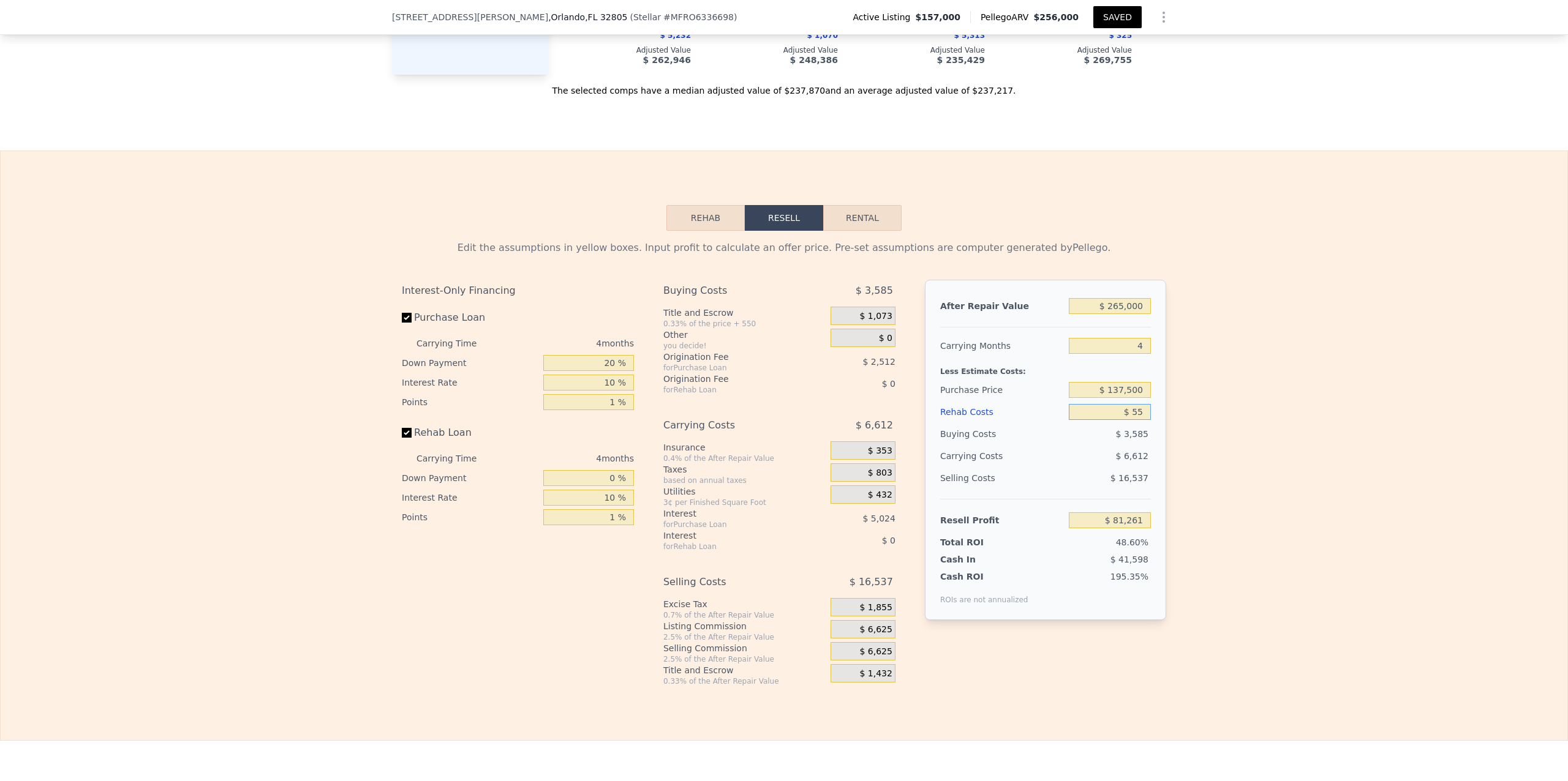
type input "$ 81,210"
type input "$ 550"
type input "$ 80,691"
type input "$ 5,500"
type input "$ 75,502"
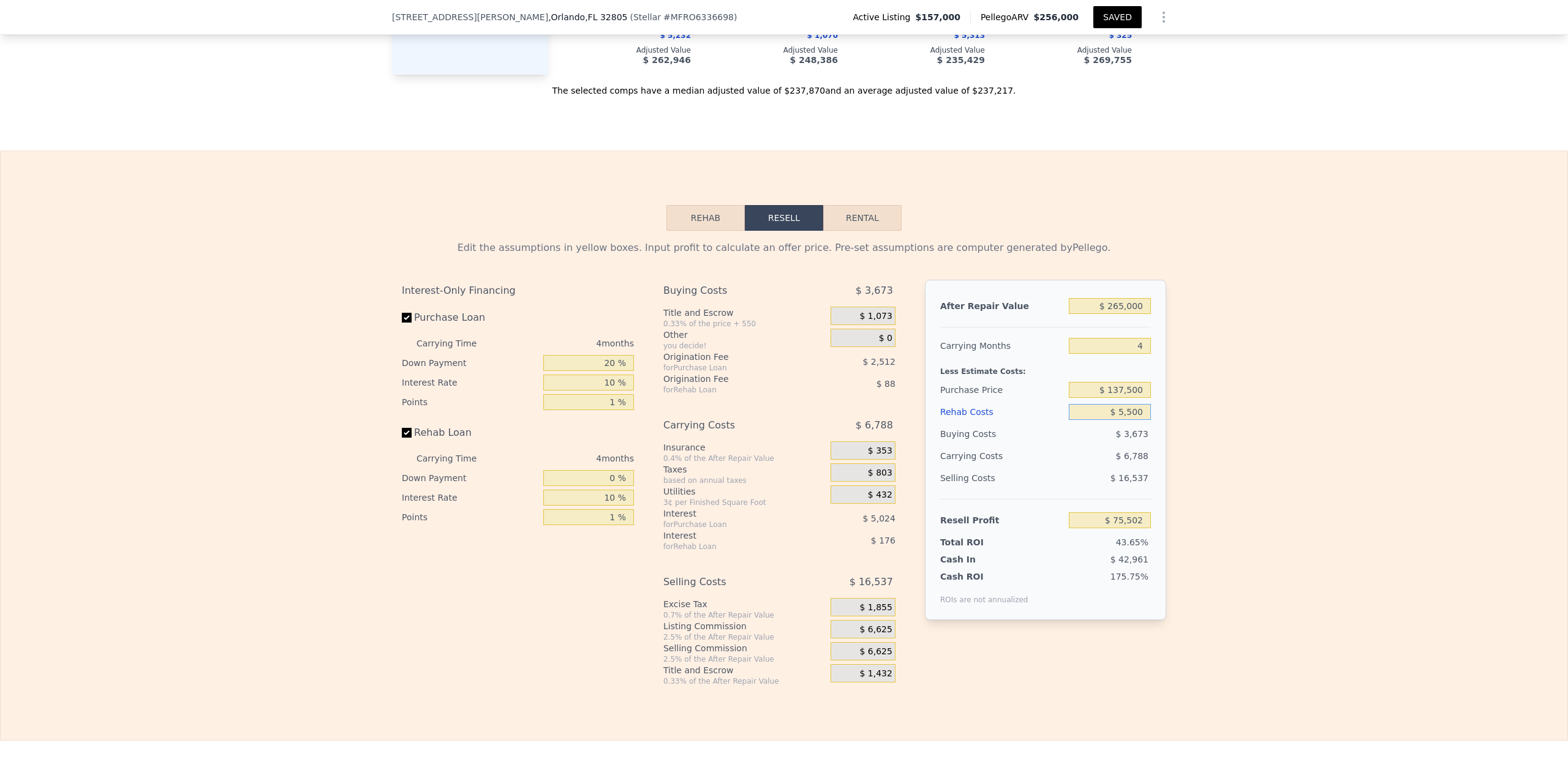
type input "$ 55,000"
type input "$ 23,626"
type input "$ 55,000"
click at [1265, 512] on div "Edit the assumptions in yellow boxes. Input profit to calculate an offer price.…" at bounding box center [784, 459] width 1567 height 456
click at [1250, 421] on div "Edit the assumptions in yellow boxes. Input profit to calculate an offer price.…" at bounding box center [784, 459] width 1567 height 456
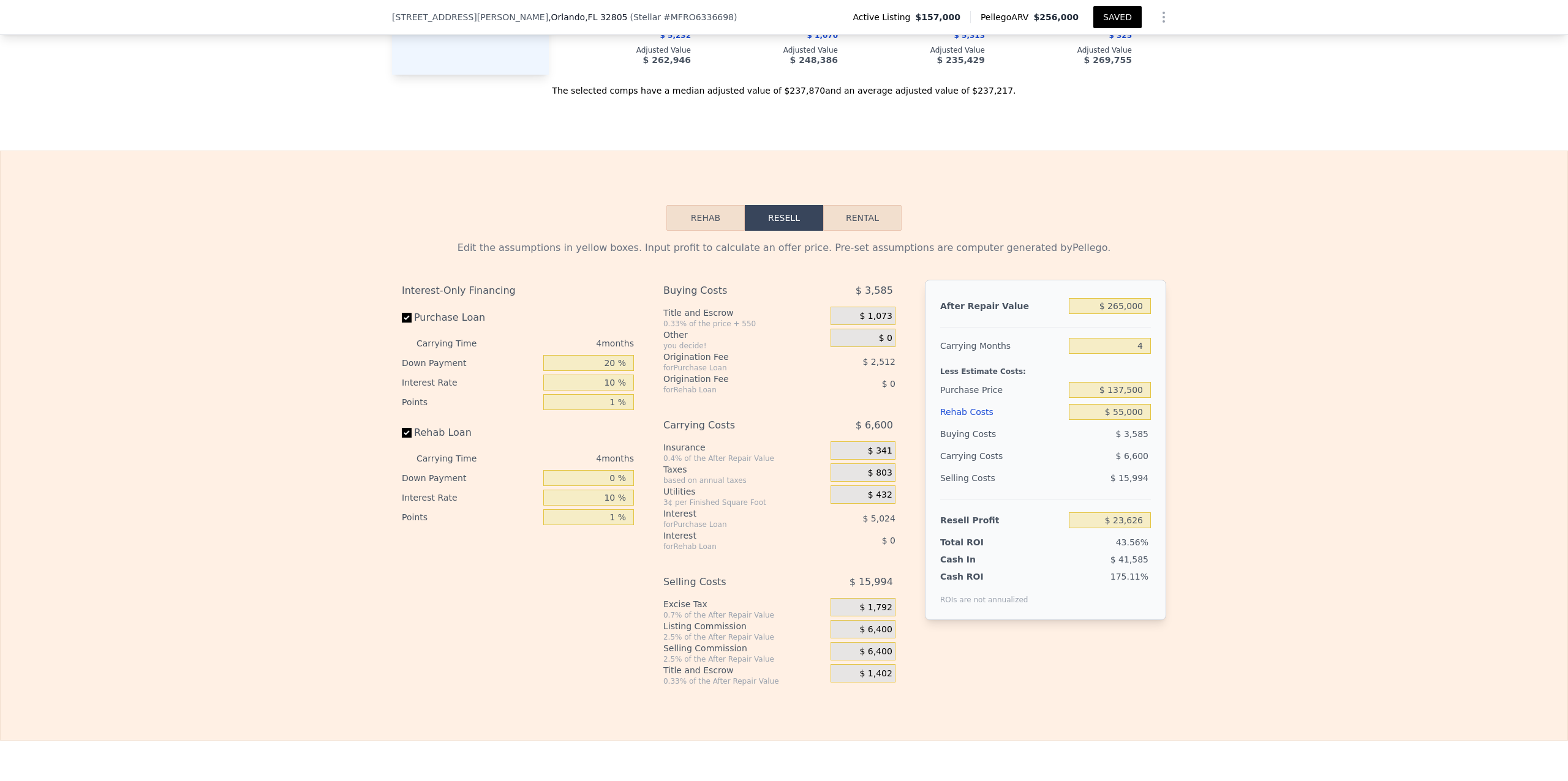
type input "$ 256,000"
type input "$ 0"
type input "$ 72,821"
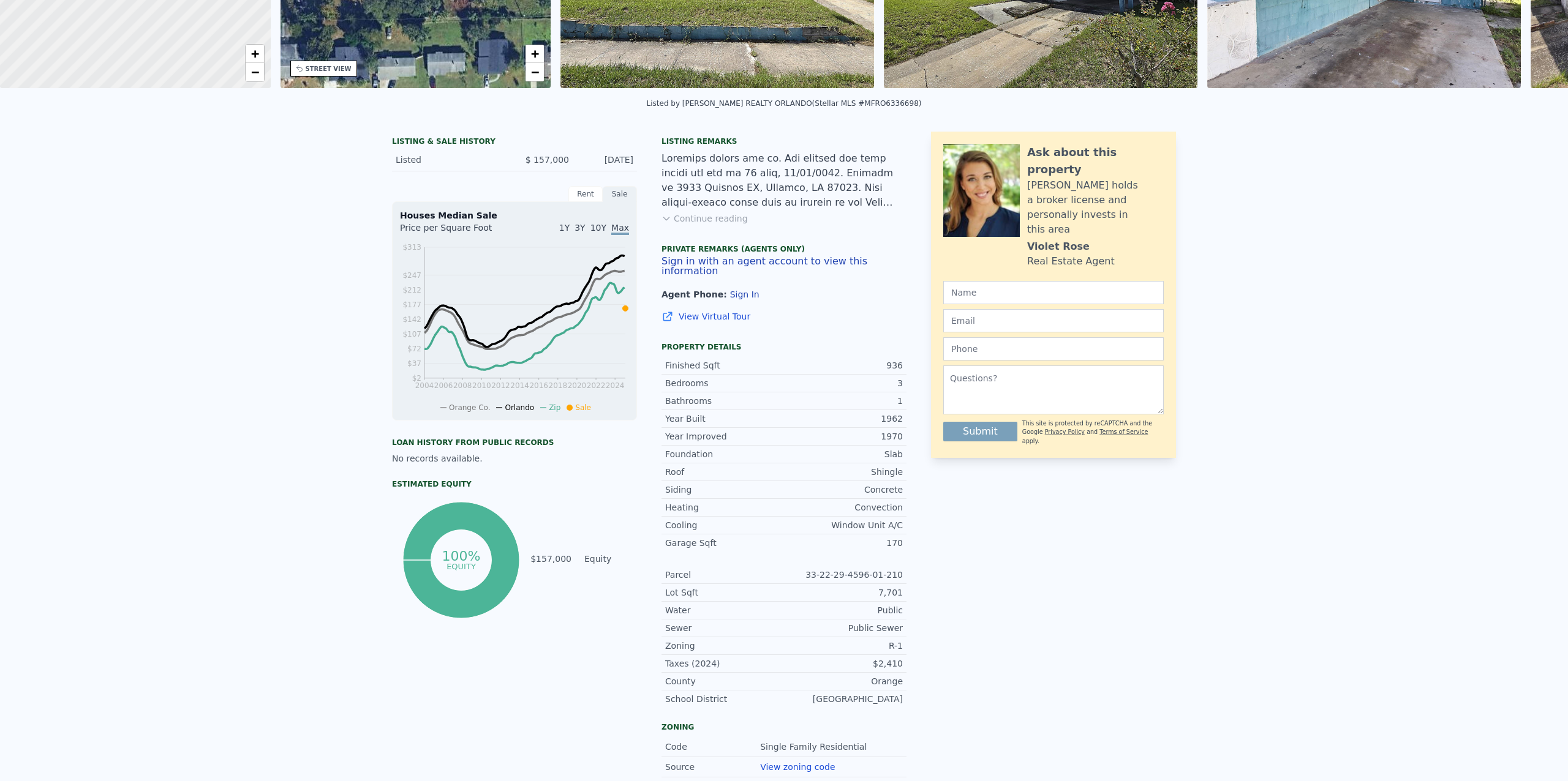
scroll to position [0, 0]
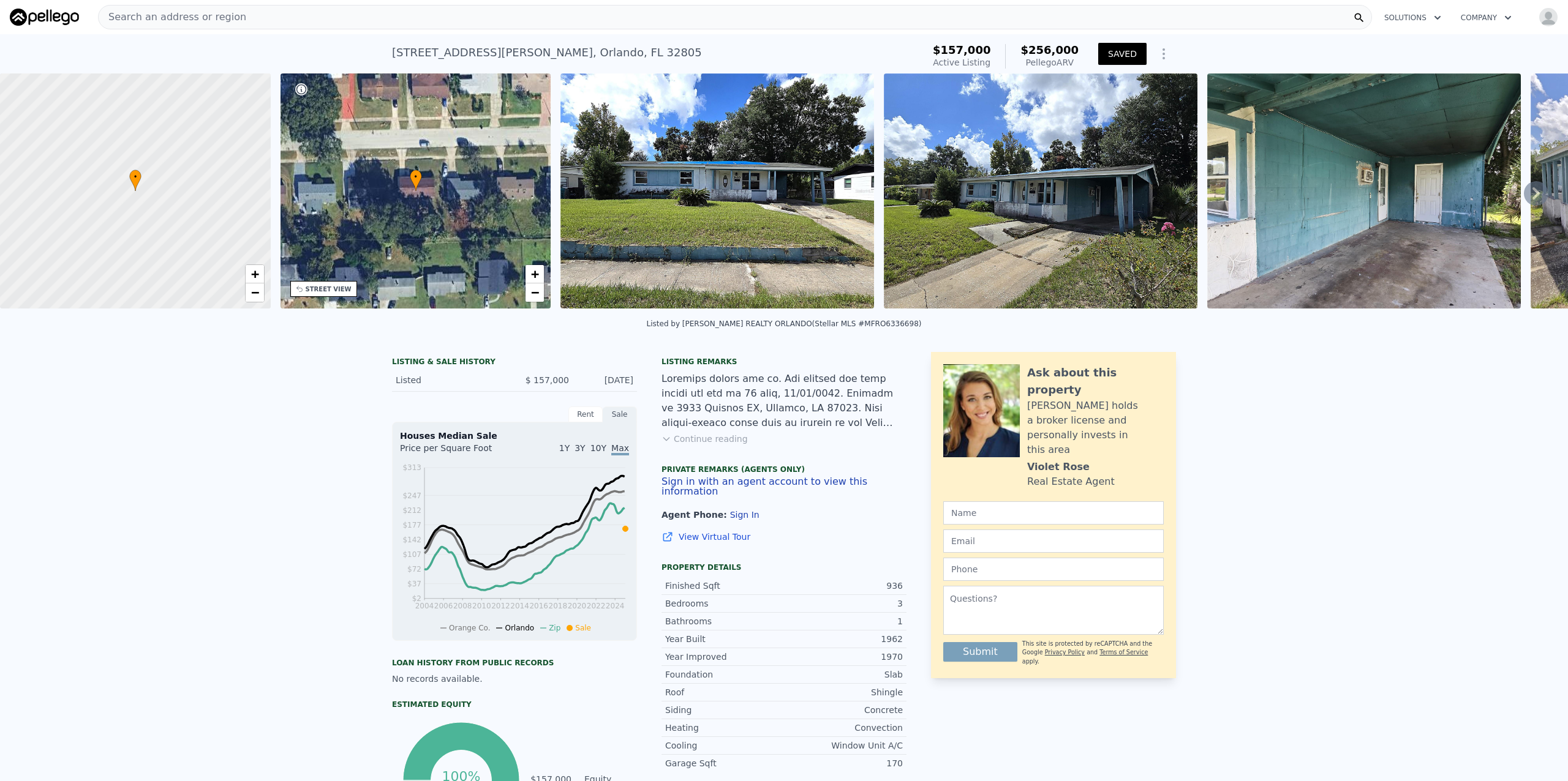
click at [1123, 54] on button "SAVED" at bounding box center [1122, 54] width 49 height 22
click at [322, 16] on div "Search an address or region" at bounding box center [735, 16] width 1274 height 24
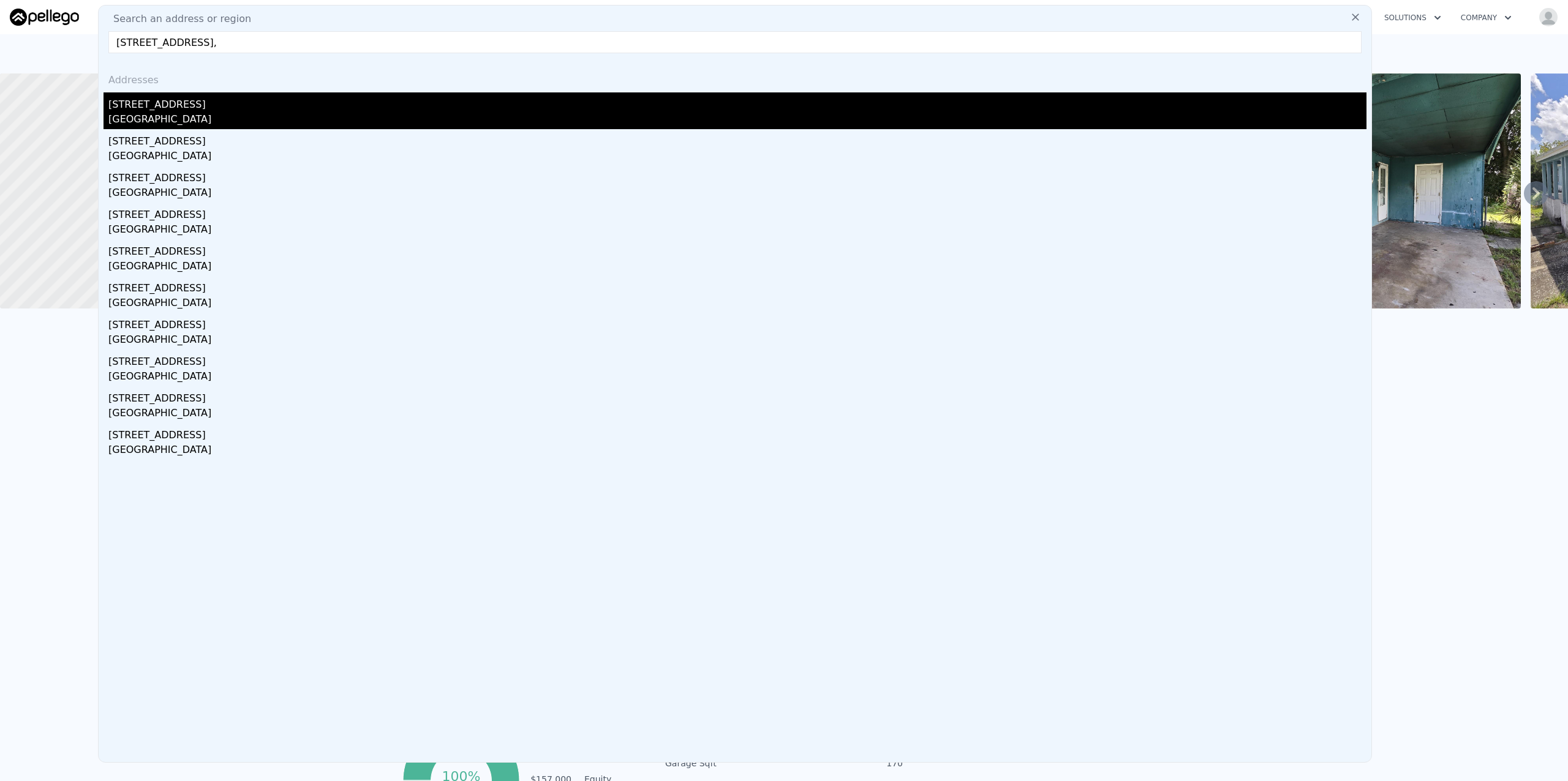
type input "[STREET_ADDRESS],"
click at [169, 113] on div "[GEOGRAPHIC_DATA]" at bounding box center [737, 121] width 1258 height 17
